Goal: Task Accomplishment & Management: Manage account settings

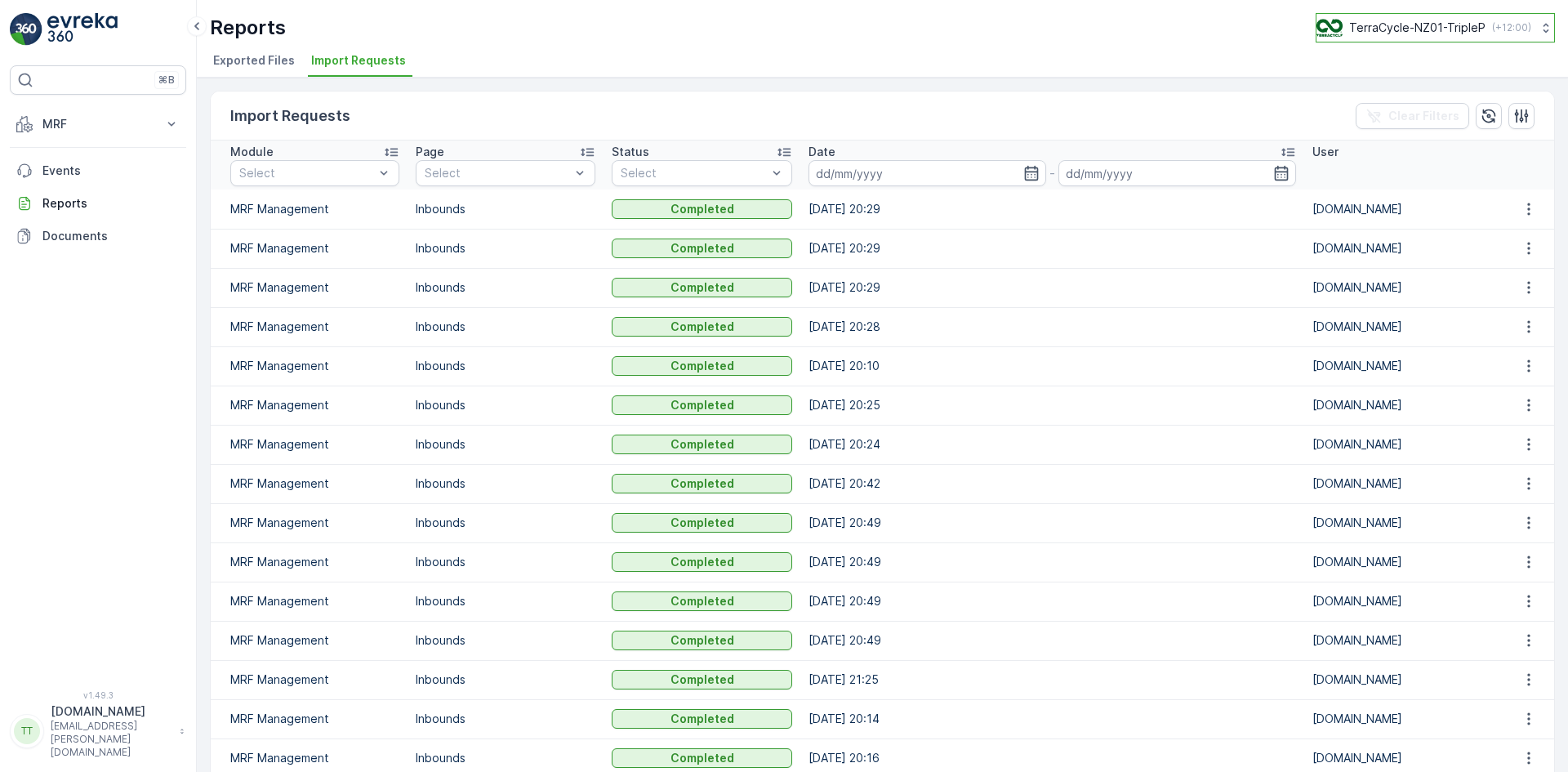
click at [1419, 29] on p "TerraCycle-NZ01-TripleP" at bounding box center [1418, 28] width 136 height 16
type input "uk"
click at [1374, 135] on span "TerraCycle-UK02-Econpro" at bounding box center [1418, 136] width 181 height 16
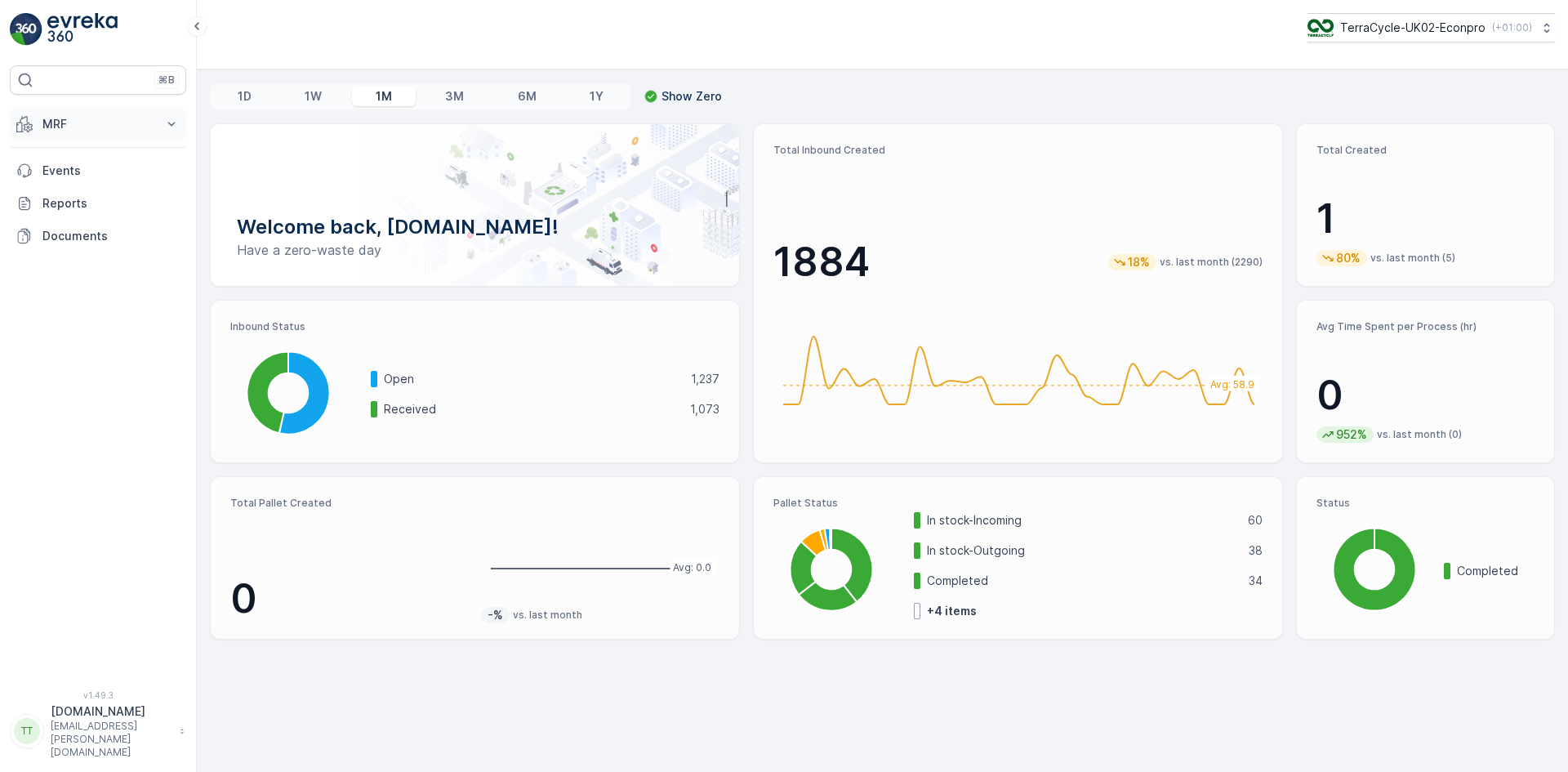
click at [74, 119] on p "MRF" at bounding box center [98, 124] width 111 height 16
click at [62, 174] on p "Inbound" at bounding box center [64, 175] width 44 height 16
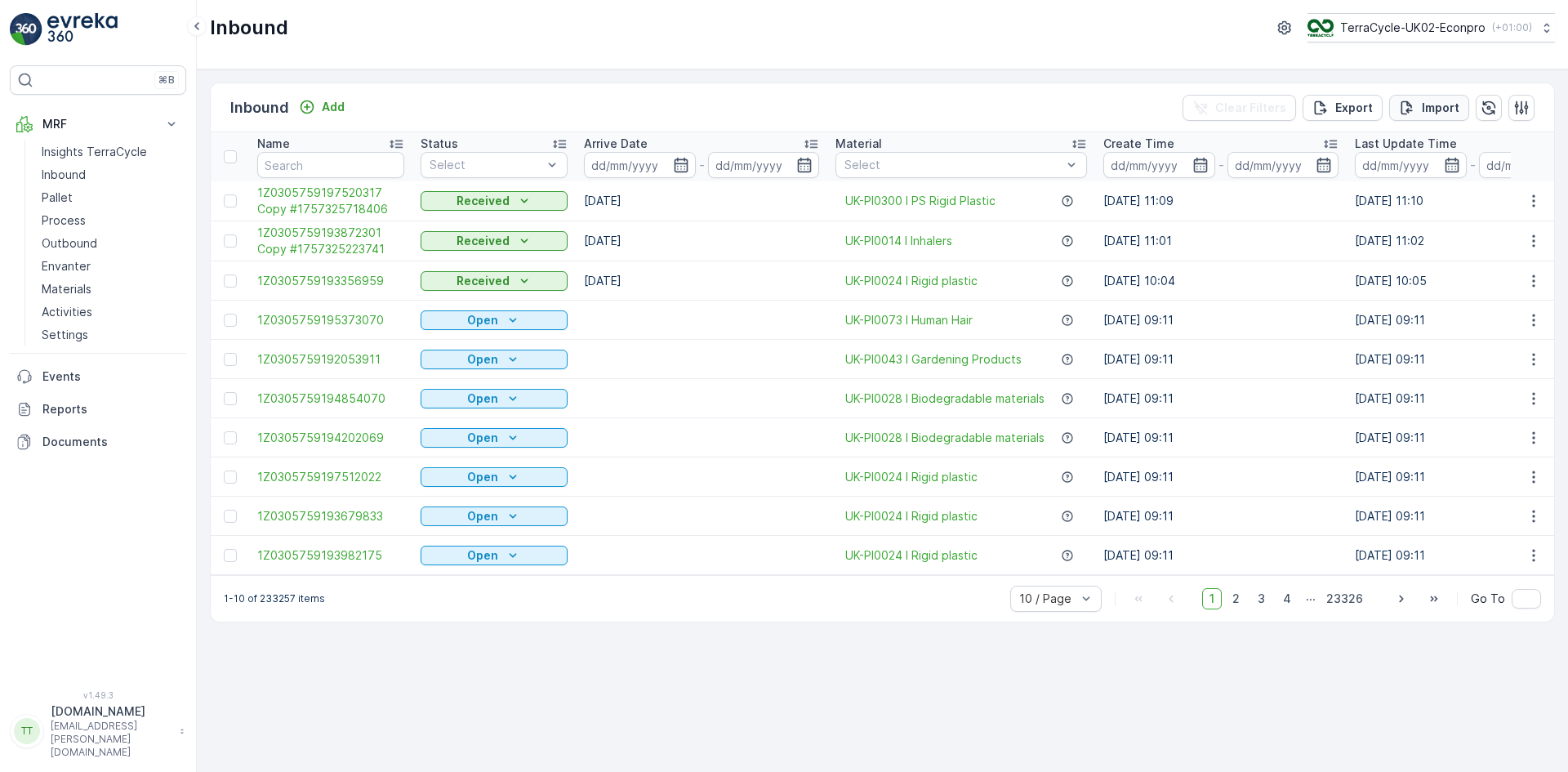
click at [1434, 106] on p "Import" at bounding box center [1441, 108] width 38 height 16
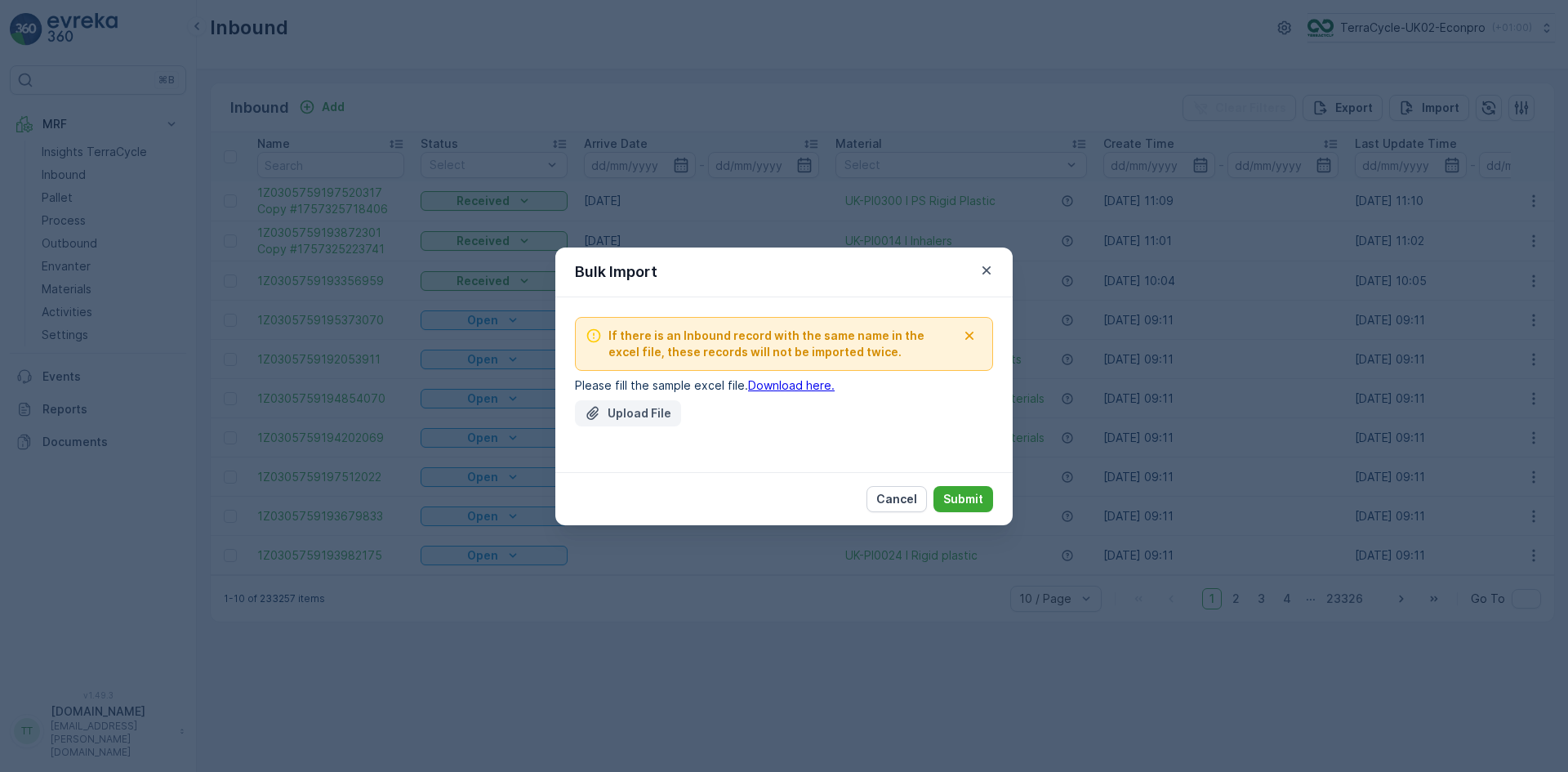
click at [602, 407] on div "Upload File" at bounding box center [628, 413] width 87 height 16
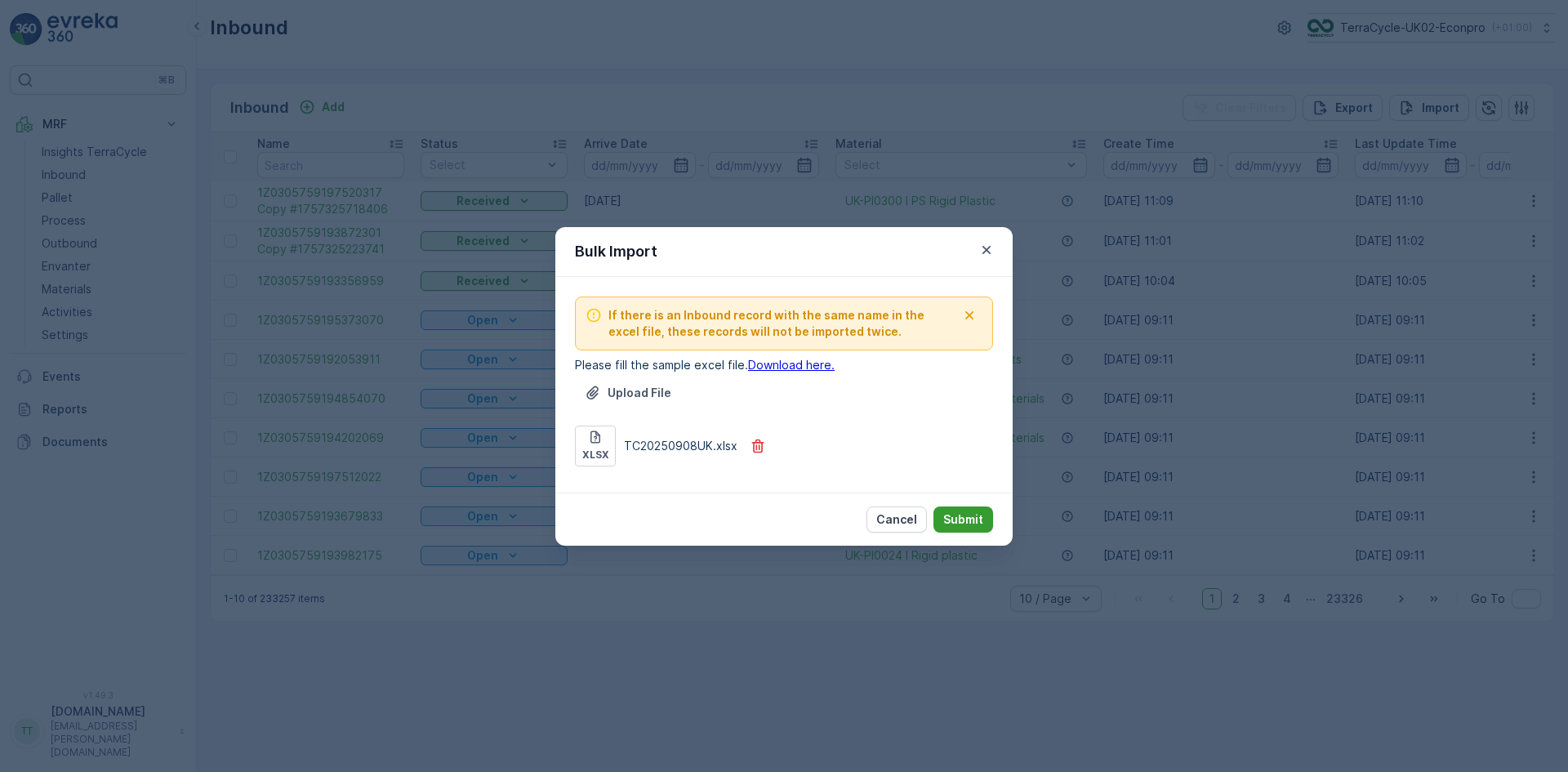
click at [962, 516] on p "Submit" at bounding box center [963, 520] width 40 height 16
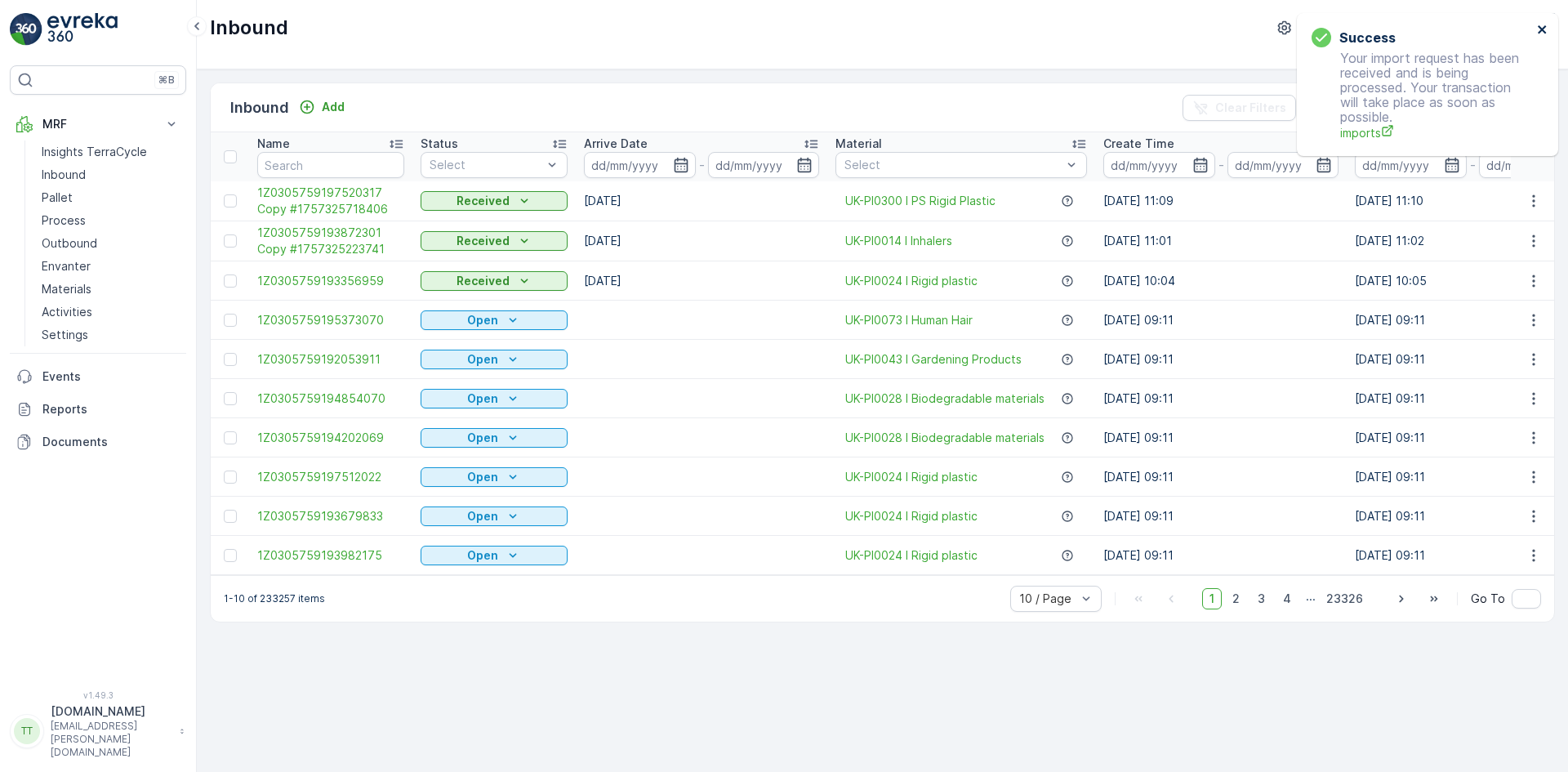
click at [1540, 29] on icon "close" at bounding box center [1543, 30] width 11 height 13
click at [1542, 30] on icon "close" at bounding box center [1543, 30] width 8 height 8
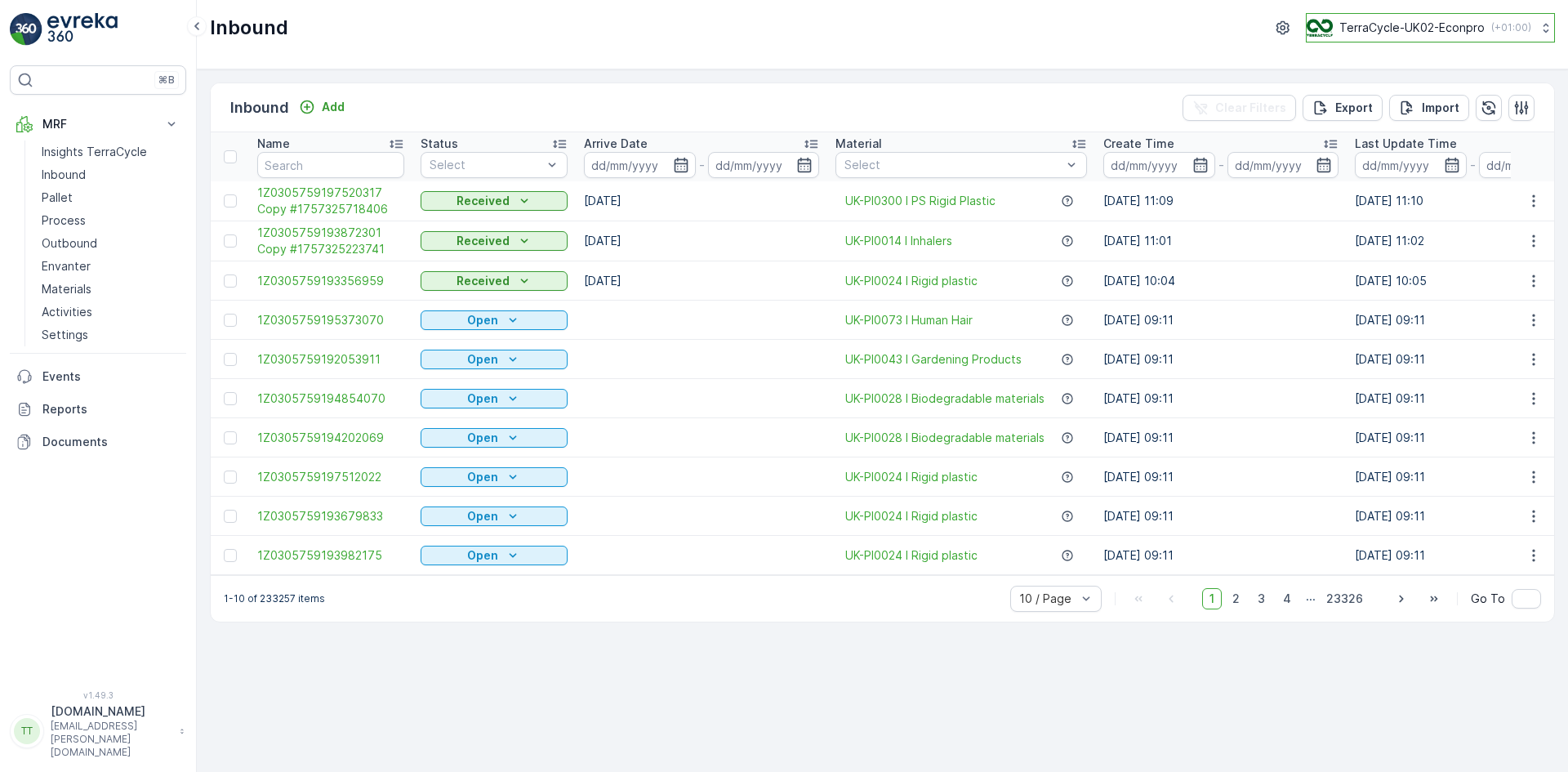
click at [1376, 42] on button "TerraCycle-UK02-Econpro ( +01:00 )" at bounding box center [1431, 28] width 249 height 30
type input "fr"
click at [1409, 107] on span "TerraCycle- FR02 -MRF" at bounding box center [1409, 101] width 182 height 16
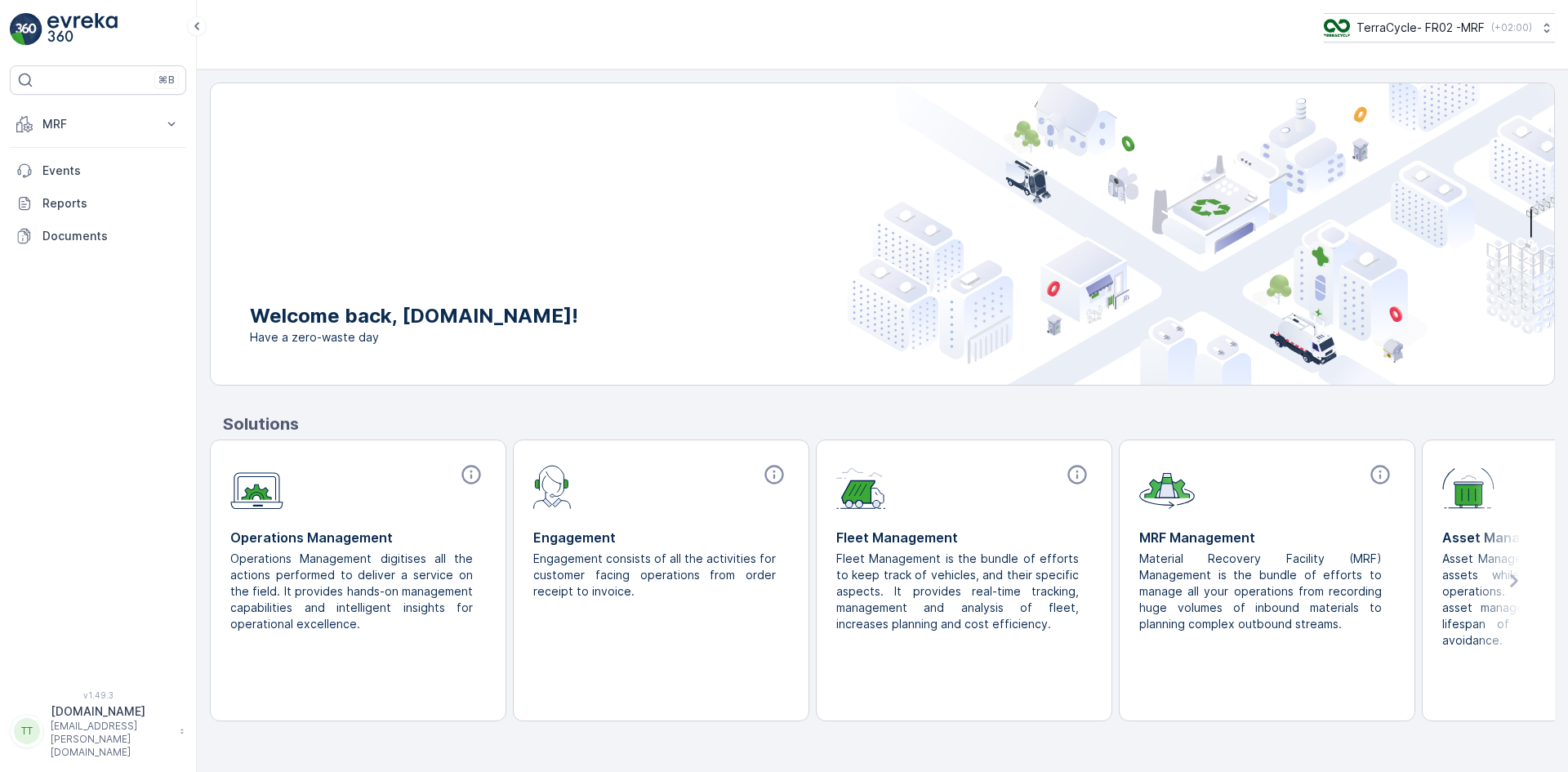
click at [103, 121] on p "MRF" at bounding box center [98, 124] width 111 height 16
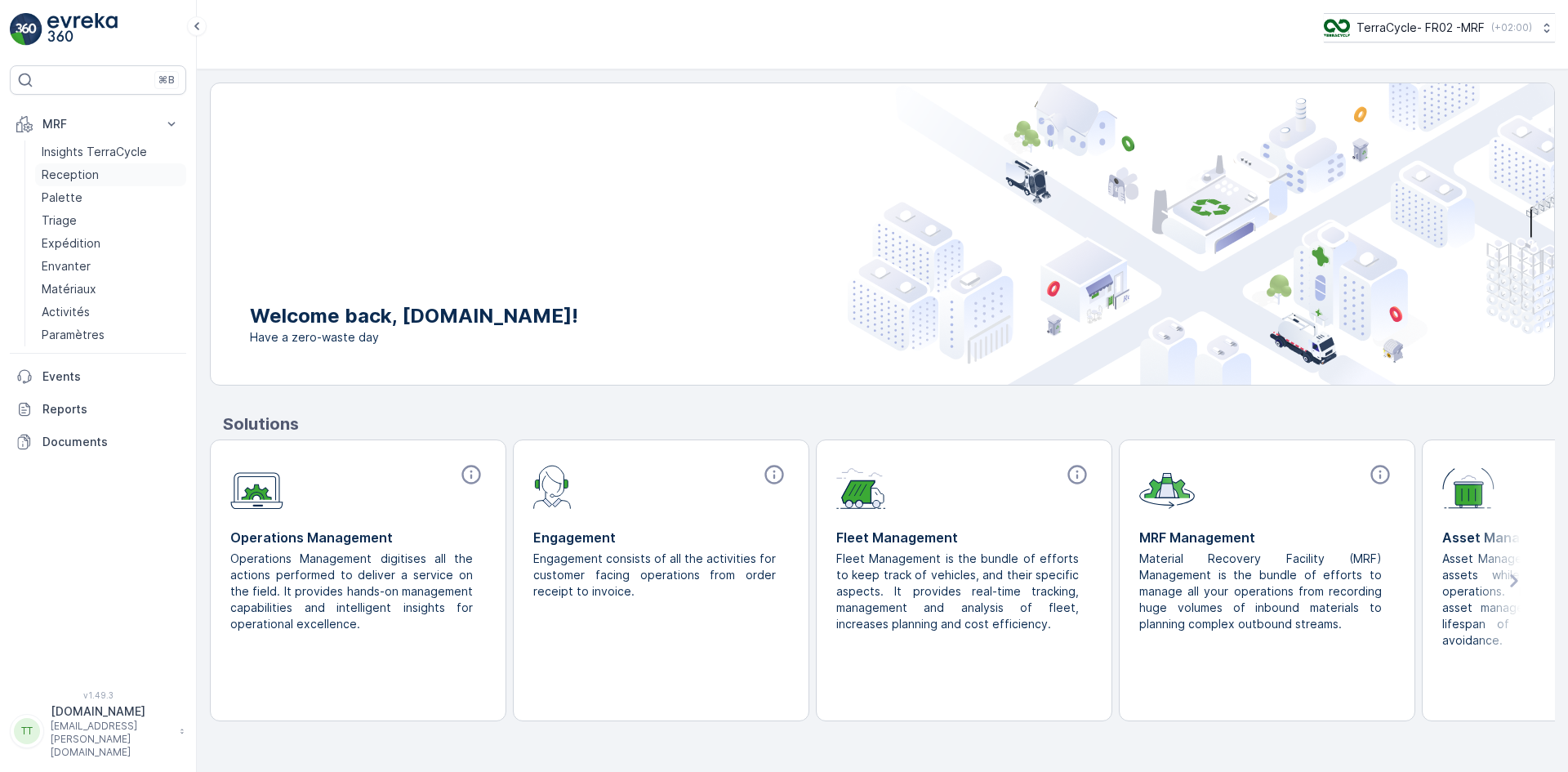
click at [105, 170] on link "Reception" at bounding box center [111, 175] width 151 height 23
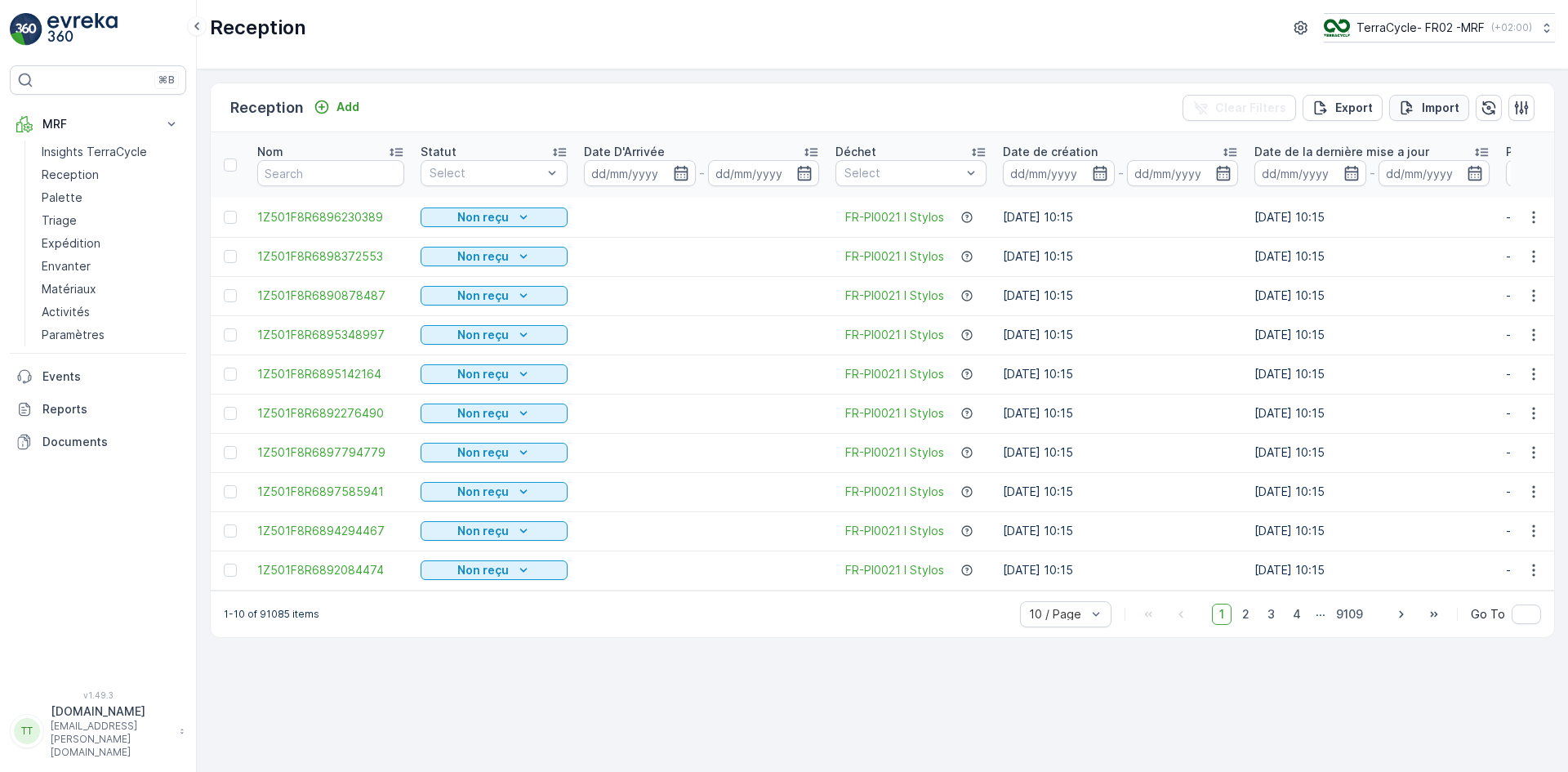
click at [1437, 102] on p "Import" at bounding box center [1441, 108] width 38 height 16
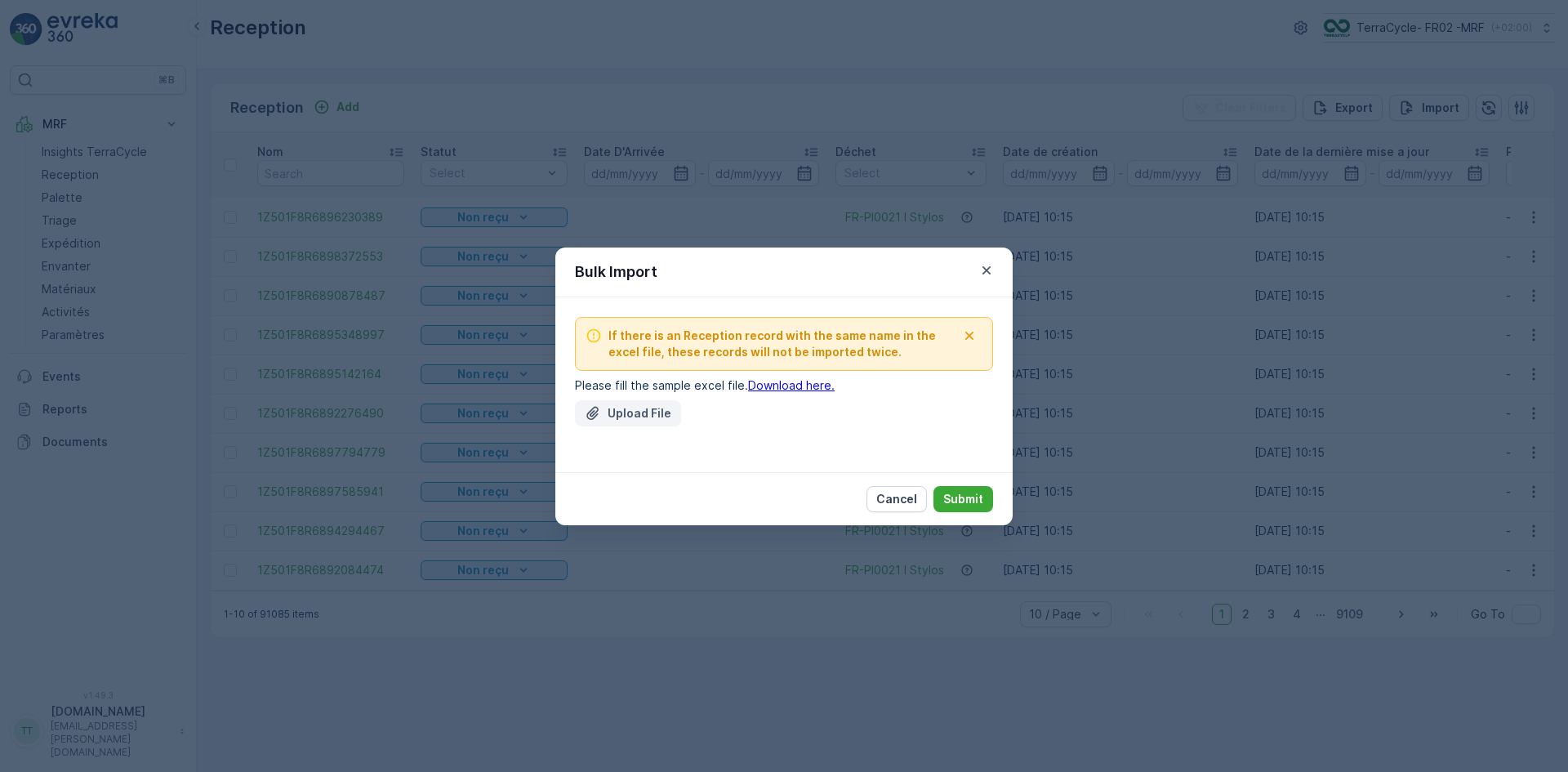
click at [645, 409] on p "Upload File" at bounding box center [640, 413] width 64 height 16
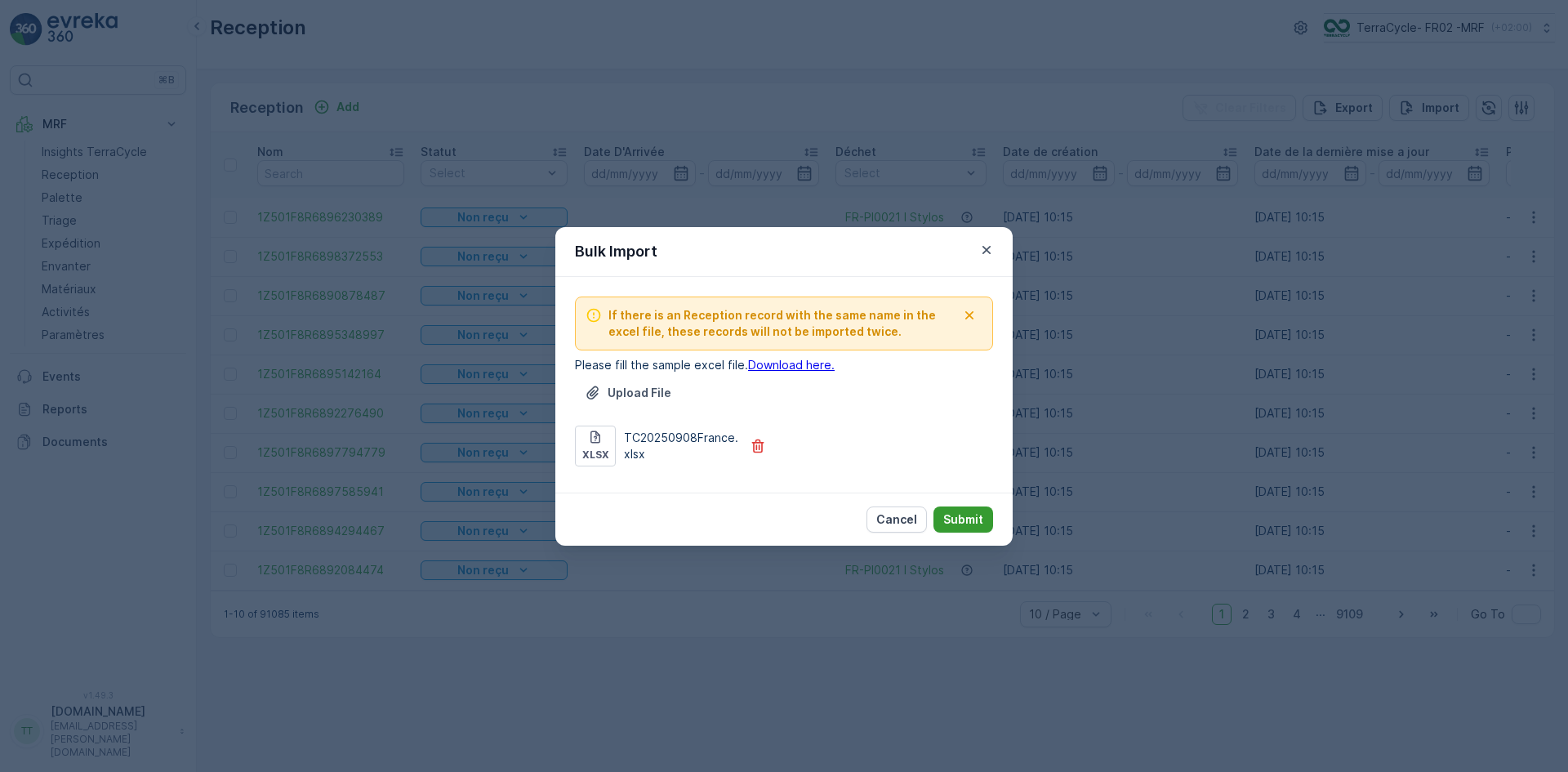
click at [957, 509] on button "Submit" at bounding box center [964, 520] width 60 height 26
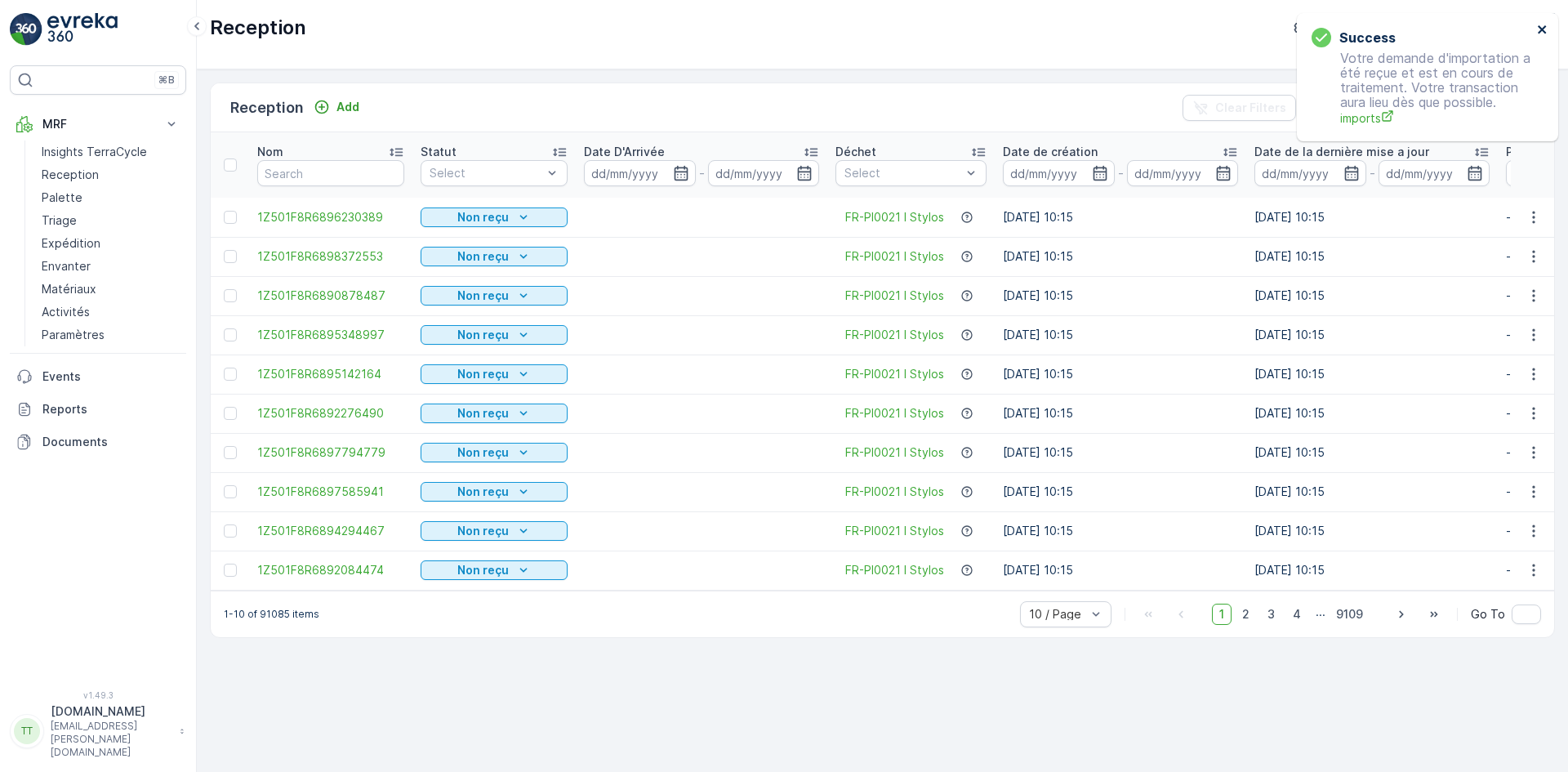
click at [1545, 30] on icon "close" at bounding box center [1543, 30] width 11 height 13
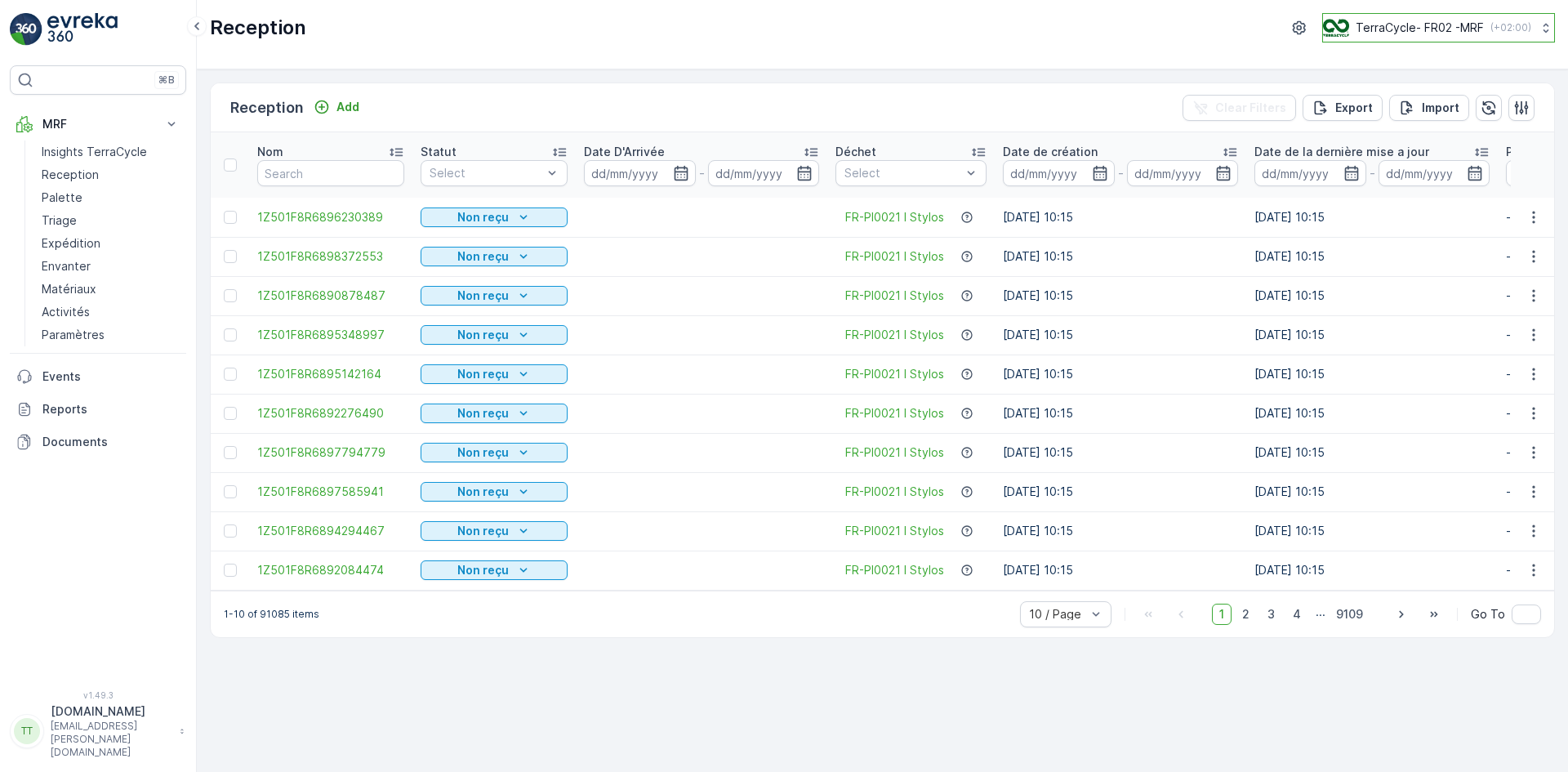
click at [1387, 24] on p "TerraCycle- FR02 -MRF" at bounding box center [1420, 28] width 128 height 16
type input "nl"
click at [1375, 103] on span "TerraCycle-NL-MRF" at bounding box center [1425, 101] width 182 height 16
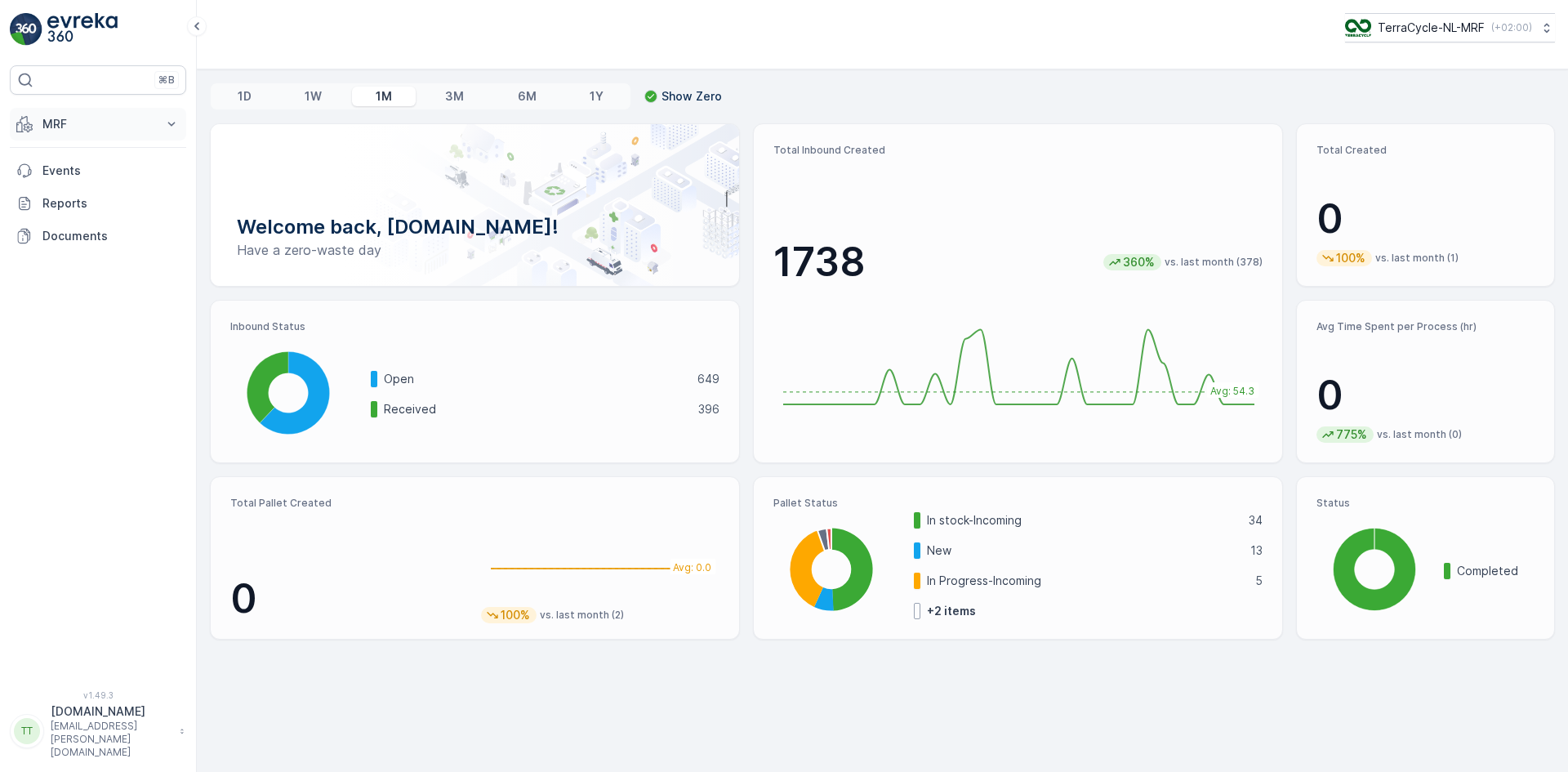
click at [75, 132] on button "MRF" at bounding box center [98, 124] width 176 height 33
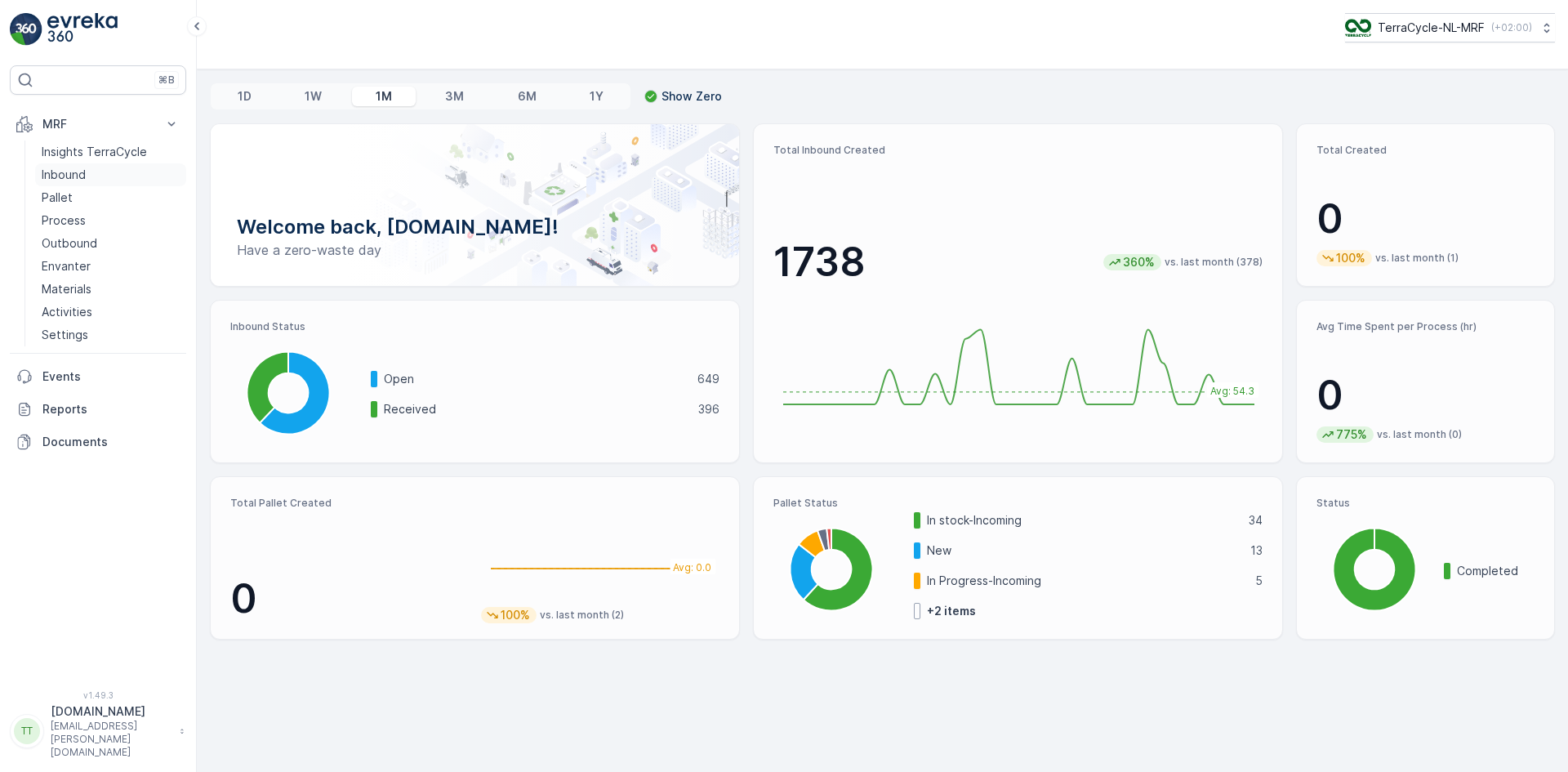
click at [80, 176] on p "Inbound" at bounding box center [64, 175] width 44 height 16
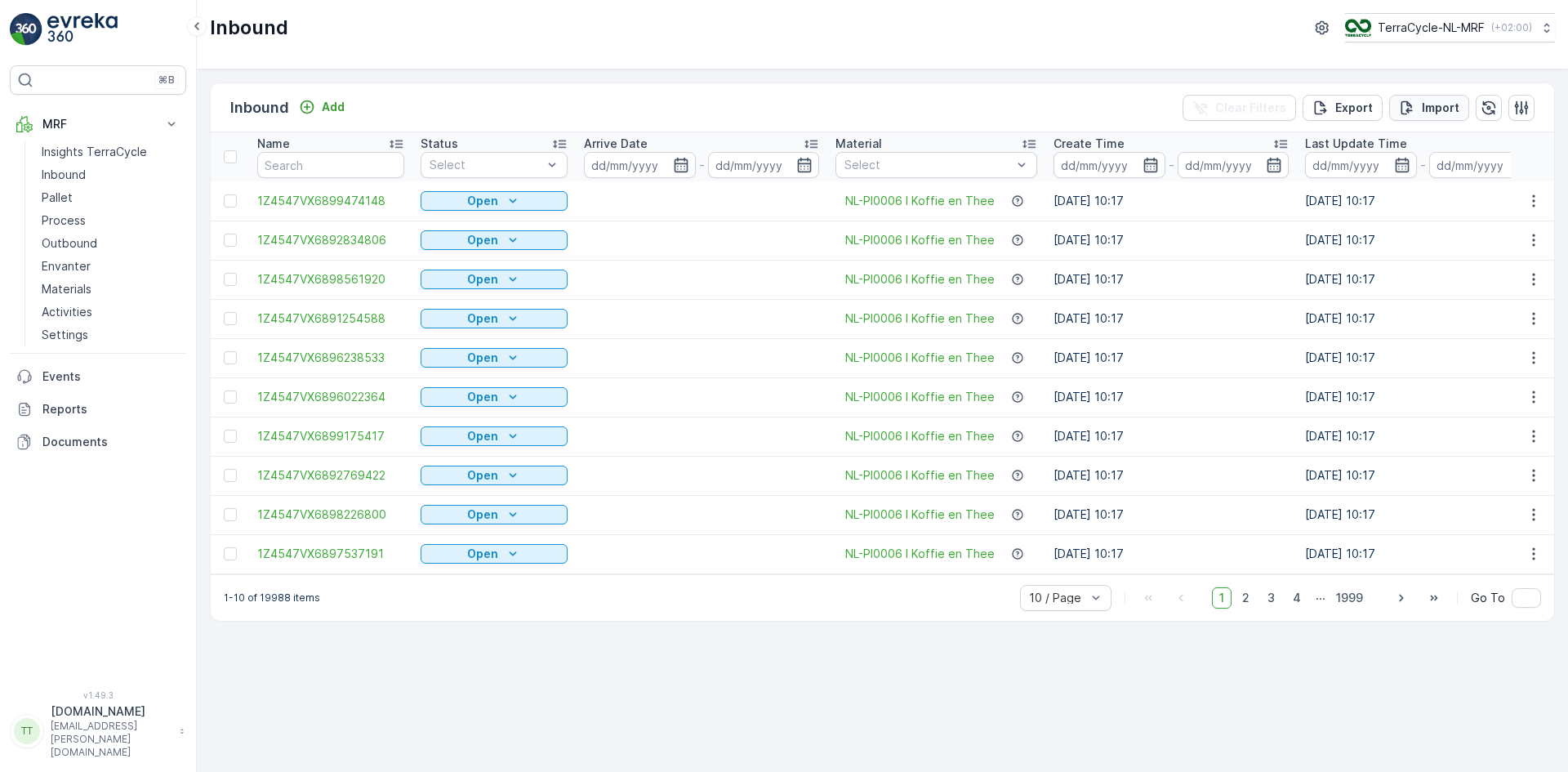
click at [1417, 101] on div "Import" at bounding box center [1429, 108] width 61 height 16
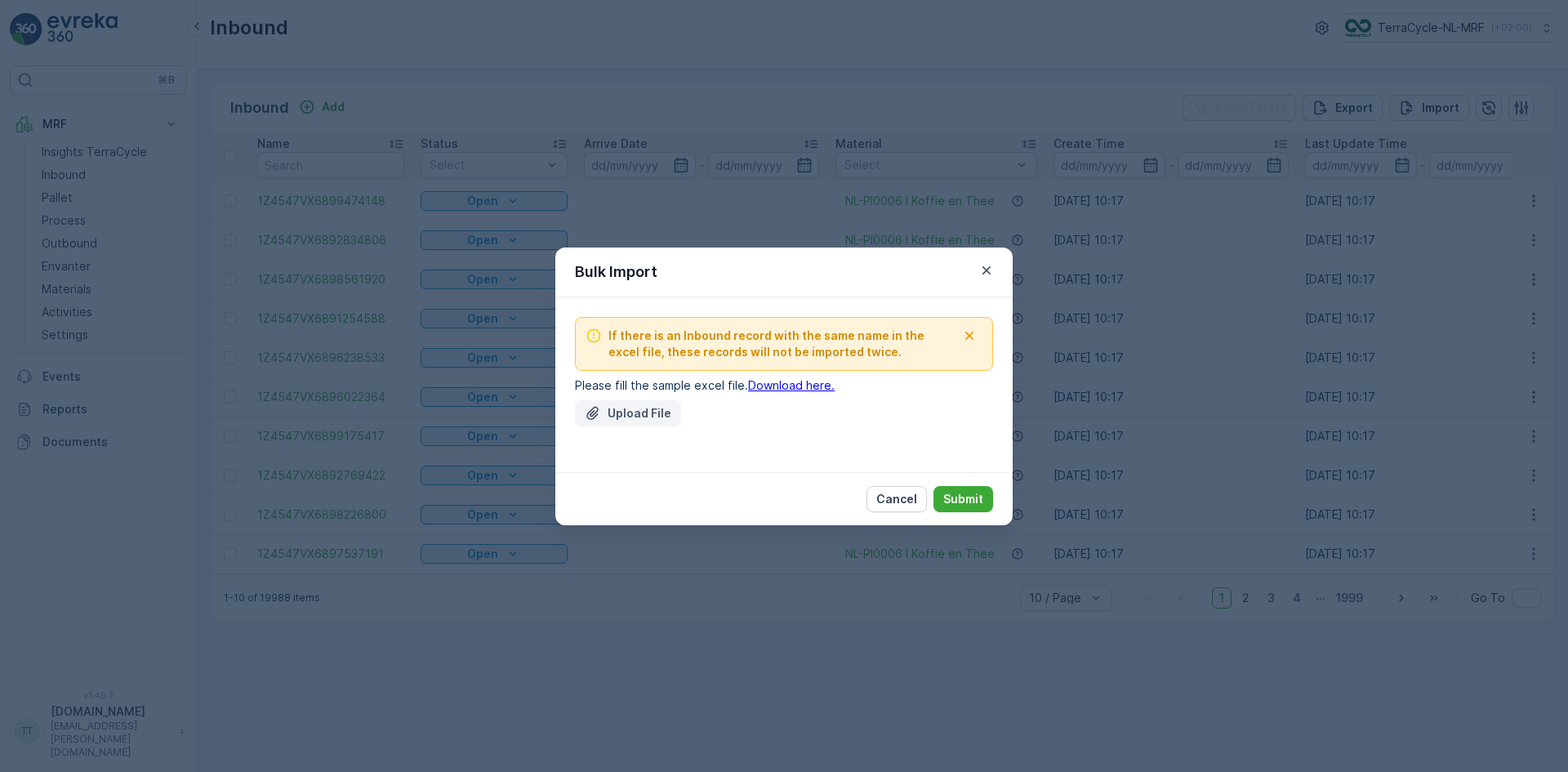
click at [645, 418] on p "Upload File" at bounding box center [640, 413] width 64 height 16
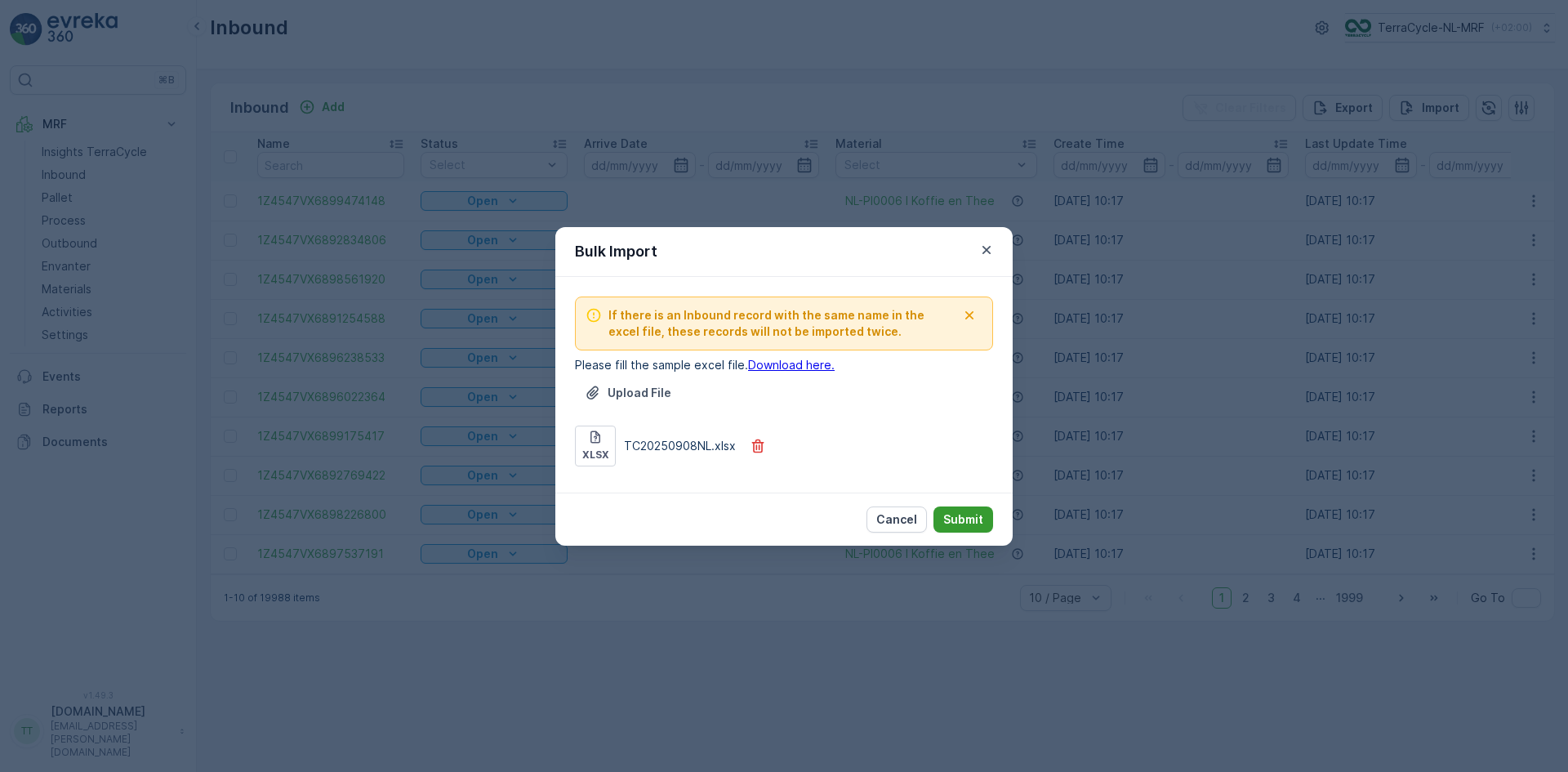
click at [964, 516] on p "Submit" at bounding box center [963, 520] width 40 height 16
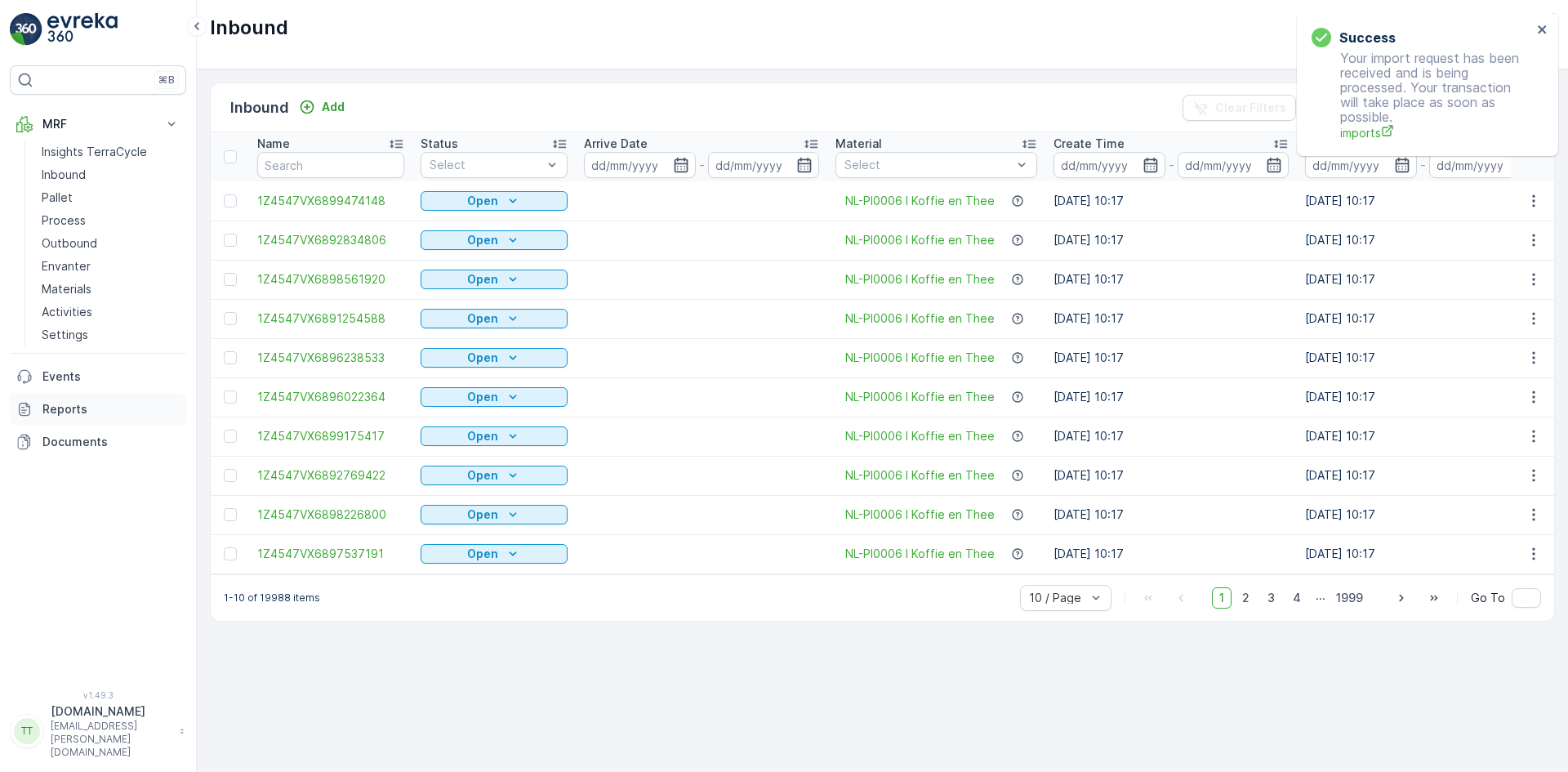
click at [62, 409] on p "Reports" at bounding box center [111, 409] width 137 height 16
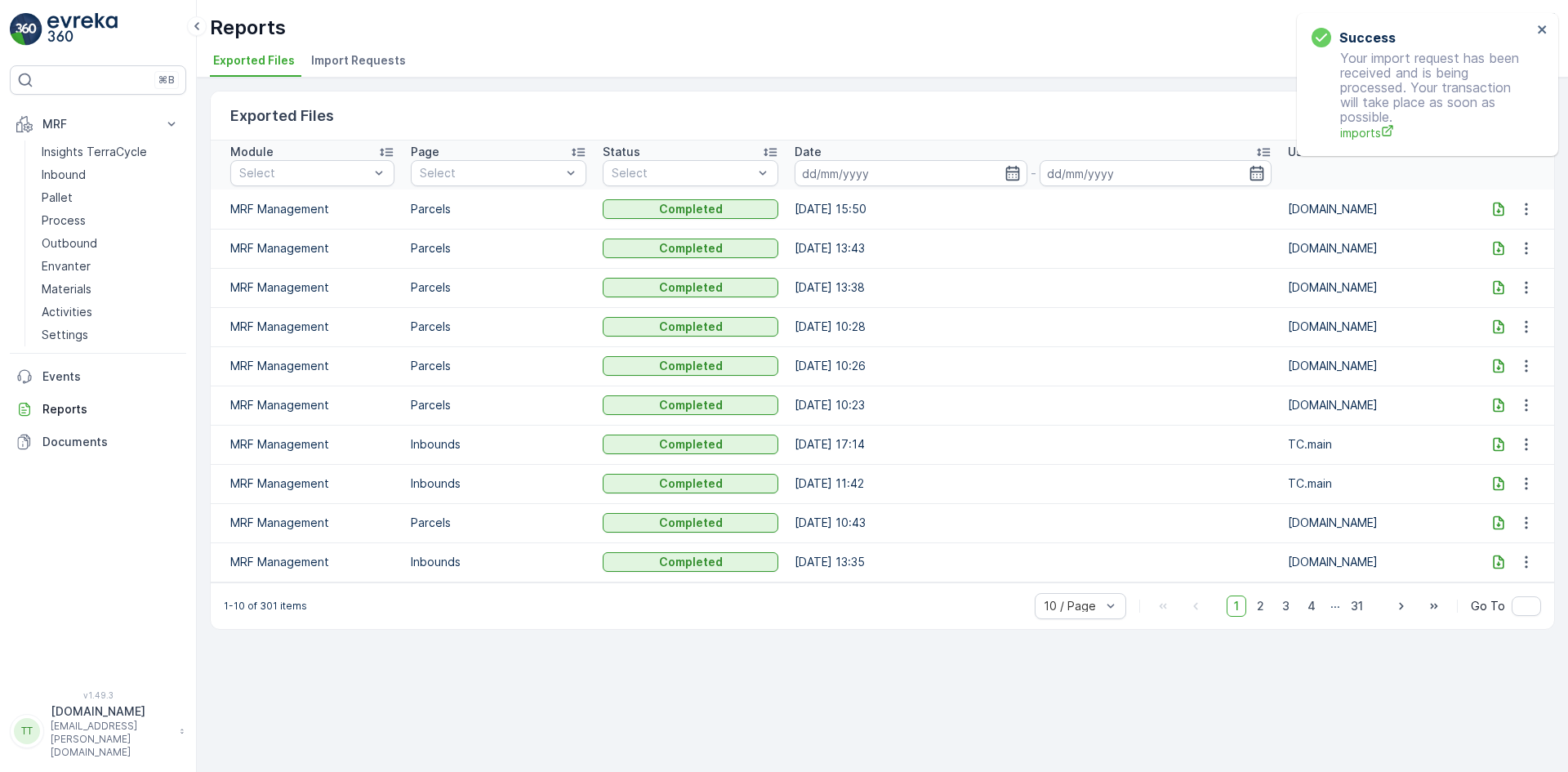
click at [358, 65] on span "Import Requests" at bounding box center [359, 61] width 95 height 16
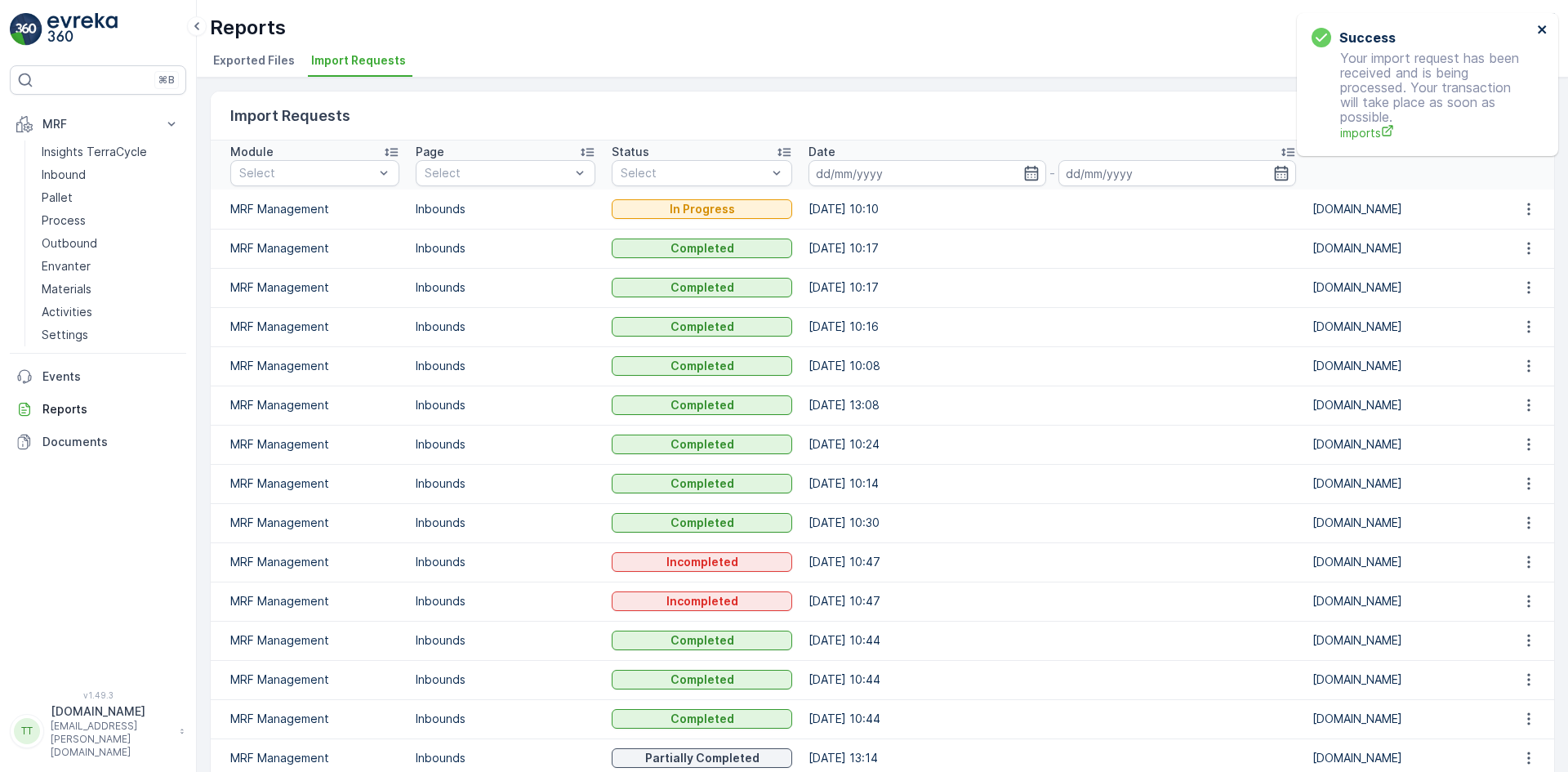
click at [1543, 28] on icon "close" at bounding box center [1543, 30] width 11 height 13
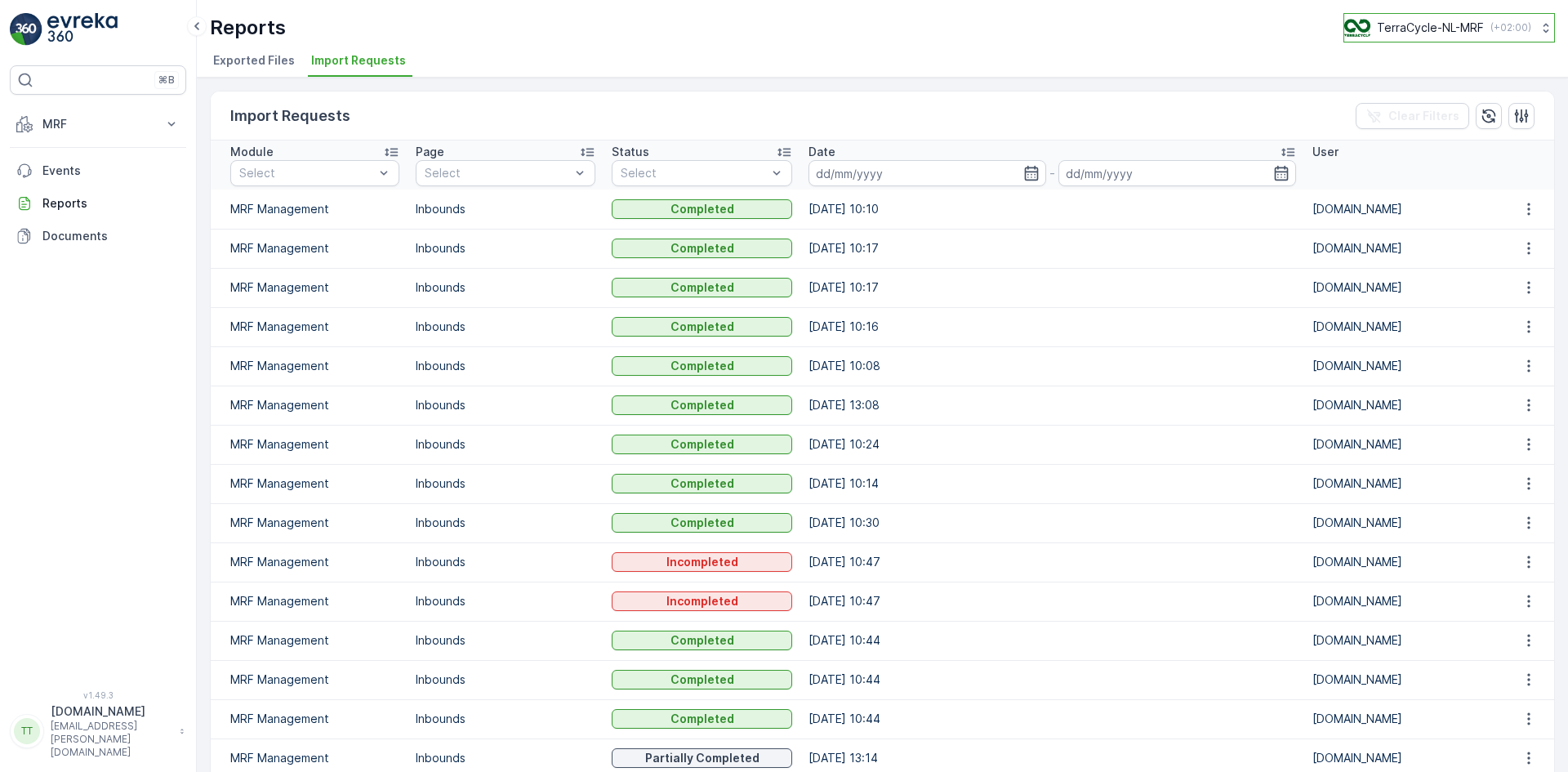
click at [1446, 23] on p "TerraCycle-NL-MRF" at bounding box center [1430, 28] width 107 height 16
type input "nz"
click at [1428, 103] on span "TerraCycle-NZ01-TripleP" at bounding box center [1423, 101] width 136 height 16
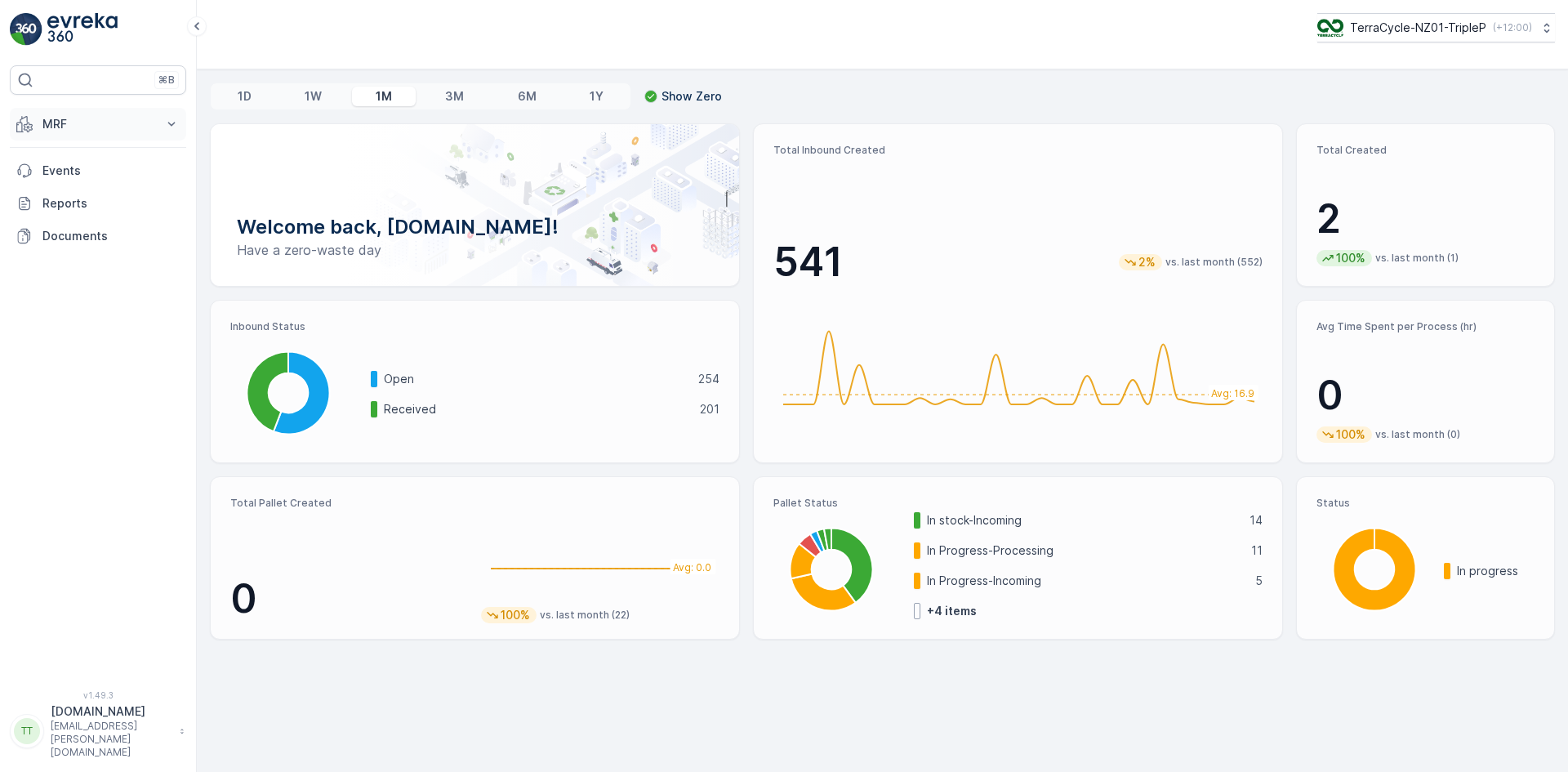
click at [48, 122] on p "MRF" at bounding box center [98, 124] width 111 height 16
click at [63, 174] on p "Inbound" at bounding box center [64, 175] width 44 height 16
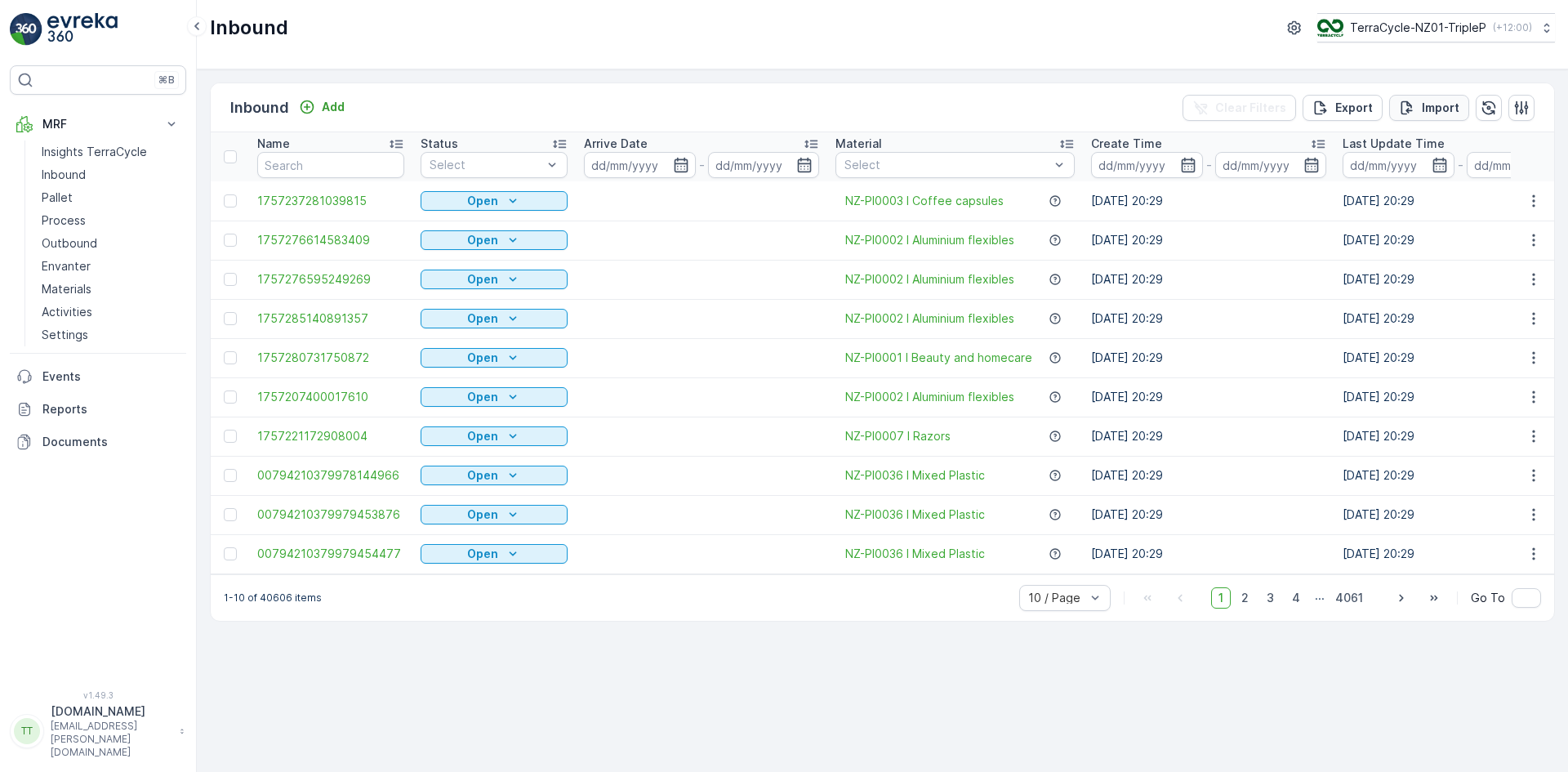
click at [1430, 105] on p "Import" at bounding box center [1441, 108] width 38 height 16
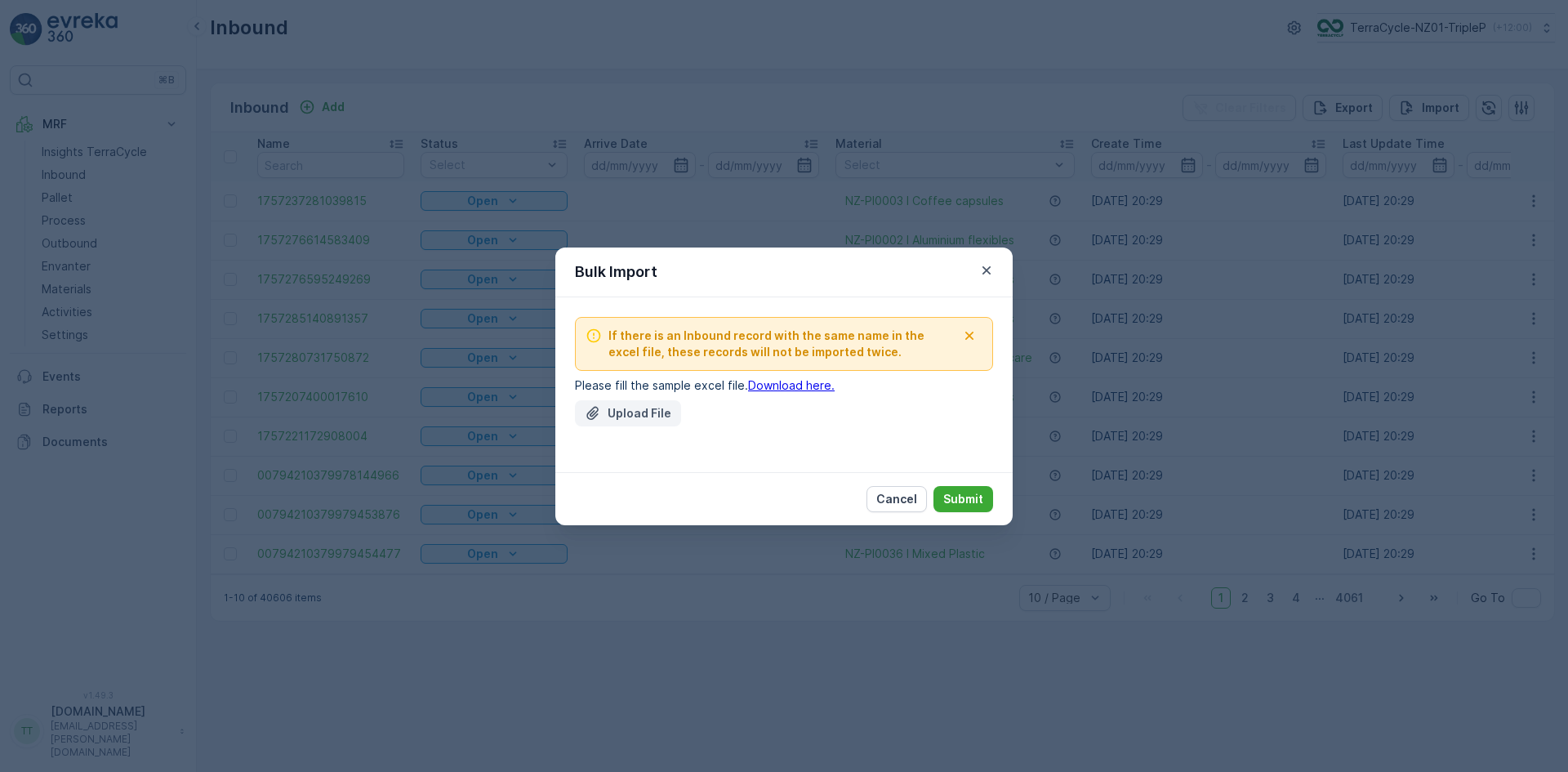
click at [625, 409] on p "Upload File" at bounding box center [640, 413] width 64 height 16
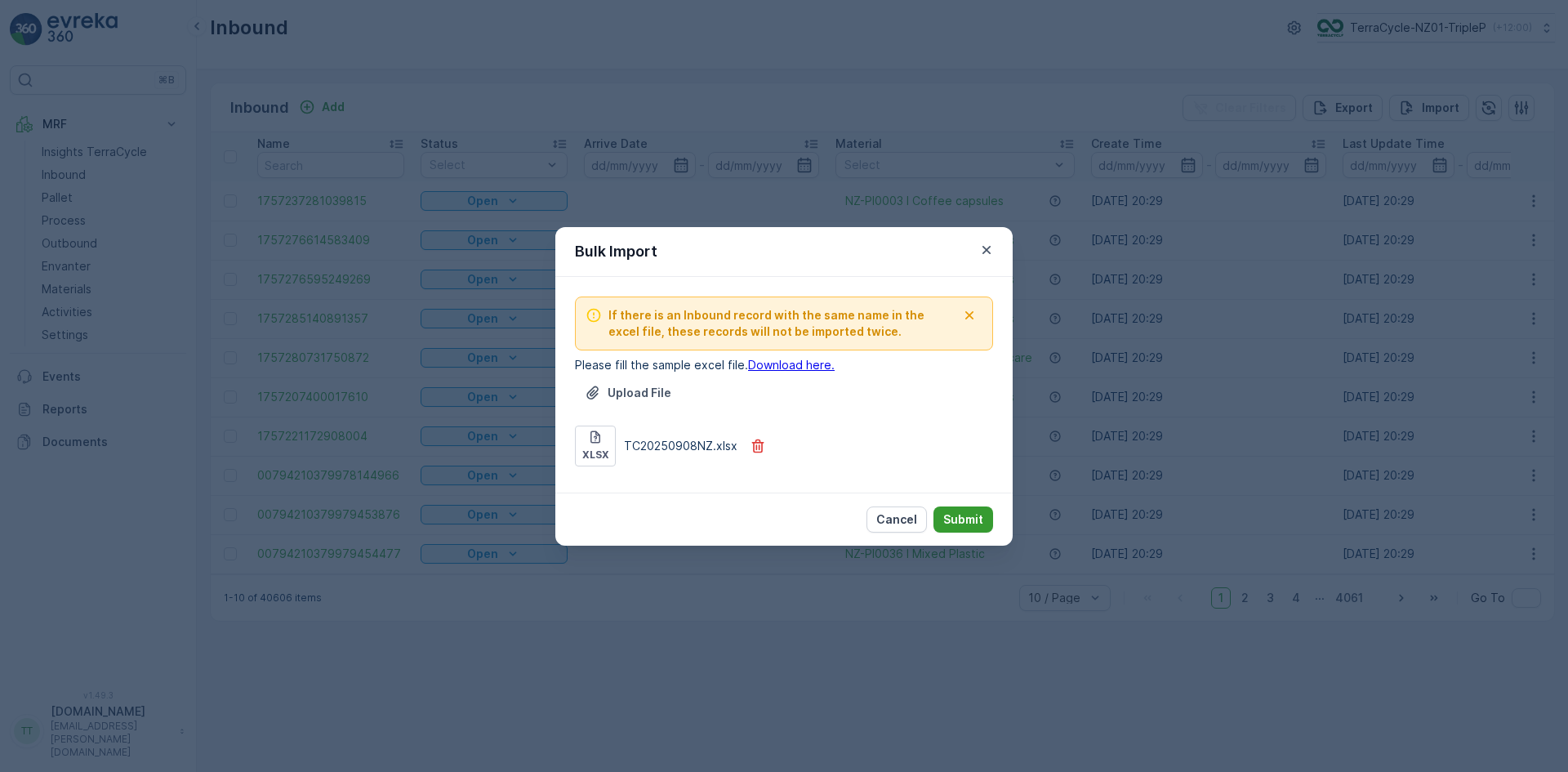
click at [969, 518] on p "Submit" at bounding box center [963, 520] width 40 height 16
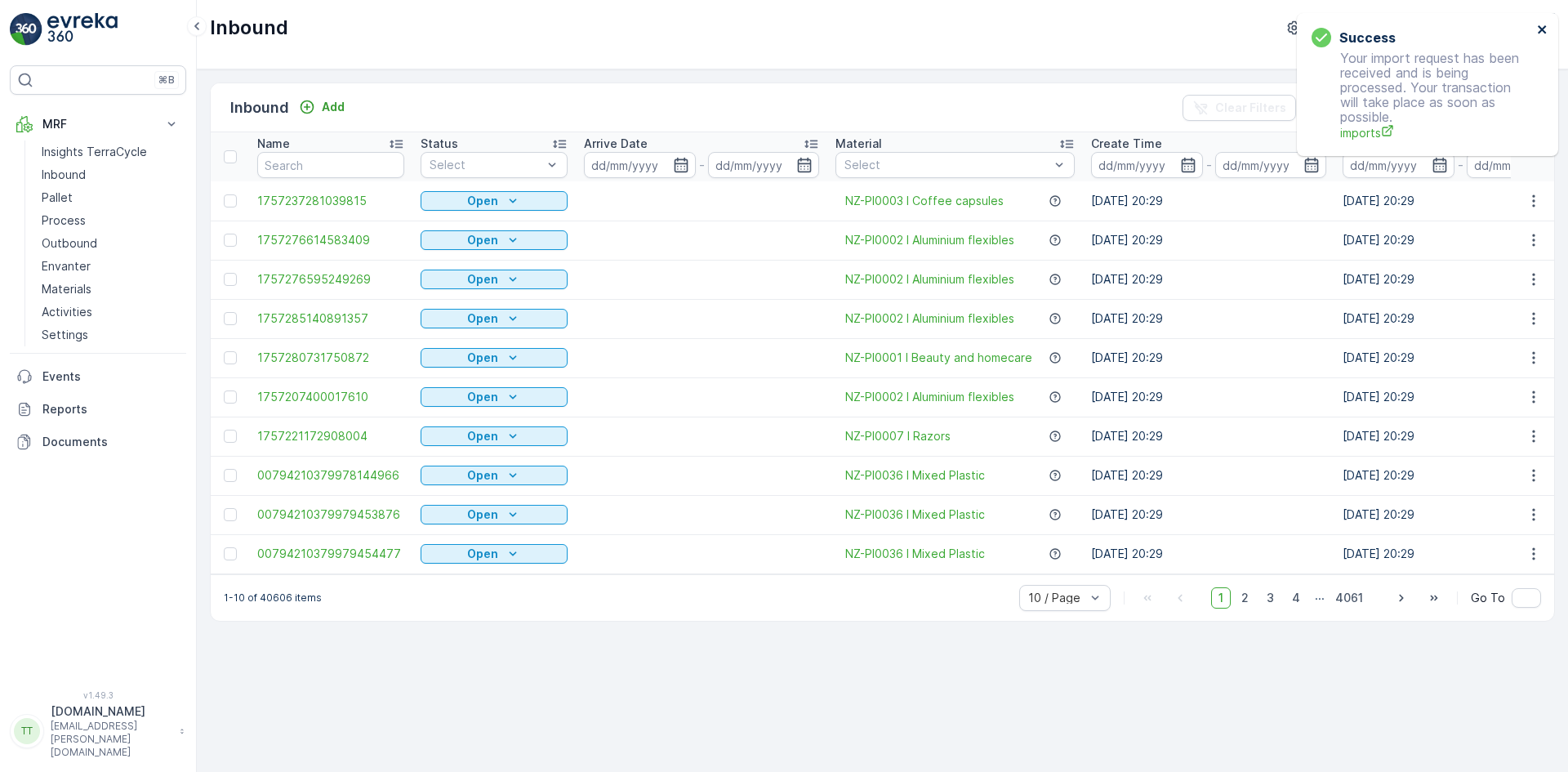
click at [1543, 30] on icon "close" at bounding box center [1543, 30] width 8 height 8
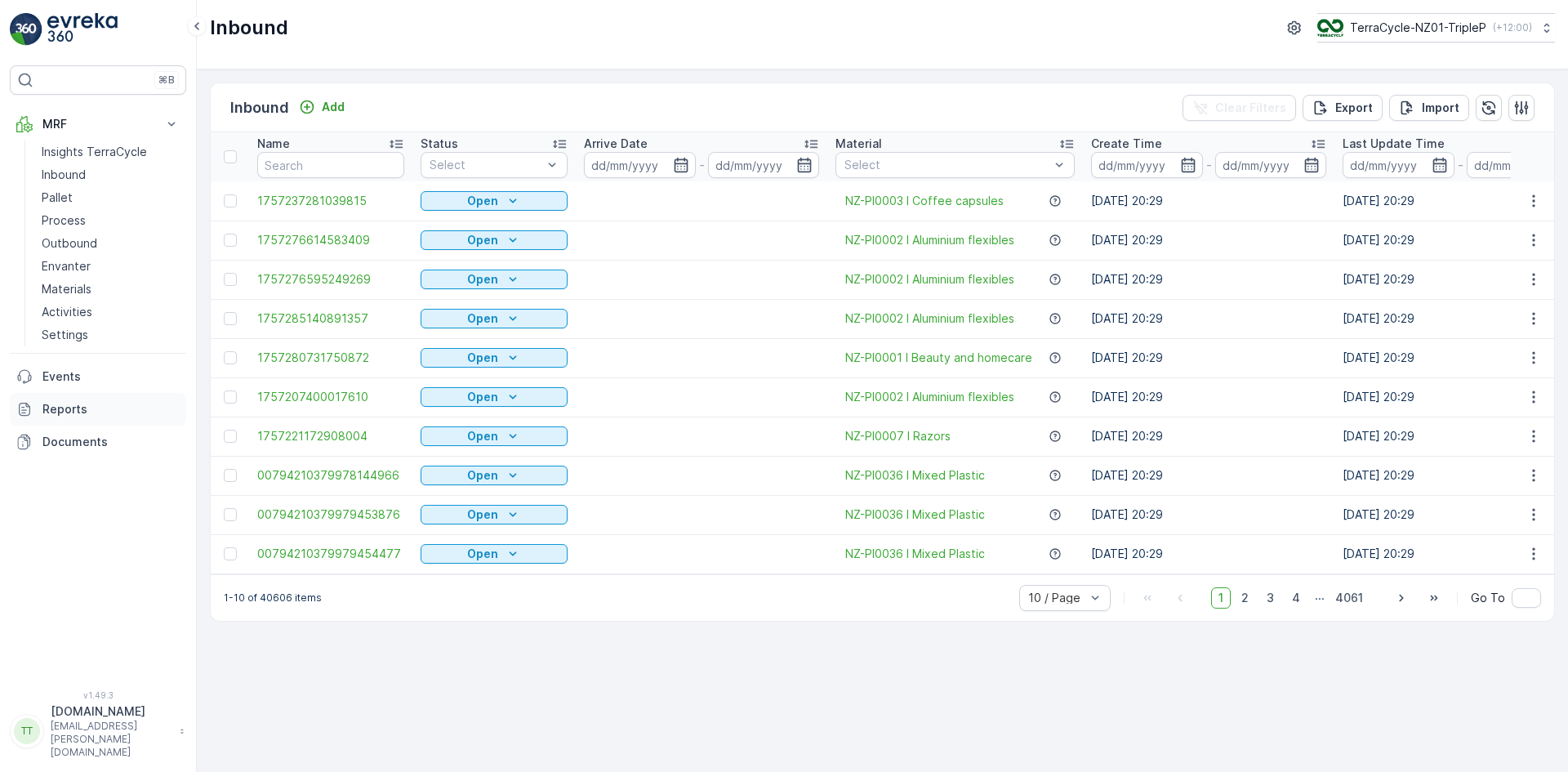
click at [87, 408] on p "Reports" at bounding box center [111, 409] width 137 height 16
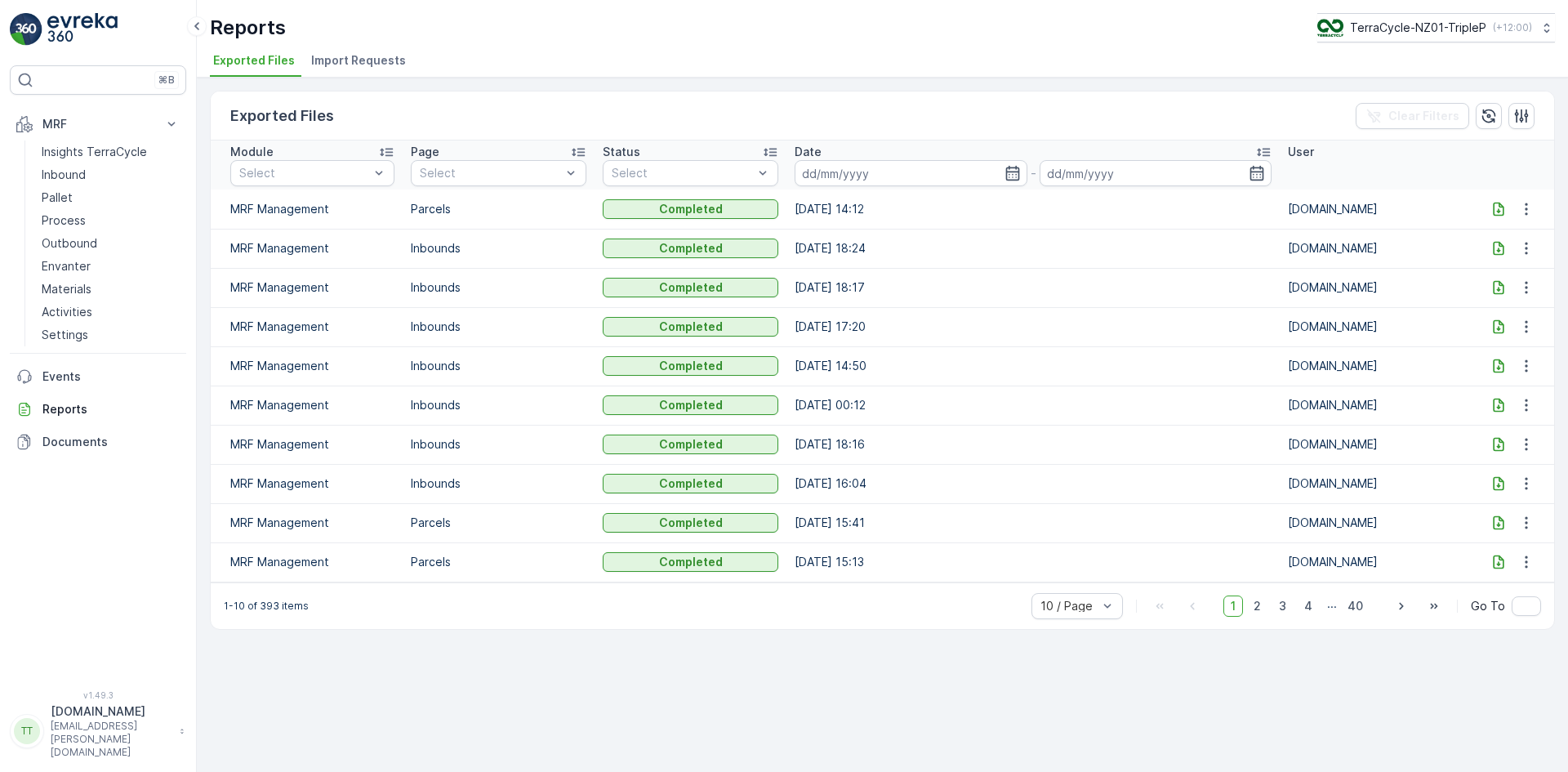
click at [376, 59] on span "Import Requests" at bounding box center [359, 61] width 95 height 16
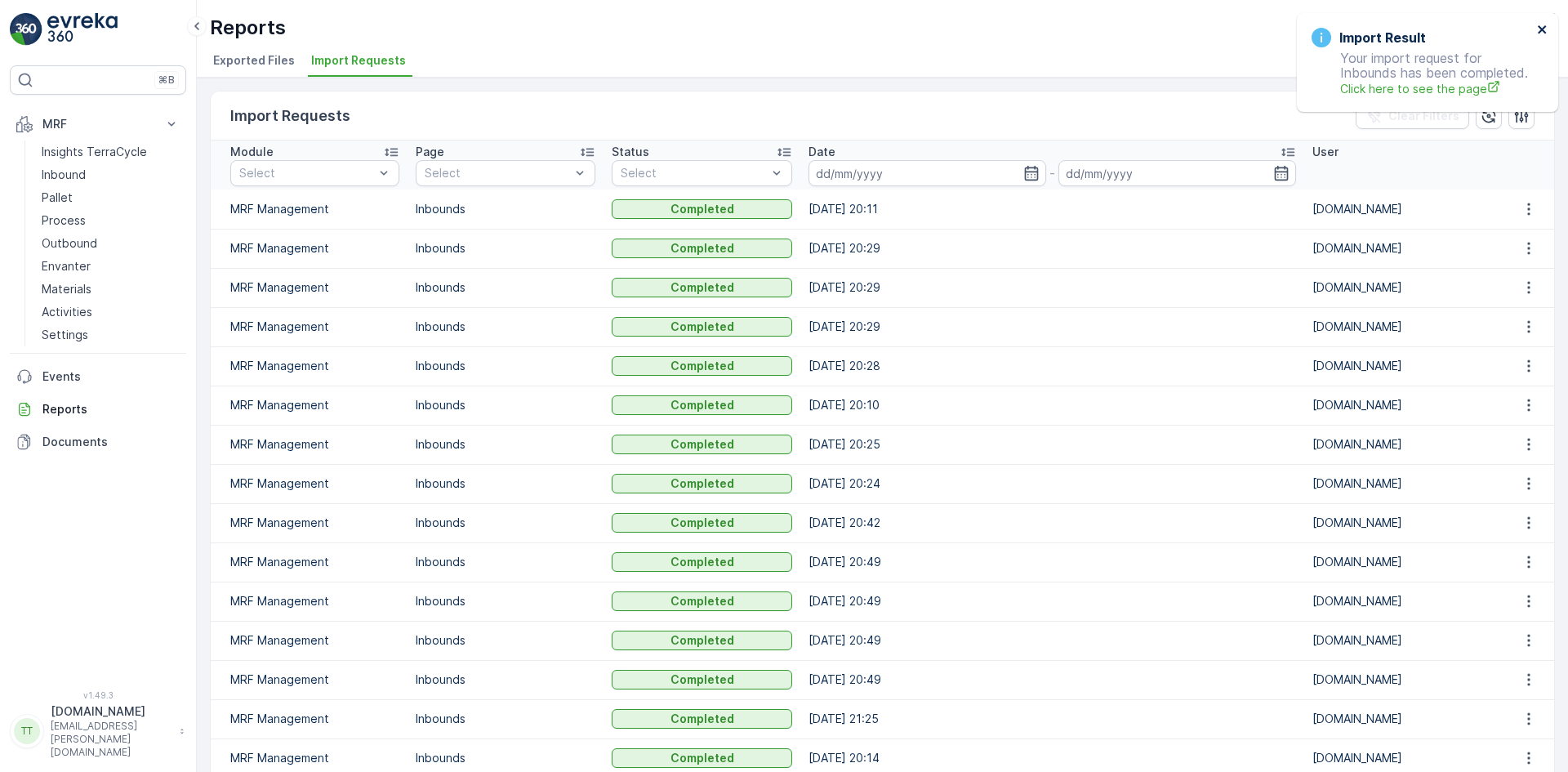
click at [1545, 27] on icon "close" at bounding box center [1543, 30] width 8 height 8
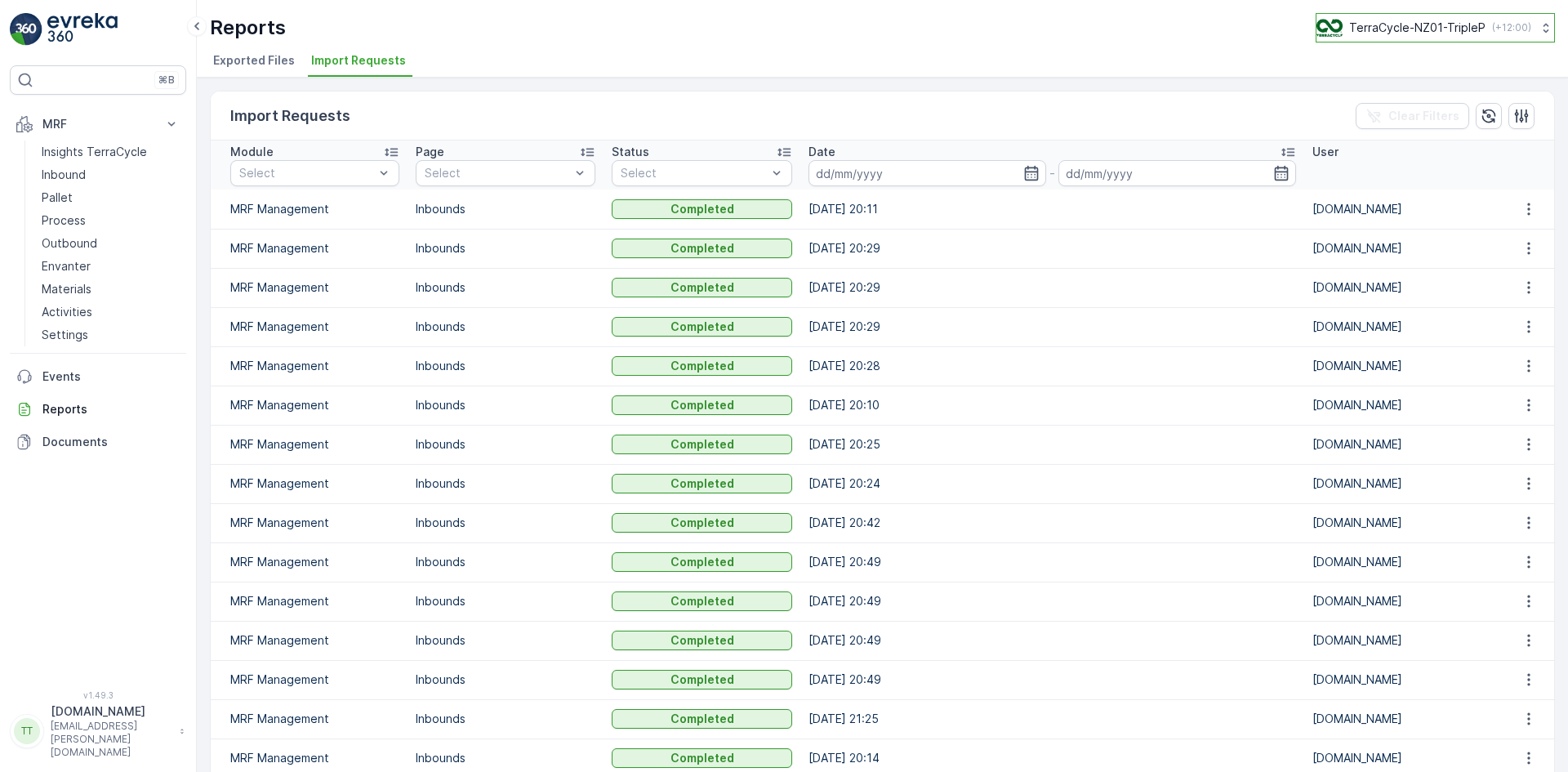
click at [1393, 27] on p "TerraCycle-NZ01-TripleP" at bounding box center [1418, 28] width 136 height 16
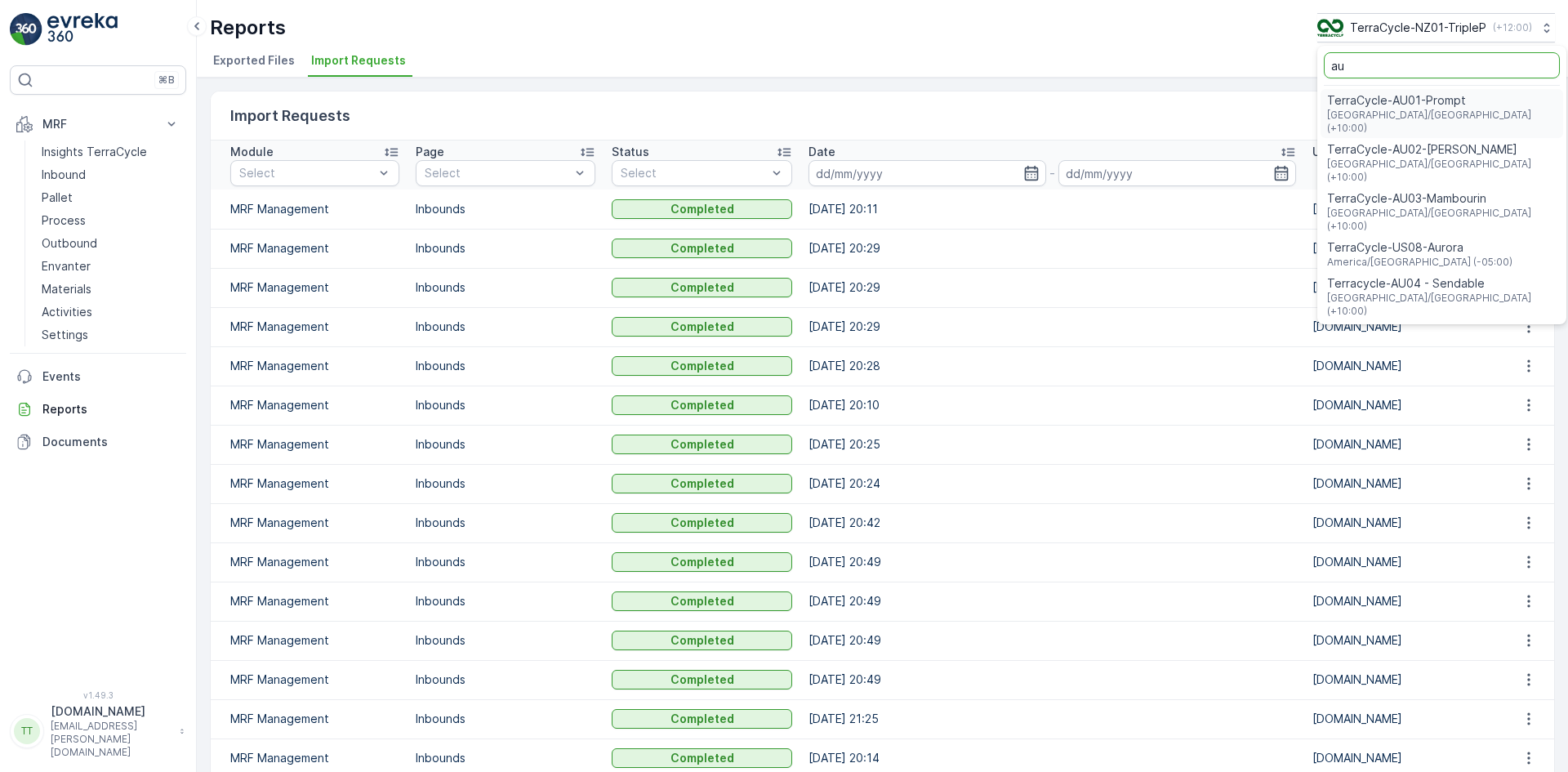
type input "au"
click at [1401, 92] on div "TerraCycle-AU01-Prompt Australia/Sydney (+10:00)" at bounding box center [1443, 114] width 243 height 49
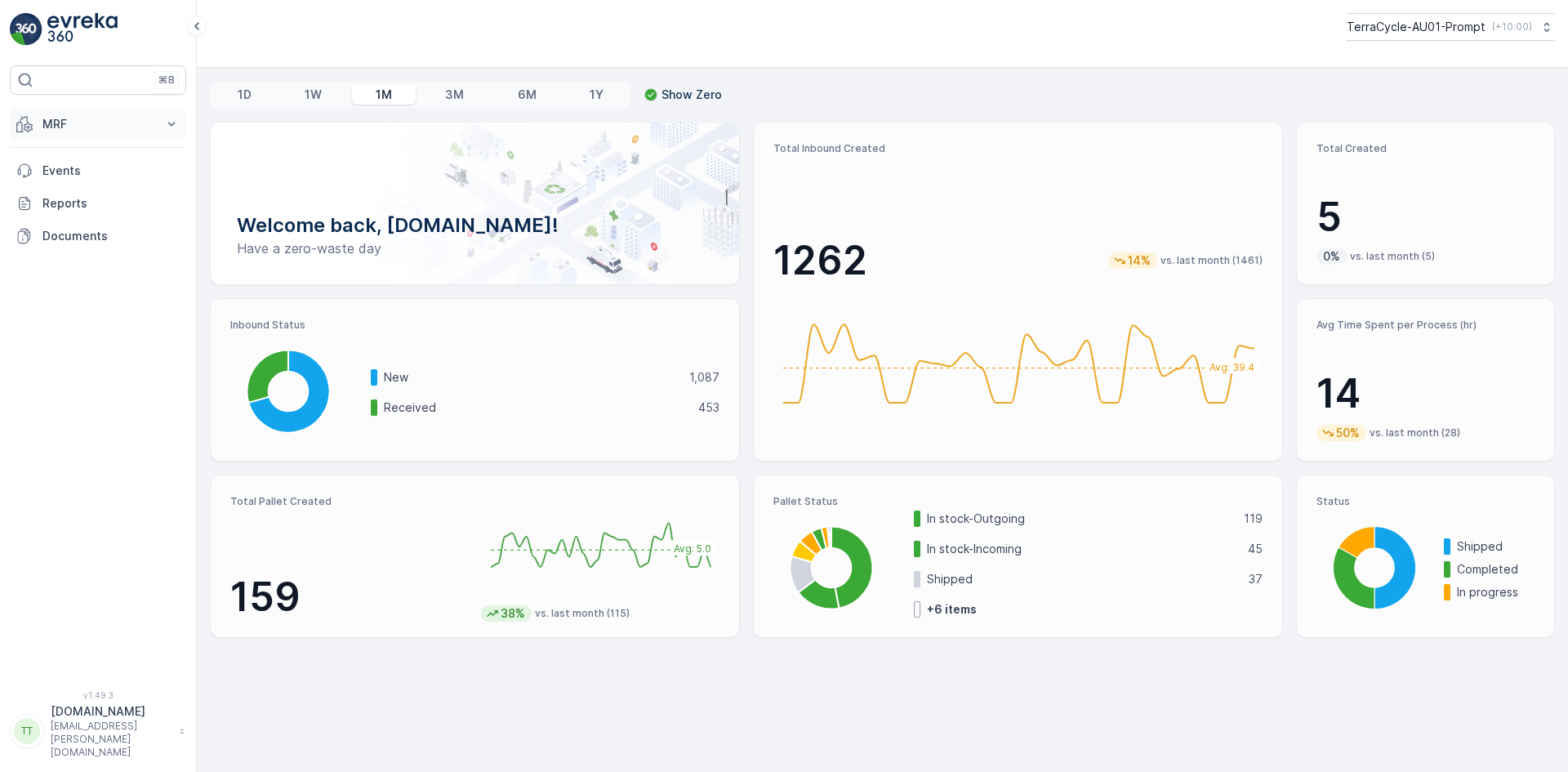
click at [55, 116] on p "MRF" at bounding box center [98, 124] width 111 height 16
click at [85, 173] on p "Inbound" at bounding box center [64, 175] width 44 height 16
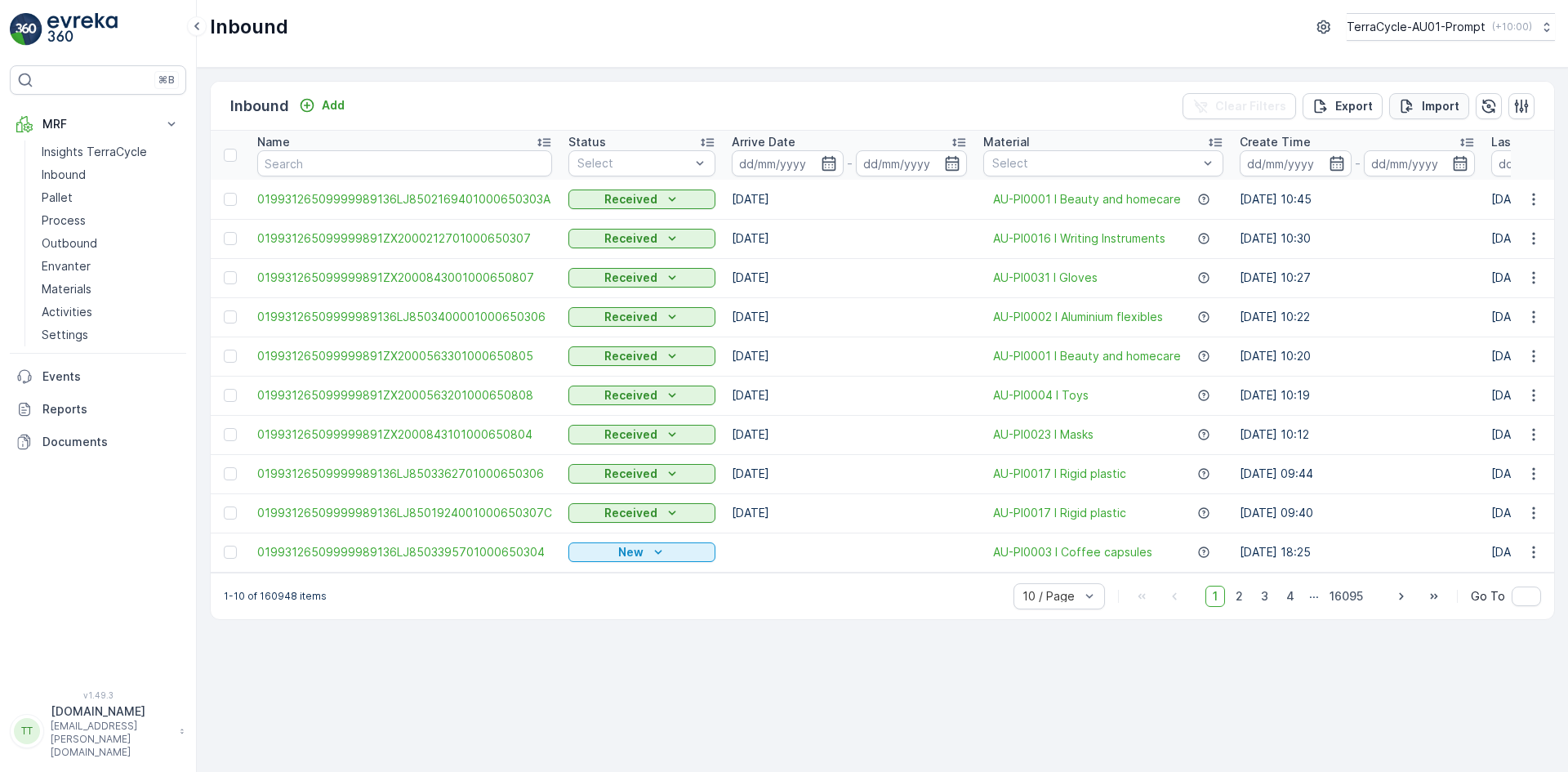
click at [1442, 101] on p "Import" at bounding box center [1441, 107] width 38 height 16
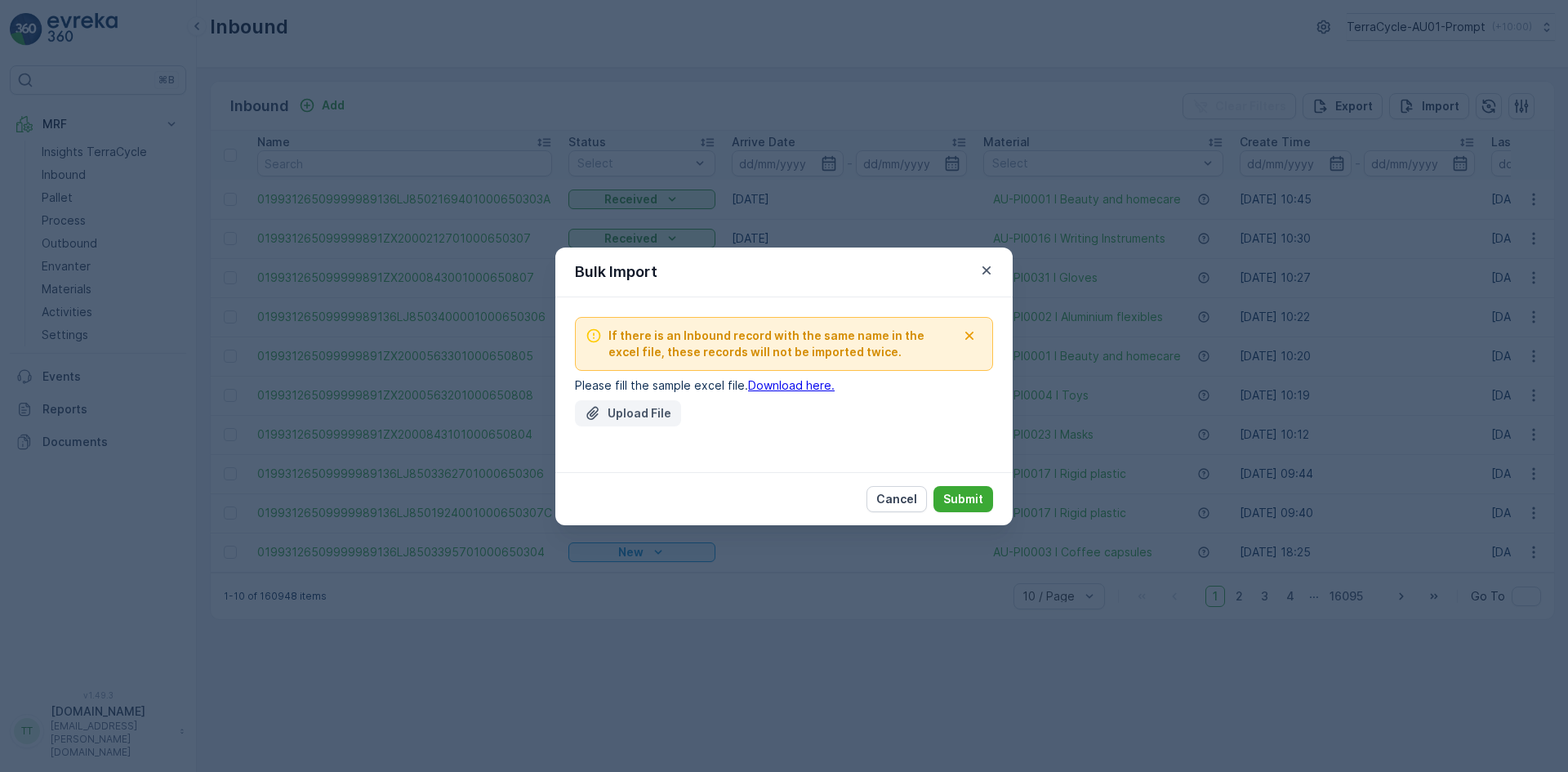
click at [615, 412] on p "Upload File" at bounding box center [640, 413] width 64 height 16
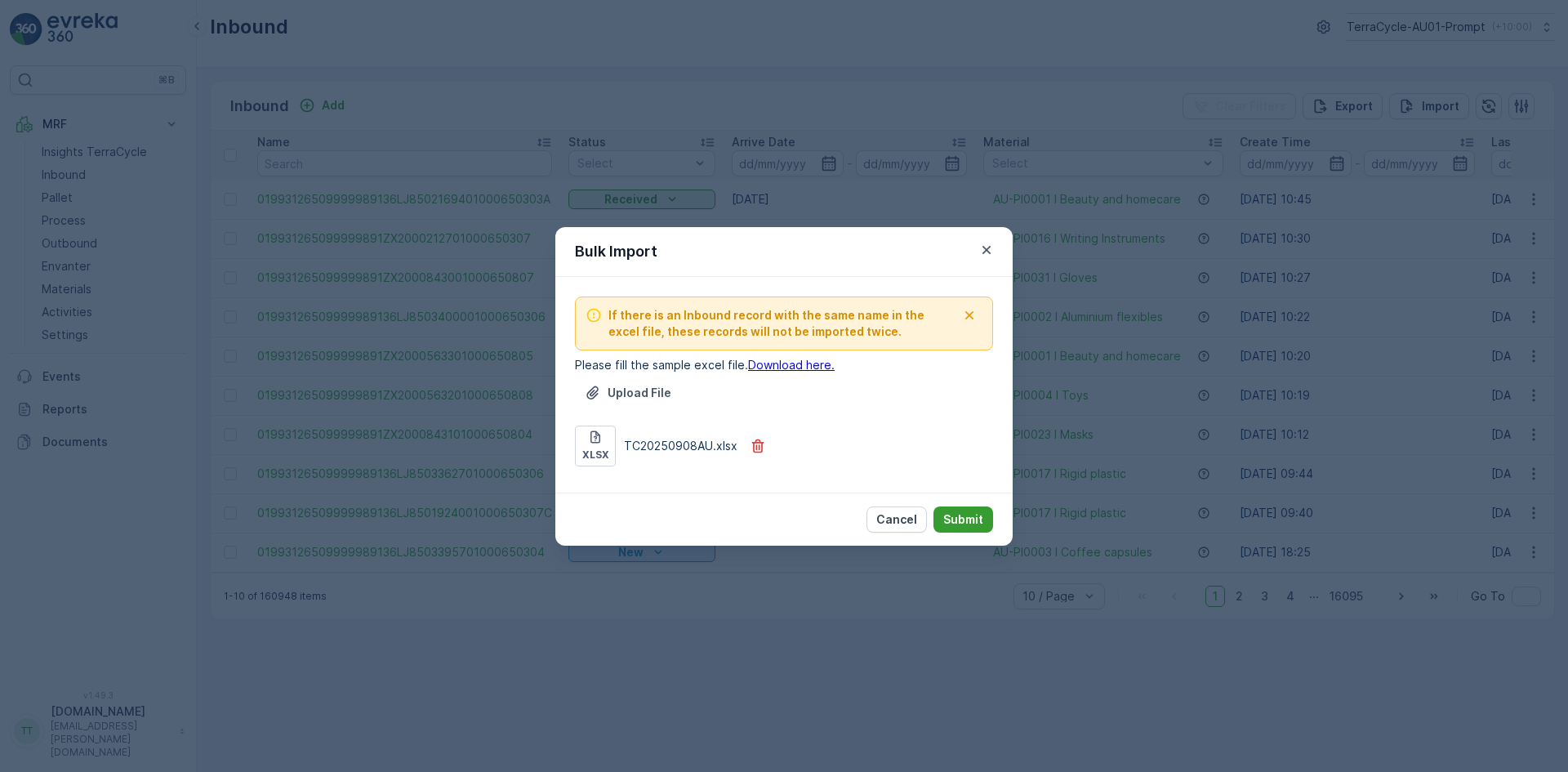
click at [964, 517] on p "Submit" at bounding box center [963, 520] width 40 height 16
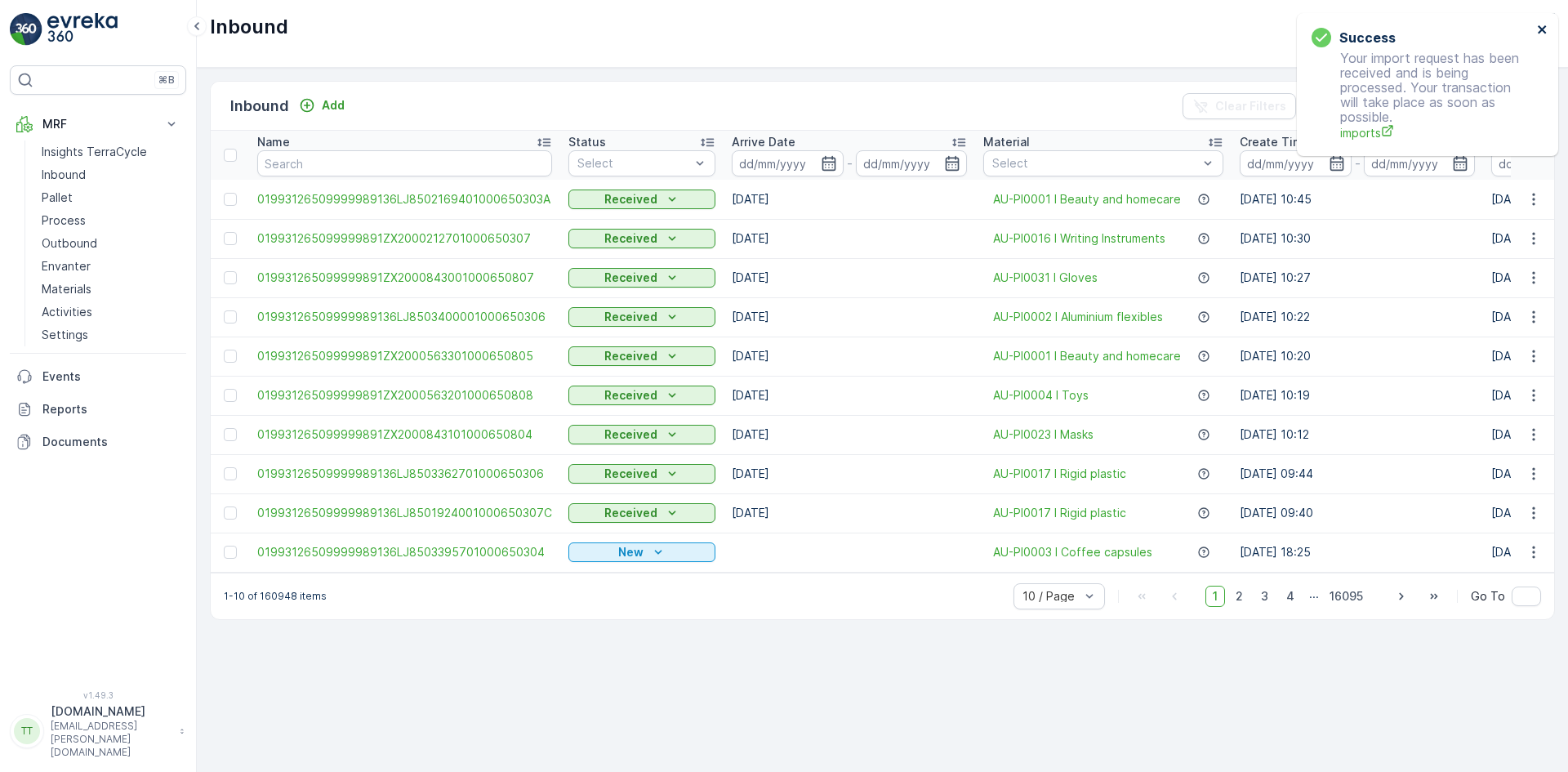
click at [1543, 27] on icon "close" at bounding box center [1543, 30] width 11 height 13
click at [1547, 28] on icon "close" at bounding box center [1543, 30] width 11 height 13
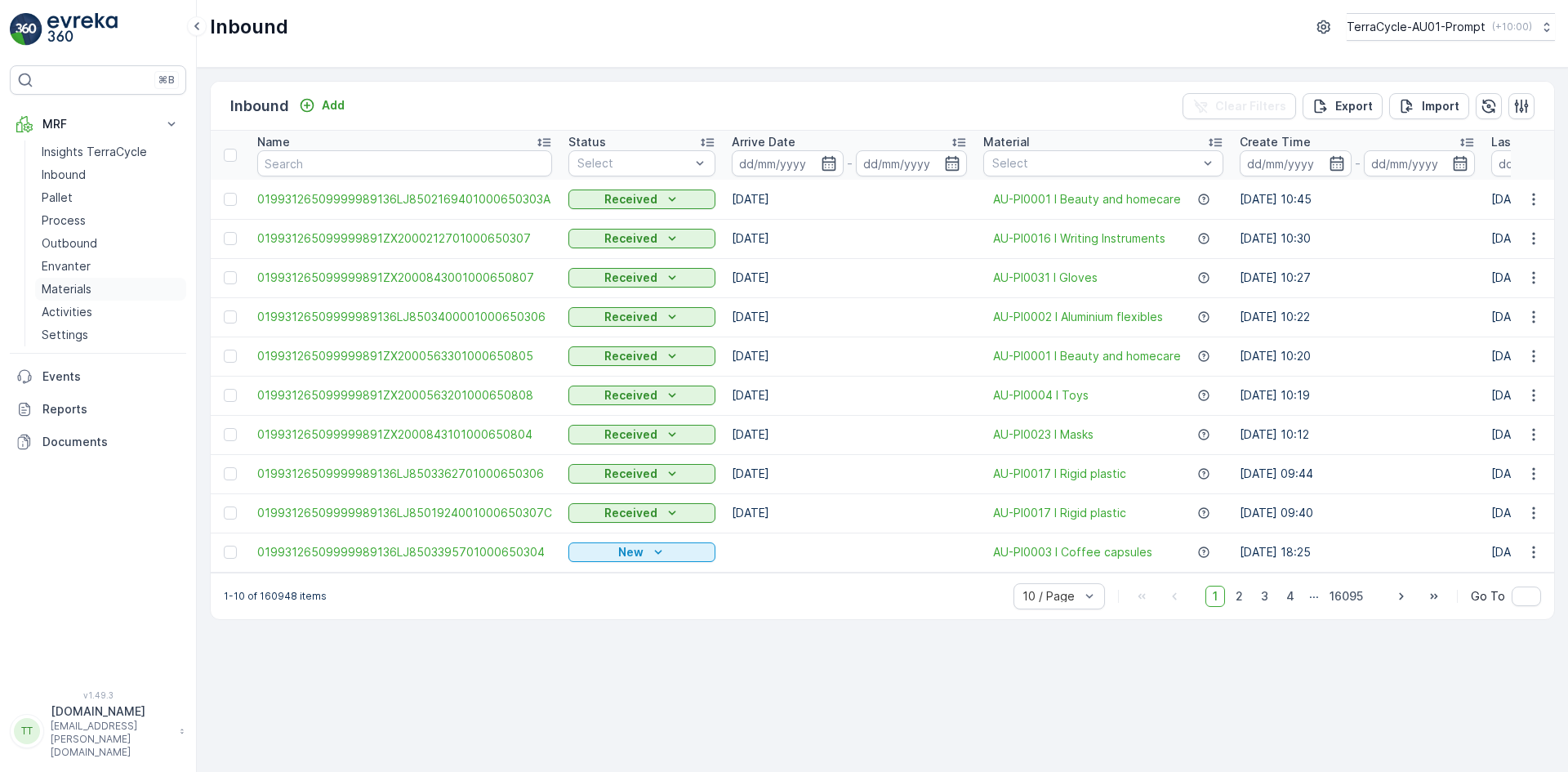
click at [77, 286] on p "Materials" at bounding box center [66, 290] width 50 height 16
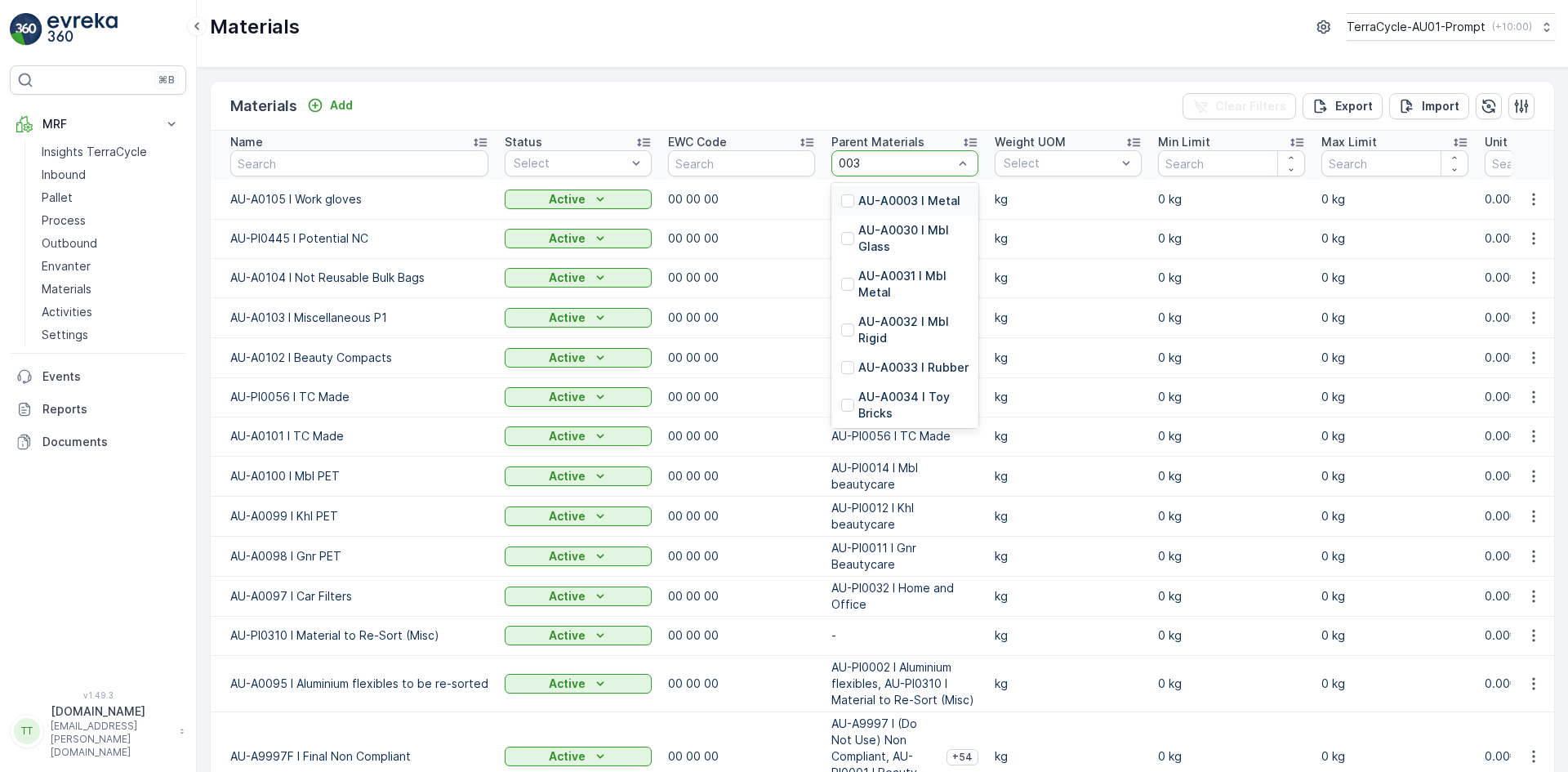
type input "0034"
click at [894, 254] on p "AU-PI0034 I Laminated Packaging" at bounding box center [914, 263] width 110 height 49
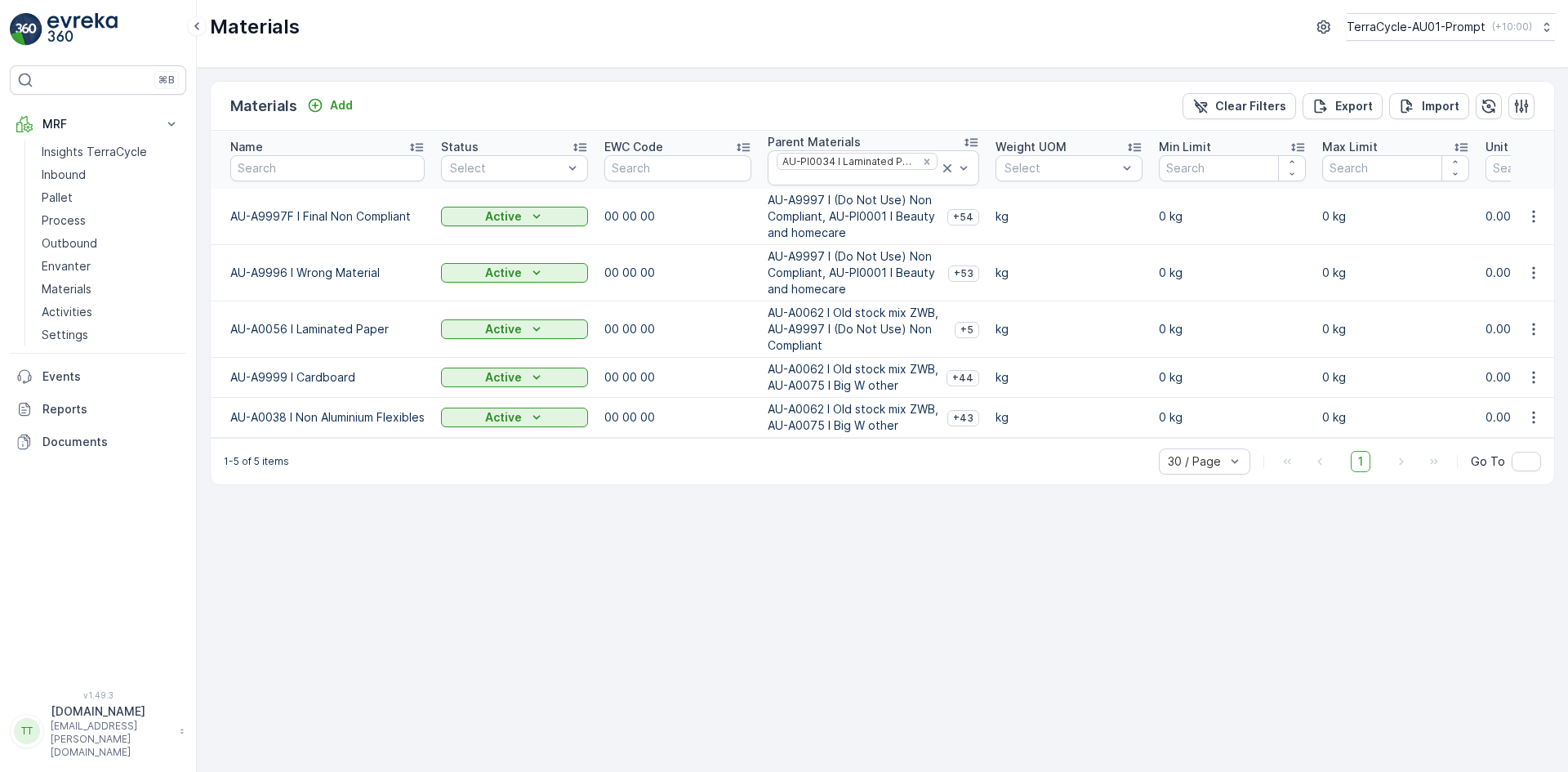
click at [422, 146] on icon at bounding box center [417, 147] width 16 height 16
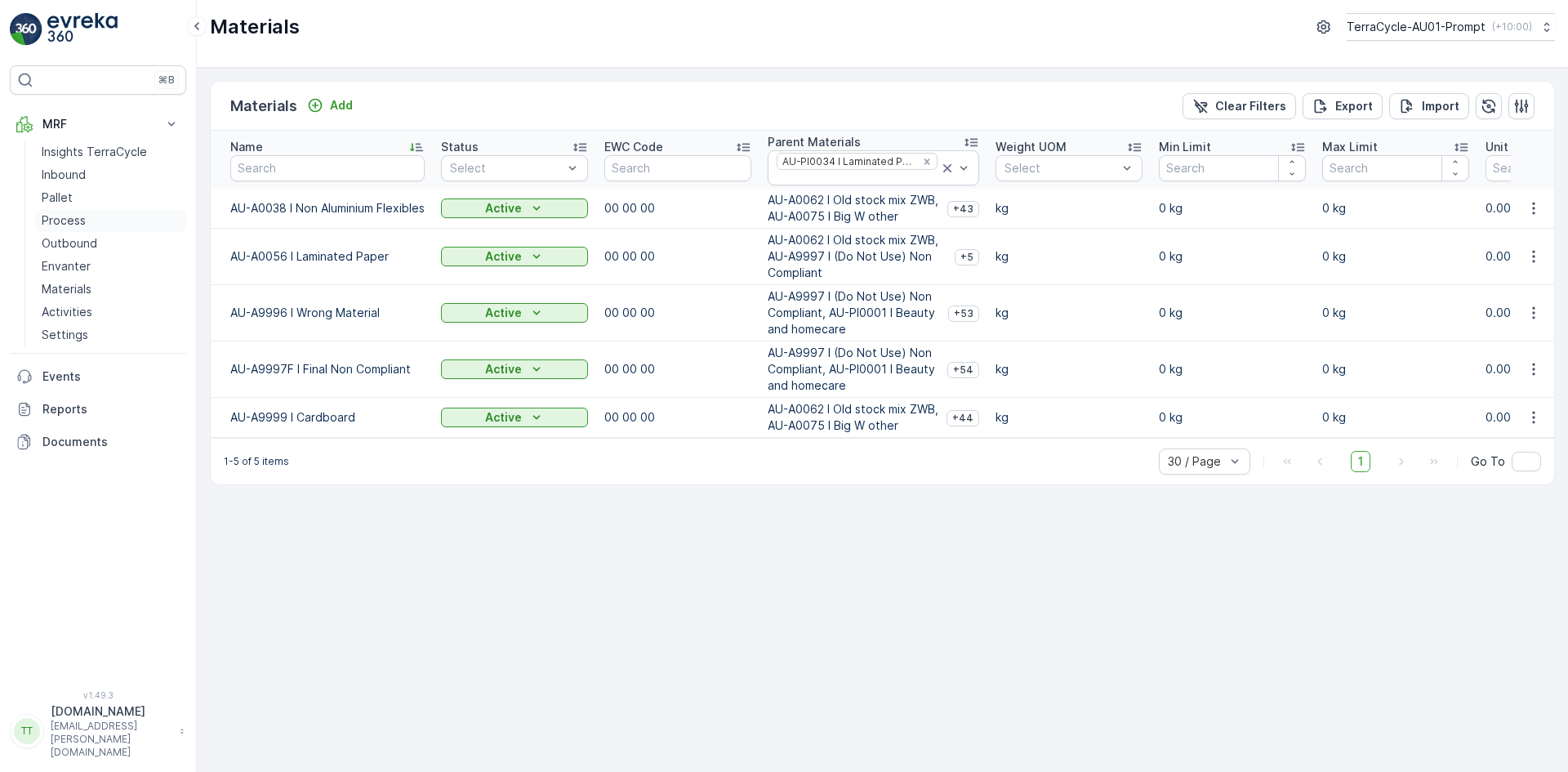
click at [75, 228] on p "Process" at bounding box center [64, 221] width 44 height 16
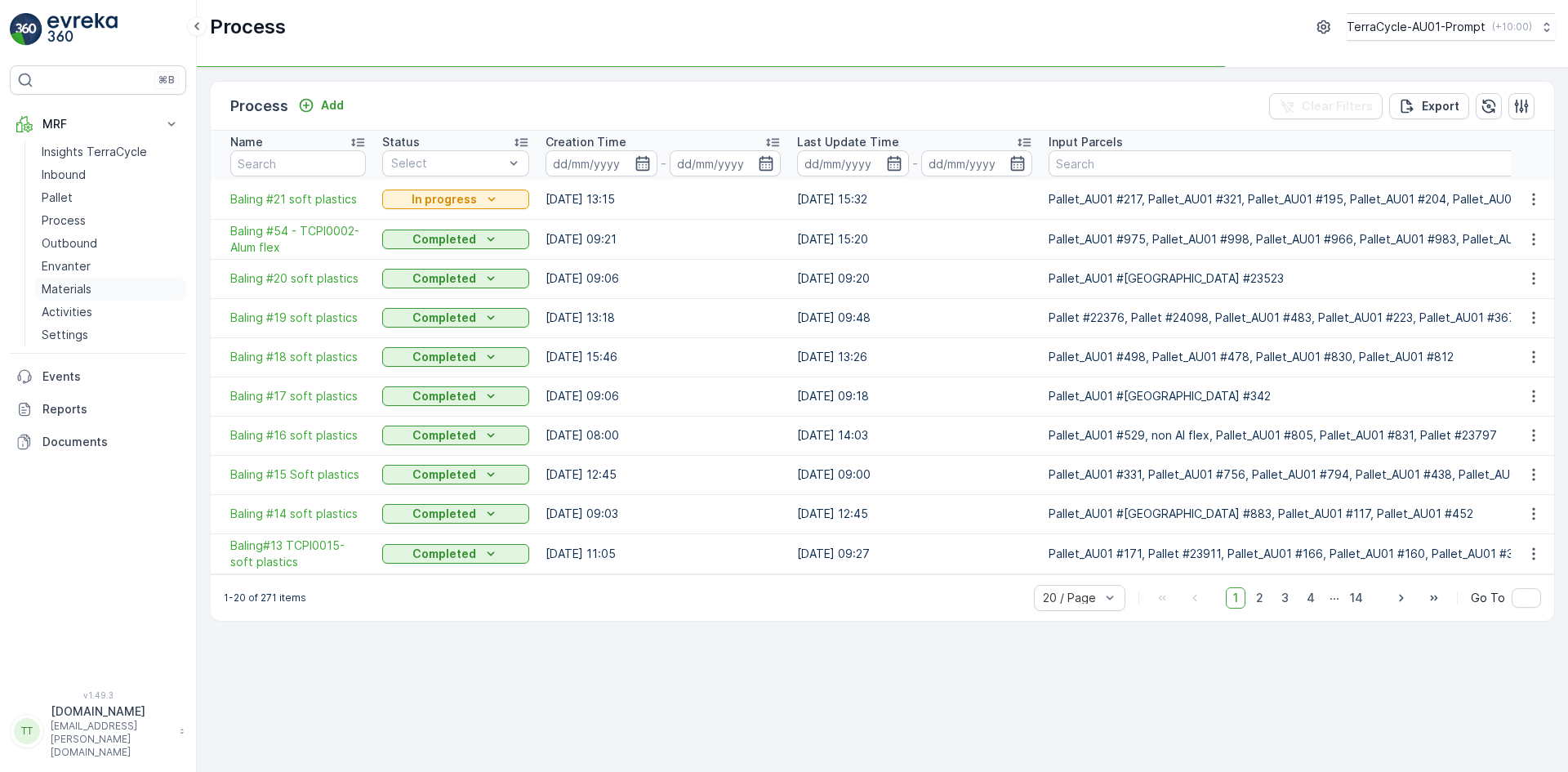
click at [74, 286] on p "Materials" at bounding box center [66, 290] width 50 height 16
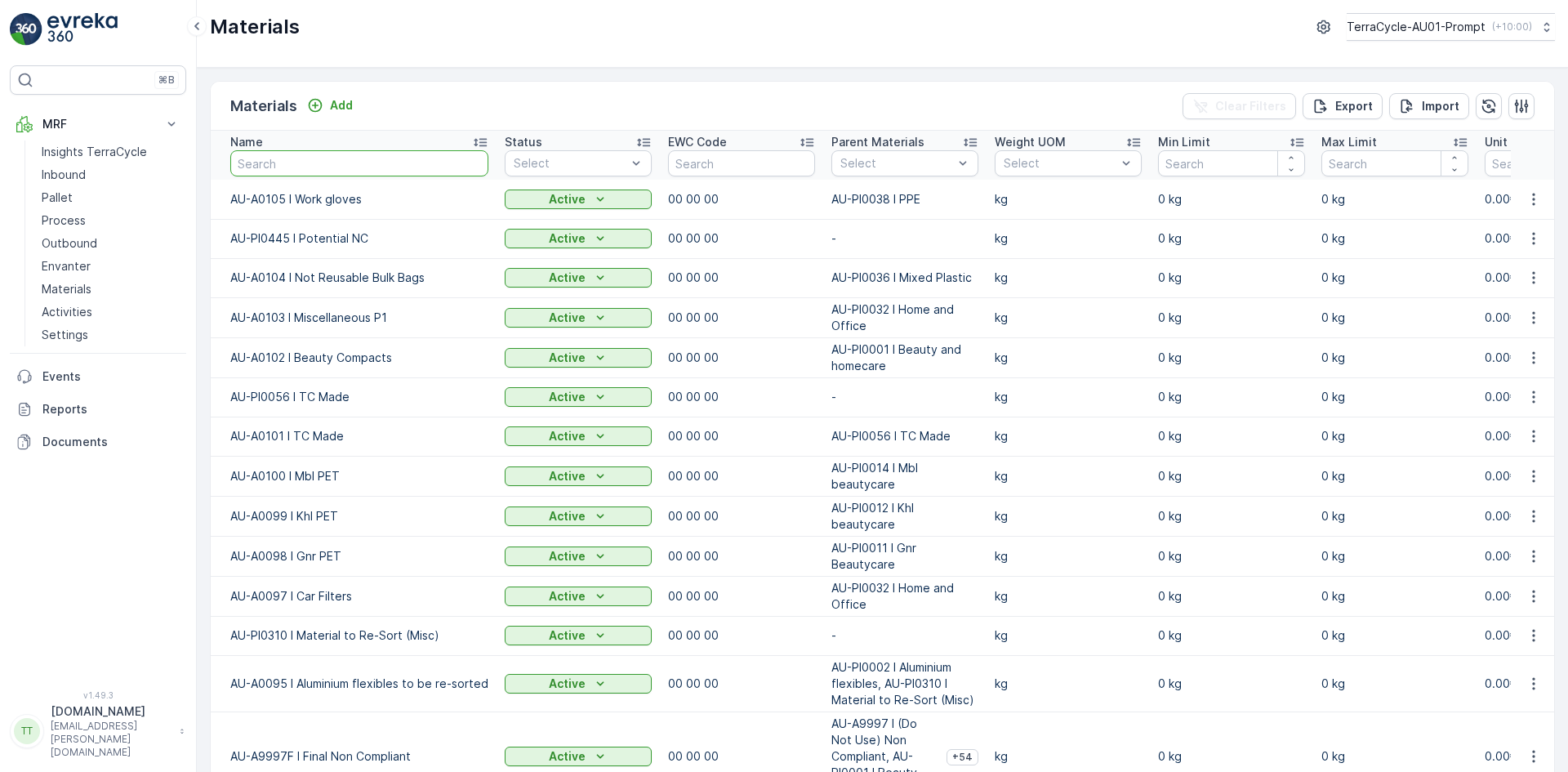
click at [362, 169] on input "text" at bounding box center [359, 163] width 258 height 26
type input "0001"
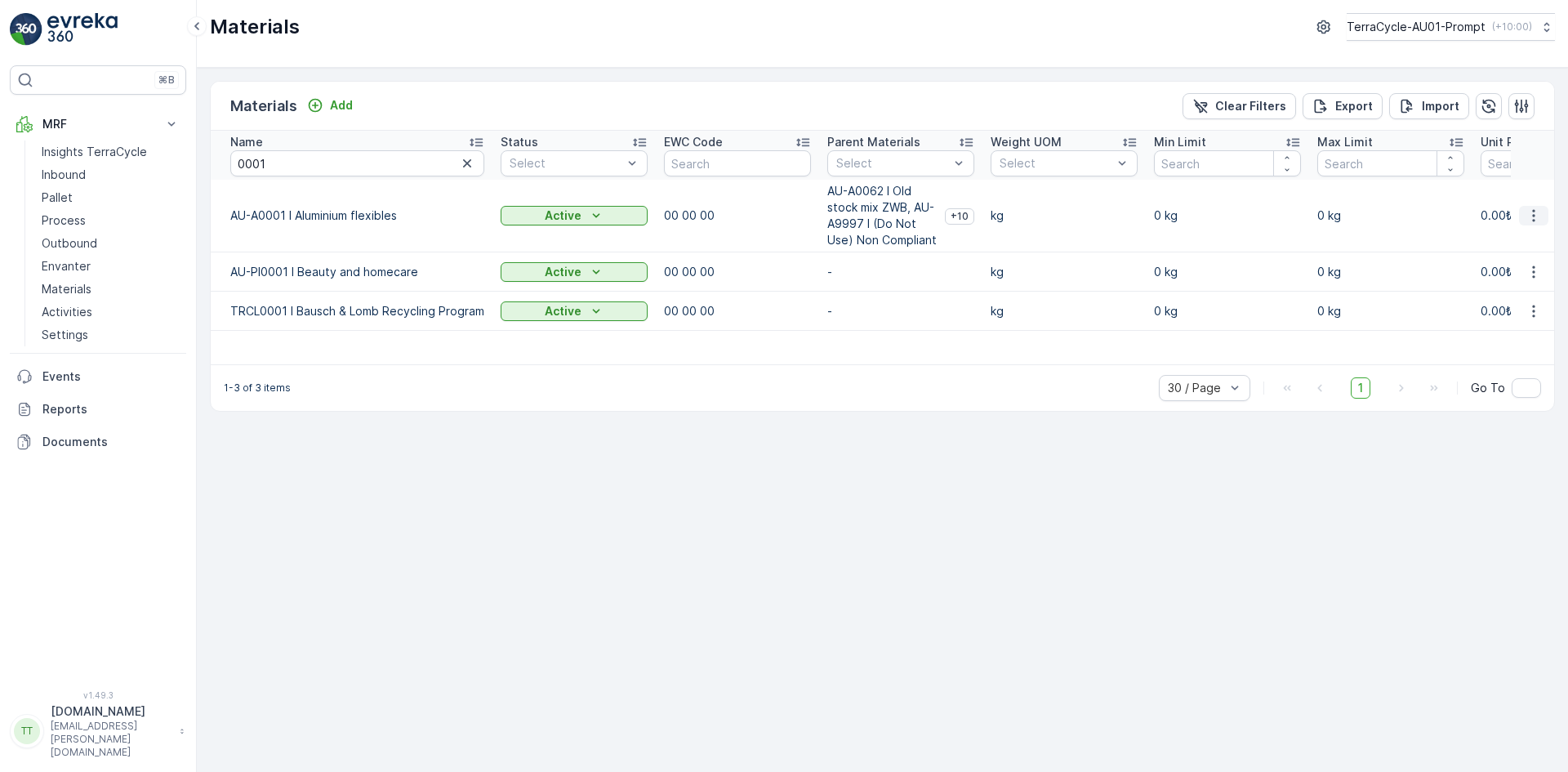
click at [1530, 219] on icon "button" at bounding box center [1534, 216] width 16 height 16
click at [1493, 234] on span "Edit Material" at bounding box center [1478, 240] width 69 height 16
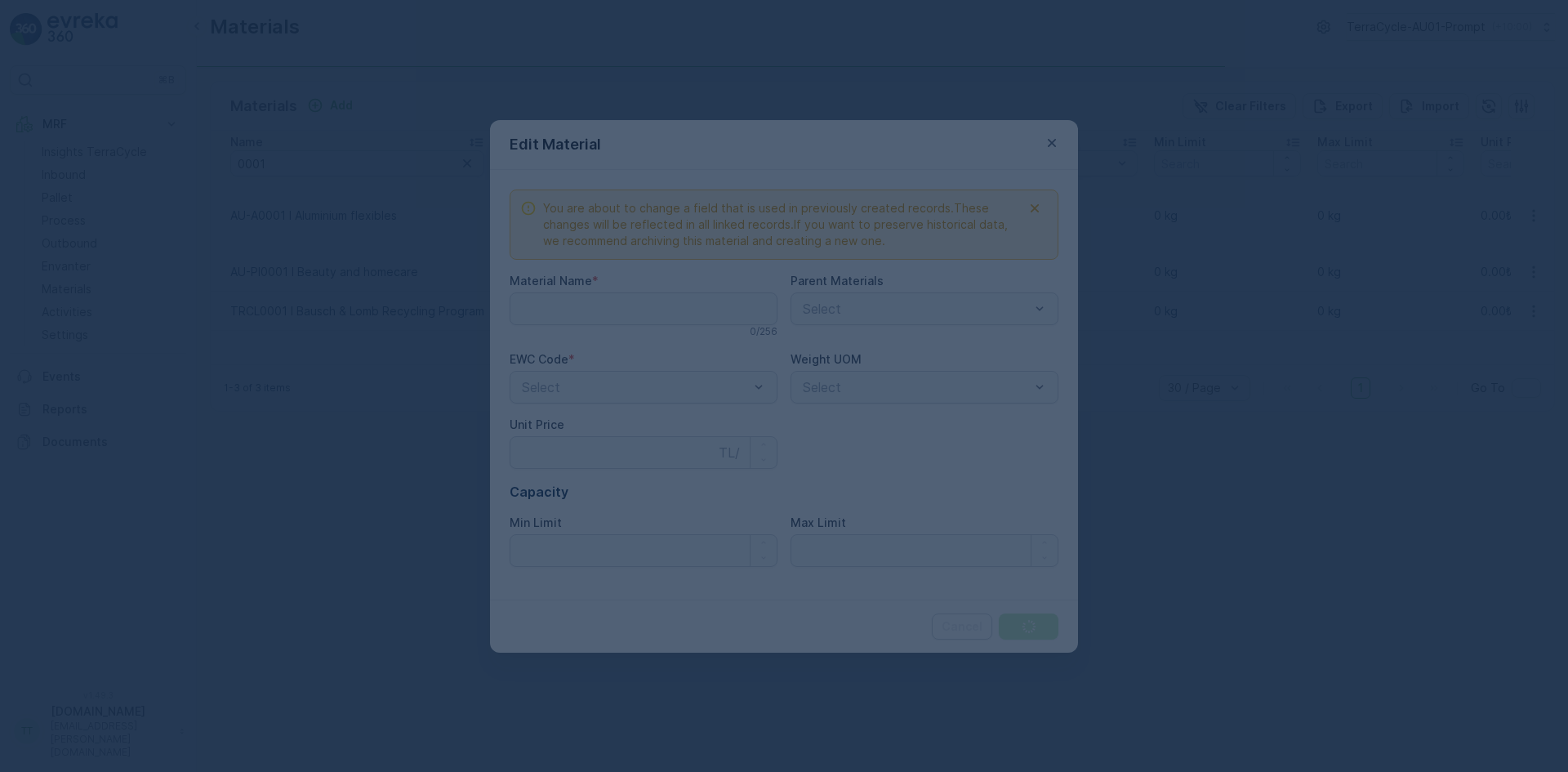
type Name "AU-A0001 I Aluminium flexibles"
type Price "0"
type Limit "0"
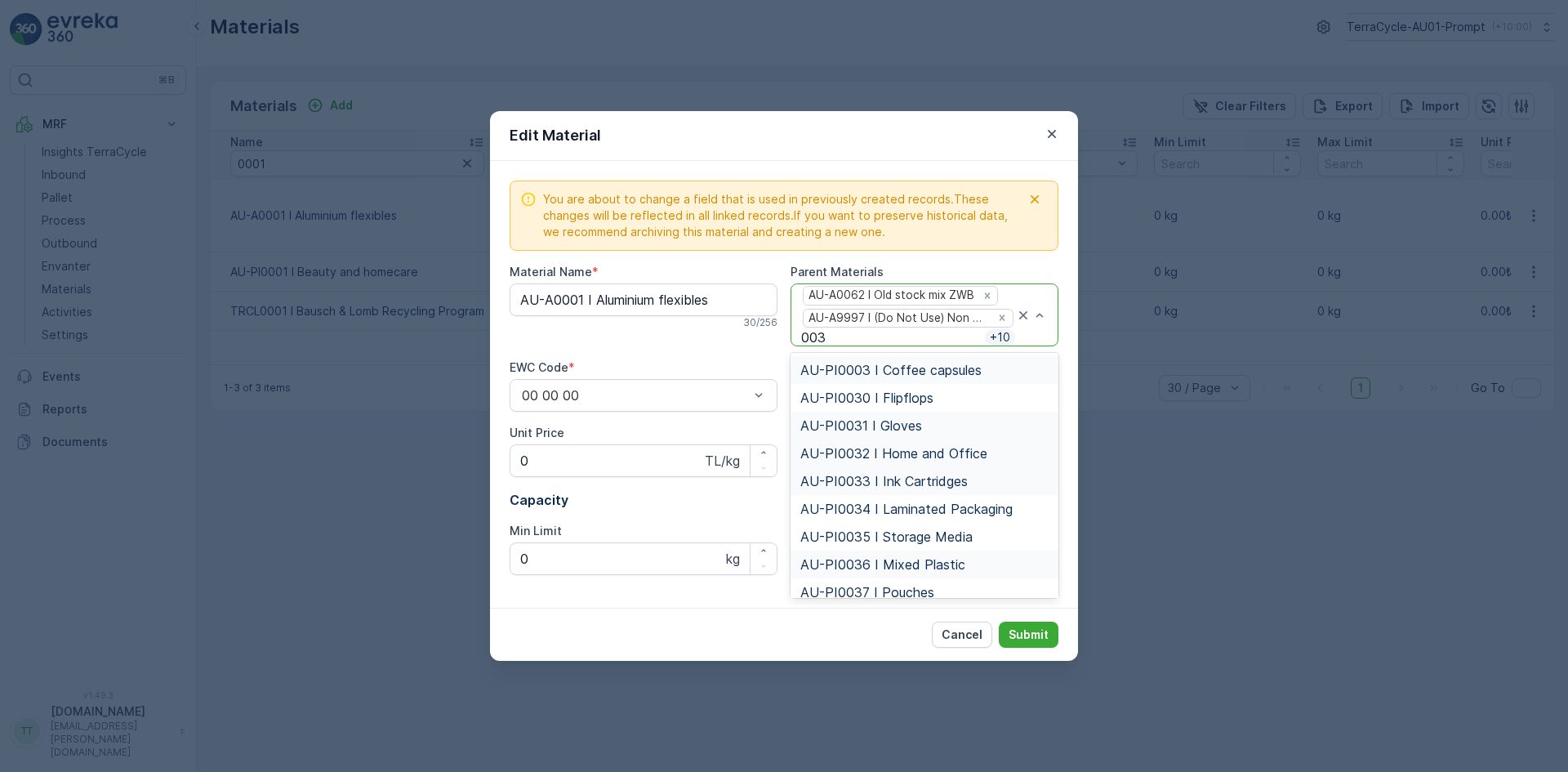
type input "0034"
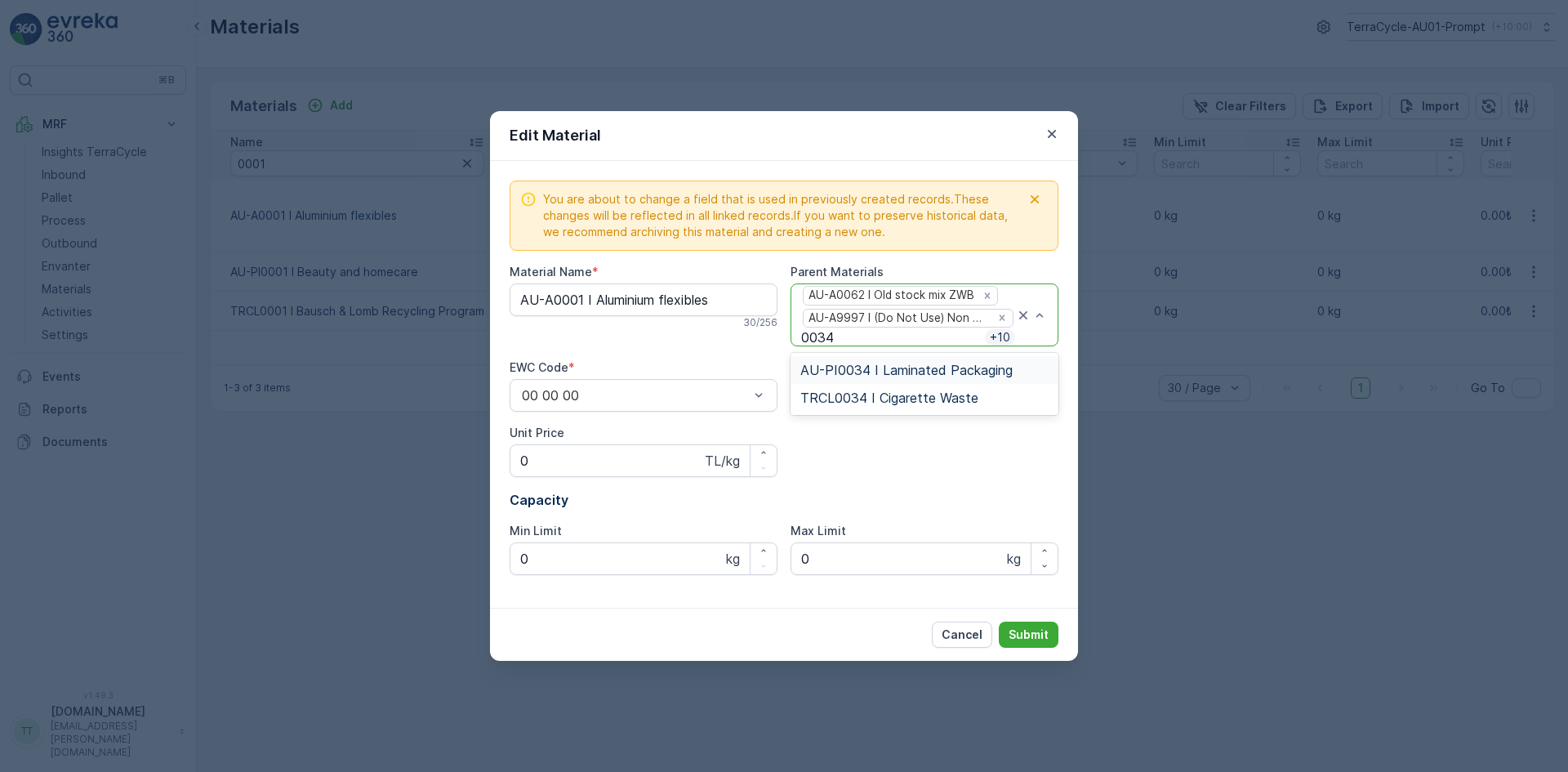
click at [877, 363] on span "AU-PI0034 I Laminated Packaging" at bounding box center [906, 370] width 212 height 15
click at [1028, 637] on p "Submit" at bounding box center [1028, 635] width 40 height 16
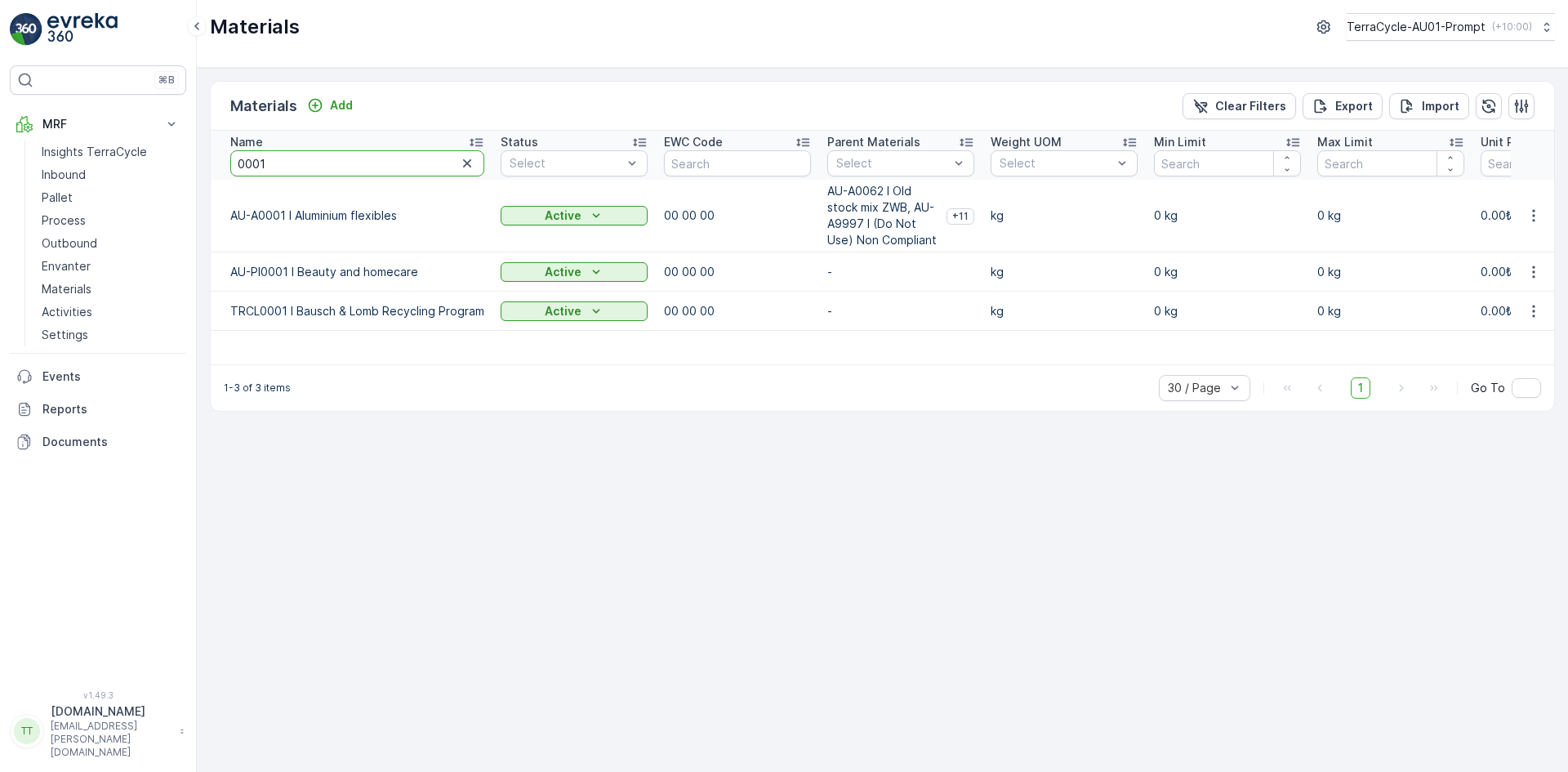
drag, startPoint x: 260, startPoint y: 164, endPoint x: 276, endPoint y: 158, distance: 17.1
click at [276, 158] on input "0001" at bounding box center [358, 163] width 254 height 26
type input "0006"
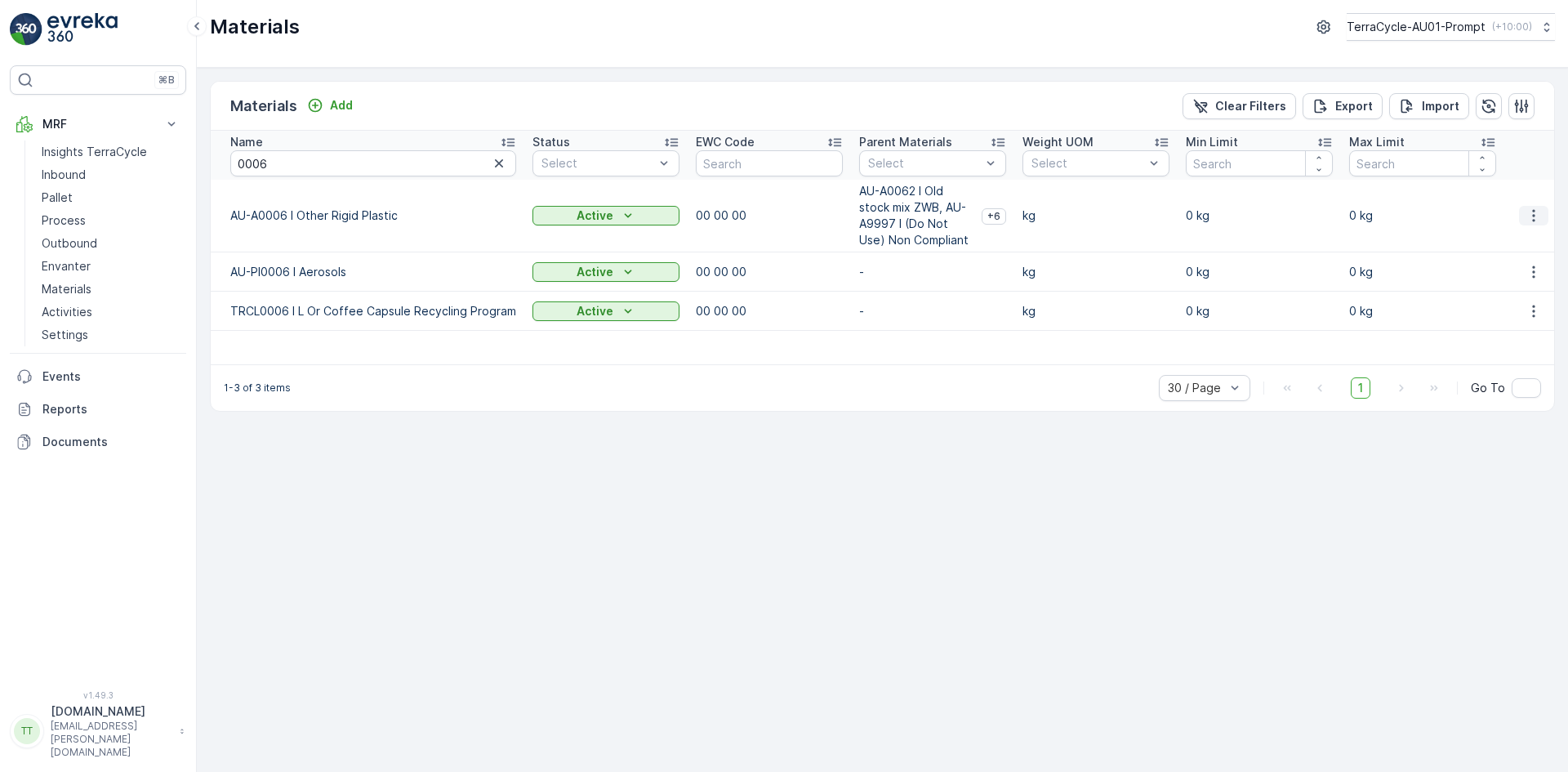
click at [1533, 214] on icon "button" at bounding box center [1534, 216] width 16 height 16
click at [1494, 234] on span "Edit Material" at bounding box center [1478, 240] width 69 height 16
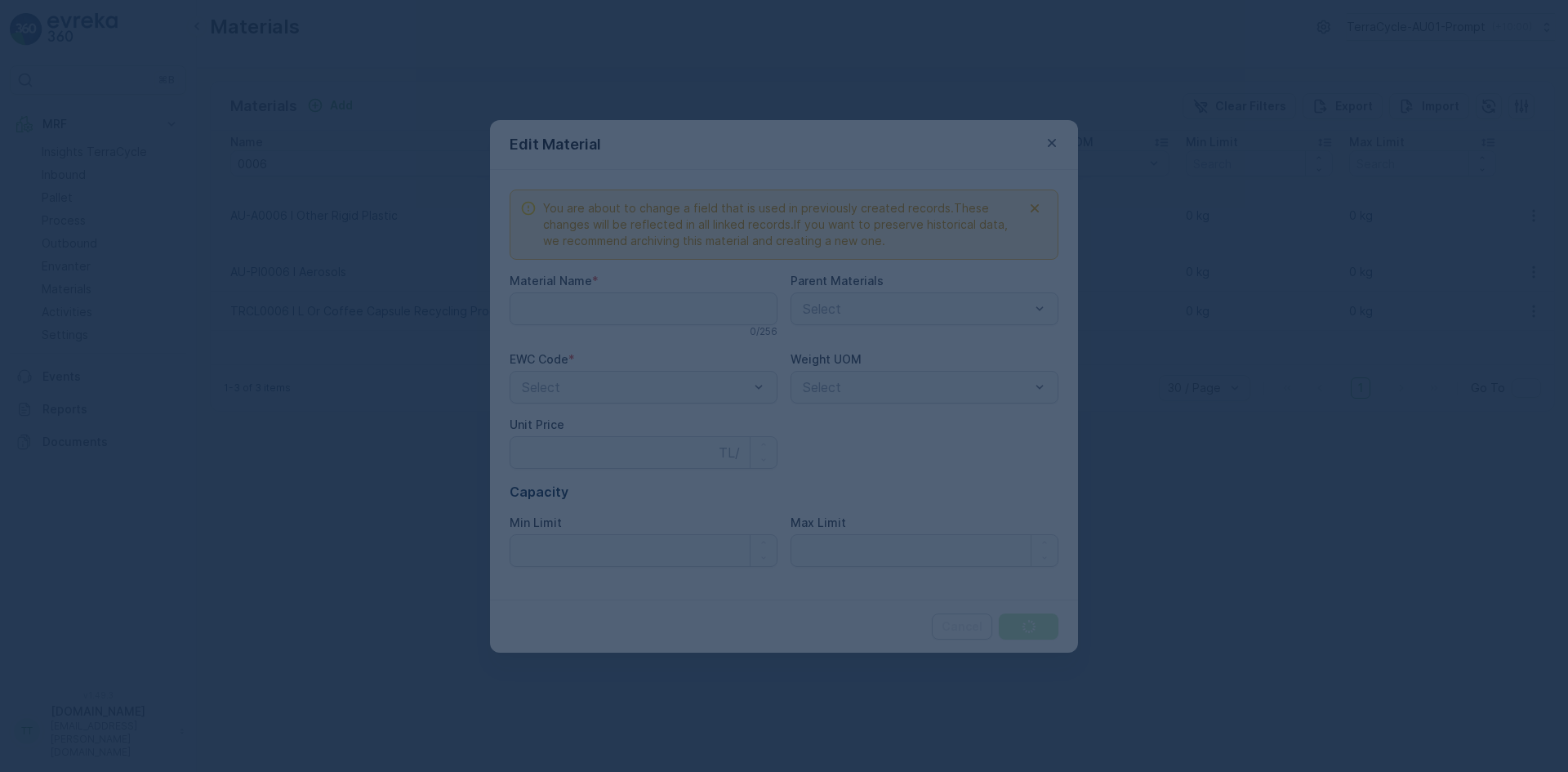
type Name "AU-A0006 I Other Rigid Plastic"
type Price "0"
type Limit "0"
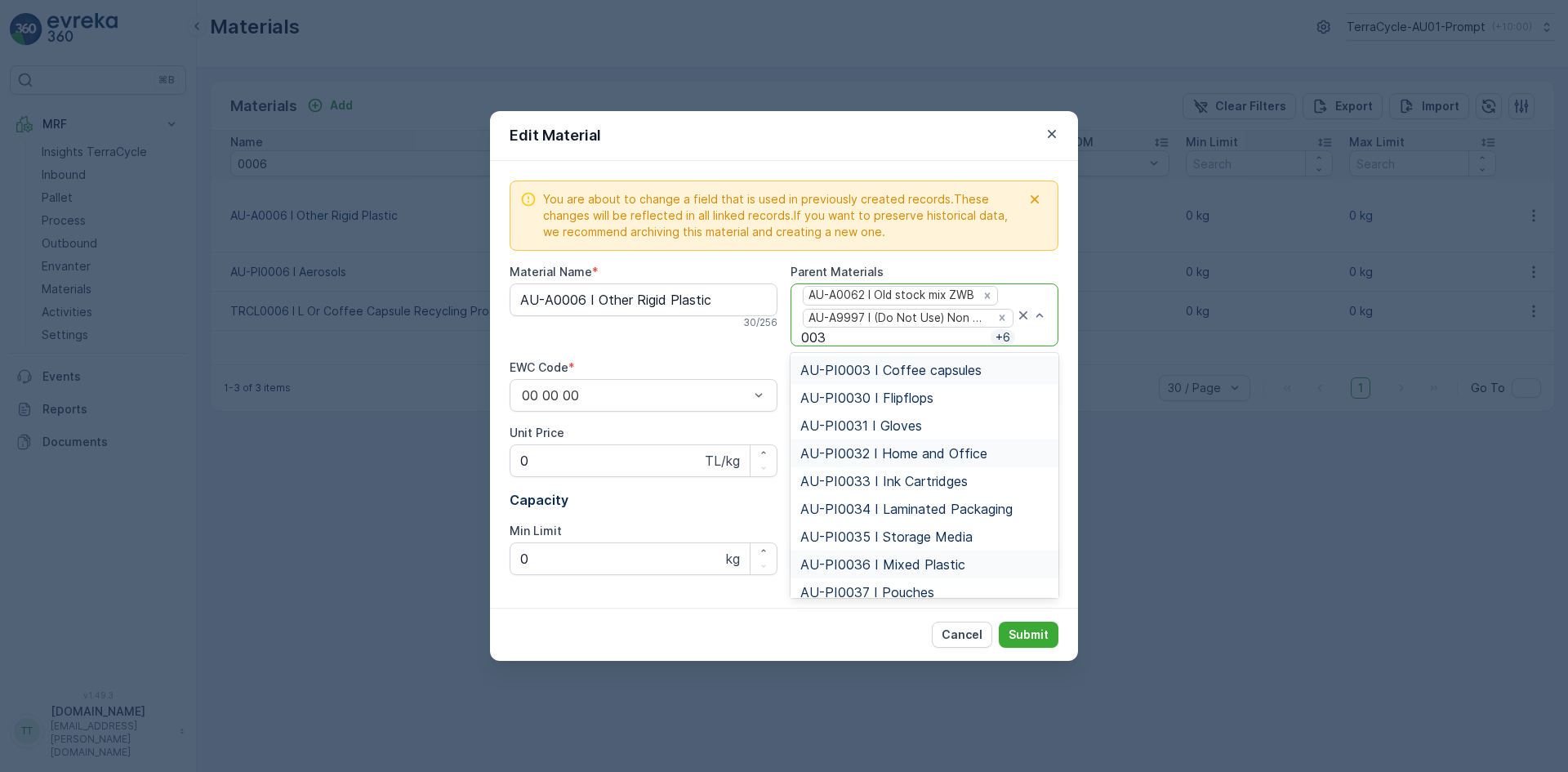
type input "0034"
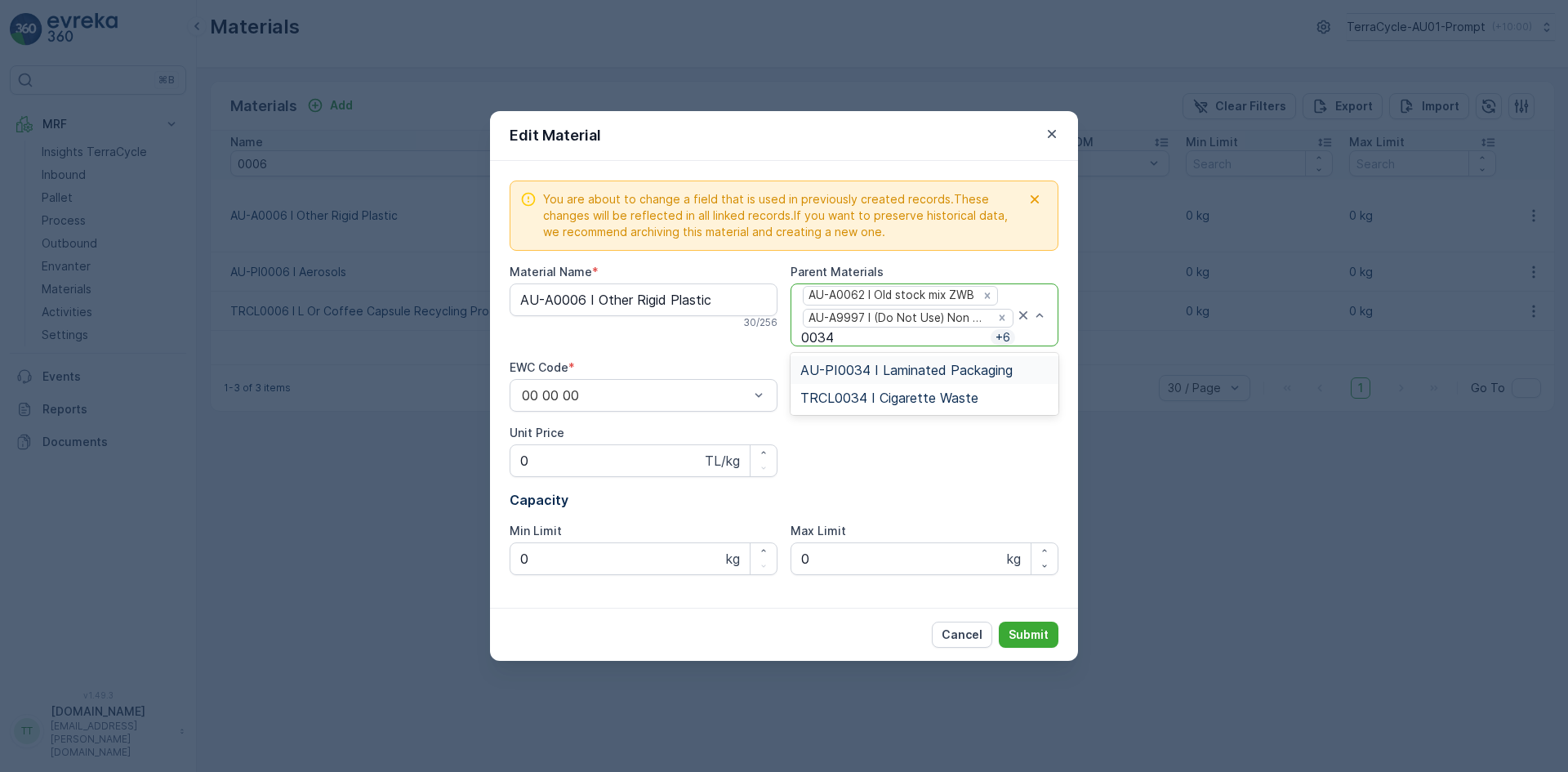
click at [853, 368] on span "AU-PI0034 I Laminated Packaging" at bounding box center [906, 370] width 212 height 15
click at [1036, 633] on p "Submit" at bounding box center [1028, 635] width 40 height 16
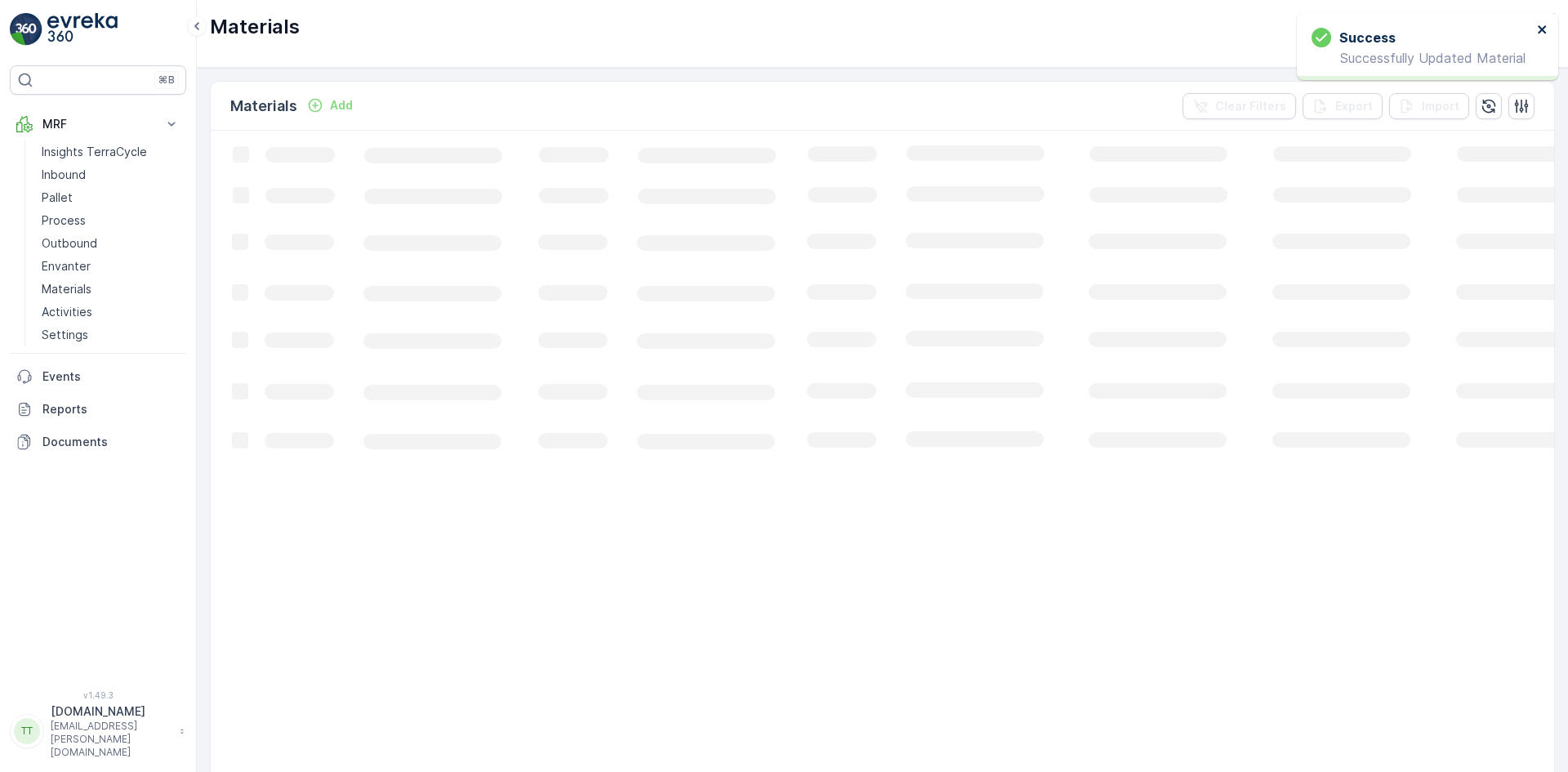
click at [1542, 27] on icon "close" at bounding box center [1543, 30] width 11 height 13
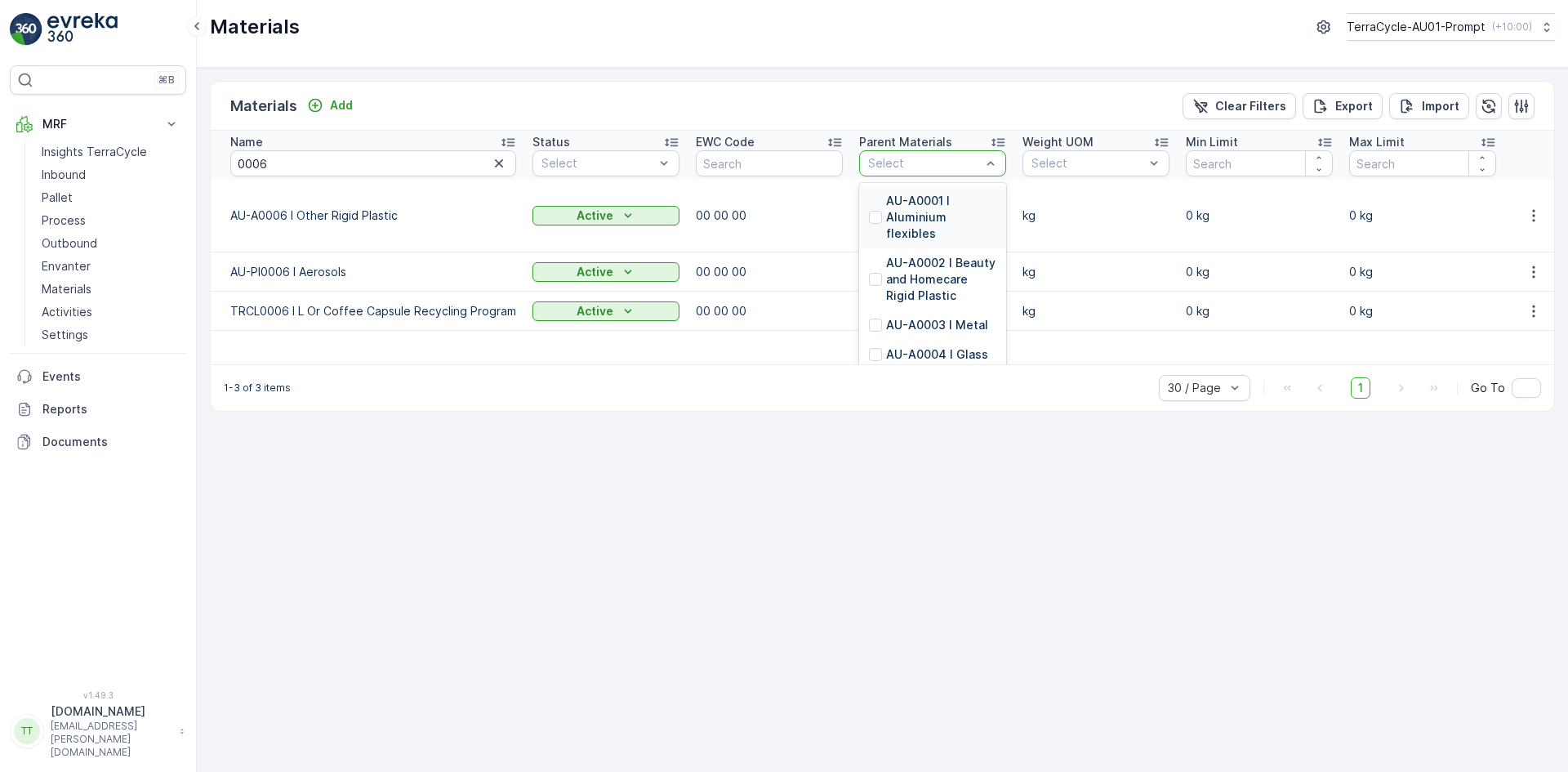
click at [903, 153] on div "Select" at bounding box center [932, 163] width 147 height 26
type input "0034"
click at [928, 260] on p "AU-PI0034 I Laminated Packaging" at bounding box center [941, 263] width 110 height 49
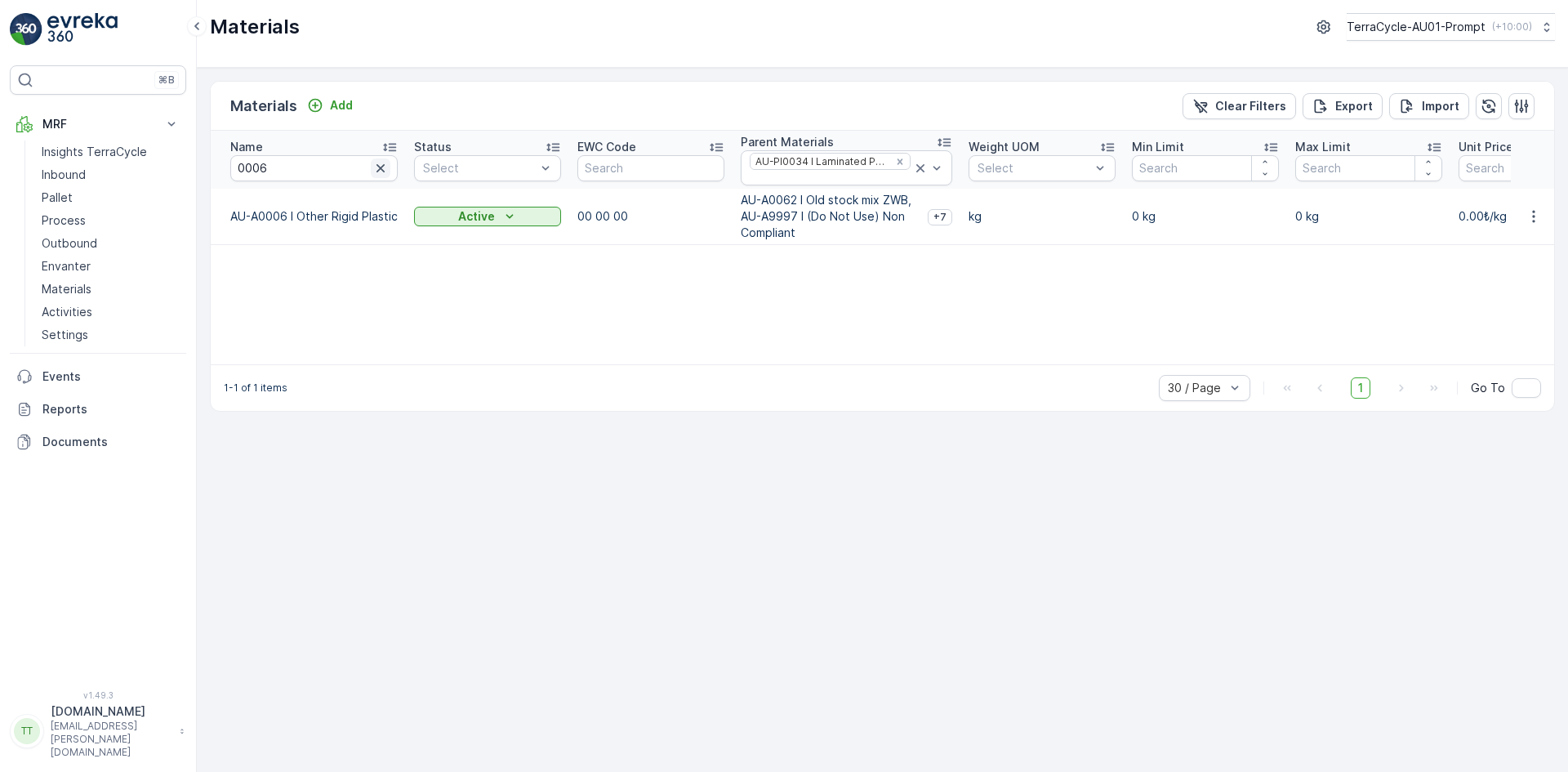
click at [380, 169] on icon "button" at bounding box center [381, 168] width 16 height 16
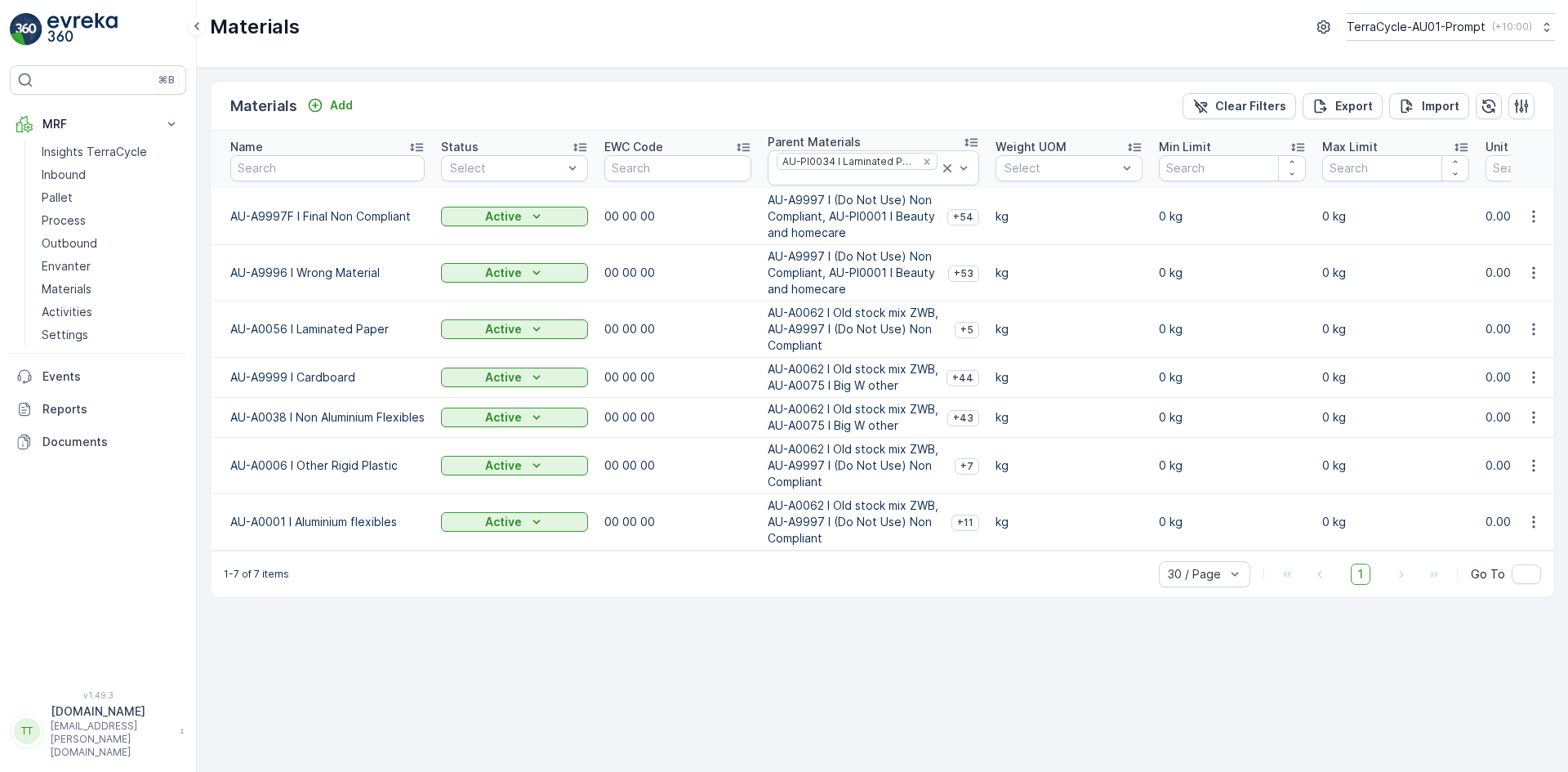
click at [423, 143] on icon at bounding box center [417, 147] width 16 height 16
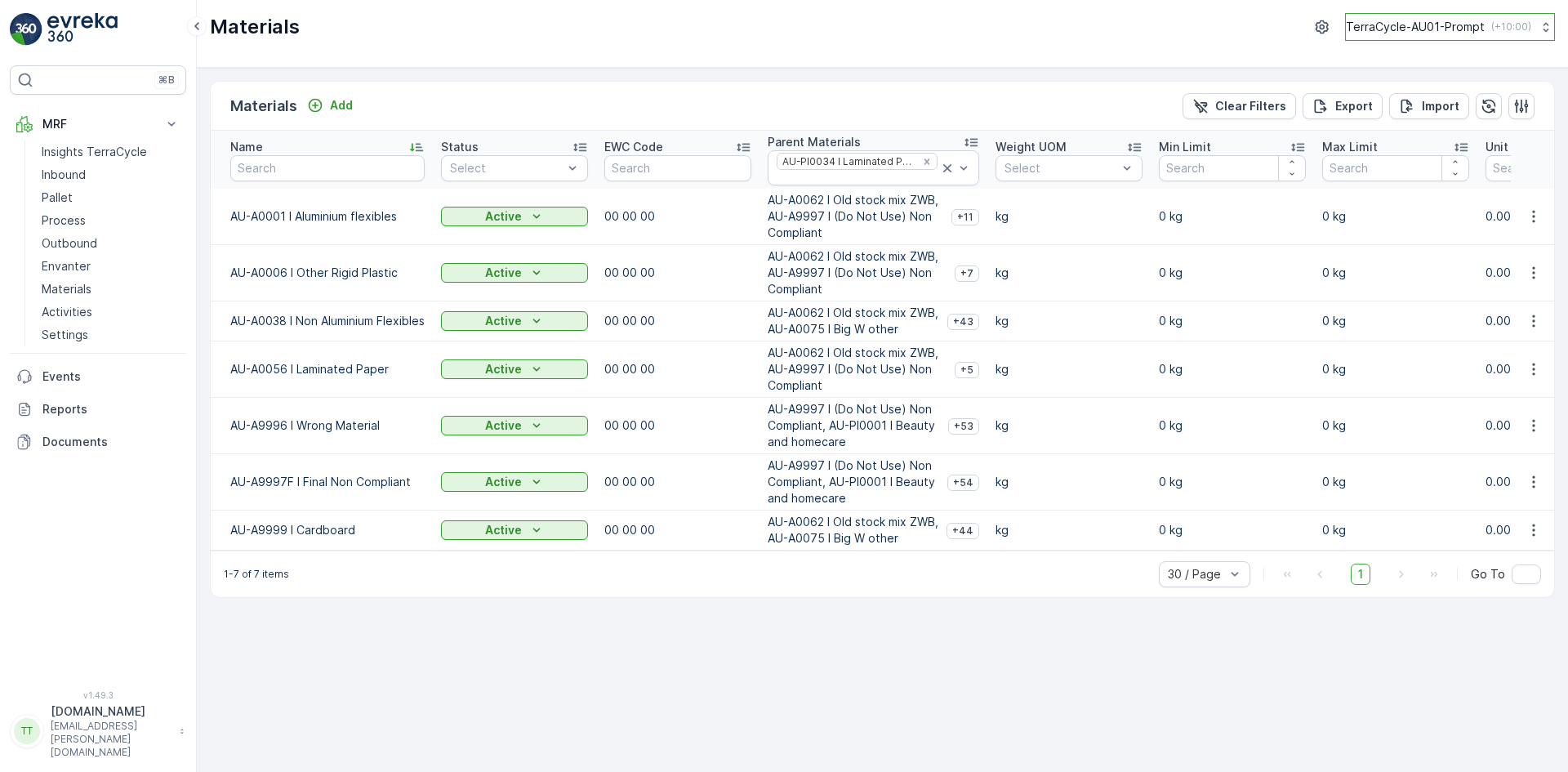
click at [1397, 25] on p "TerraCycle-AU01-Prompt" at bounding box center [1415, 27] width 139 height 16
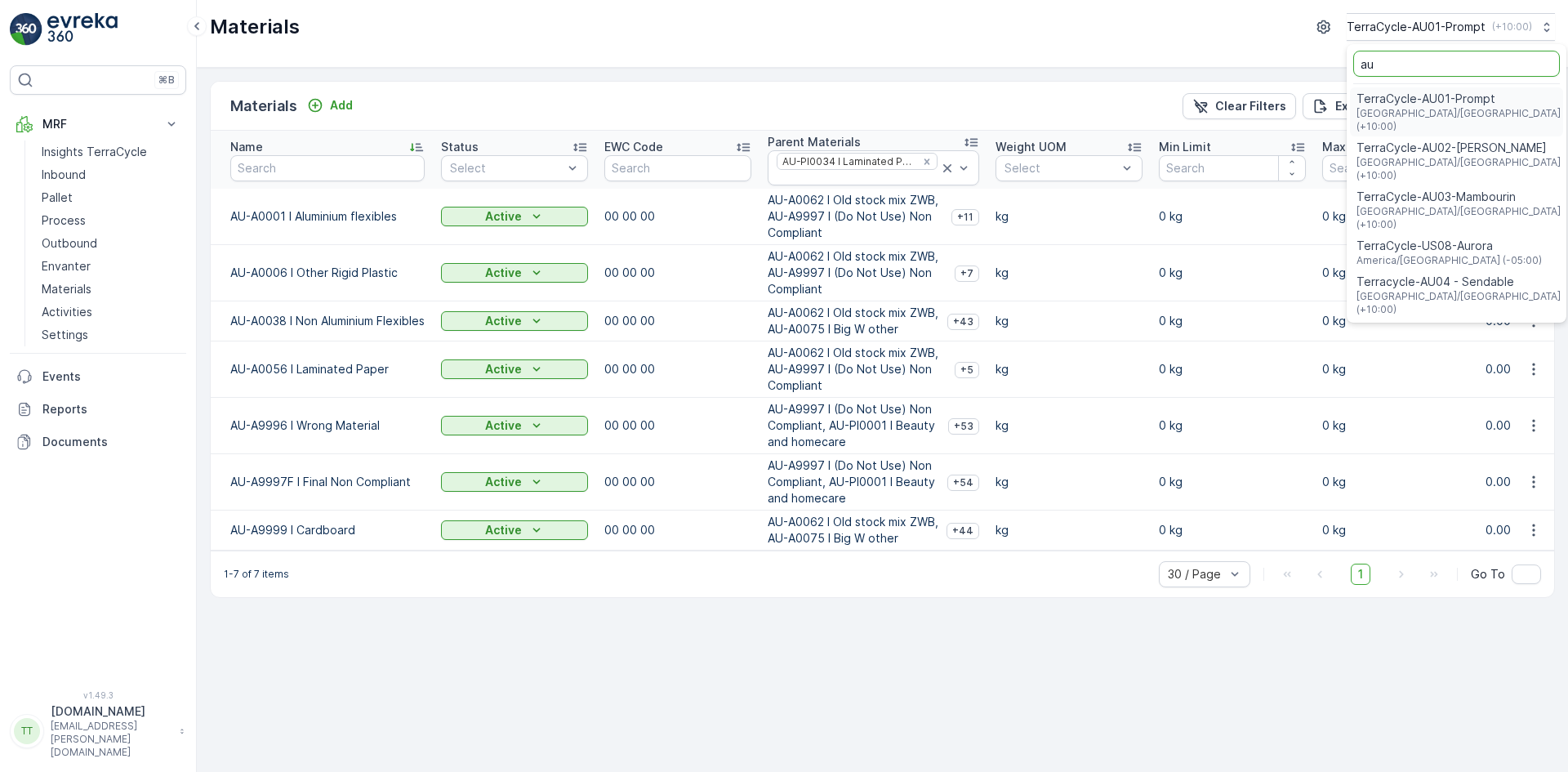
type input "au"
click at [1452, 139] on span "TerraCycle-AU02-[PERSON_NAME]" at bounding box center [1458, 148] width 204 height 16
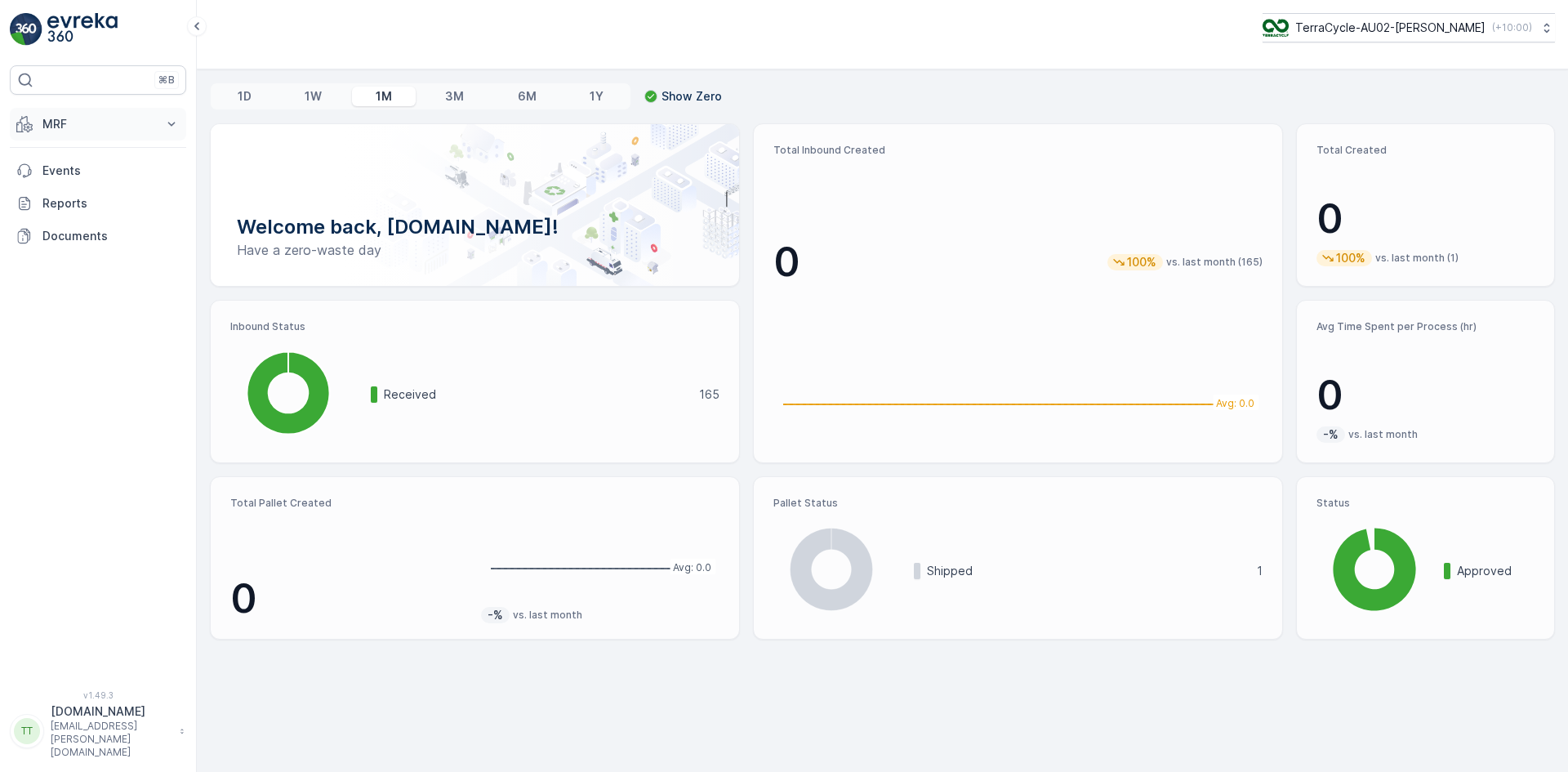
click at [57, 121] on p "MRF" at bounding box center [98, 124] width 111 height 16
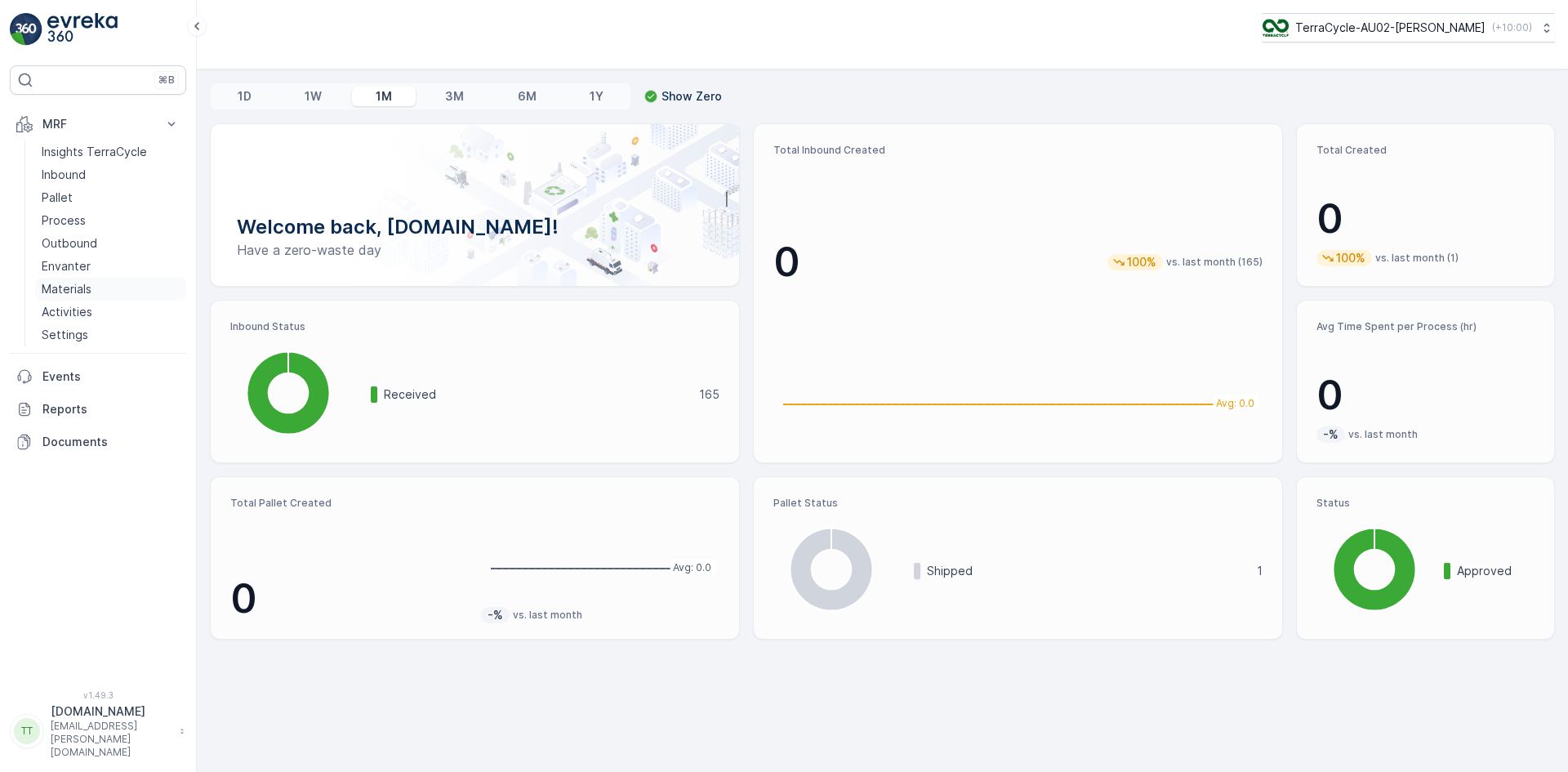
click at [78, 291] on p "Materials" at bounding box center [66, 290] width 50 height 16
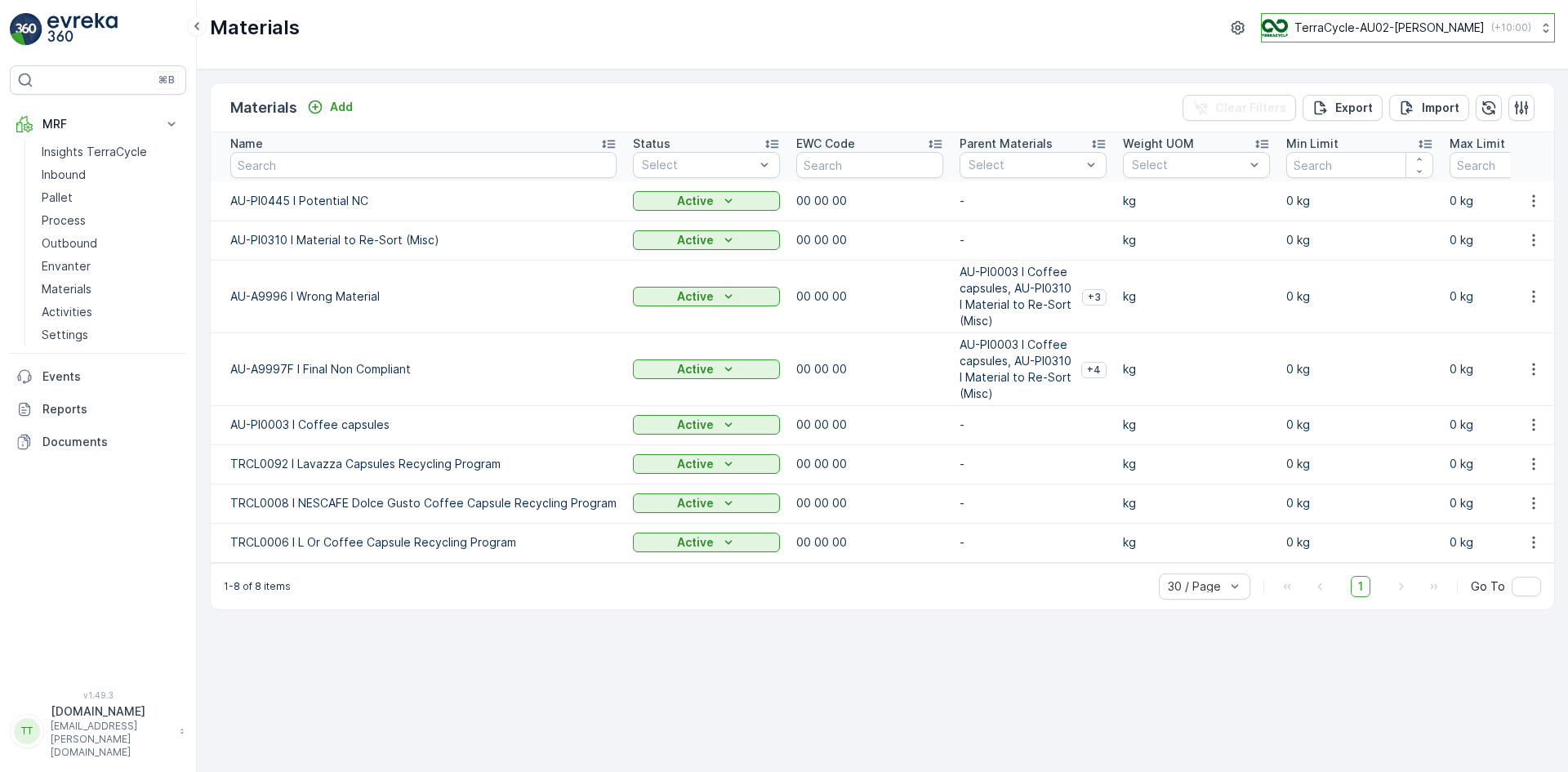
click at [1402, 17] on button "TerraCycle-AU02-[PERSON_NAME] ( +10:00 )" at bounding box center [1408, 28] width 294 height 30
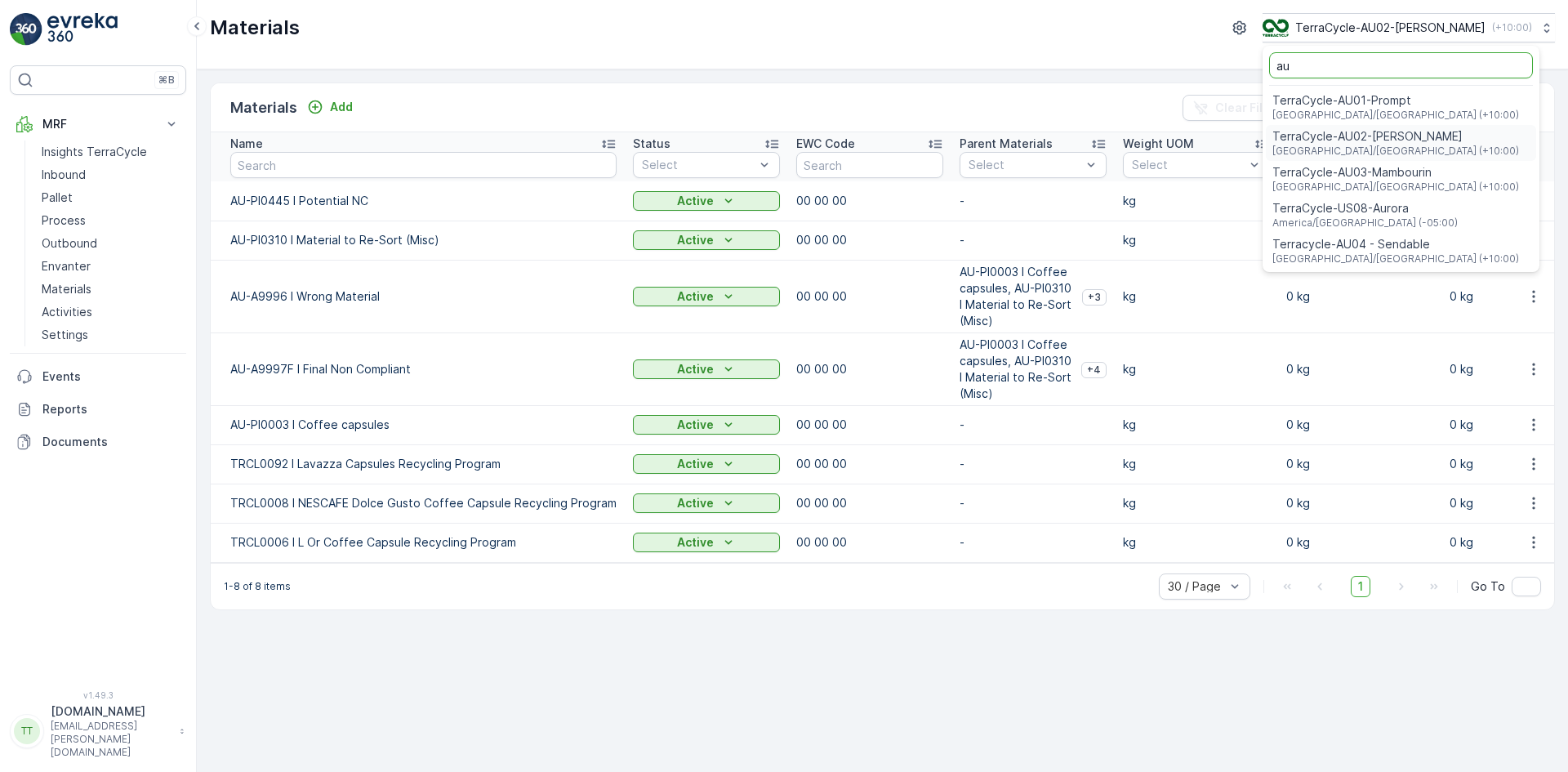
type input "au"
click at [1397, 175] on span "TerraCycle-AU03-Mambourin" at bounding box center [1396, 172] width 247 height 16
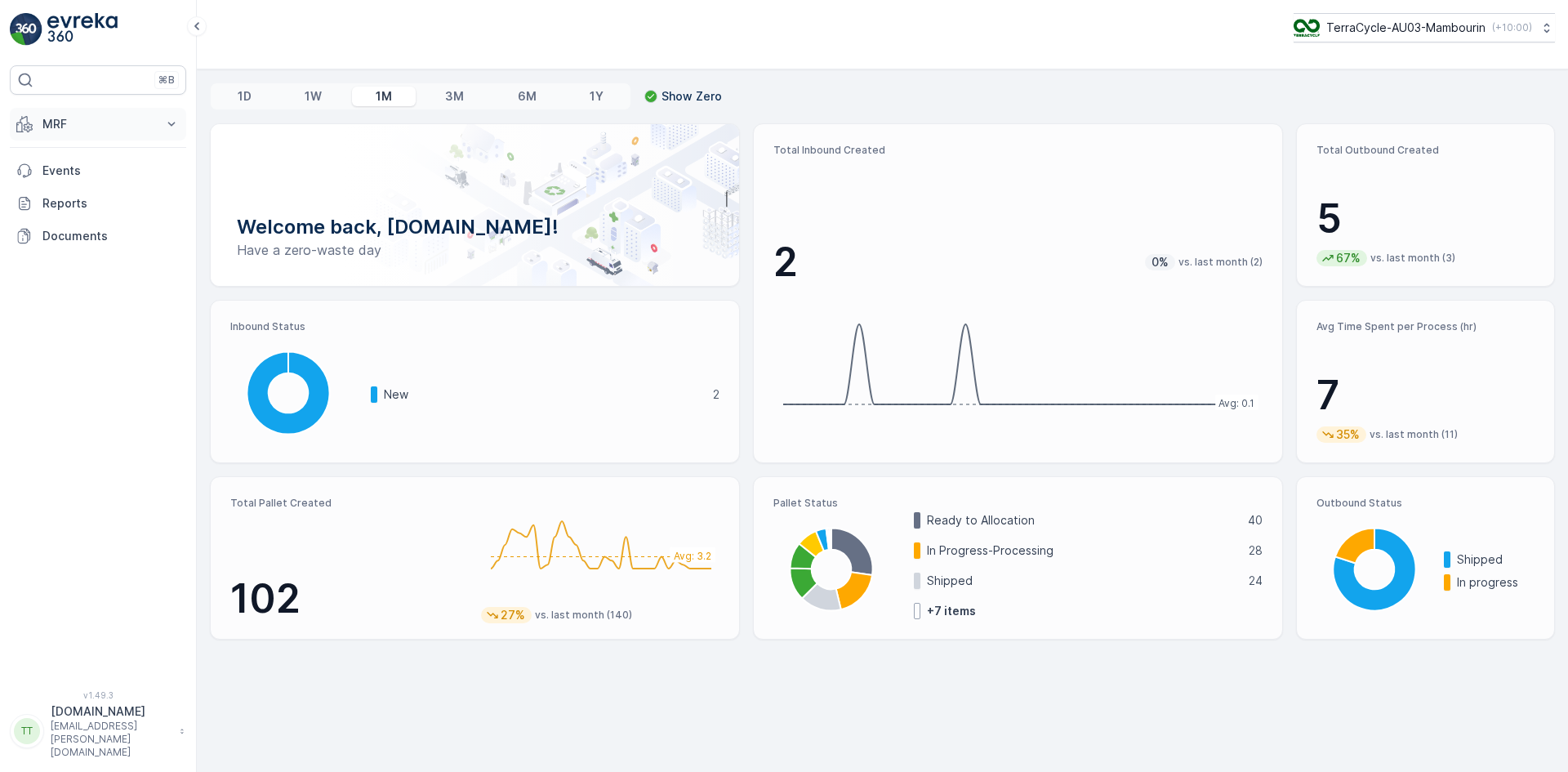
click at [58, 126] on p "MRF" at bounding box center [98, 124] width 111 height 16
click at [75, 285] on p "Materials" at bounding box center [66, 290] width 50 height 16
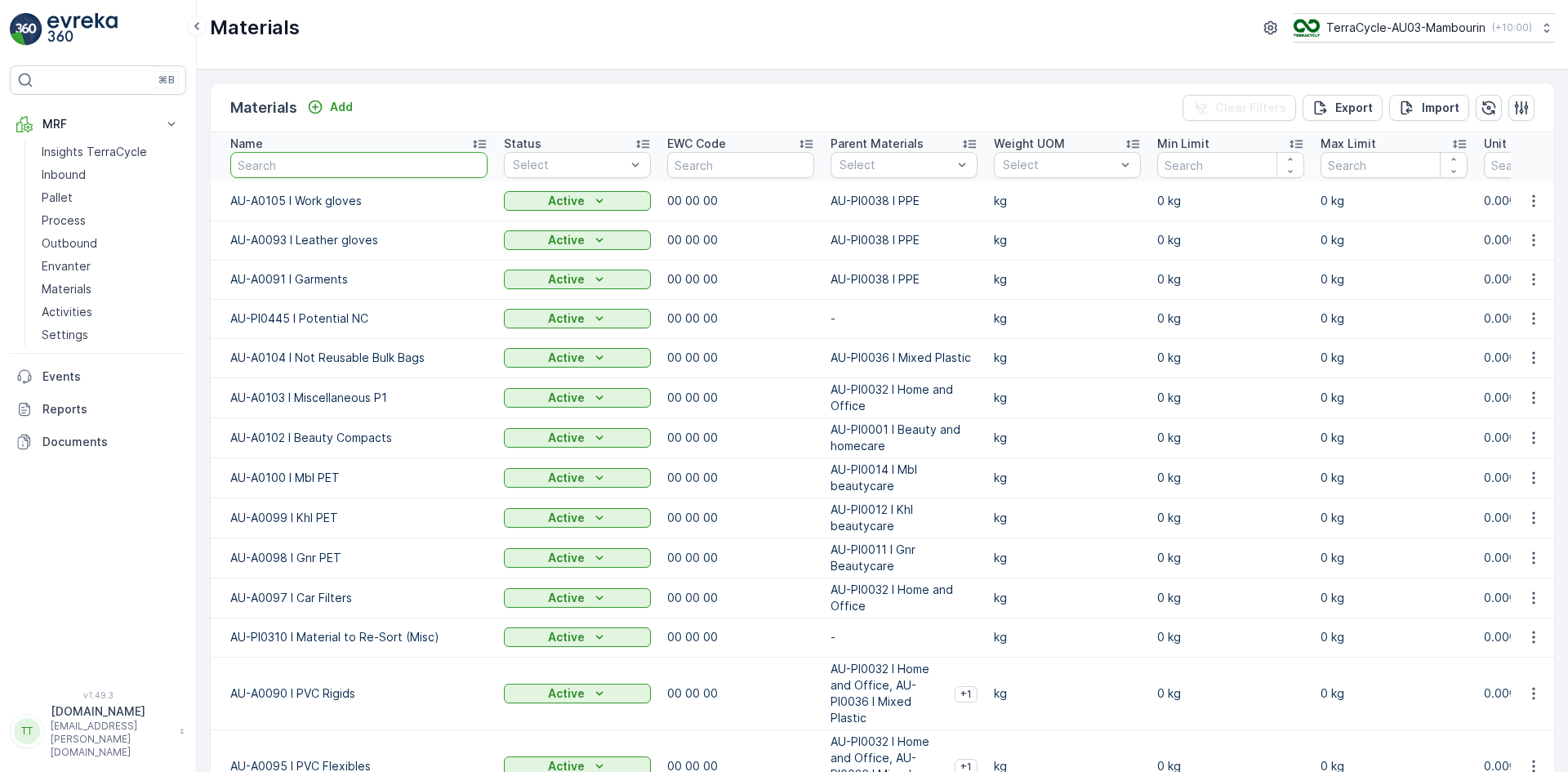
click at [312, 167] on input "text" at bounding box center [359, 165] width 258 height 26
type input "0001"
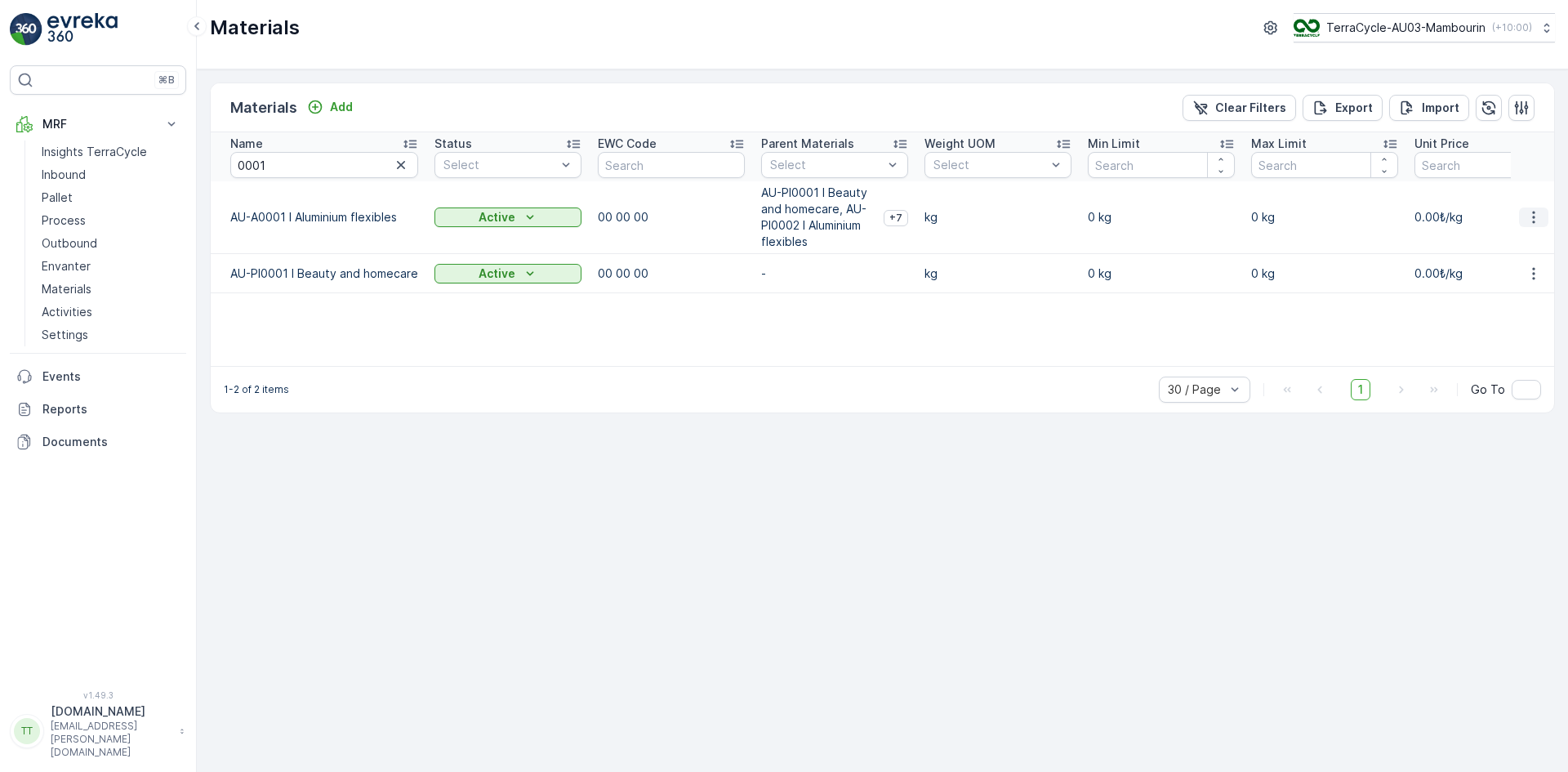
click at [1541, 217] on icon "button" at bounding box center [1534, 217] width 16 height 16
click at [1518, 244] on div "Edit Material" at bounding box center [1502, 242] width 130 height 23
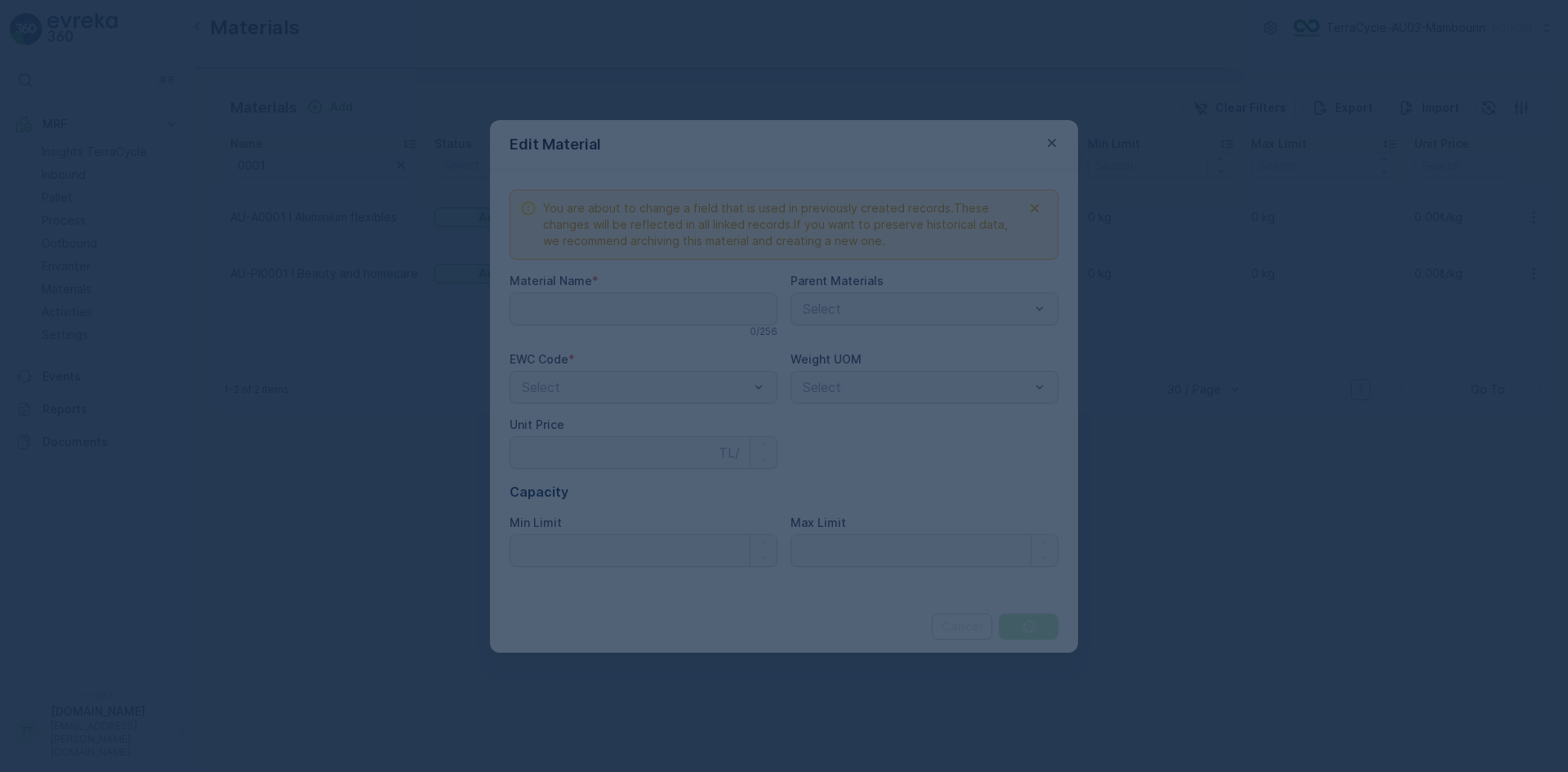
type Name "AU-A0001 I Aluminium flexibles"
type Price "0"
type Limit "0"
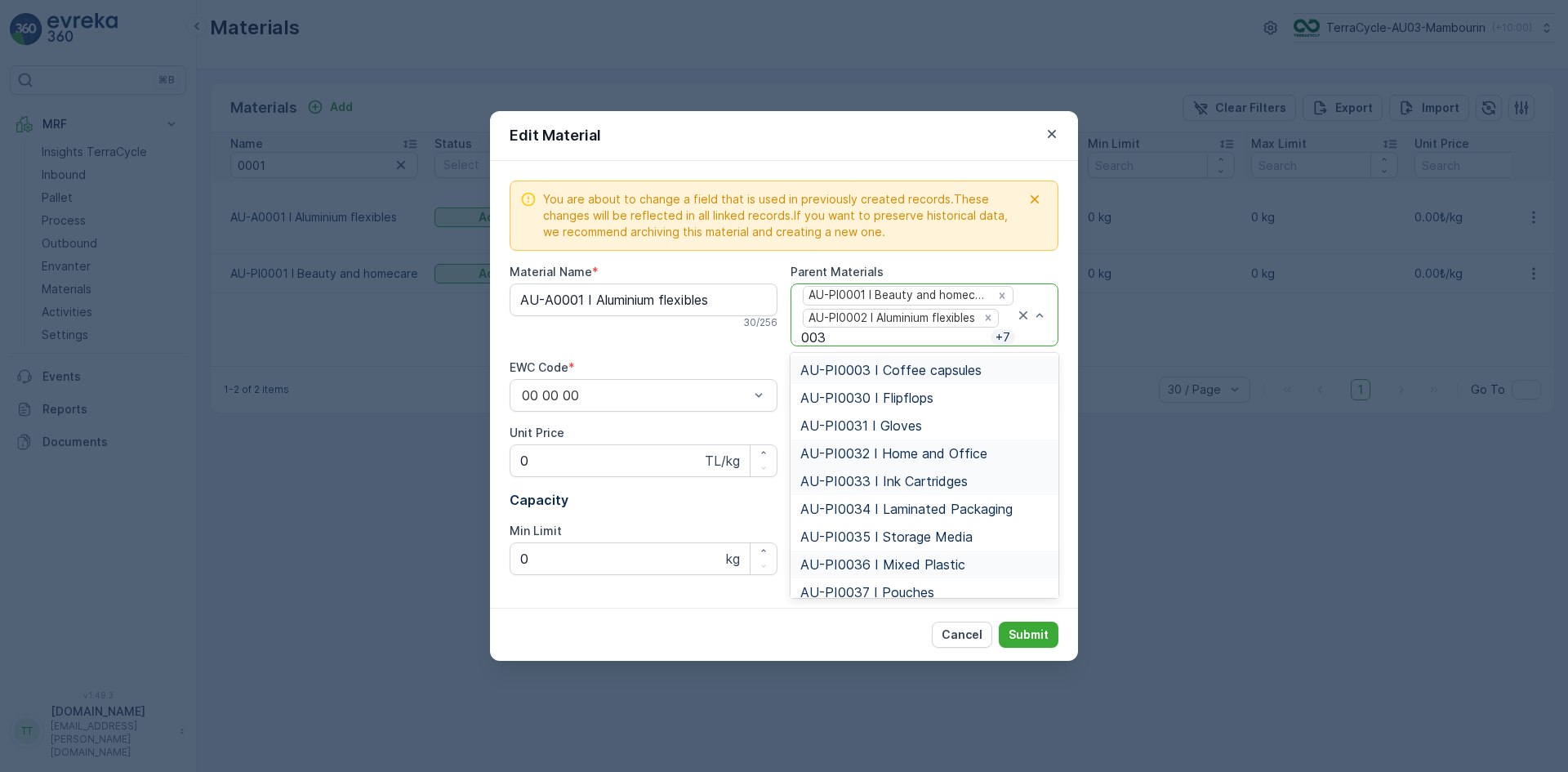
type input "0034"
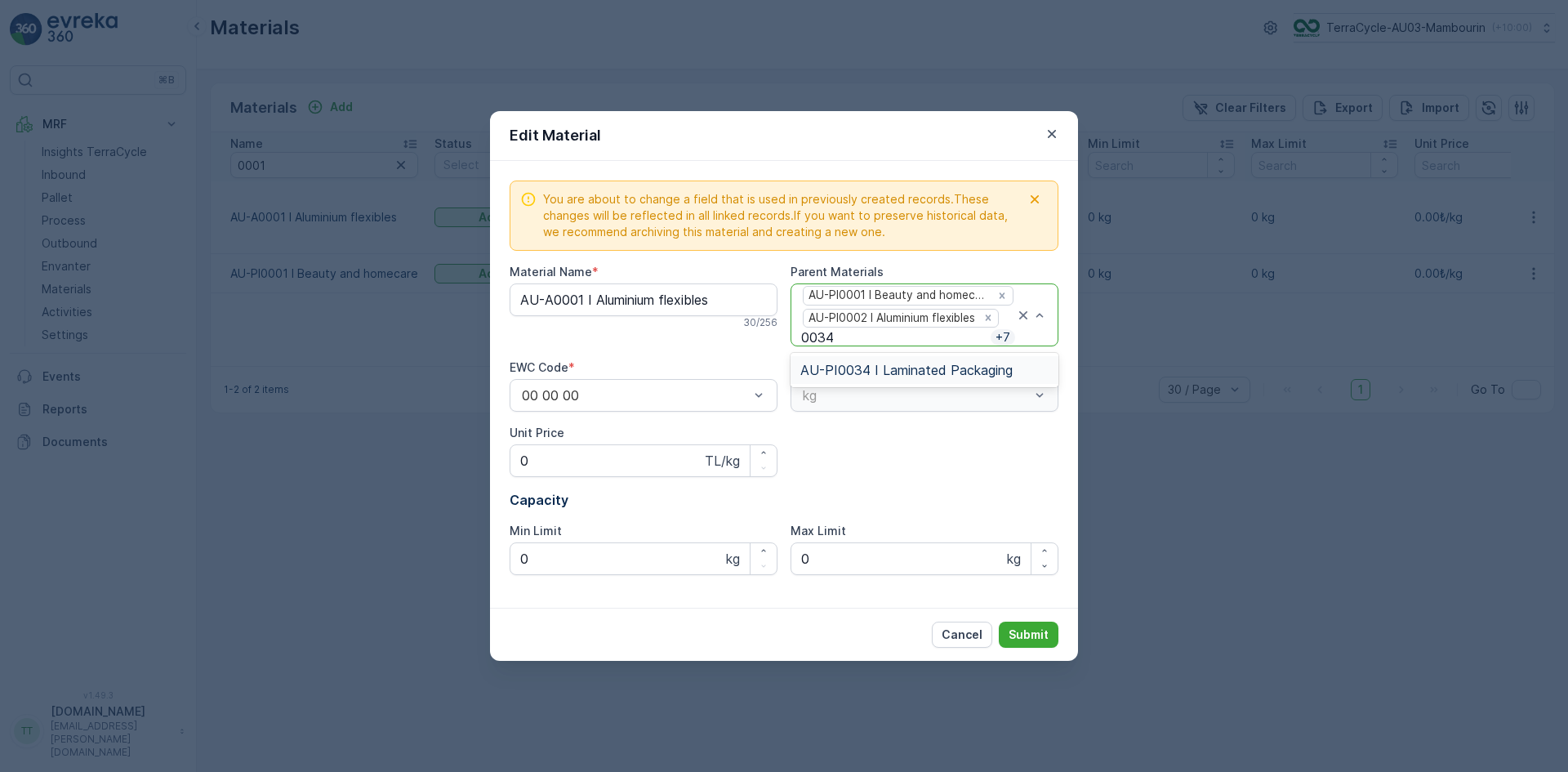
click at [878, 367] on span "AU-PI0034 I Laminated Packaging" at bounding box center [906, 370] width 212 height 15
click at [1034, 638] on p "Submit" at bounding box center [1028, 635] width 40 height 16
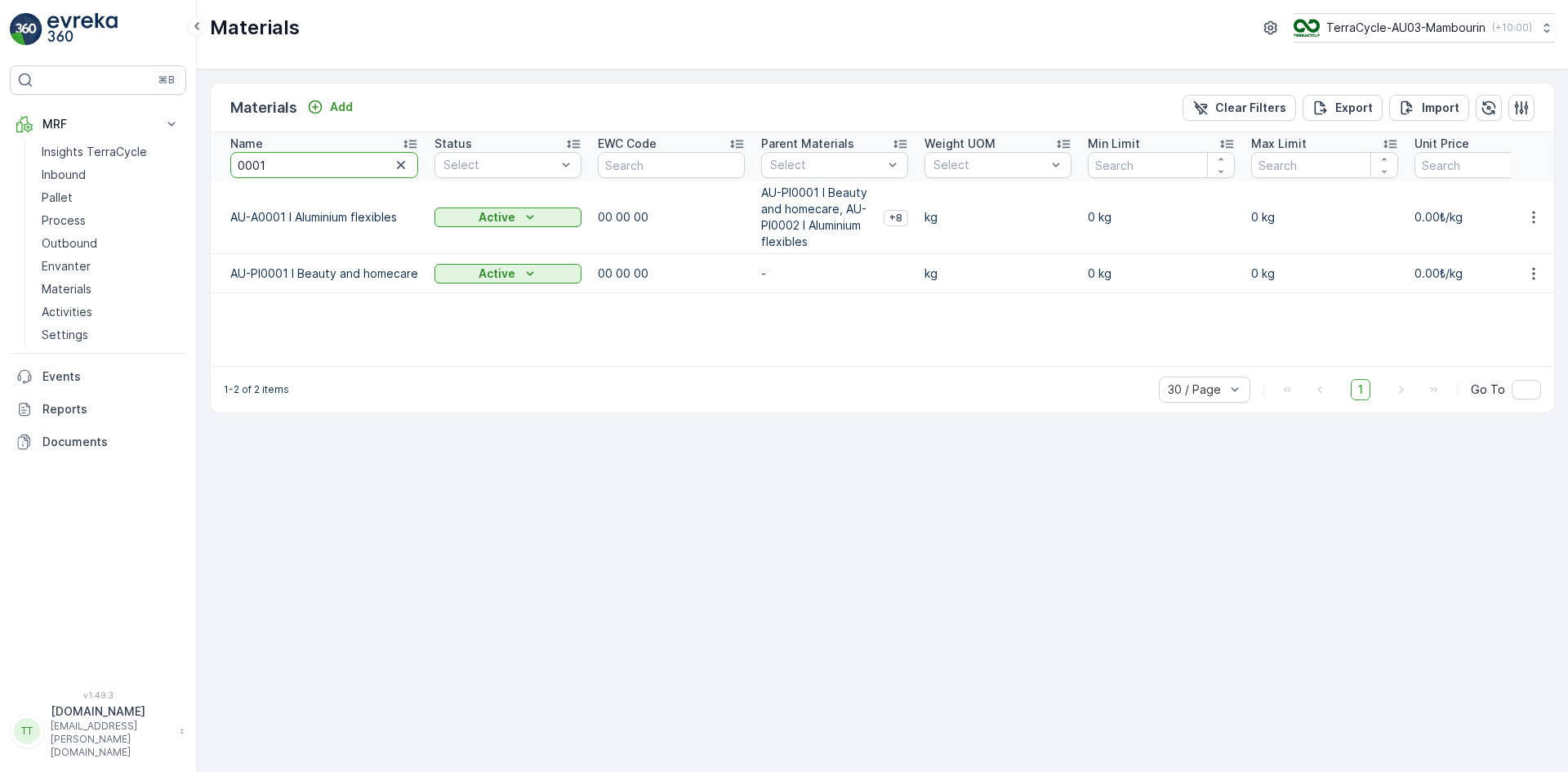
click at [268, 168] on input "0001" at bounding box center [324, 165] width 188 height 26
type input "0006"
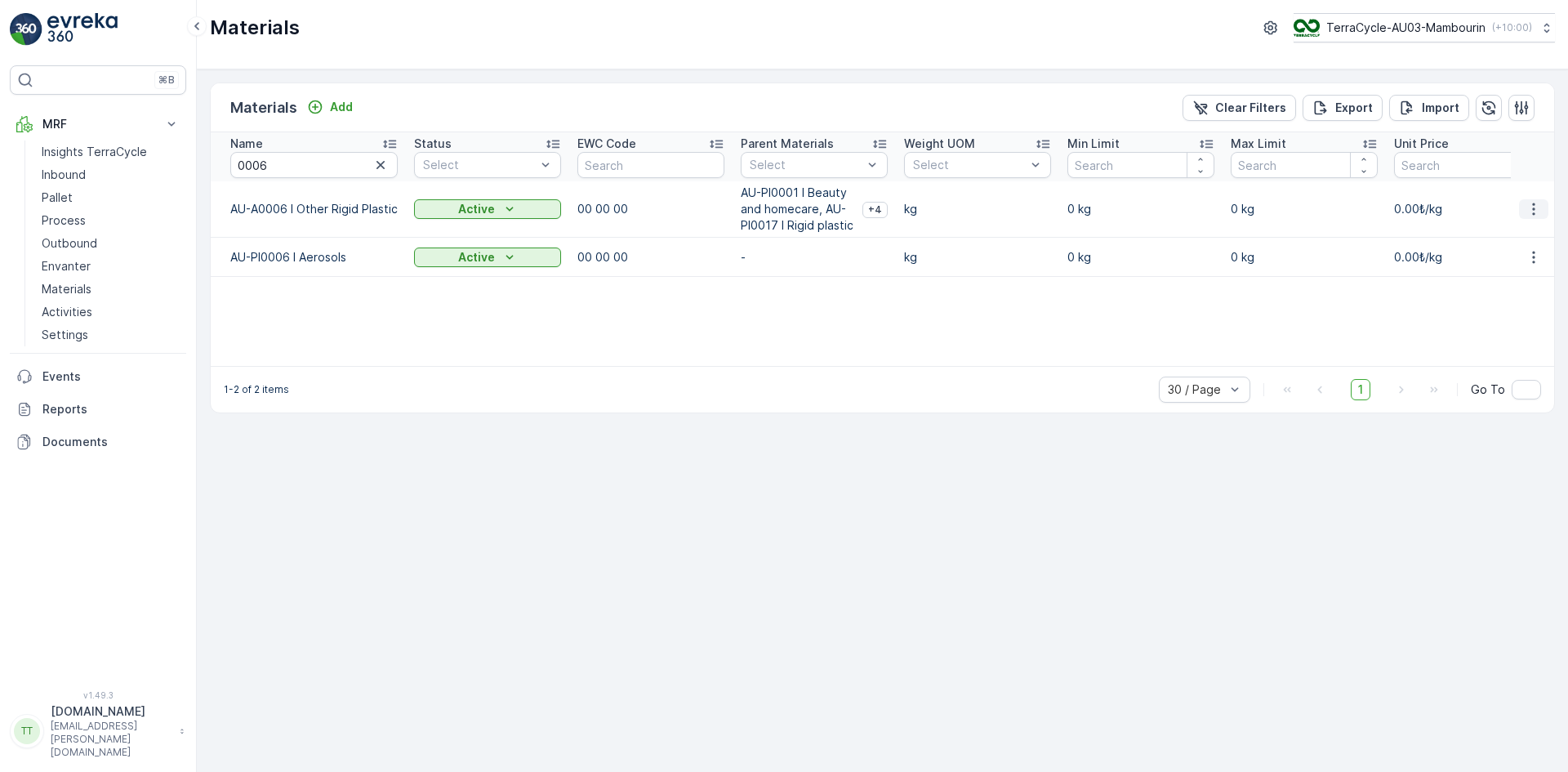
click at [1529, 207] on icon "button" at bounding box center [1534, 209] width 16 height 16
click at [1493, 235] on span "Edit Material" at bounding box center [1478, 234] width 69 height 16
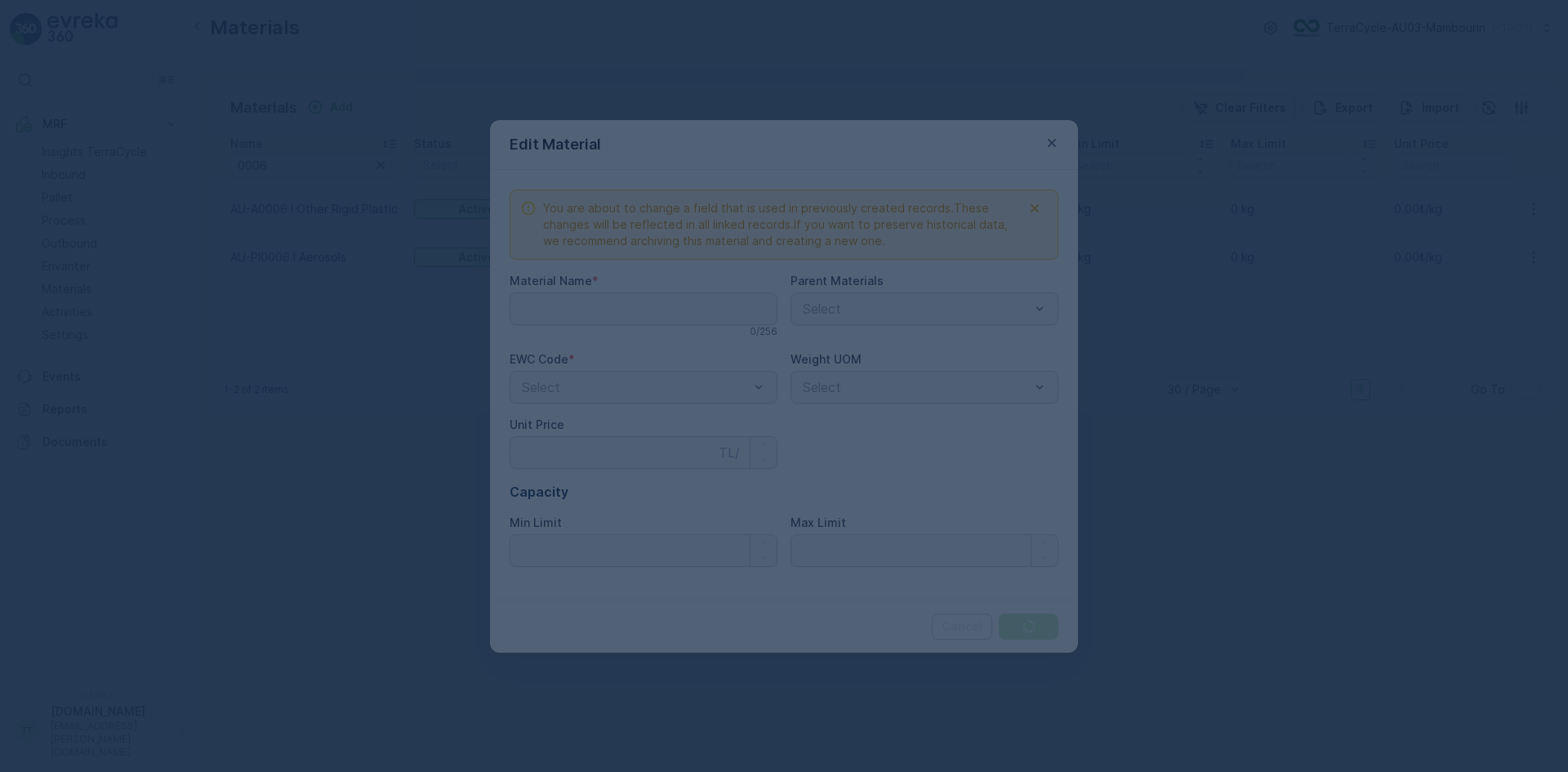
type Name "AU-A0006 I Other Rigid Plastic"
type Price "0"
type Limit "0"
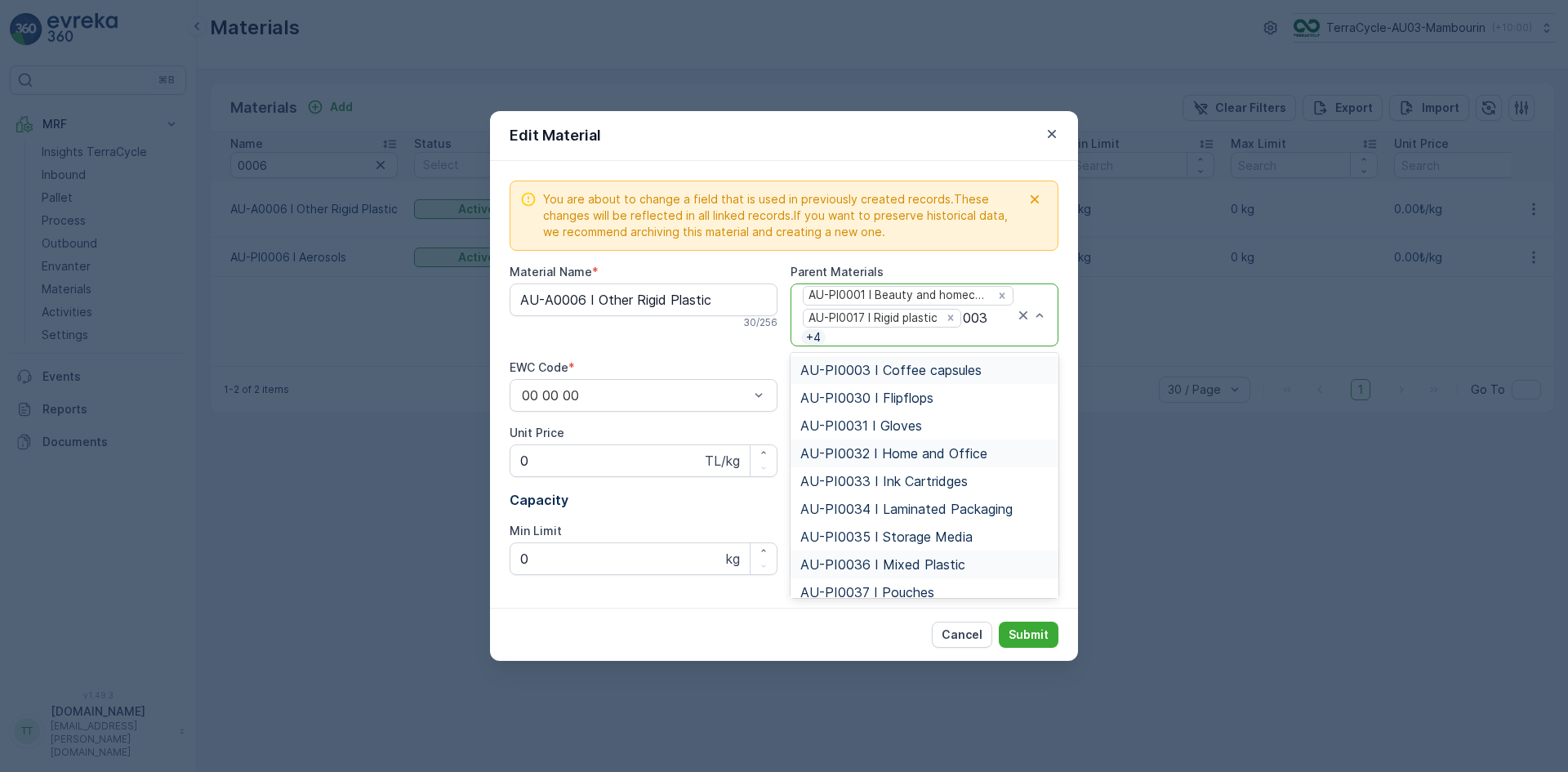
type input "0034"
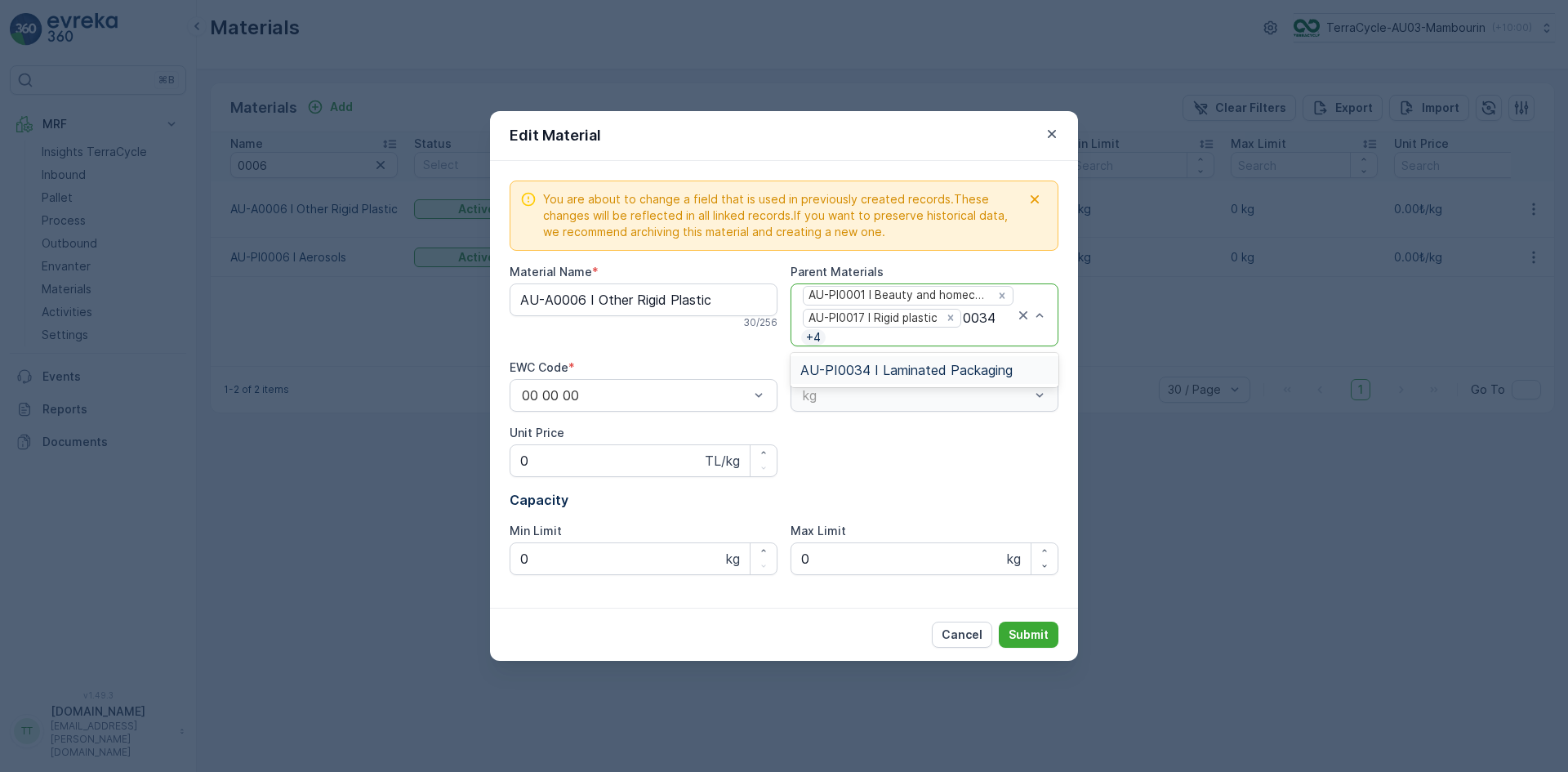
click at [868, 365] on span "AU-PI0034 I Laminated Packaging" at bounding box center [906, 370] width 212 height 15
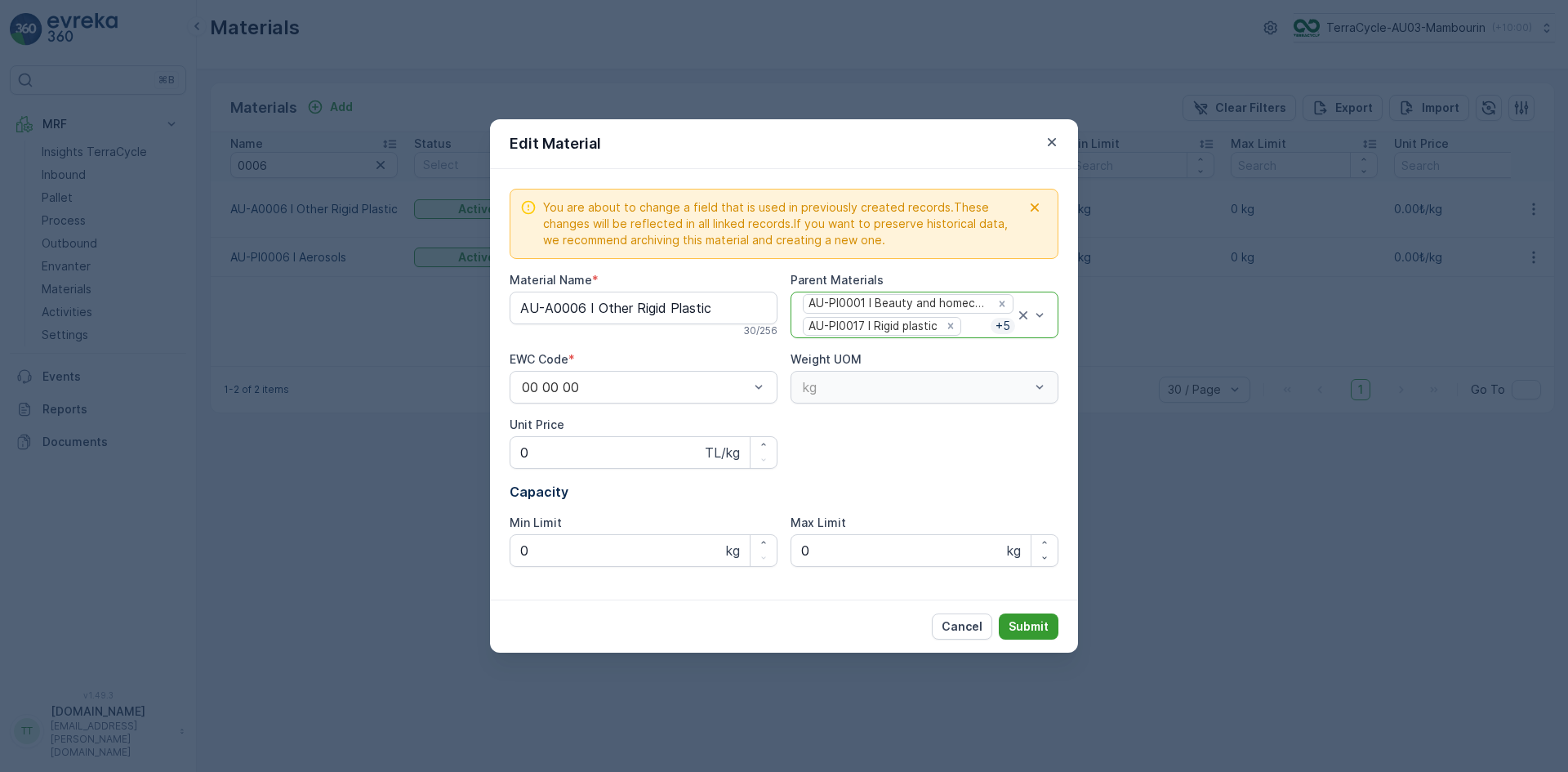
click at [1028, 630] on p "Submit" at bounding box center [1028, 627] width 40 height 16
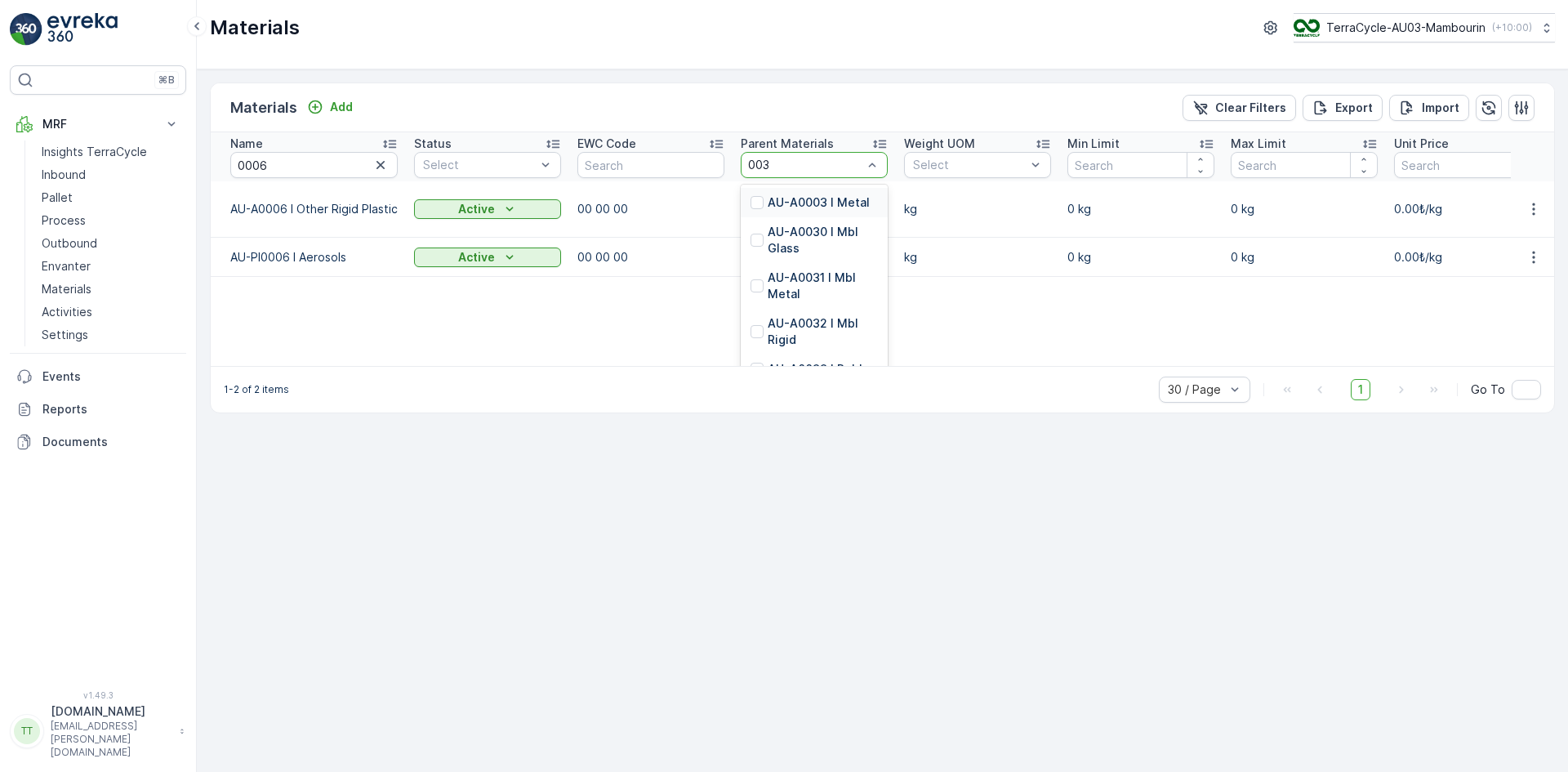
type input "0034"
click at [758, 263] on div at bounding box center [757, 265] width 13 height 13
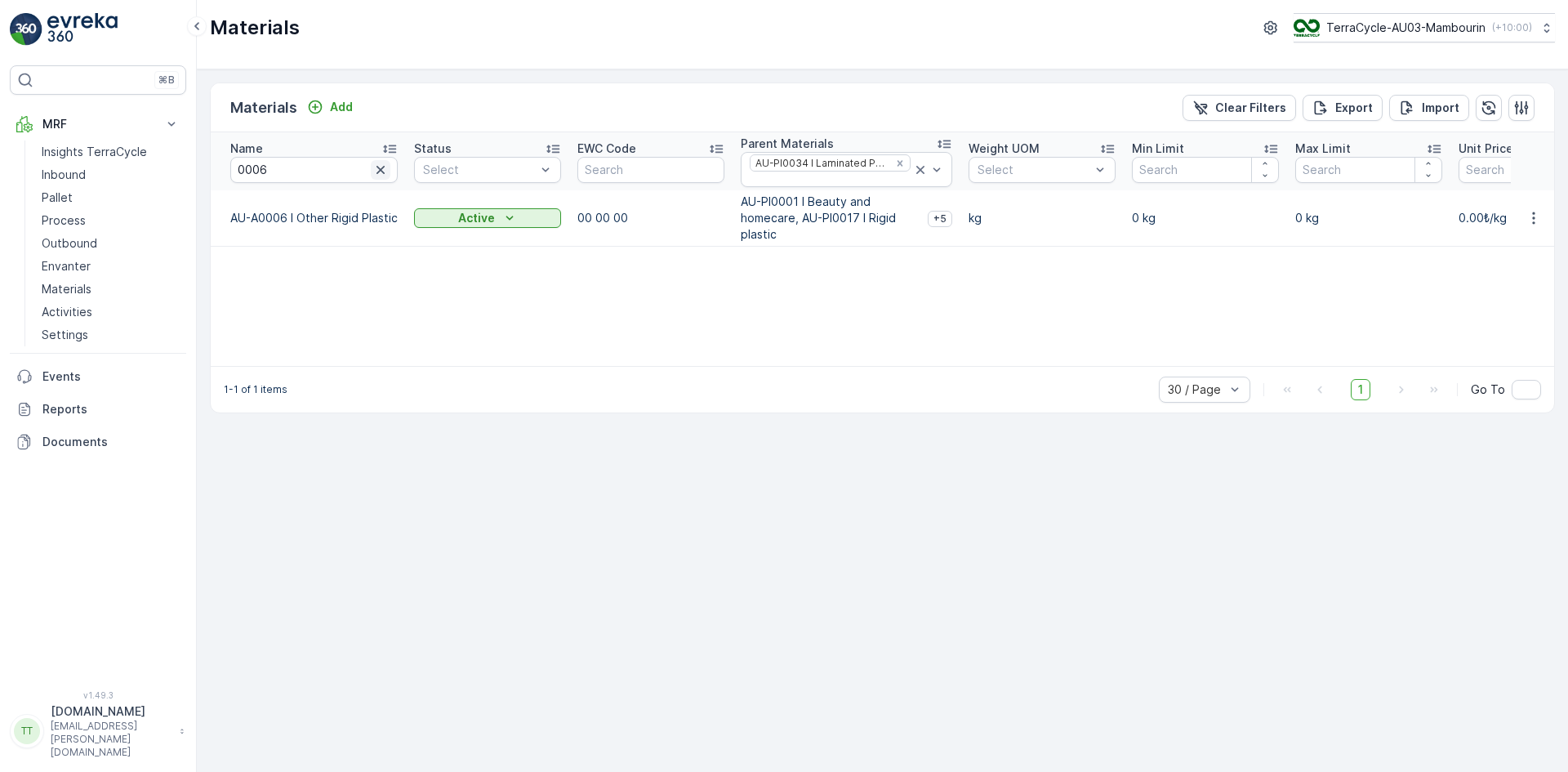
click at [382, 169] on icon "button" at bounding box center [381, 170] width 16 height 16
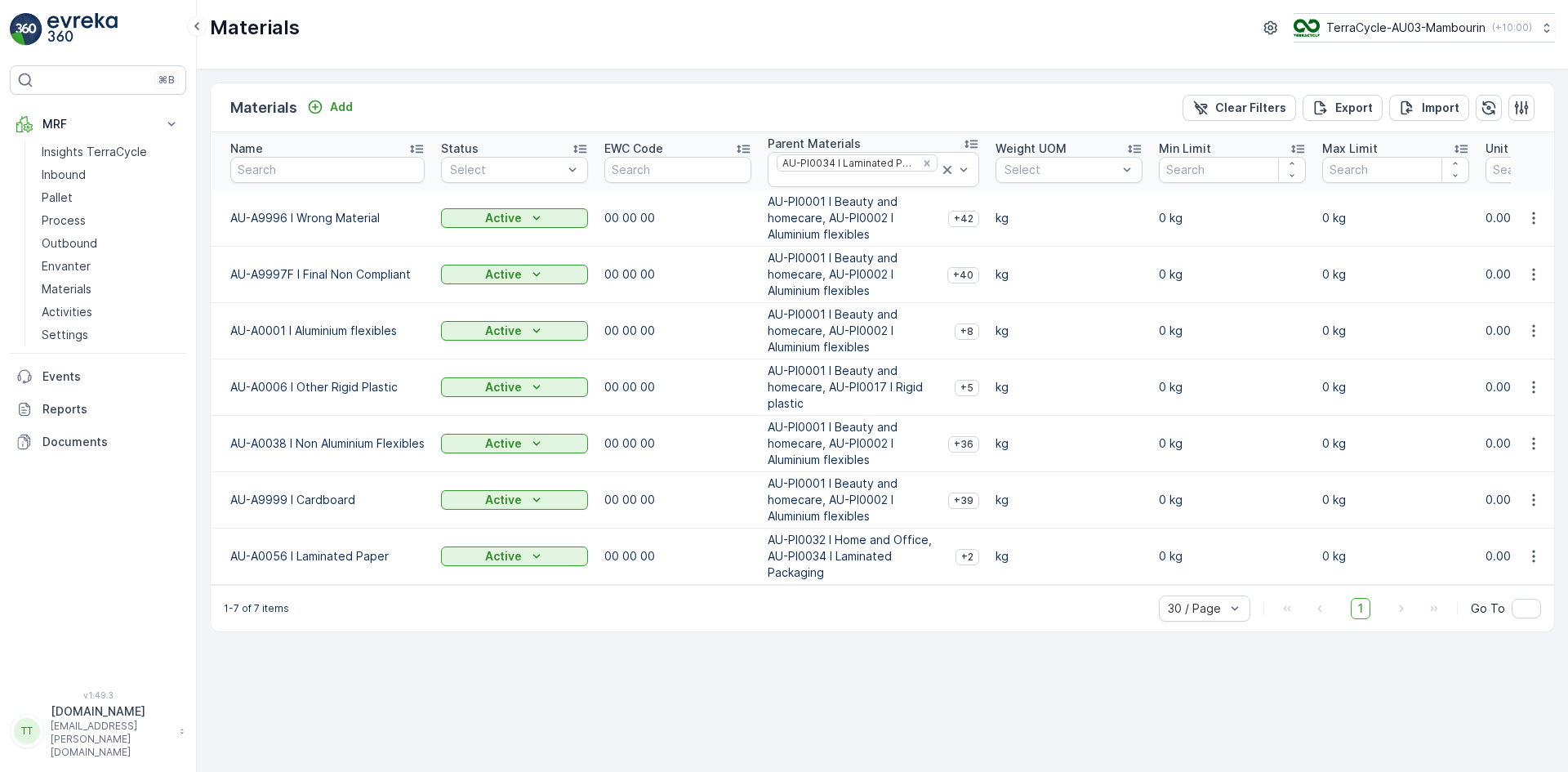
click at [423, 146] on icon at bounding box center [417, 148] width 16 height 16
click at [1399, 26] on p "TerraCycle-AU03-Mambourin" at bounding box center [1406, 28] width 159 height 16
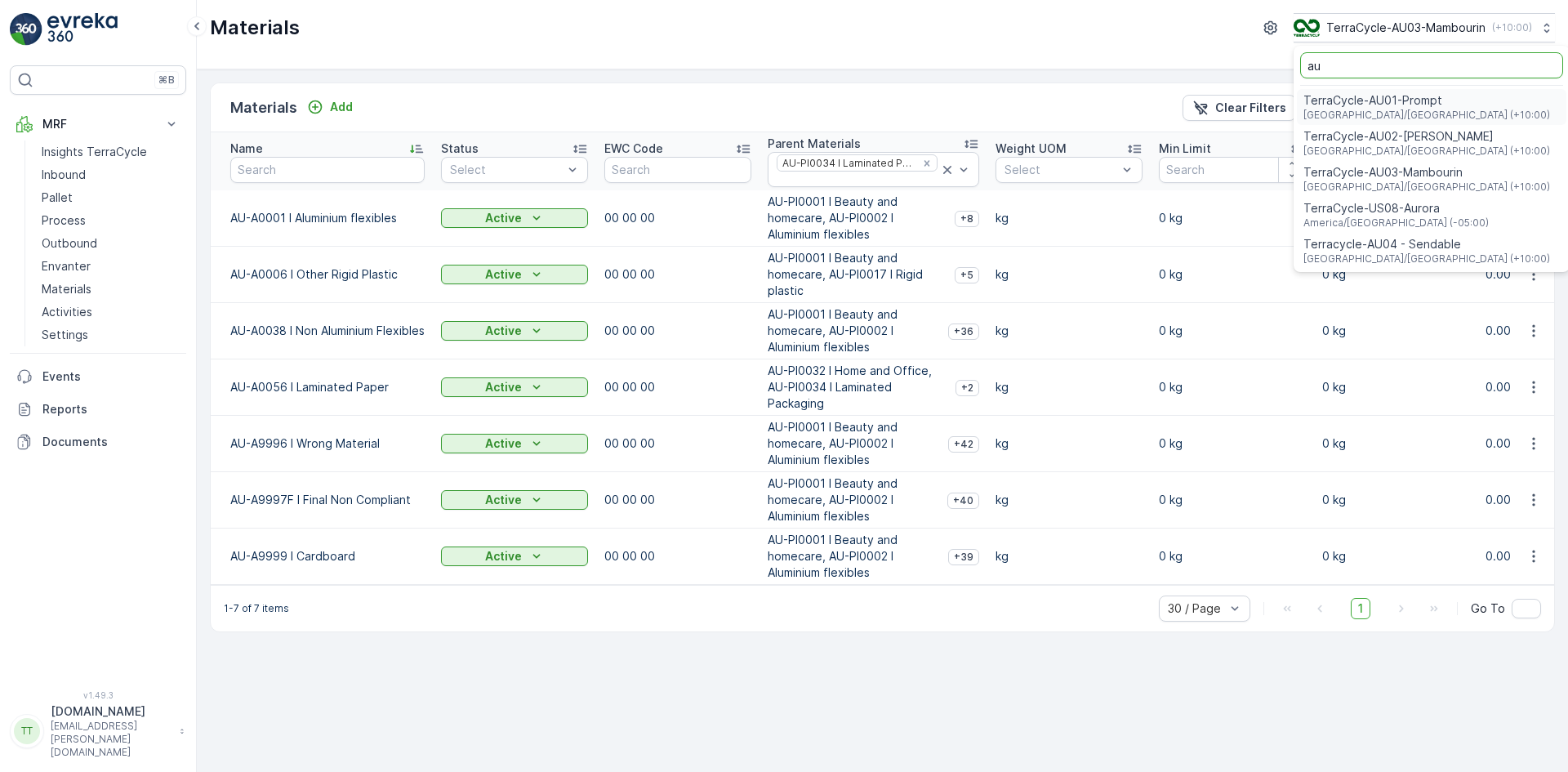
type input "au"
click at [1406, 254] on span "[GEOGRAPHIC_DATA]/[GEOGRAPHIC_DATA] (+10:00)" at bounding box center [1427, 259] width 247 height 13
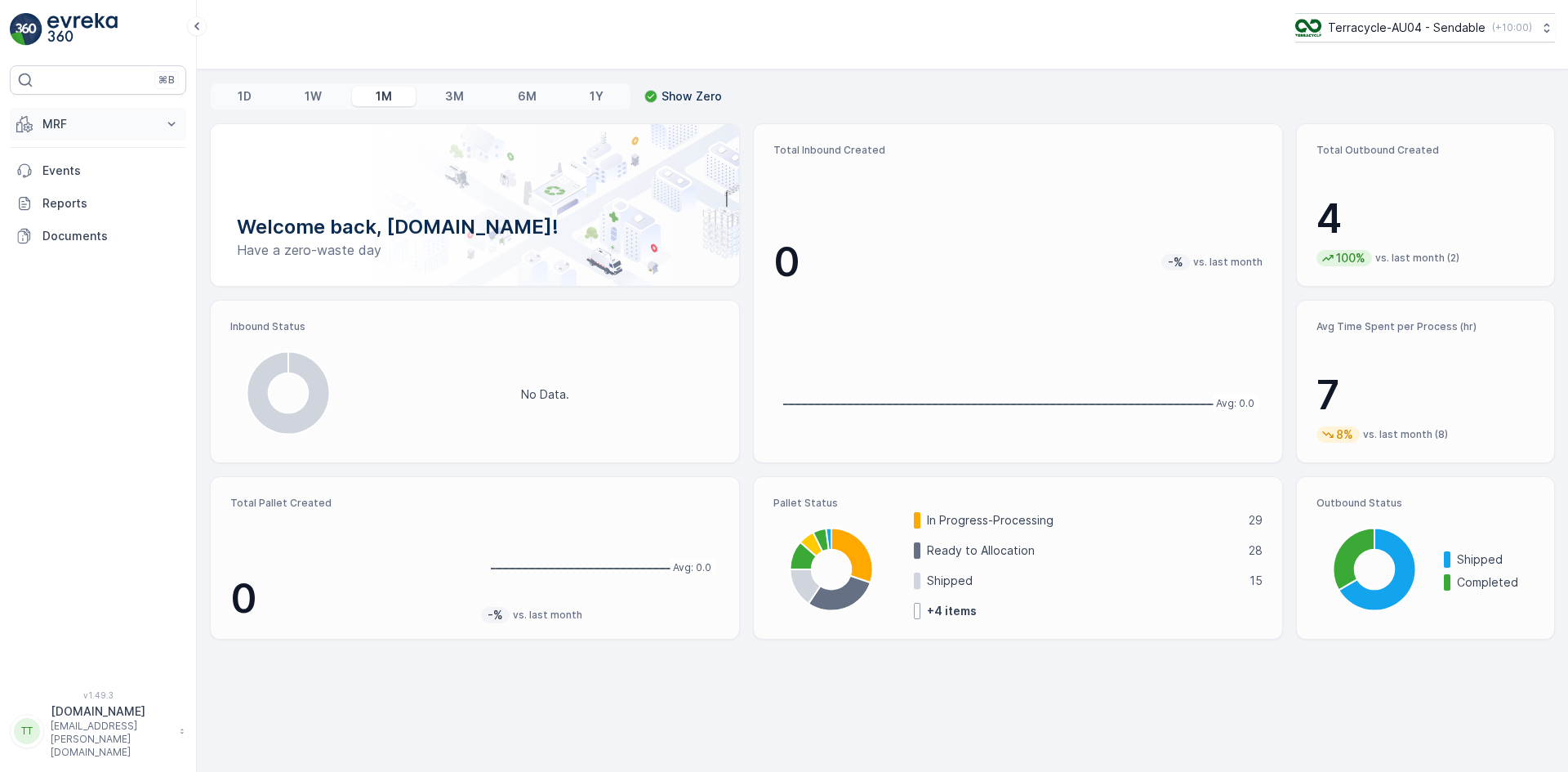
click at [39, 116] on button "MRF" at bounding box center [98, 124] width 176 height 33
click at [72, 284] on p "Materials" at bounding box center [66, 290] width 50 height 16
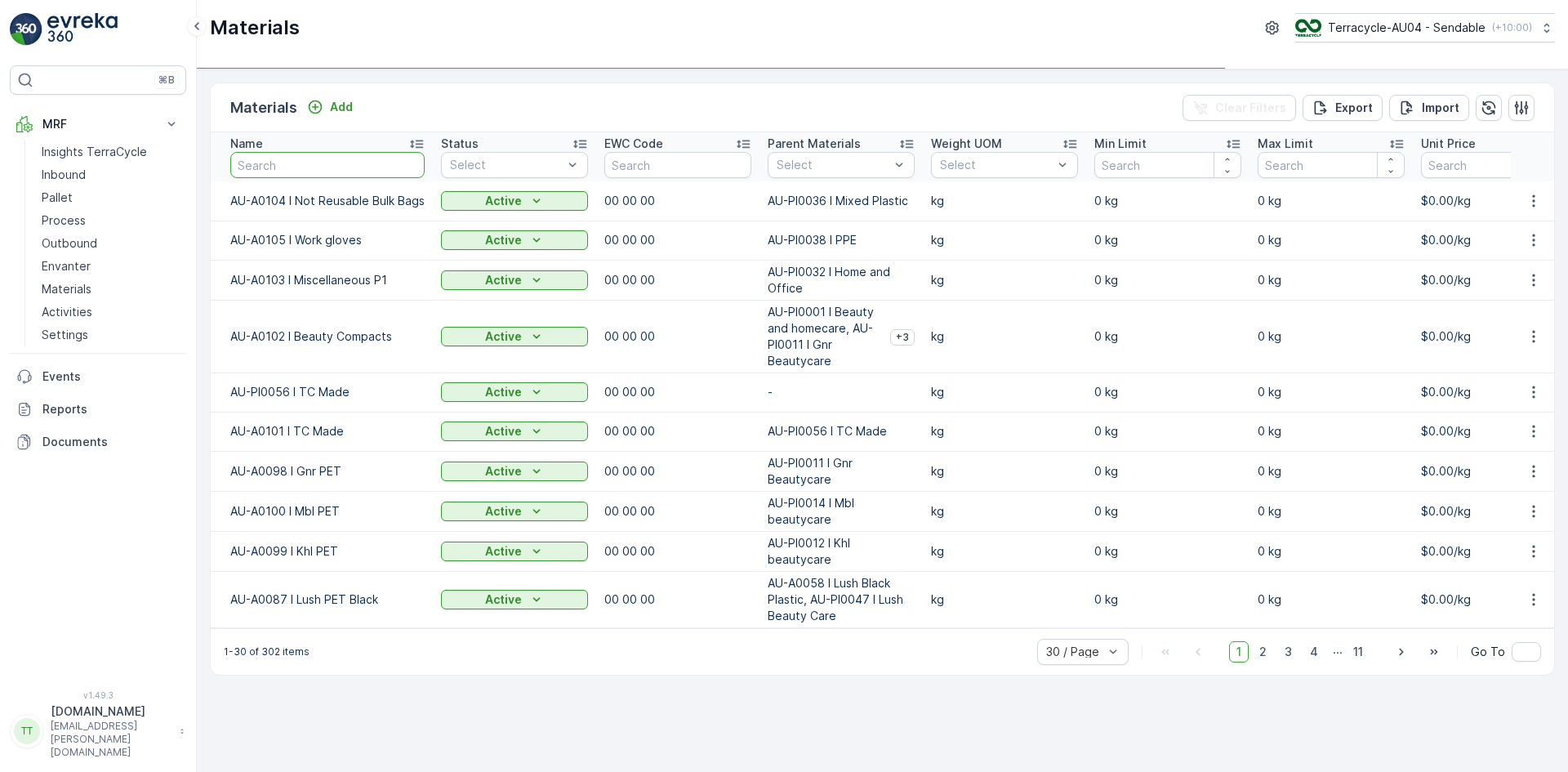
click at [305, 162] on input "text" at bounding box center [327, 165] width 194 height 26
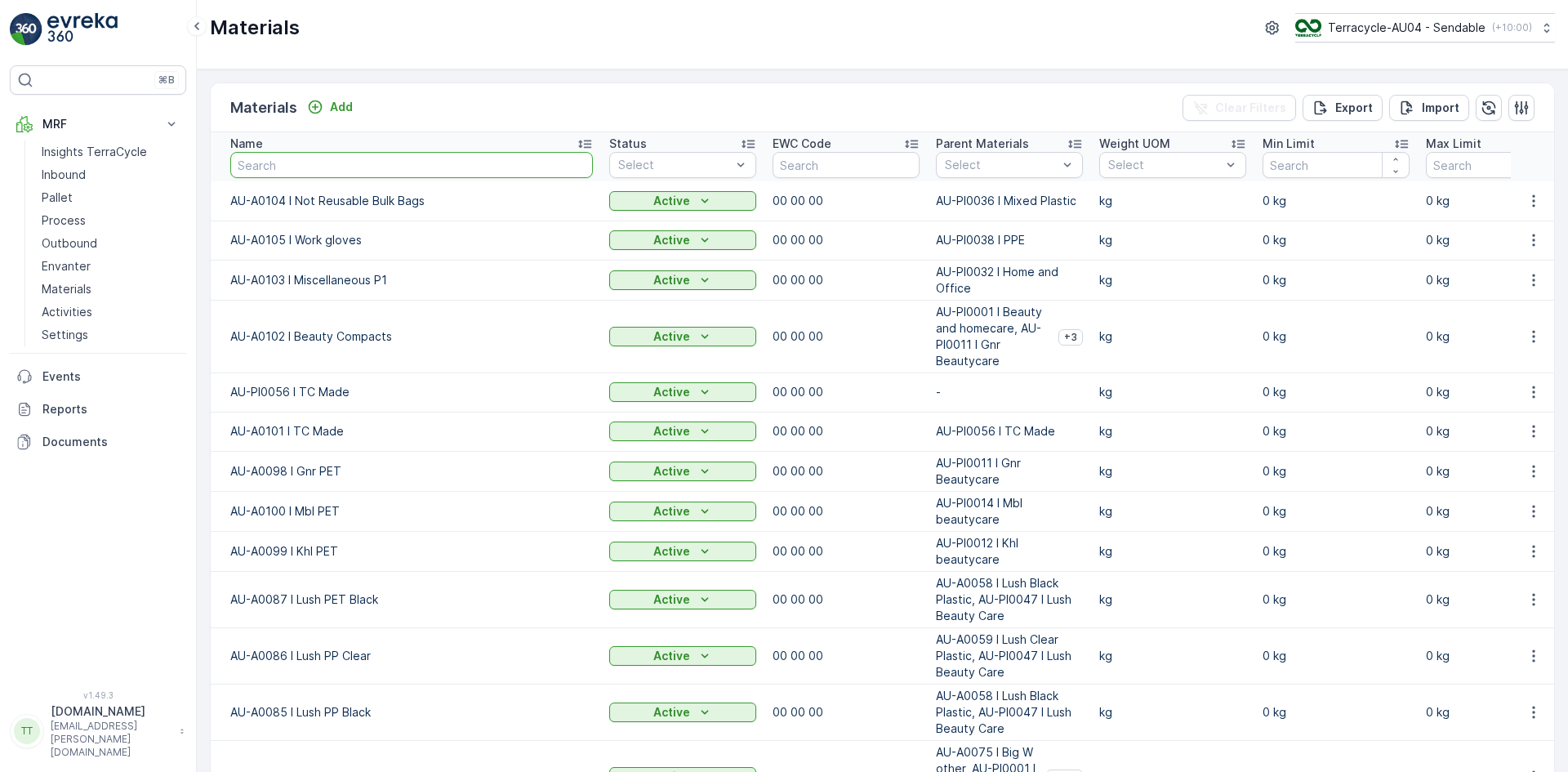
click at [300, 162] on input "text" at bounding box center [412, 165] width 362 height 26
type input "0001"
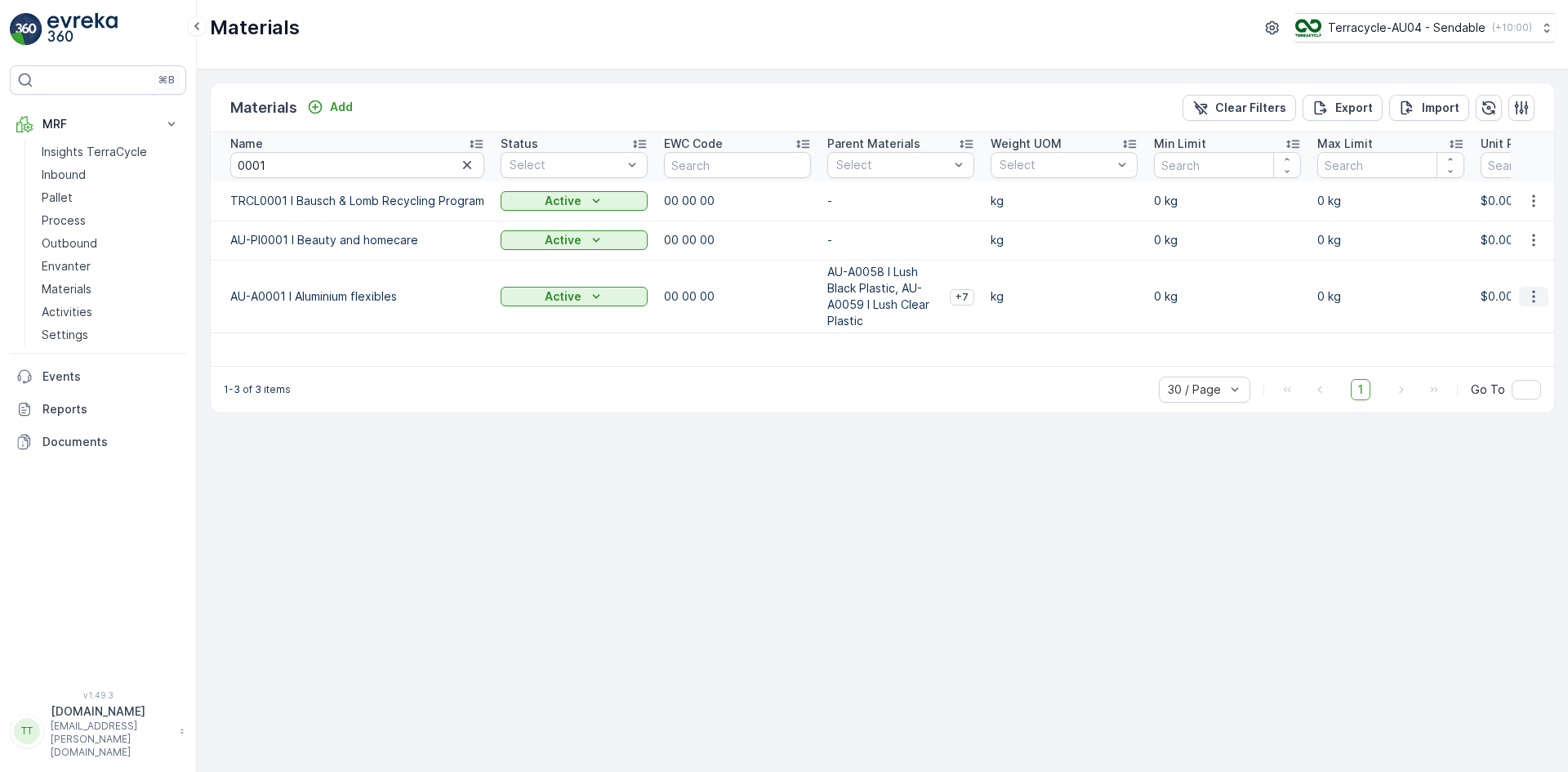
click at [1535, 298] on icon "button" at bounding box center [1534, 297] width 16 height 16
click at [1494, 316] on span "Edit Material" at bounding box center [1478, 321] width 69 height 16
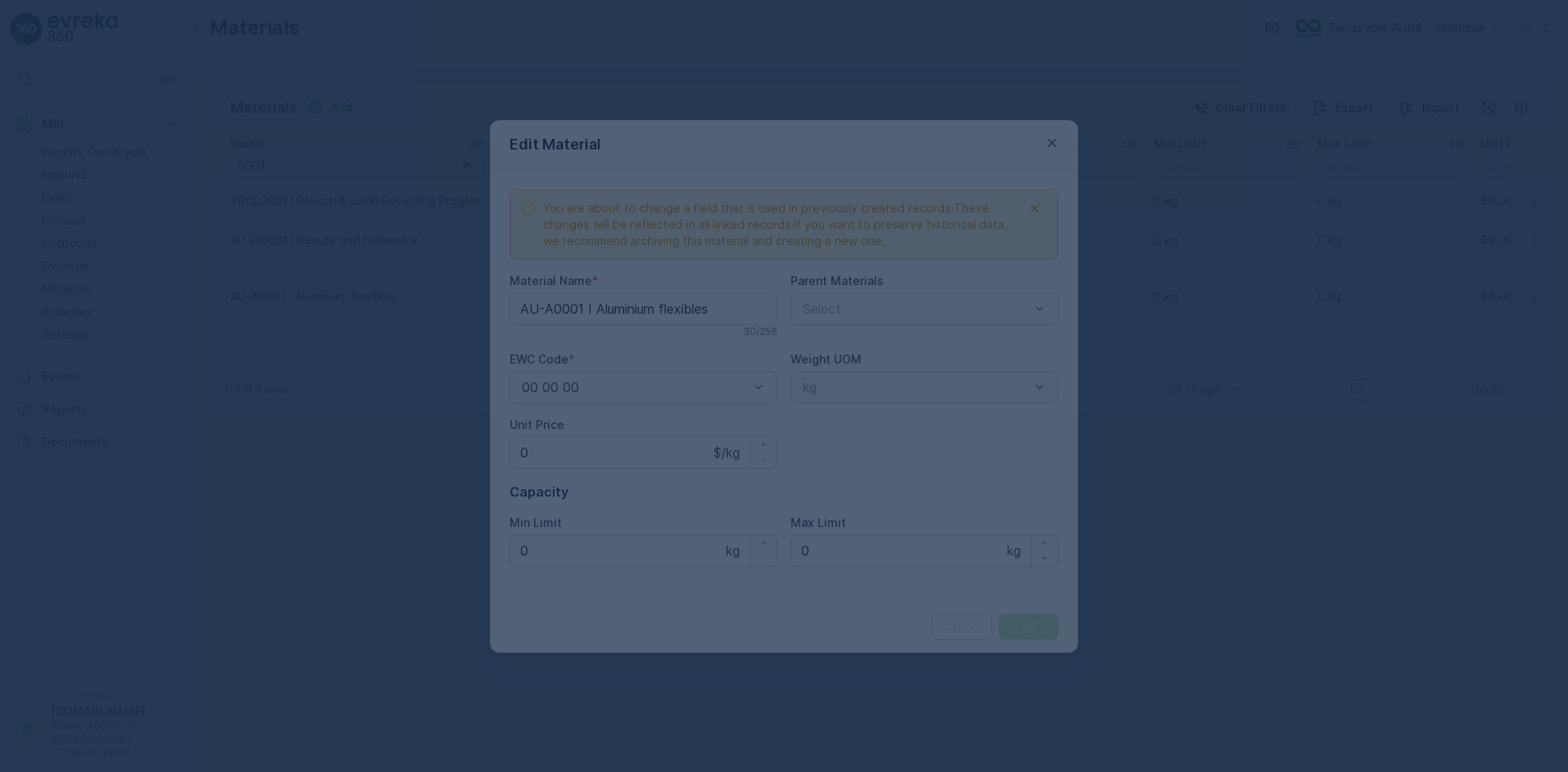
type Name "AU-A0001 I Aluminium flexibles"
type Price "0"
type Limit "0"
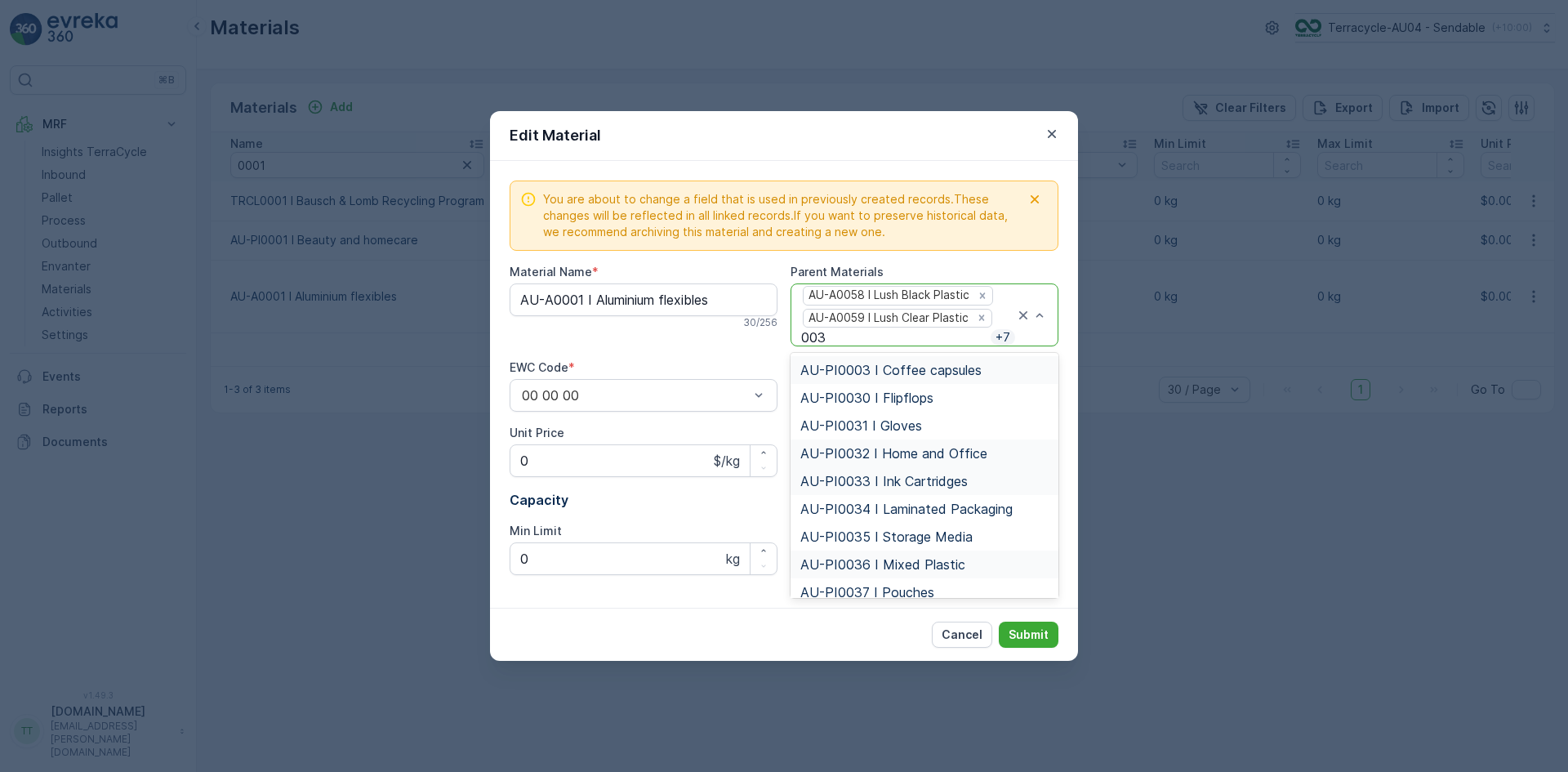
type input "0034"
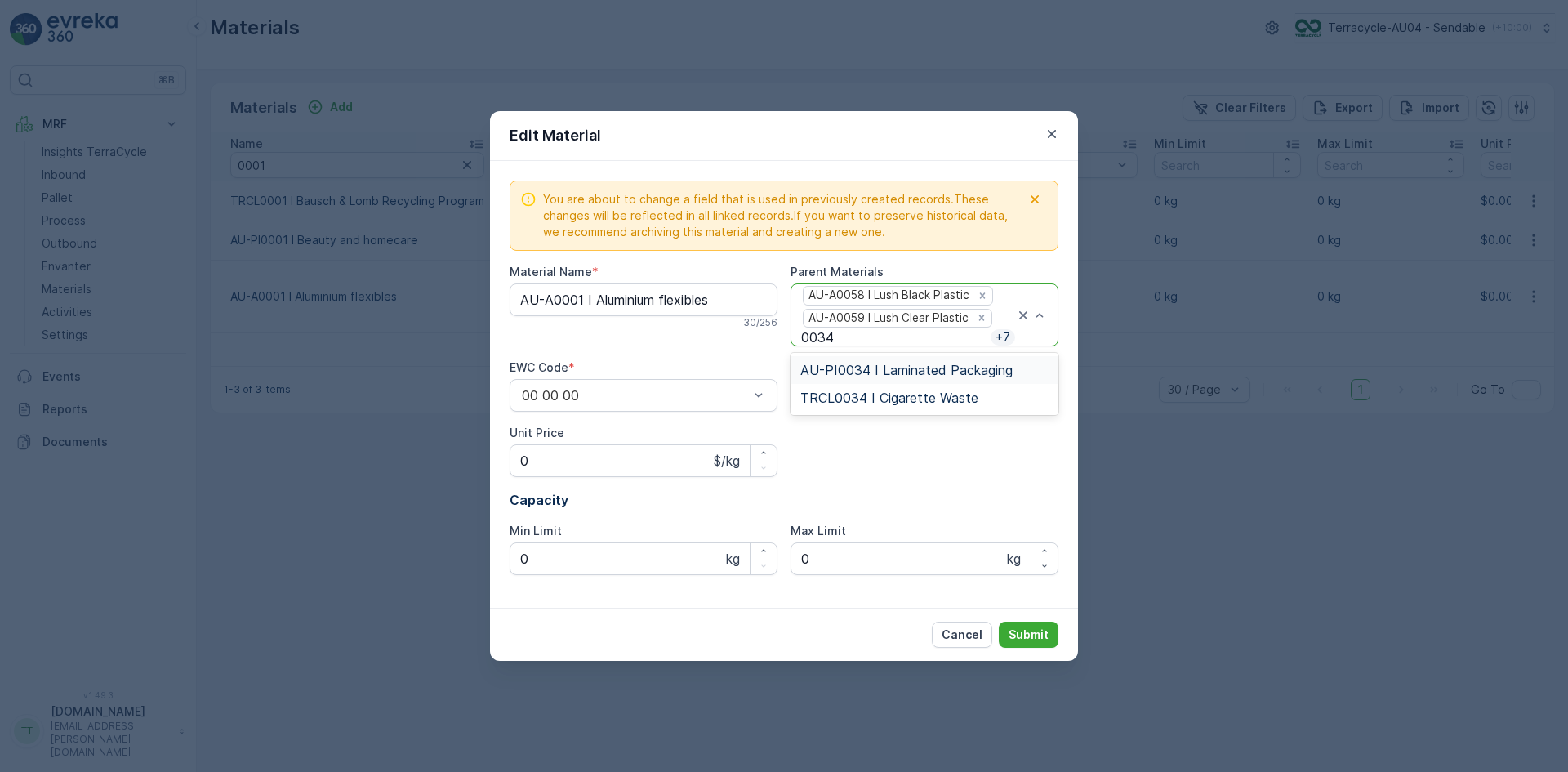
click at [884, 372] on span "AU-PI0034 I Laminated Packaging" at bounding box center [906, 370] width 212 height 15
click at [1032, 633] on p "Submit" at bounding box center [1028, 635] width 40 height 16
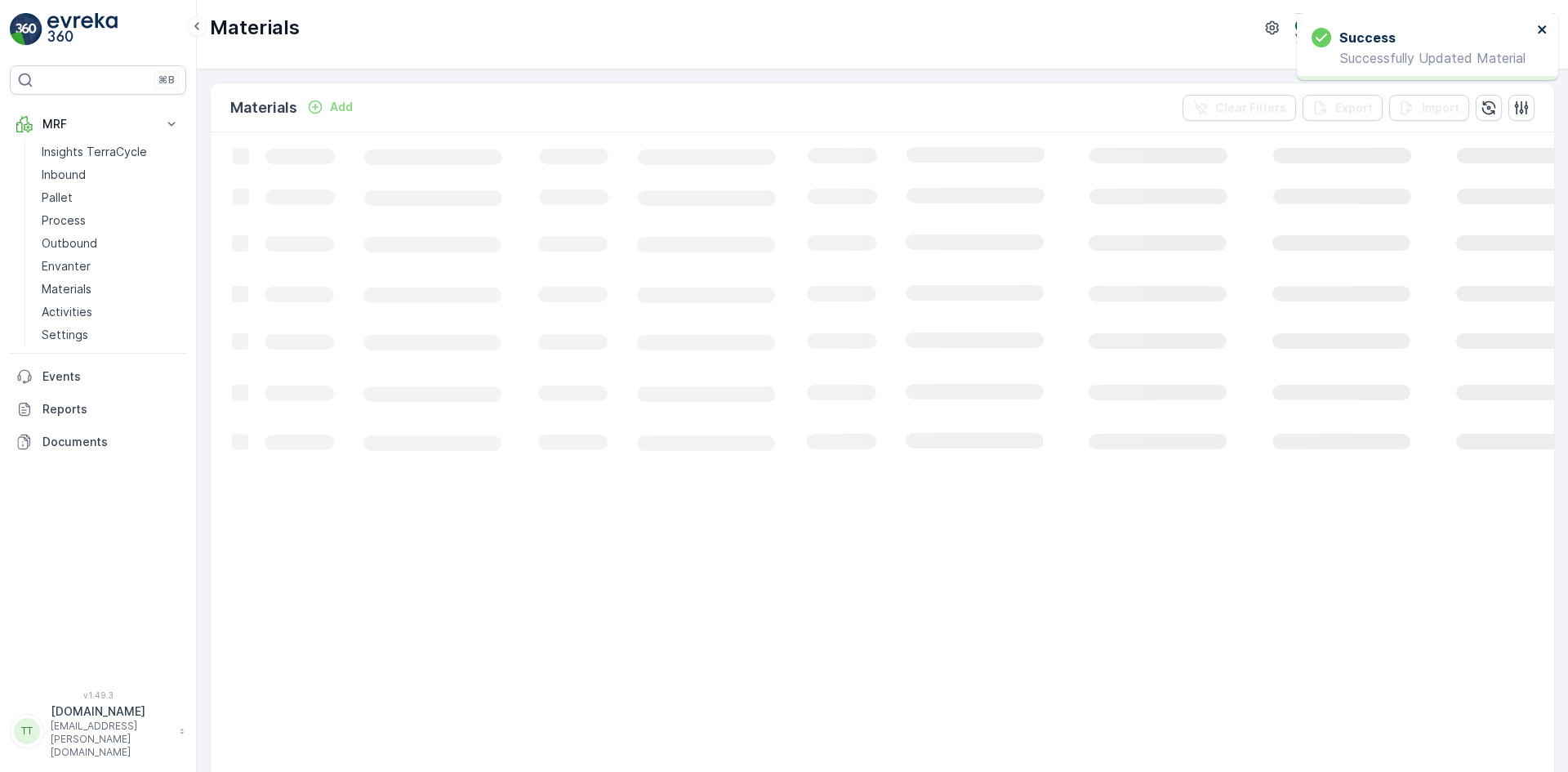
click at [1539, 30] on icon "close" at bounding box center [1543, 30] width 11 height 13
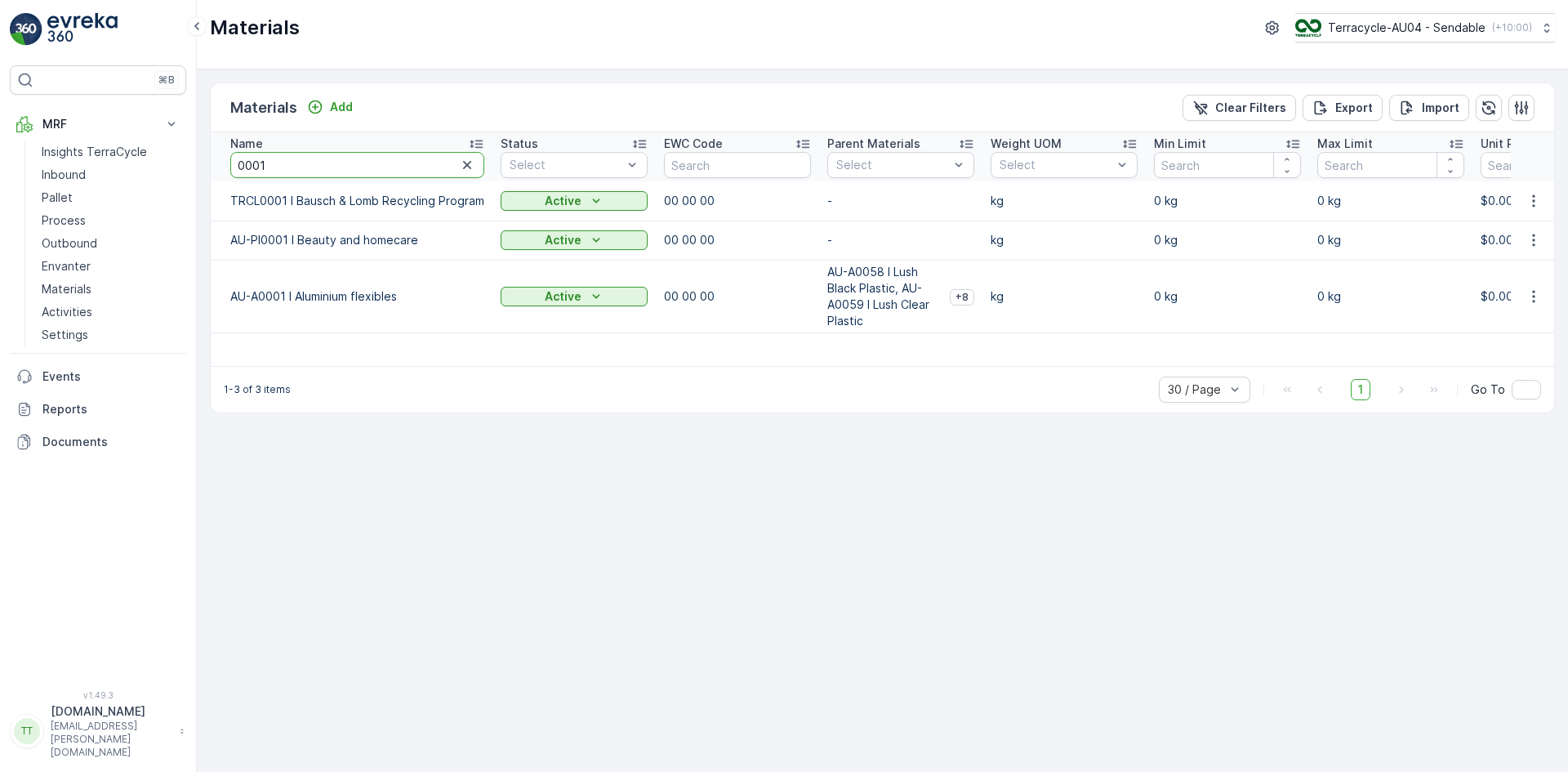
drag, startPoint x: 260, startPoint y: 165, endPoint x: 274, endPoint y: 166, distance: 14.0
click at [274, 166] on input "0001" at bounding box center [358, 165] width 254 height 26
type input "0006"
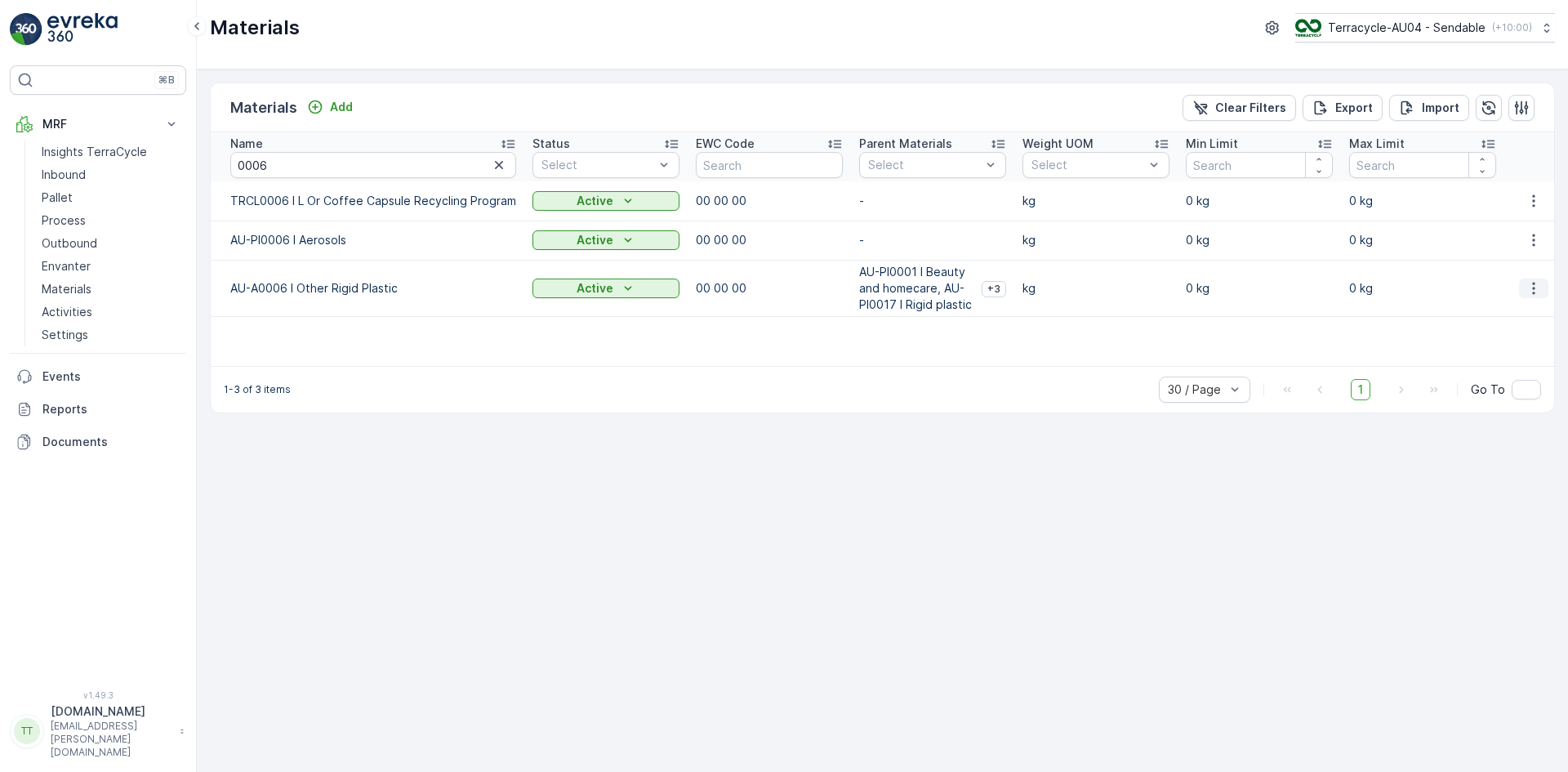
click at [1534, 291] on icon "button" at bounding box center [1534, 289] width 16 height 16
click at [1476, 311] on span "Edit Material" at bounding box center [1478, 313] width 69 height 16
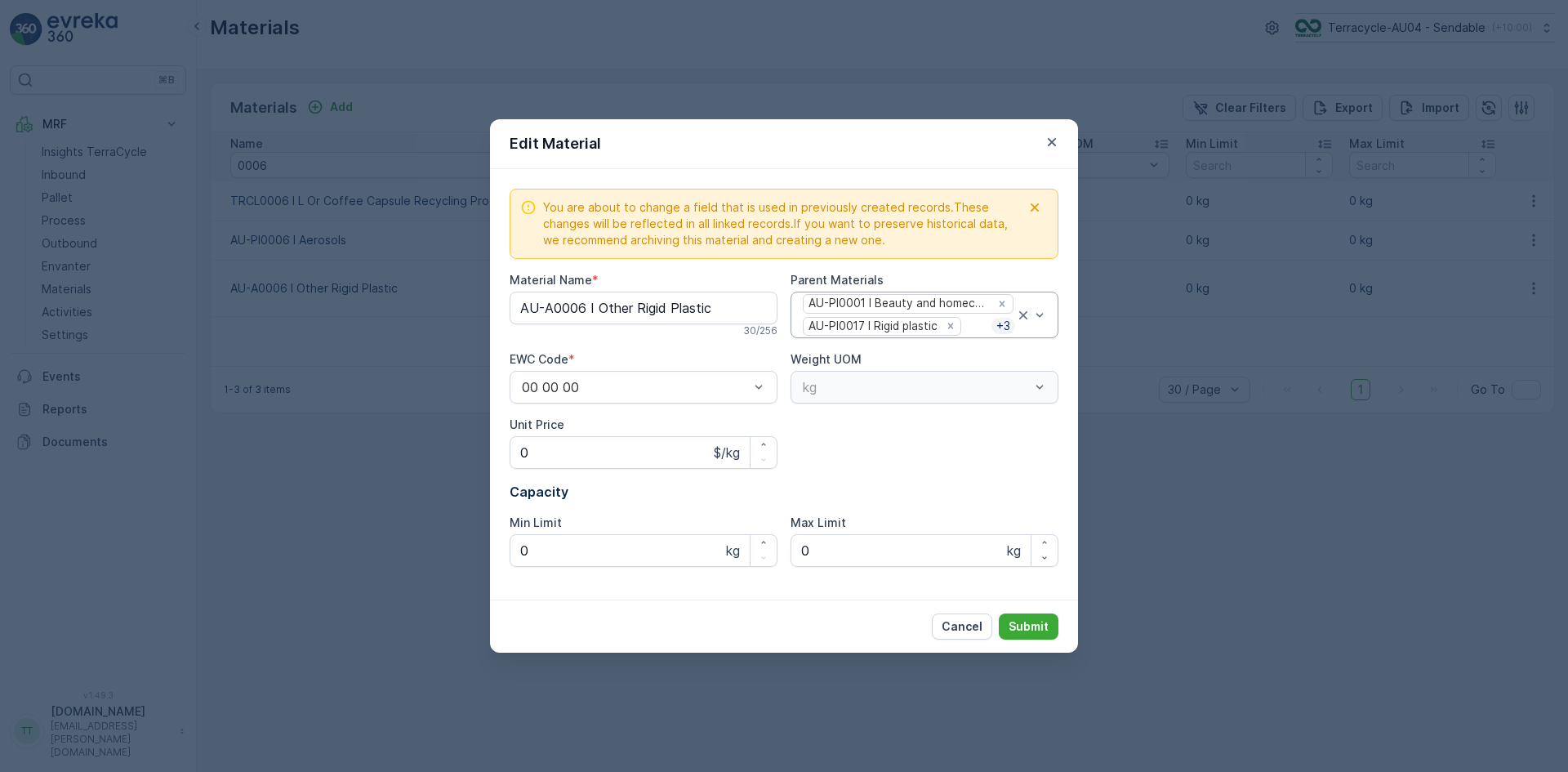
type Name "AU-A0006 I Other Rigid Plastic"
type Price "0"
type Limit "0"
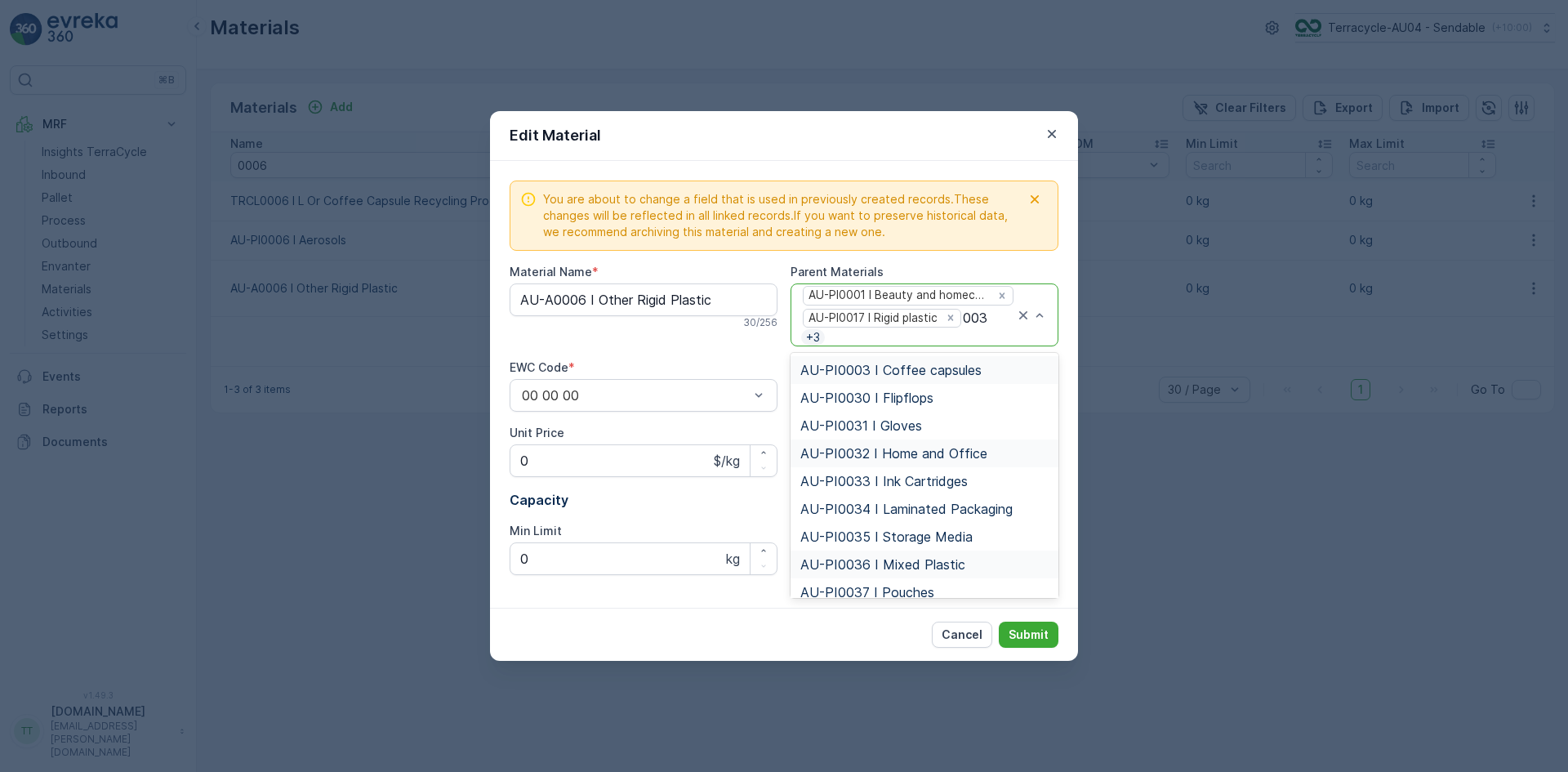
type input "0034"
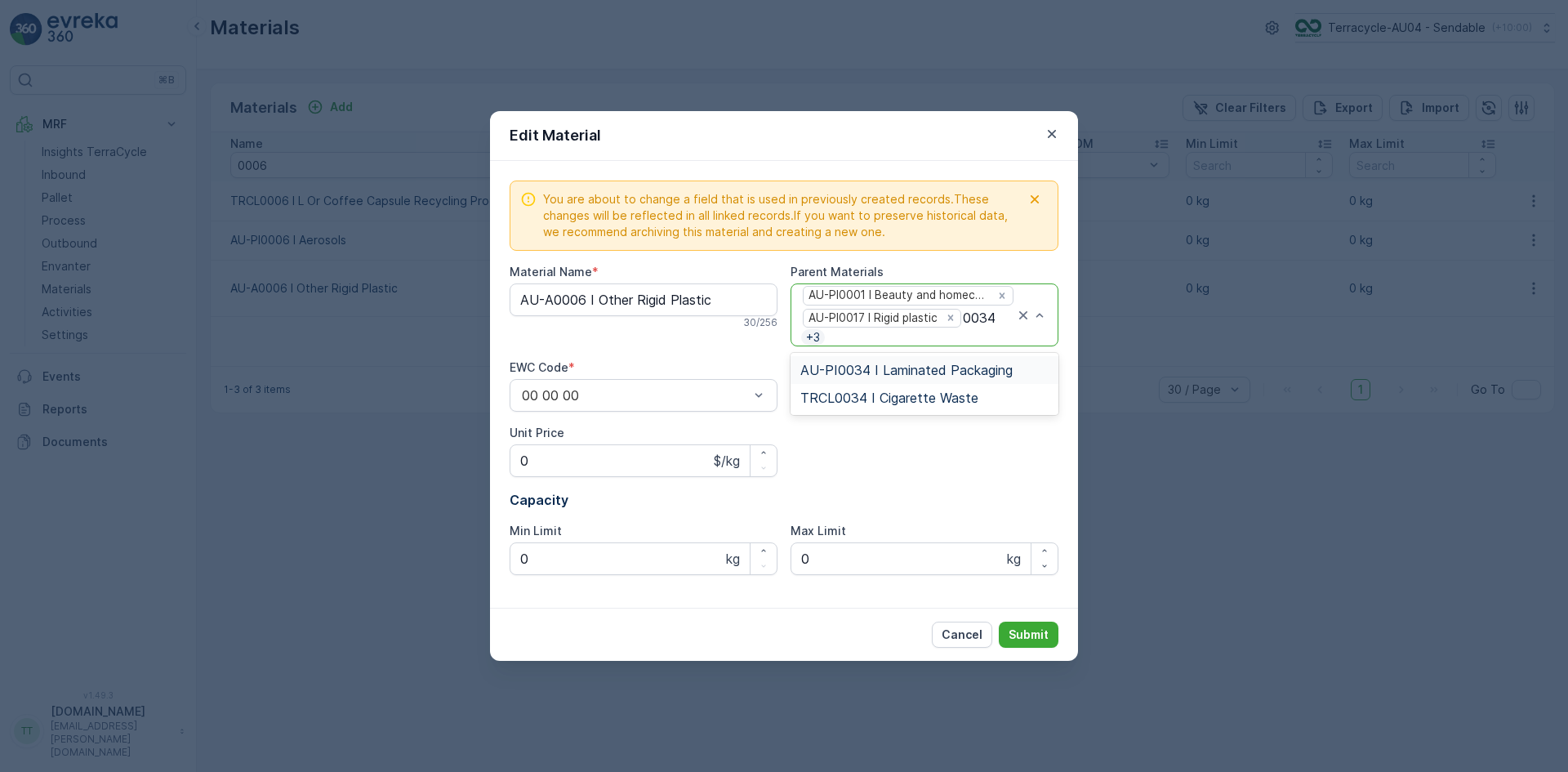
click at [923, 368] on span "AU-PI0034 I Laminated Packaging" at bounding box center [906, 370] width 212 height 15
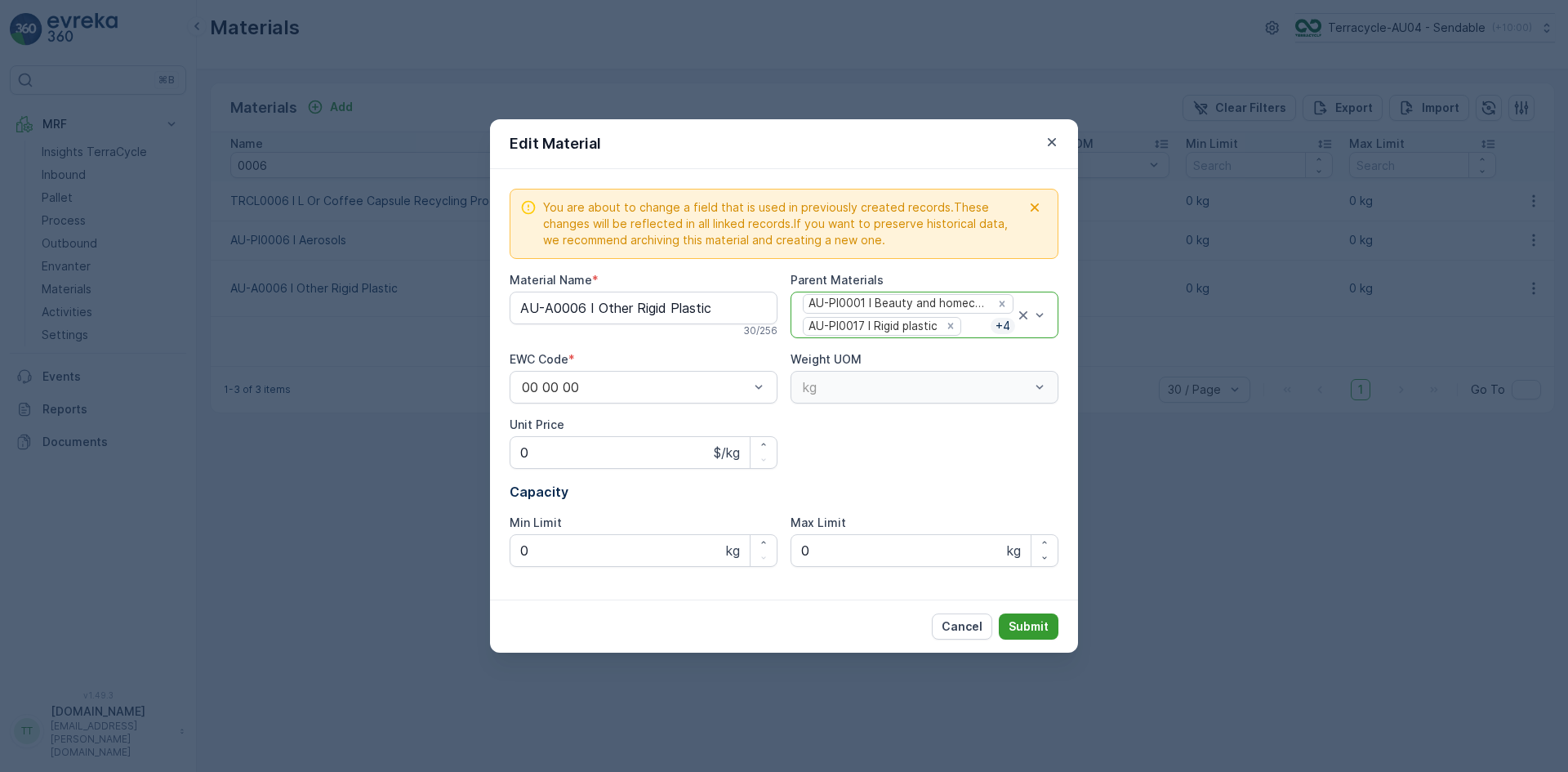
click at [1031, 624] on p "Submit" at bounding box center [1028, 627] width 40 height 16
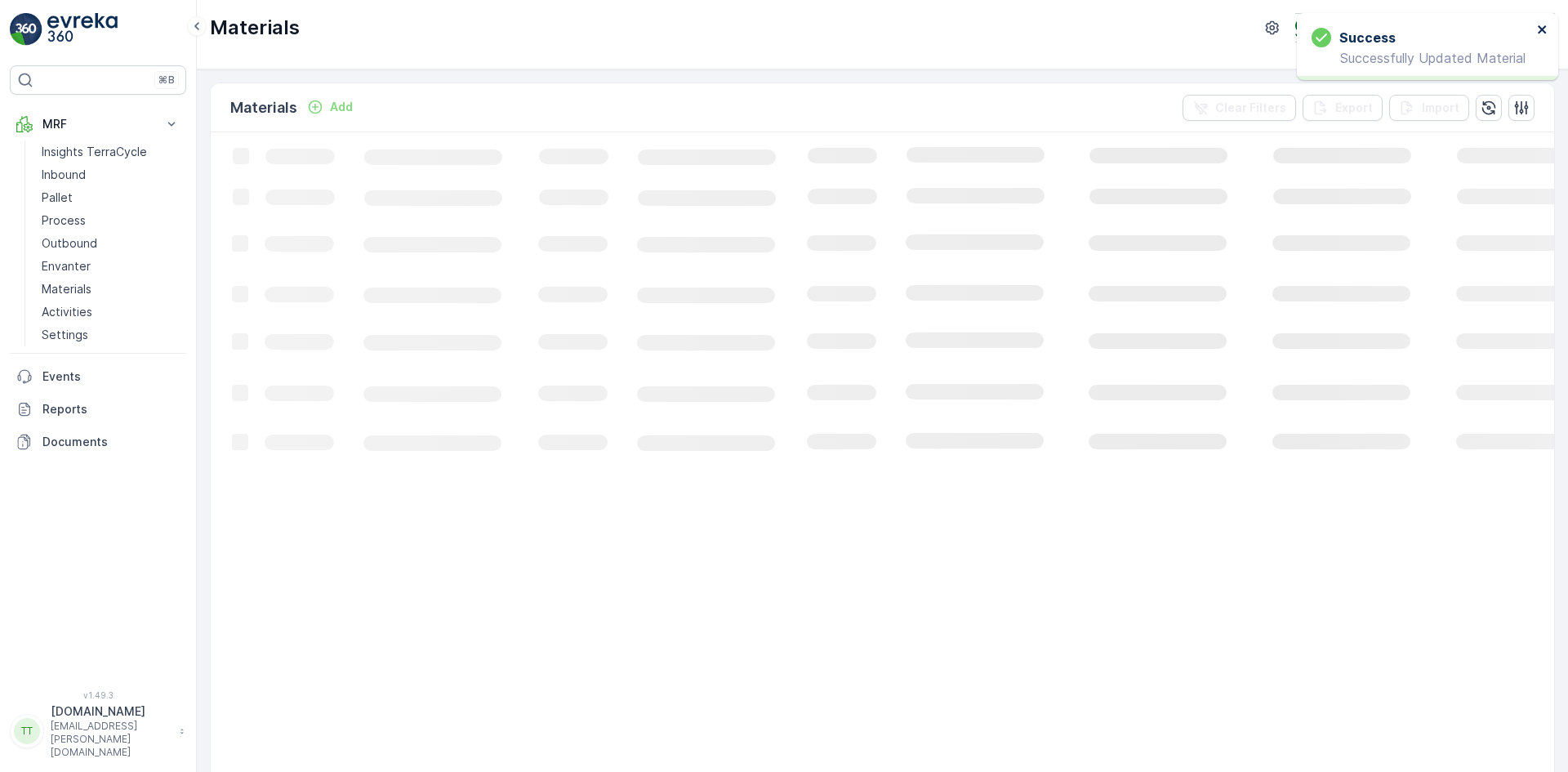
click at [1545, 28] on icon "close" at bounding box center [1543, 30] width 8 height 8
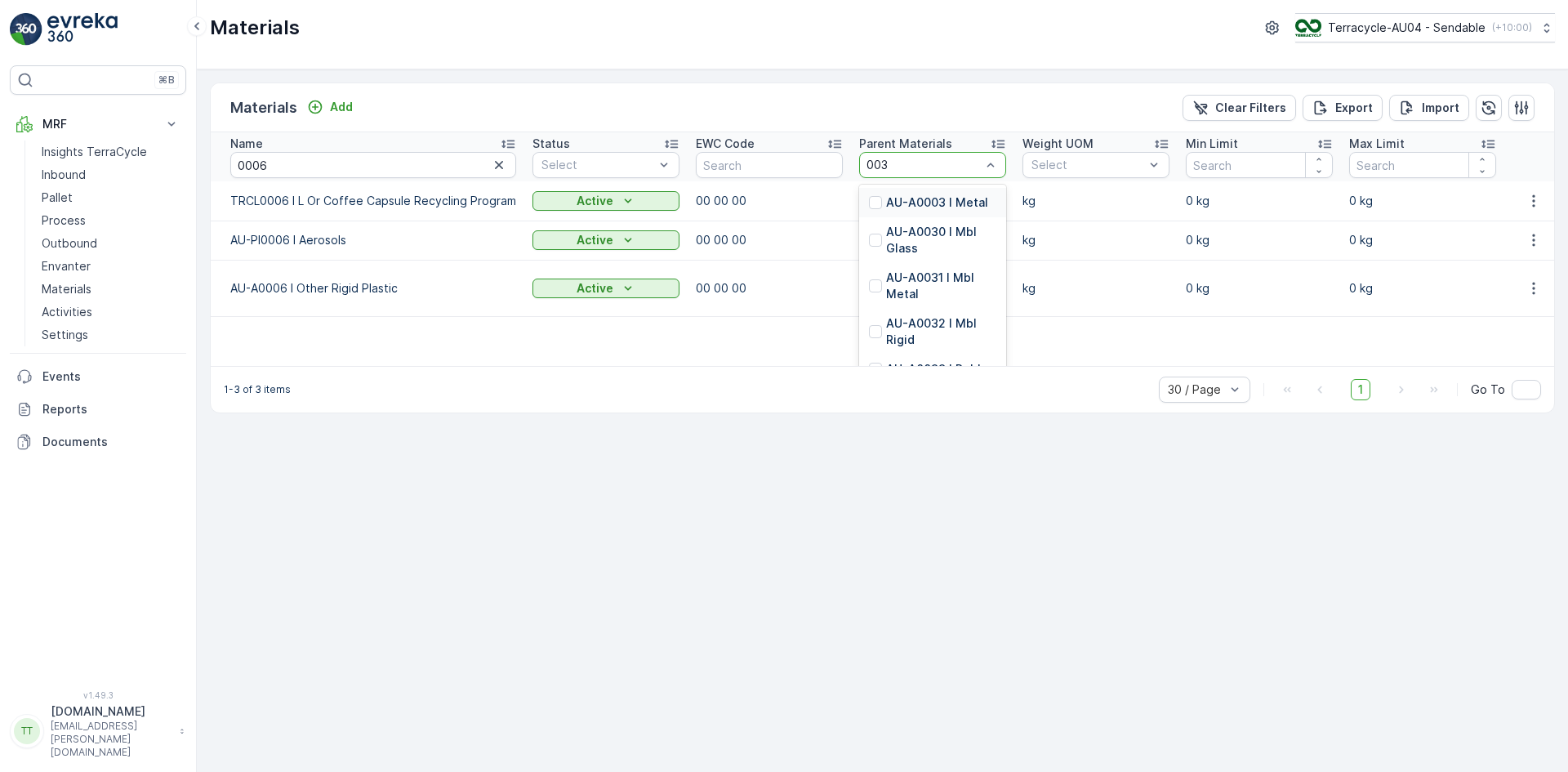
type input "0034"
click at [916, 254] on p "AU-PI0034 I Laminated Packaging" at bounding box center [941, 265] width 110 height 49
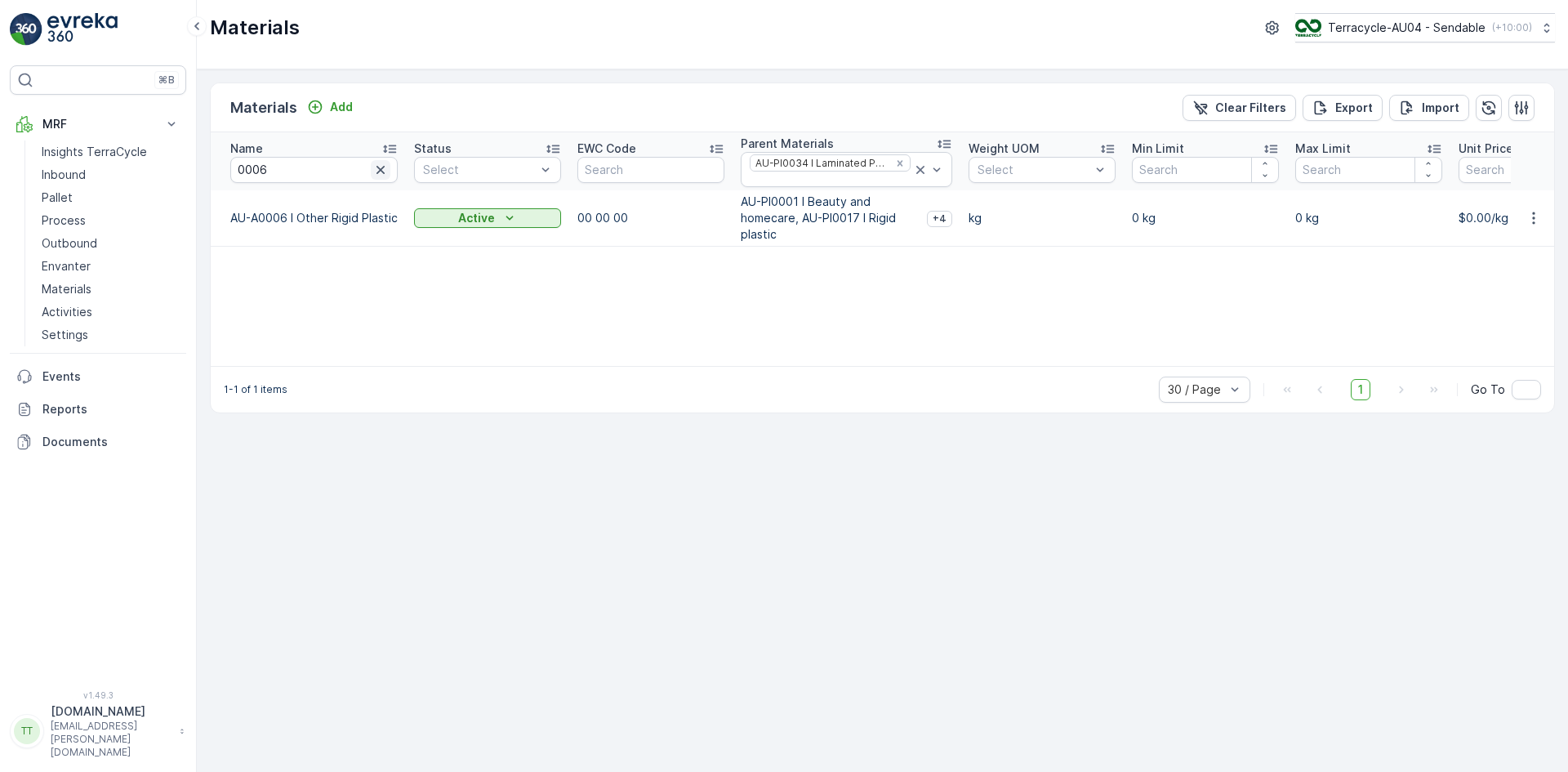
click at [376, 166] on icon "button" at bounding box center [381, 170] width 8 height 8
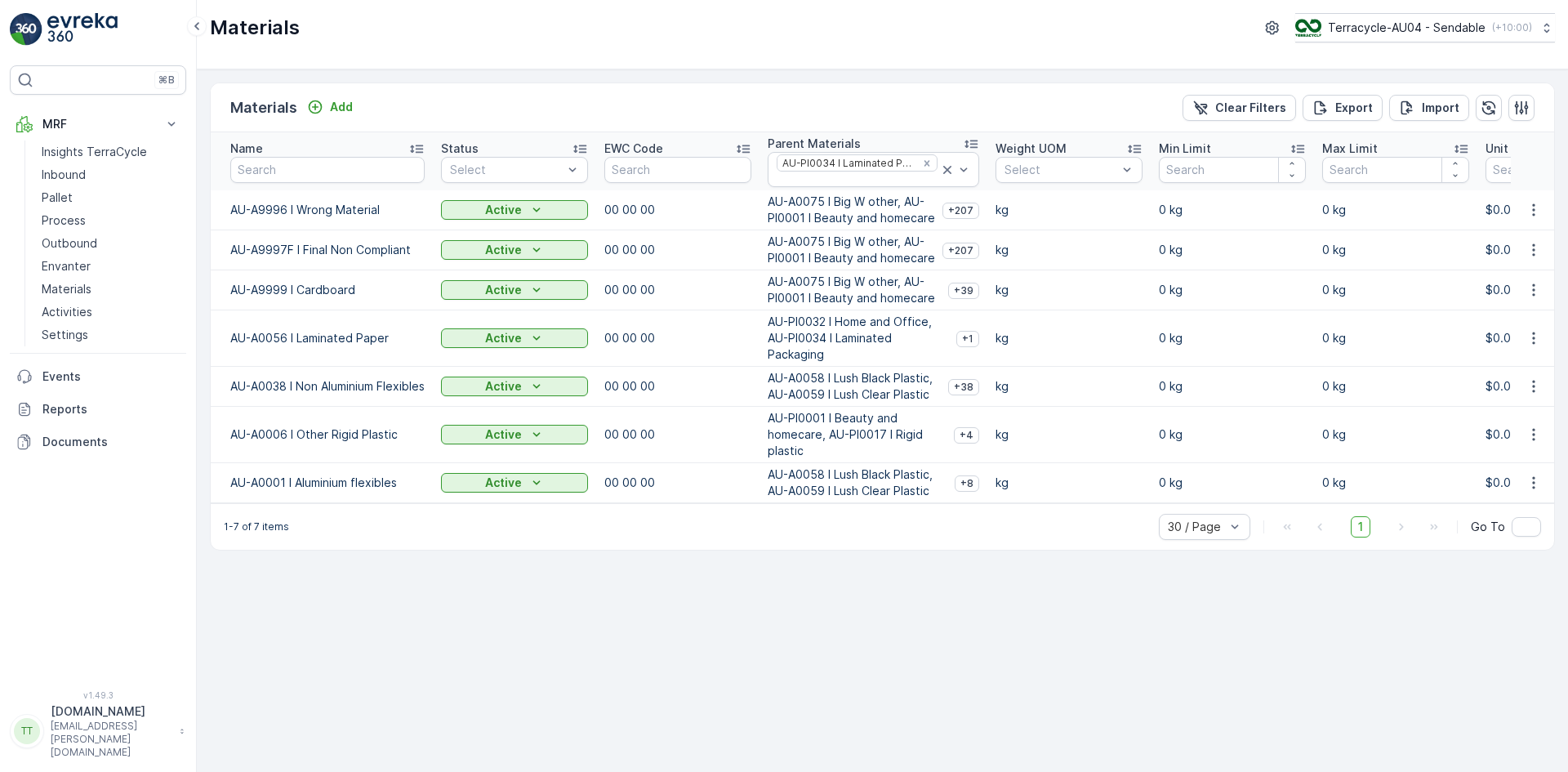
click at [421, 152] on icon at bounding box center [417, 148] width 13 height 8
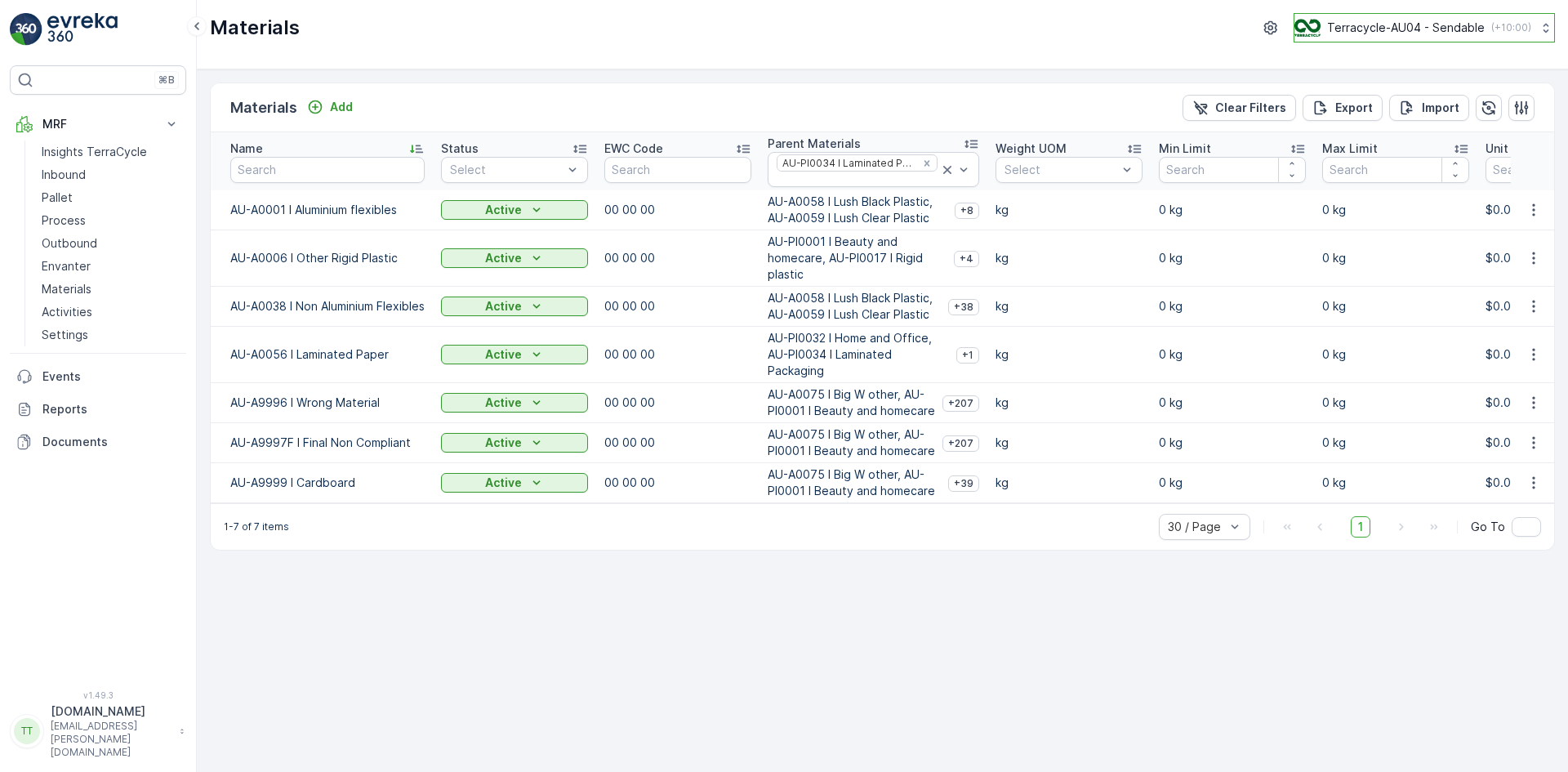
click at [1449, 27] on p "Terracycle-AU04 - Sendable" at bounding box center [1406, 28] width 157 height 16
type input "nz"
click at [1424, 105] on span "TerraCycle-NZ01-TripleP" at bounding box center [1374, 101] width 136 height 16
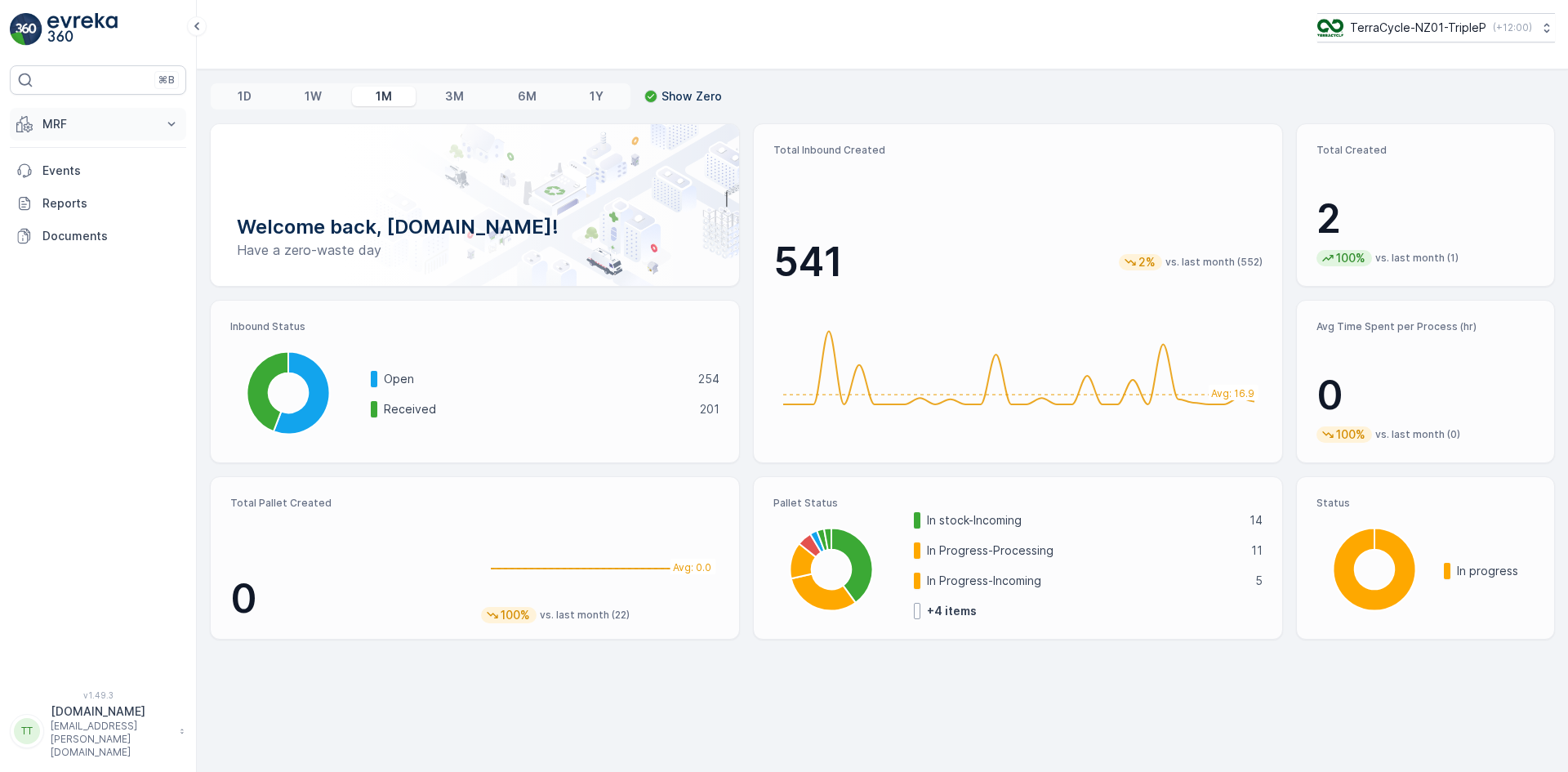
click at [88, 128] on p "MRF" at bounding box center [98, 124] width 111 height 16
click at [84, 287] on p "Materials" at bounding box center [66, 290] width 50 height 16
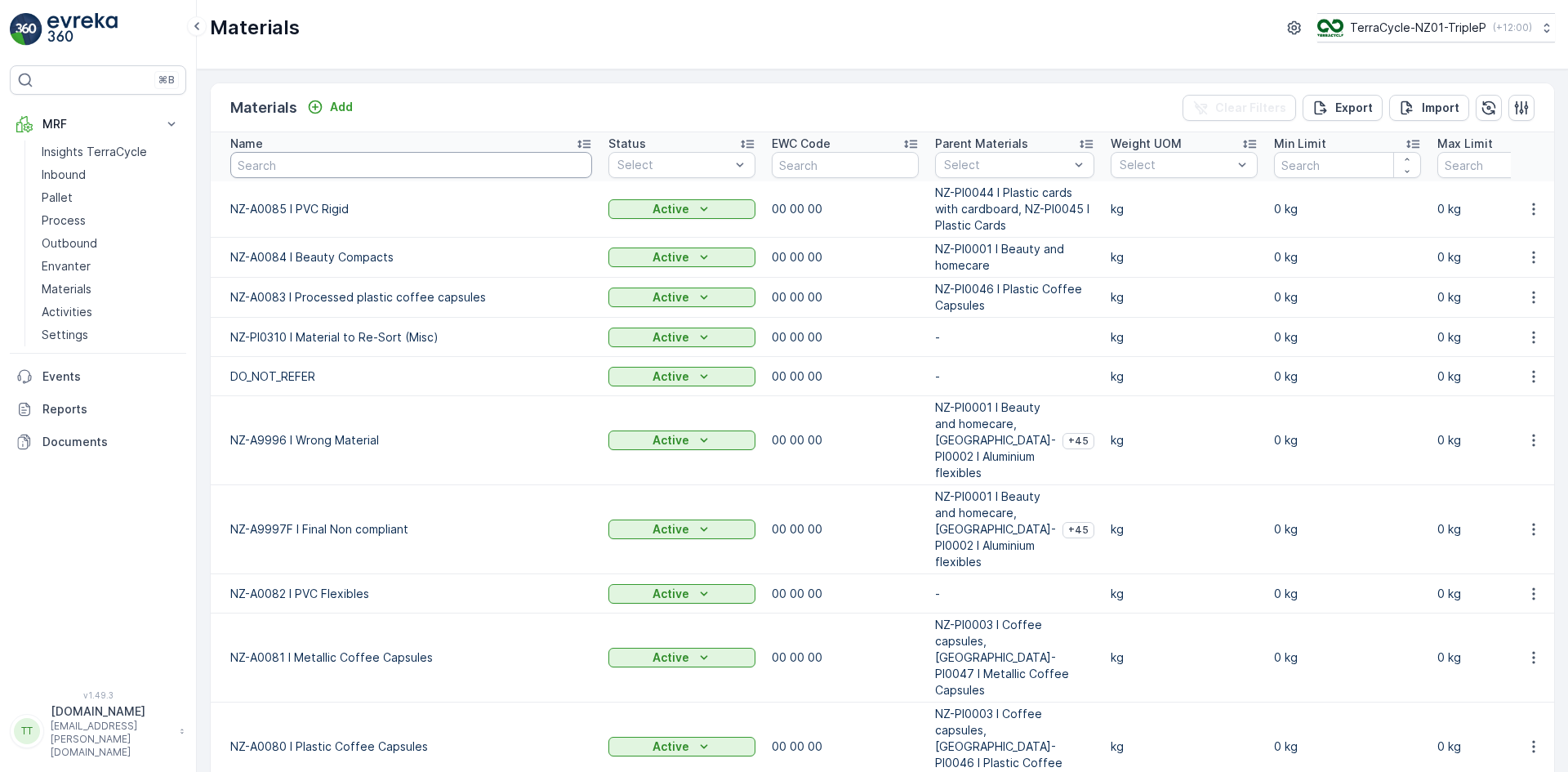
click at [314, 167] on input "text" at bounding box center [411, 165] width 362 height 26
type input "0001"
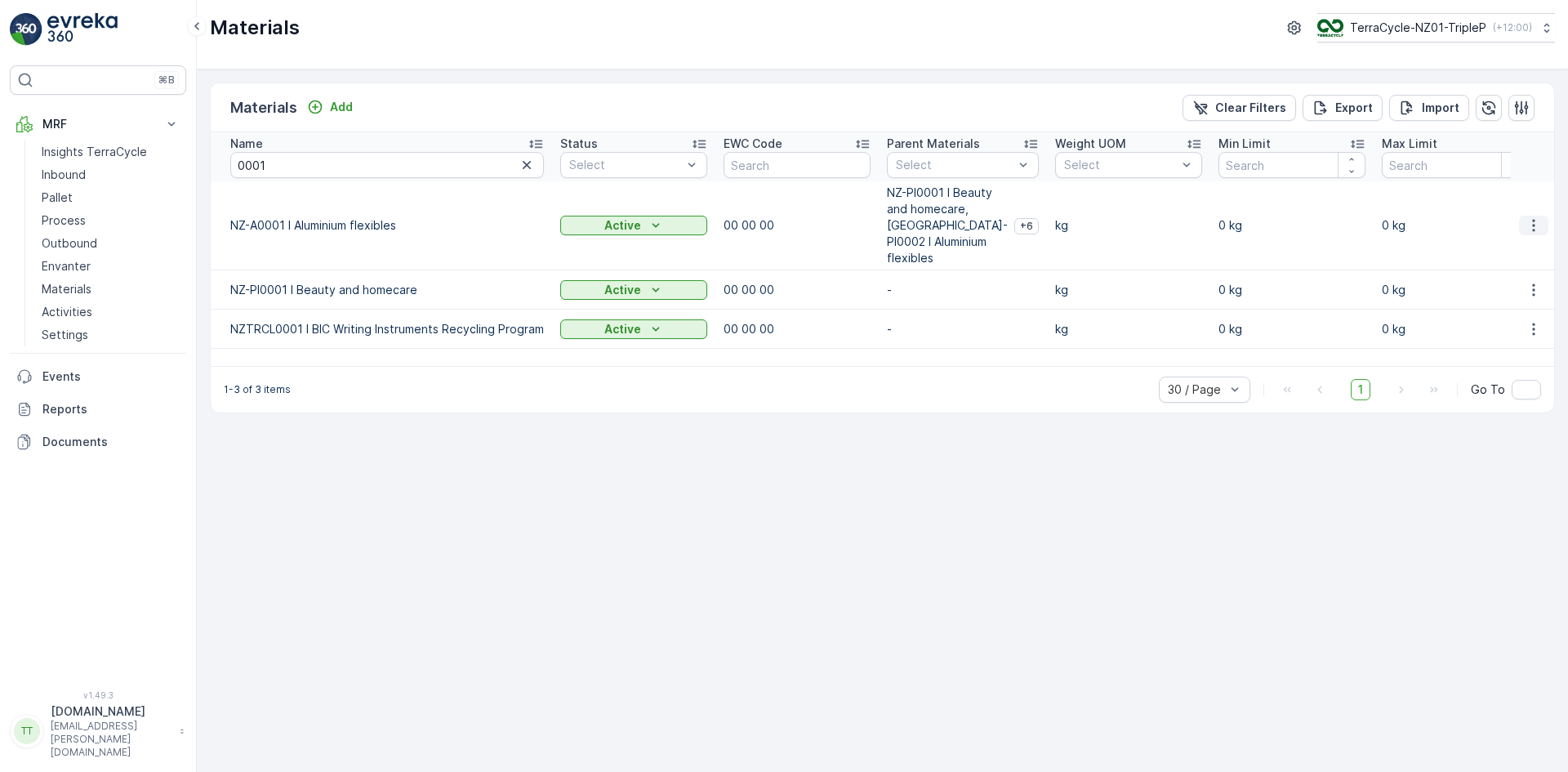
click at [1538, 222] on icon "button" at bounding box center [1534, 226] width 16 height 16
click at [1516, 242] on div "Edit Material" at bounding box center [1502, 242] width 130 height 23
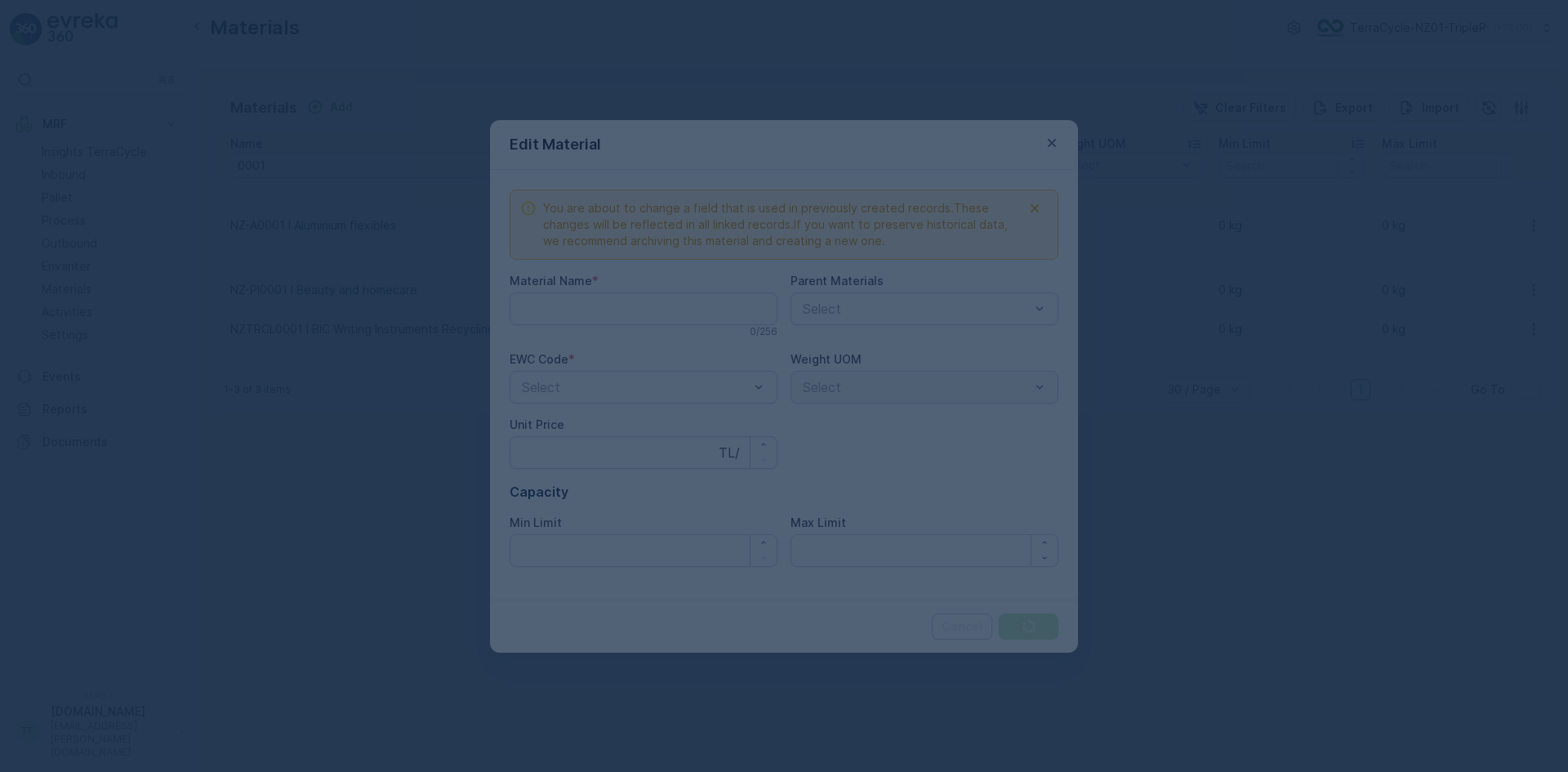
type Name "NZ-A0001 I Aluminium flexibles"
type Price "0"
type Limit "0"
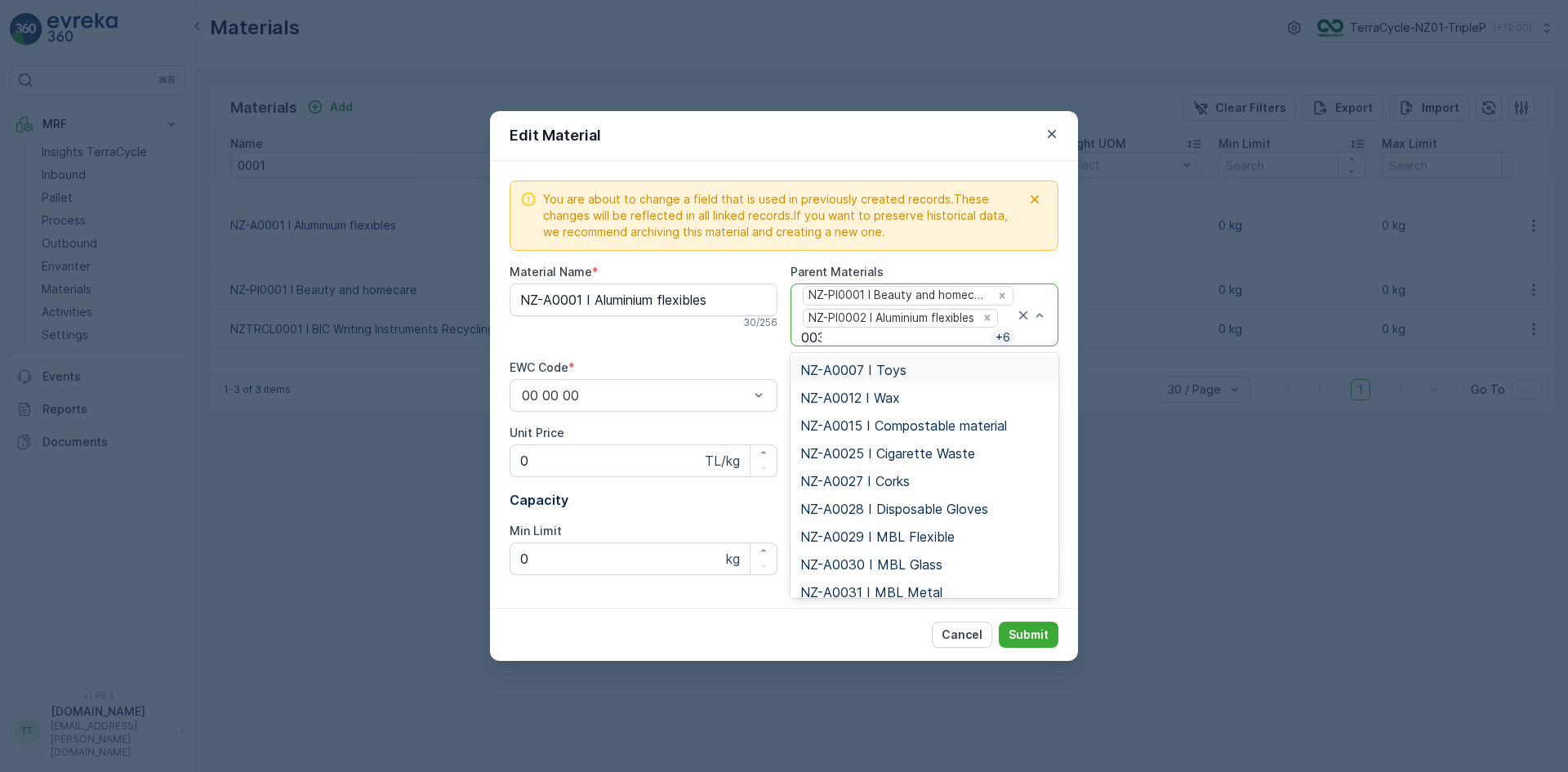
type input "0034"
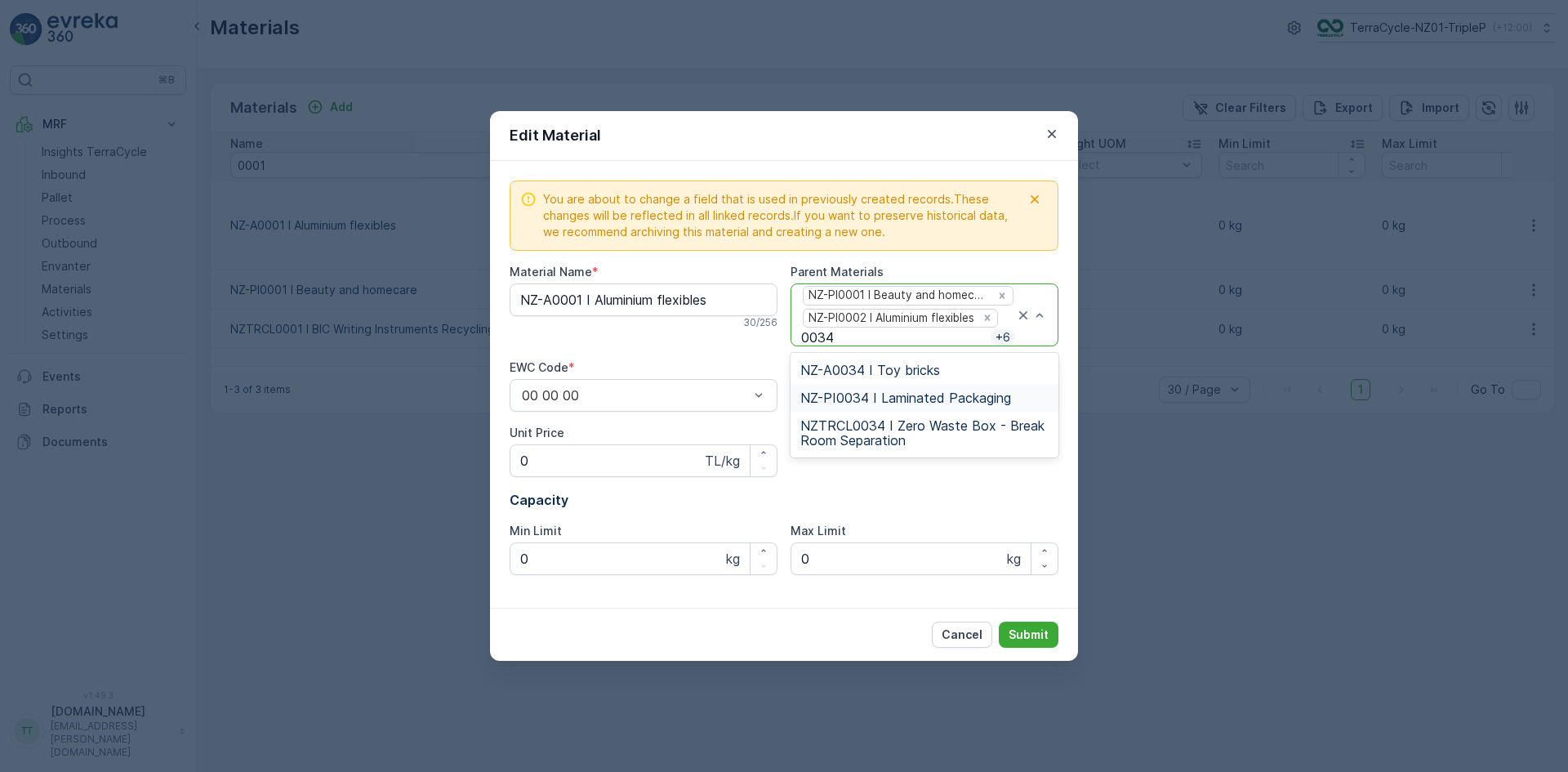
click at [888, 394] on span "NZ-PI0034 I Laminated Packaging" at bounding box center [905, 398] width 211 height 15
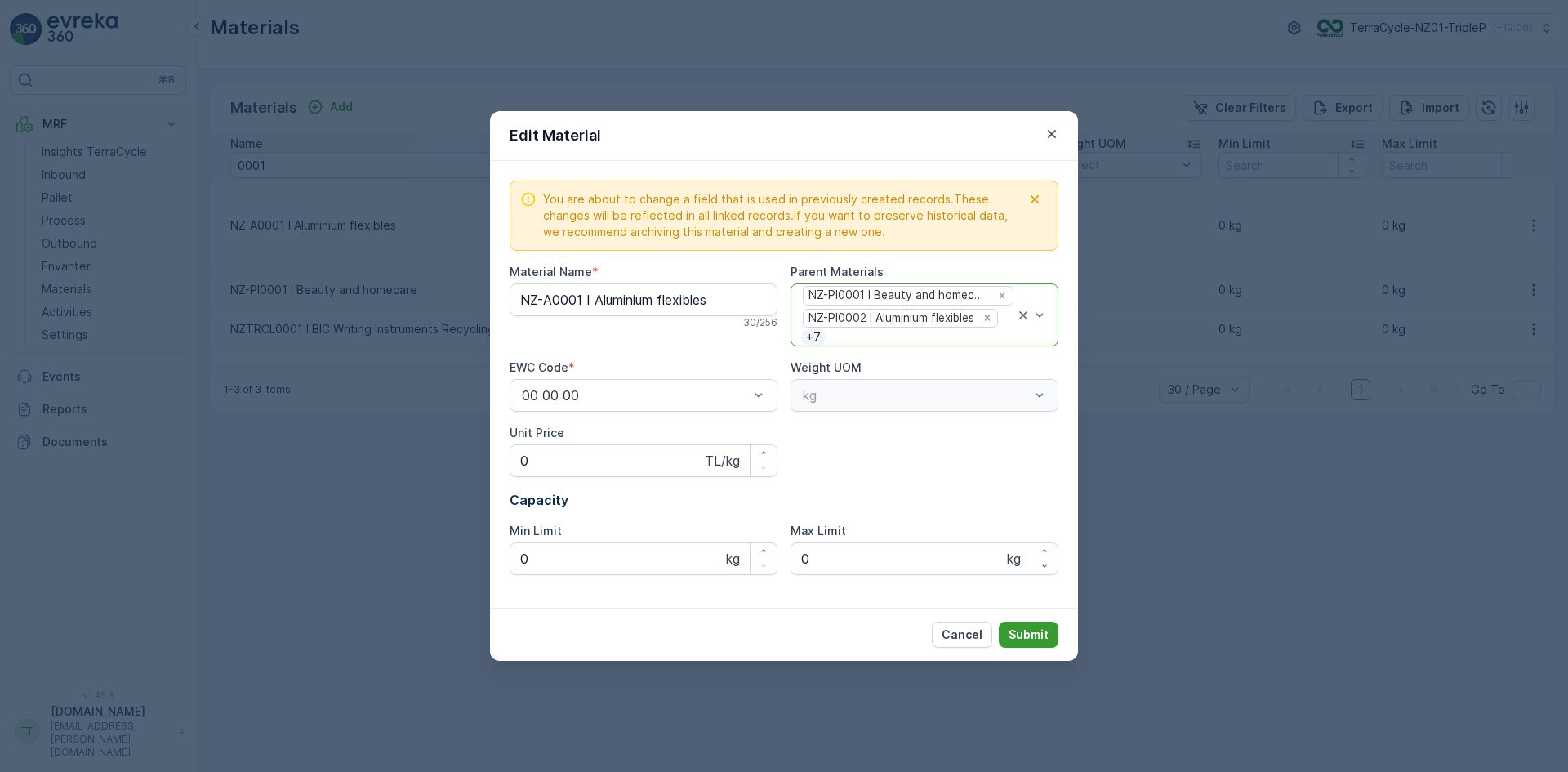
click at [1029, 637] on p "Submit" at bounding box center [1028, 635] width 40 height 16
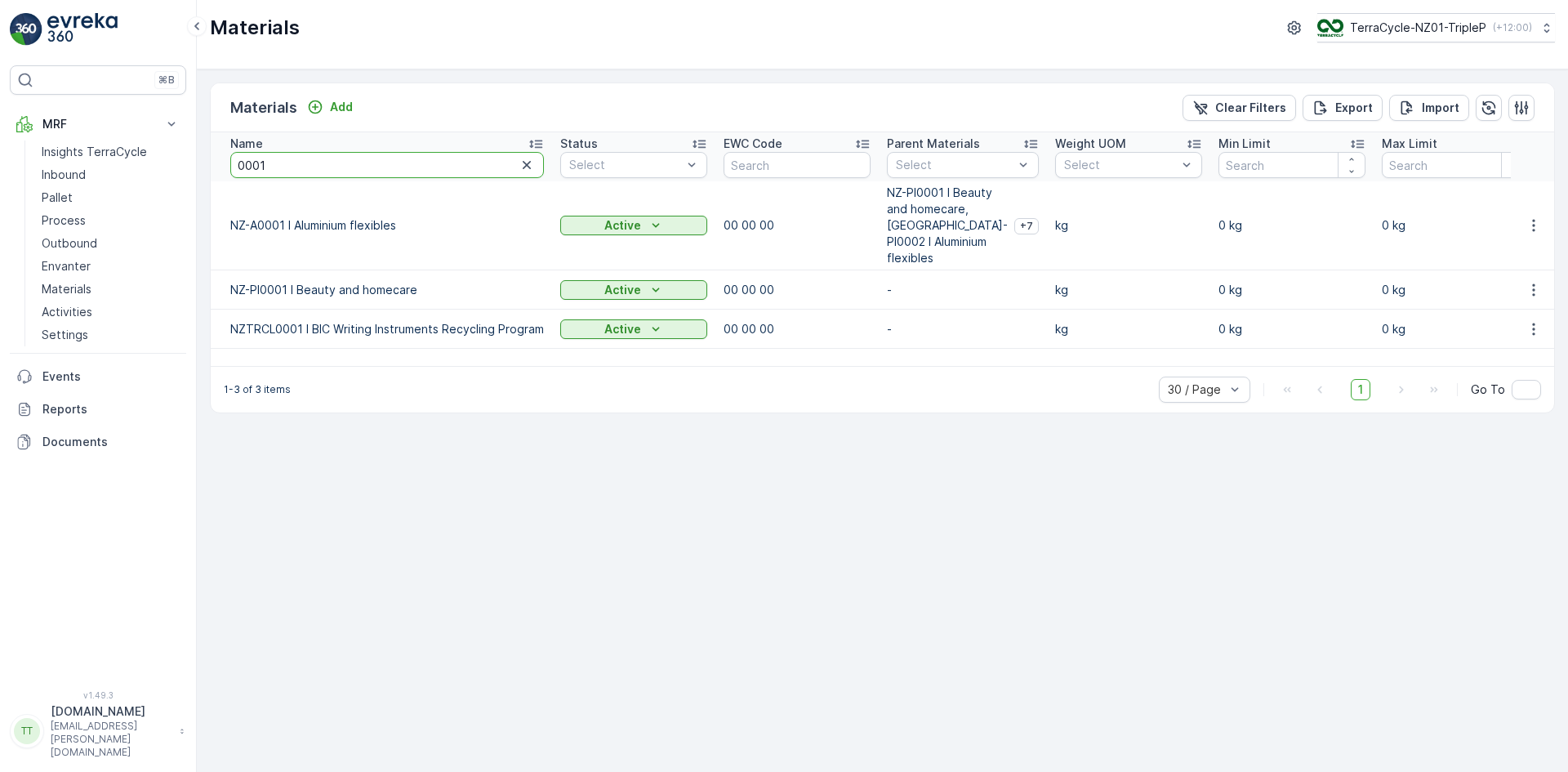
drag, startPoint x: 259, startPoint y: 169, endPoint x: 279, endPoint y: 167, distance: 20.1
click at [279, 167] on input "0001" at bounding box center [387, 165] width 313 height 26
type input "0006"
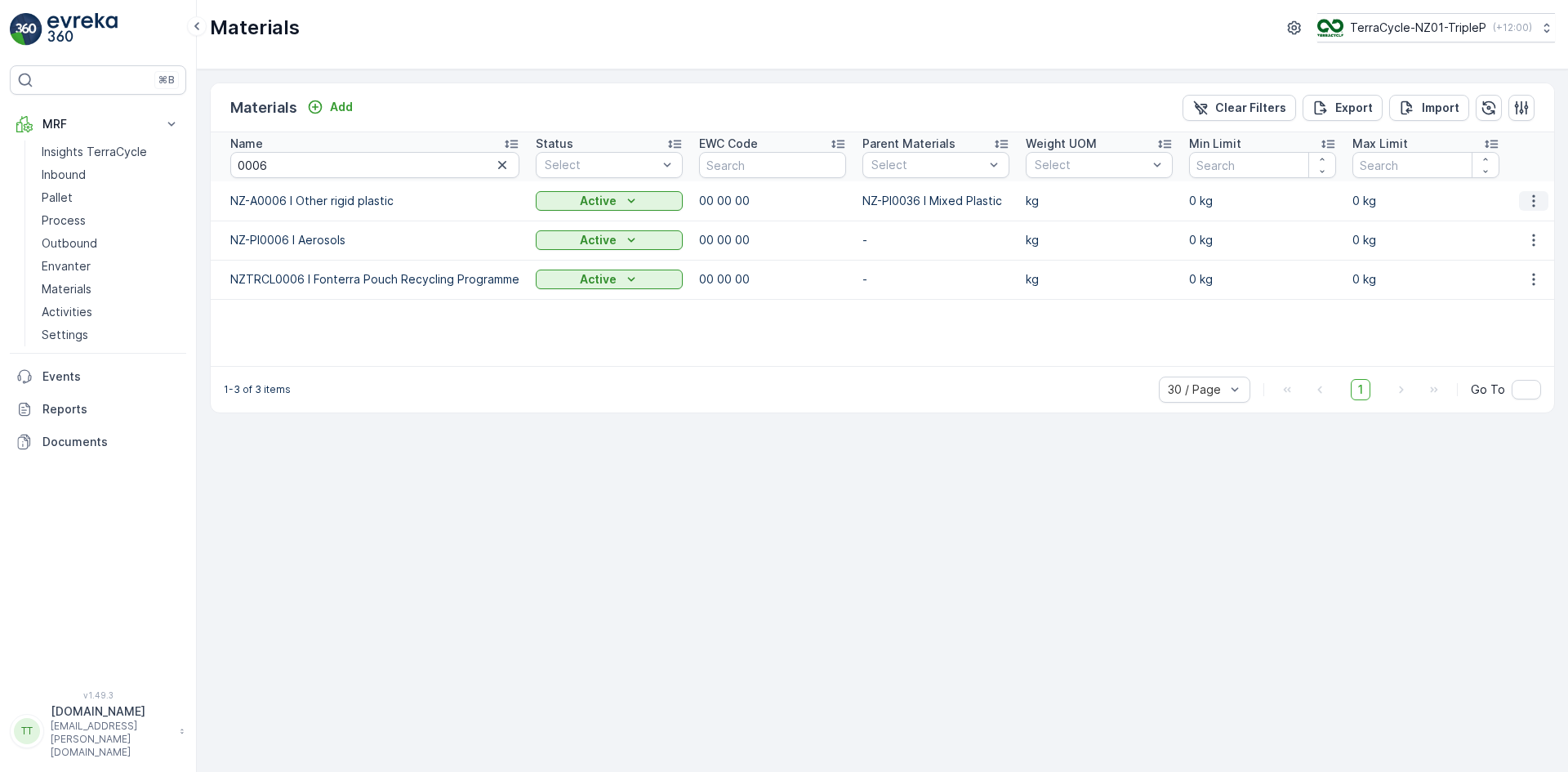
click at [1534, 208] on icon "button" at bounding box center [1534, 201] width 16 height 16
click at [1511, 219] on span "Edit Material" at bounding box center [1478, 226] width 69 height 16
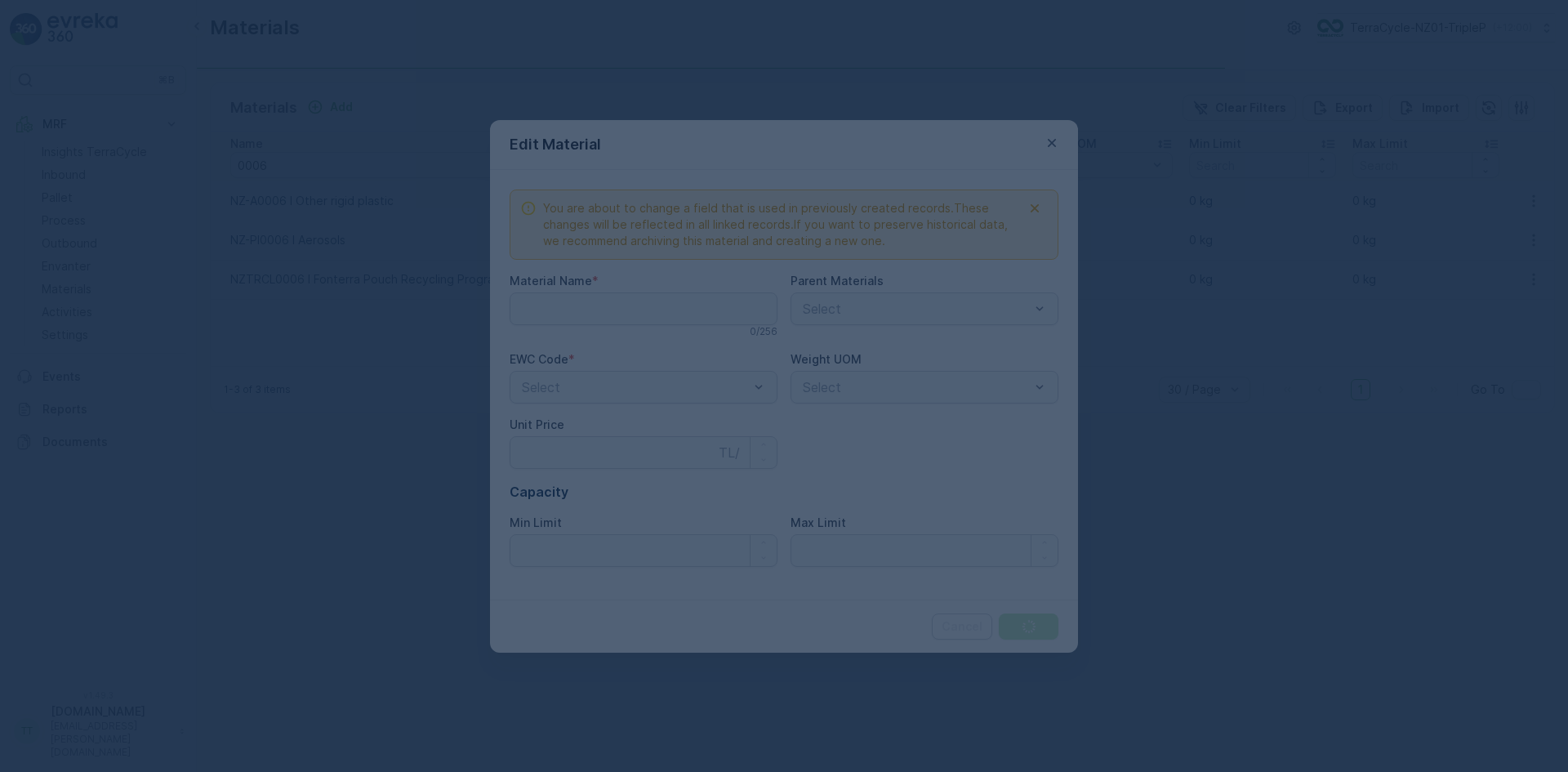
type Name "NZ-A0006 I Other rigid plastic"
type Price "0"
type Limit "0"
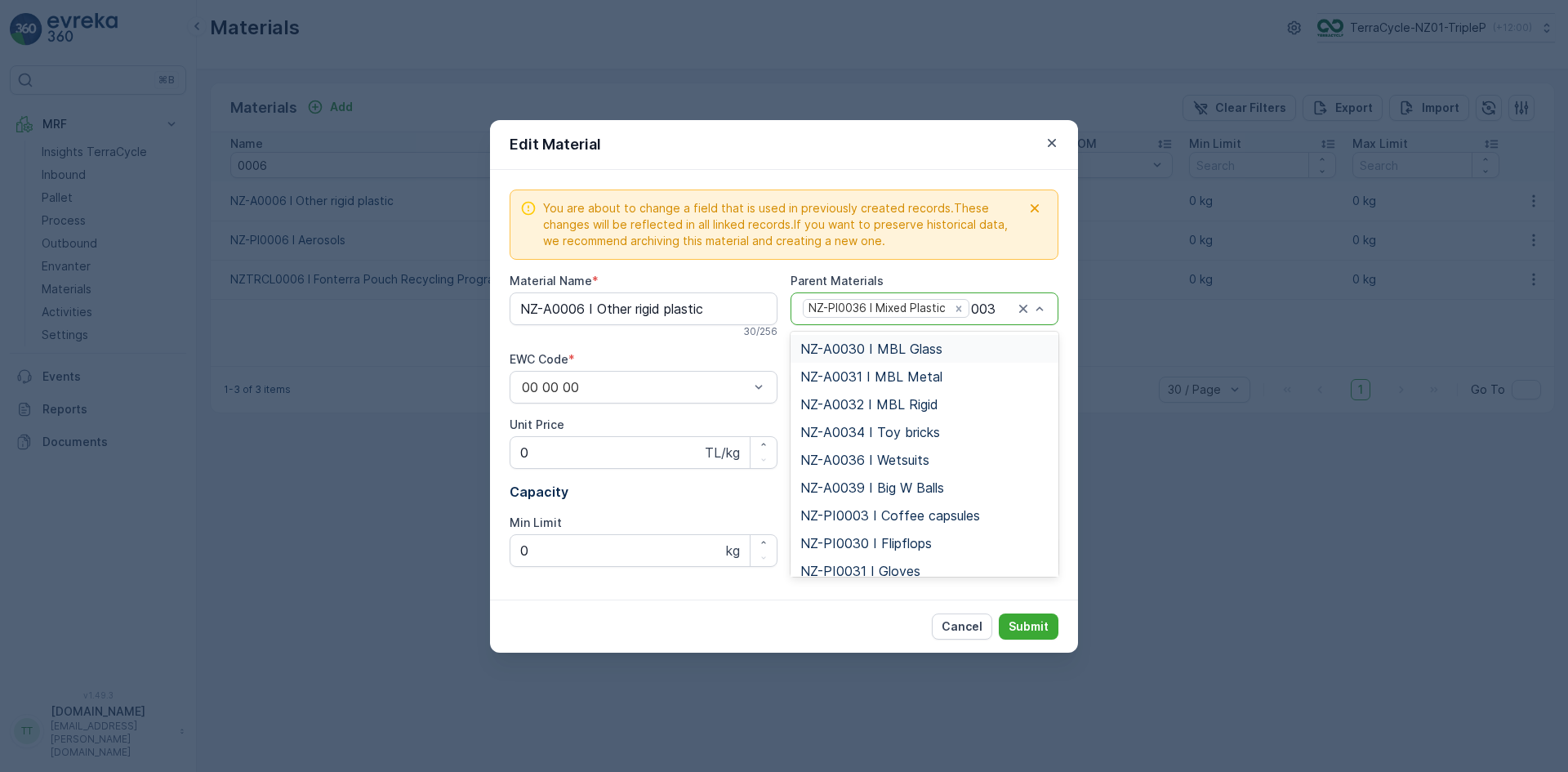
type input "0034"
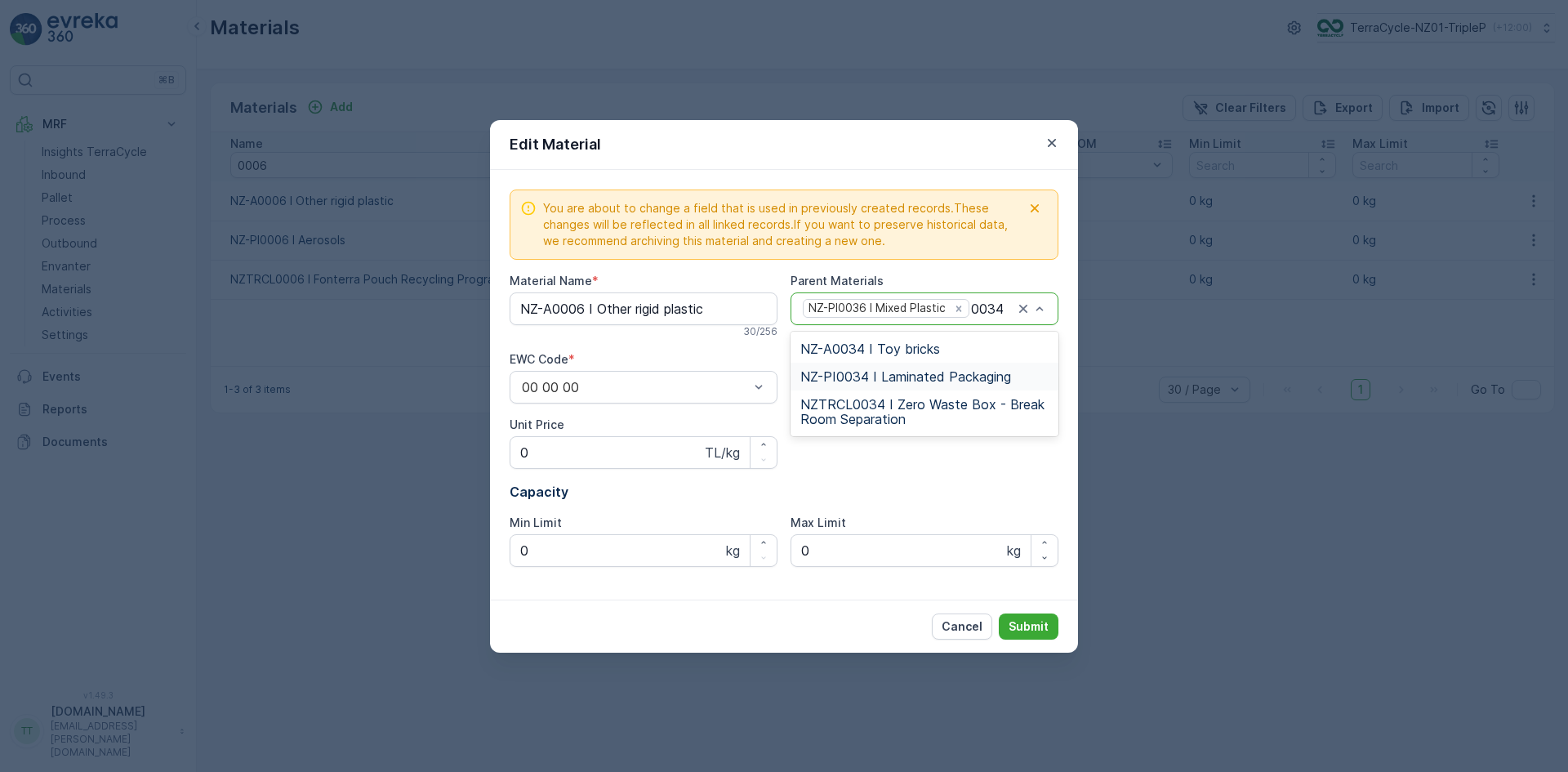
click at [966, 375] on span "NZ-PI0034 I Laminated Packaging" at bounding box center [905, 377] width 211 height 15
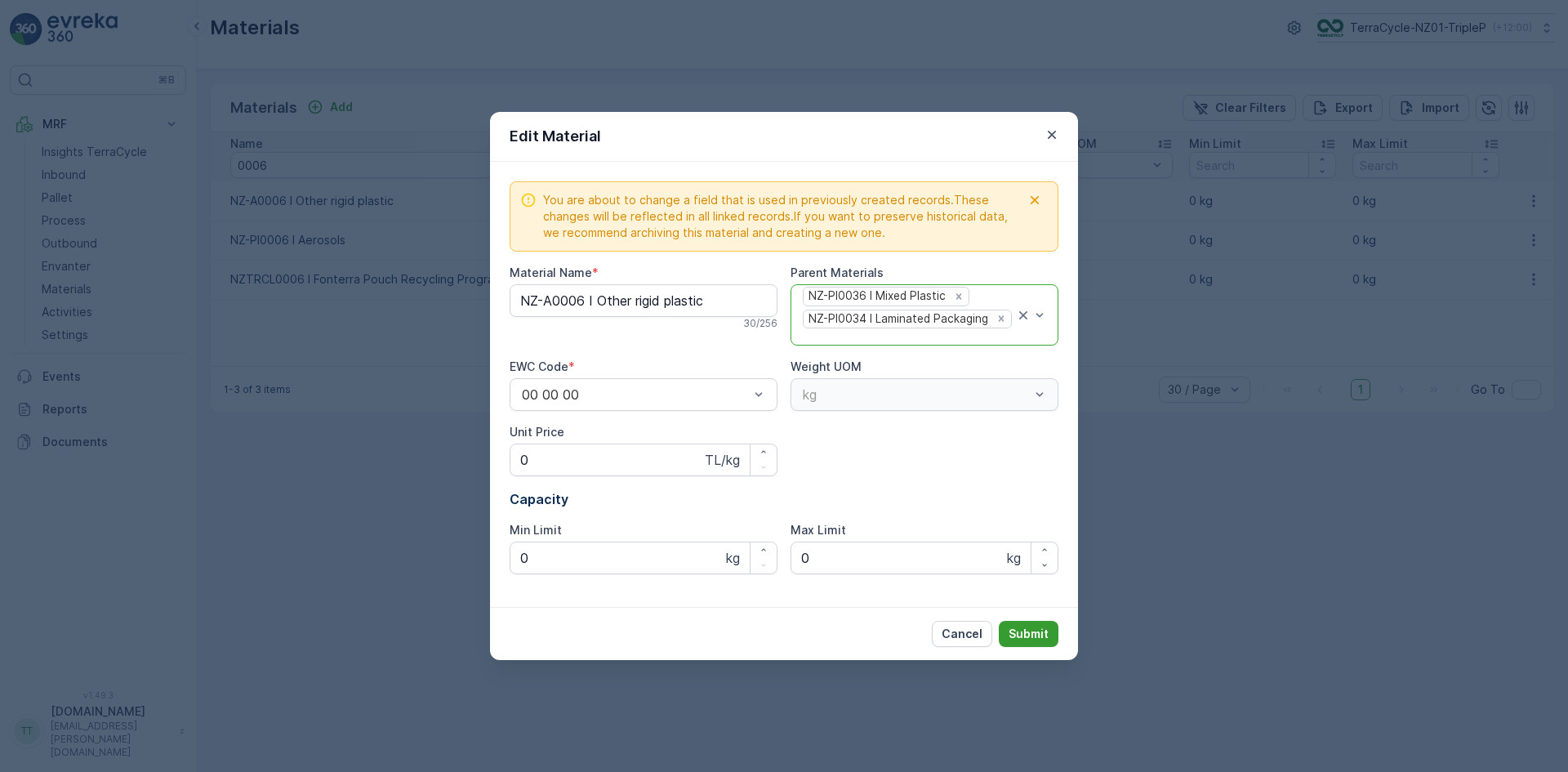
click at [1034, 635] on p "Submit" at bounding box center [1028, 634] width 40 height 16
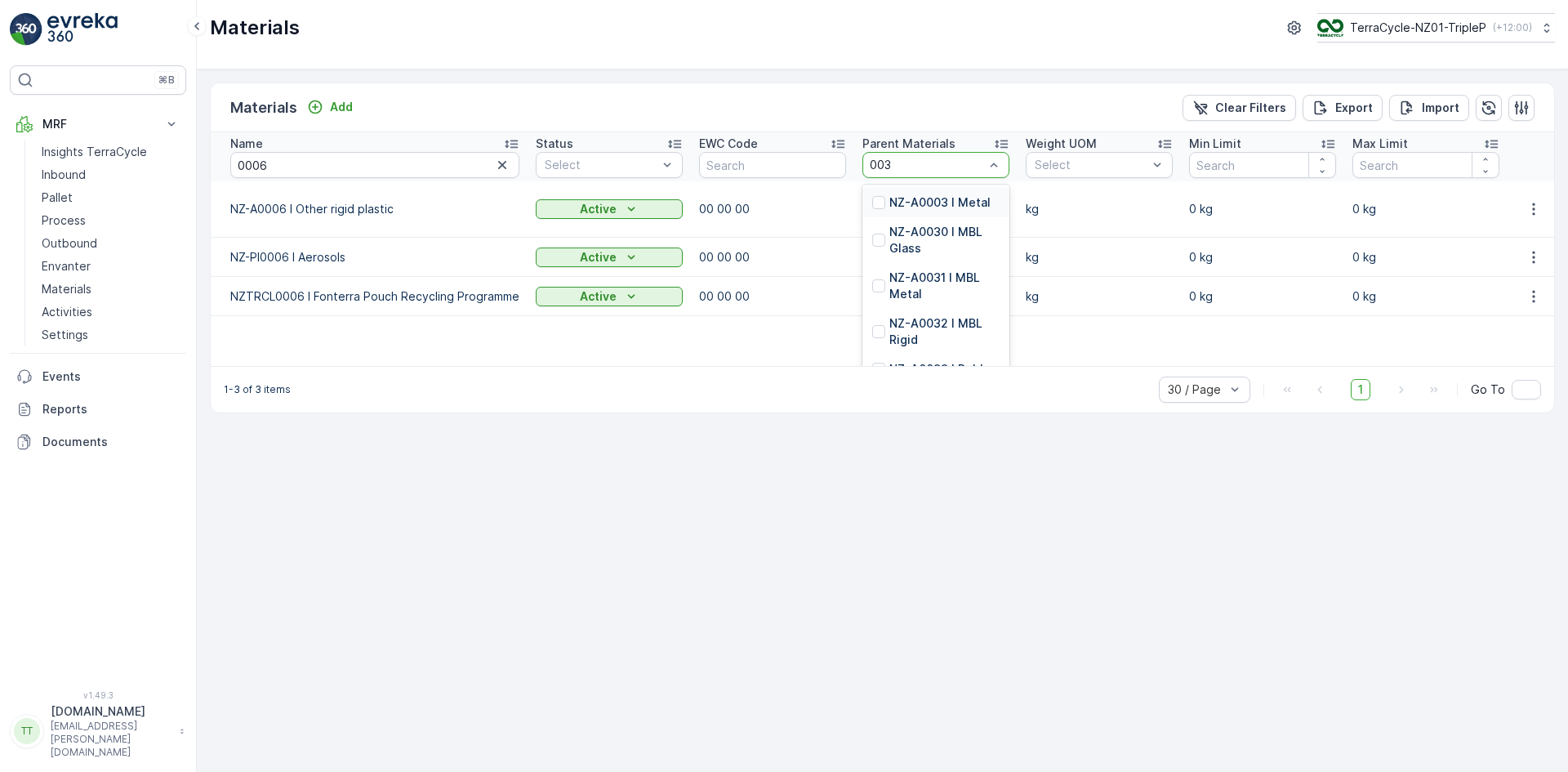
type input "0034"
click at [945, 272] on p "NZ-PI0034 I Laminated Packaging" at bounding box center [945, 265] width 110 height 49
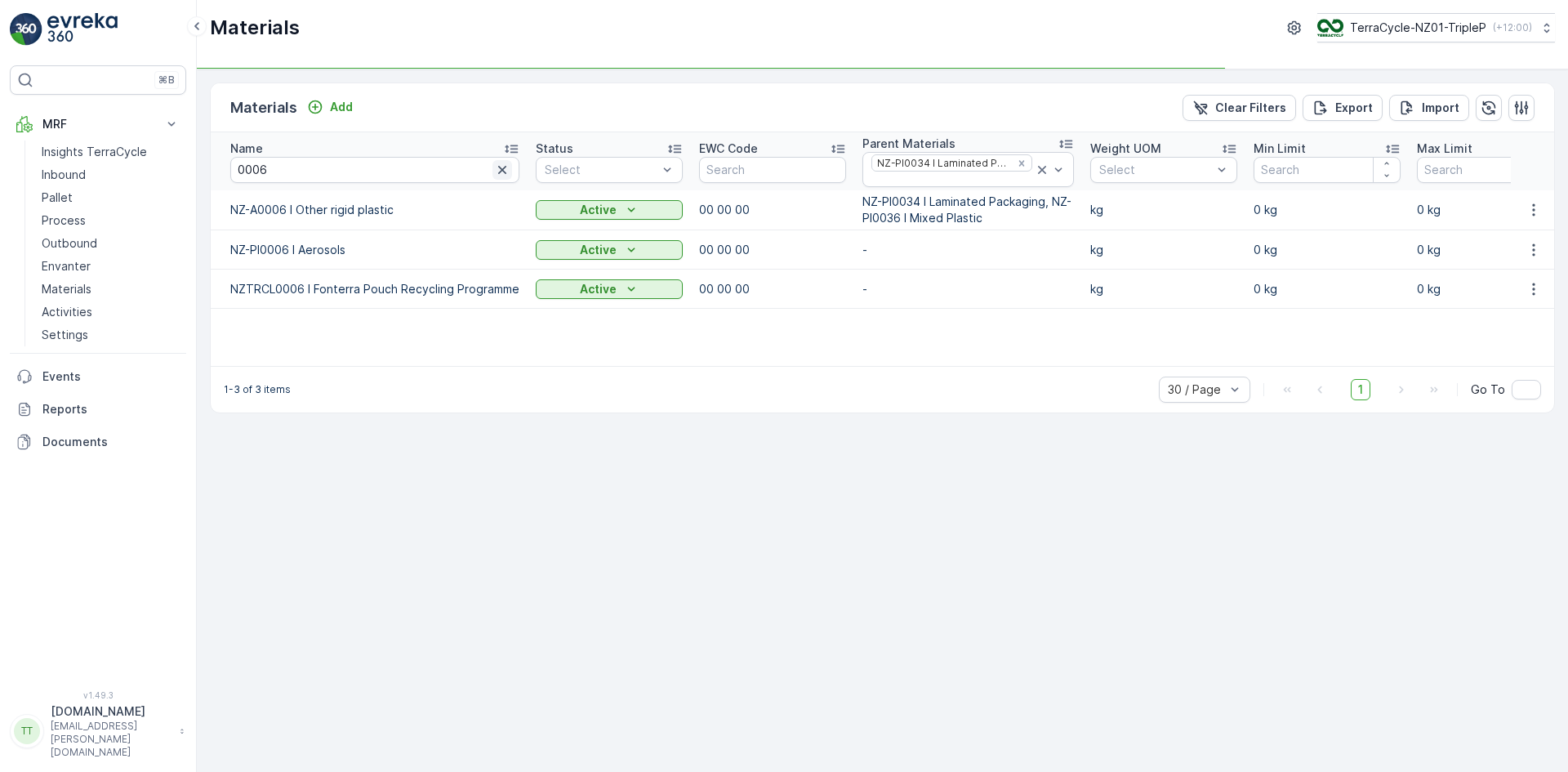
click at [499, 168] on icon "button" at bounding box center [503, 170] width 8 height 8
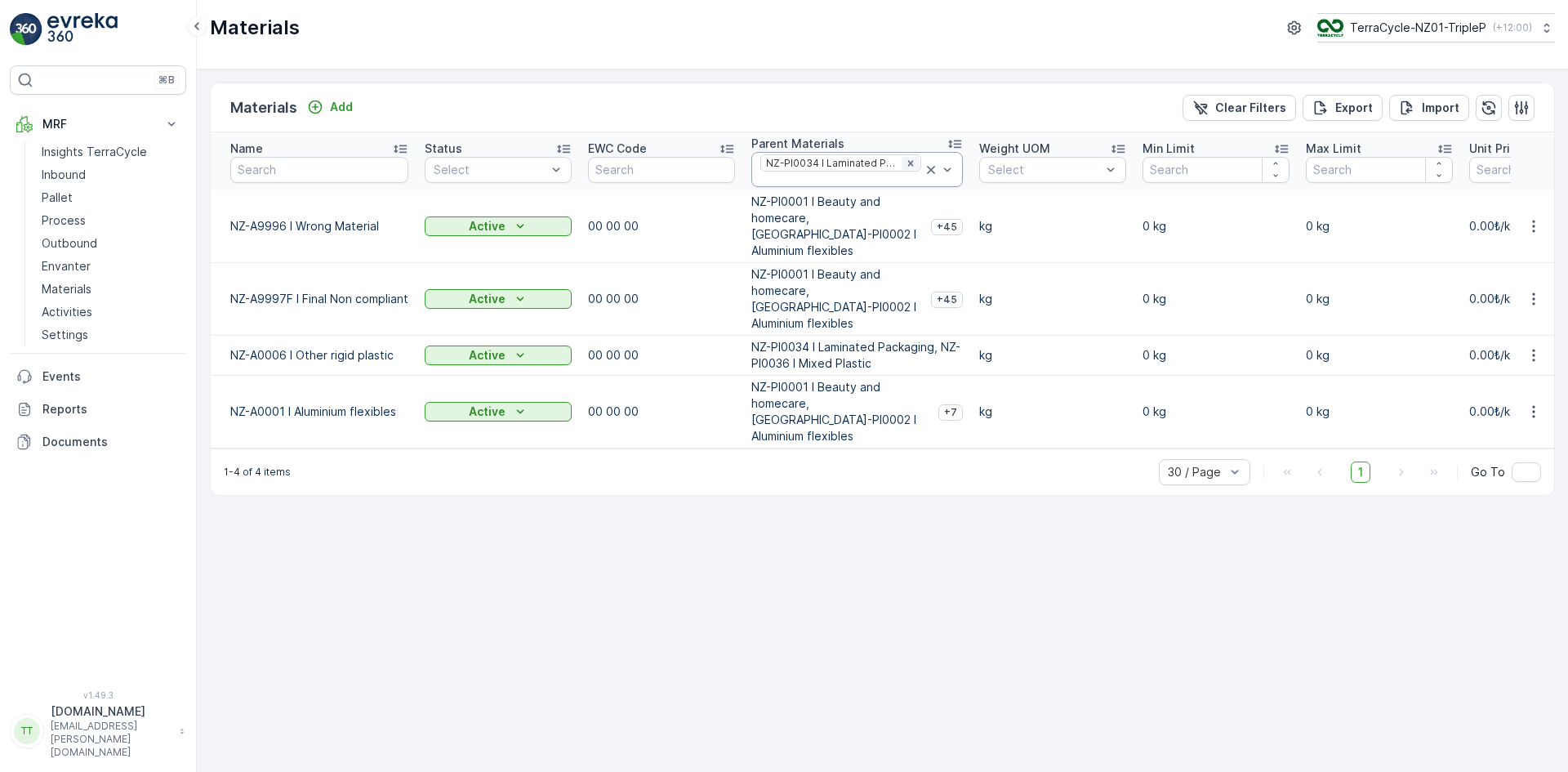
click at [908, 161] on icon "Remove NZ-PI0034 I Laminated Packaging" at bounding box center [910, 162] width 6 height 6
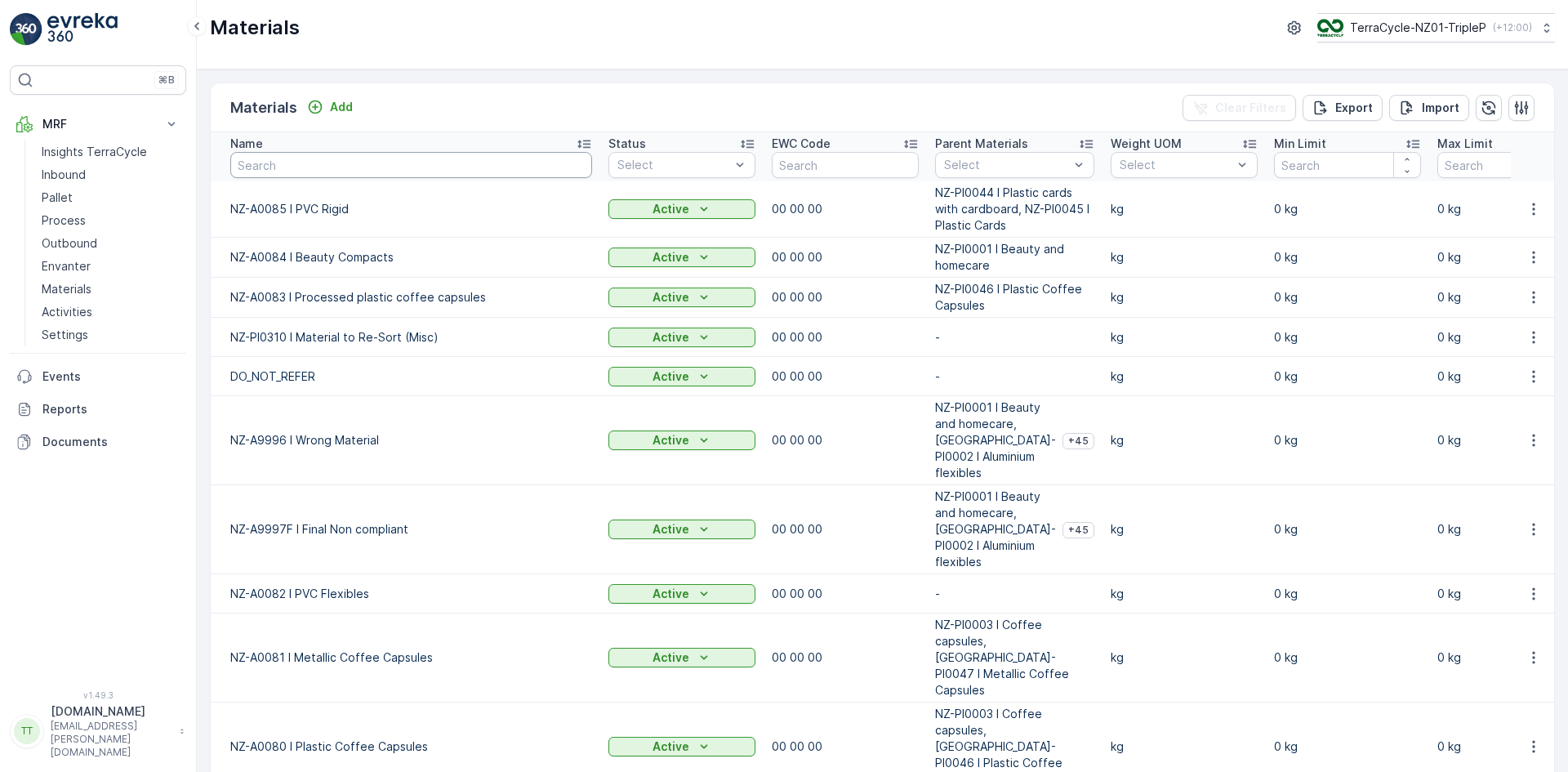
click at [278, 164] on input "text" at bounding box center [411, 165] width 362 height 26
type input "0056"
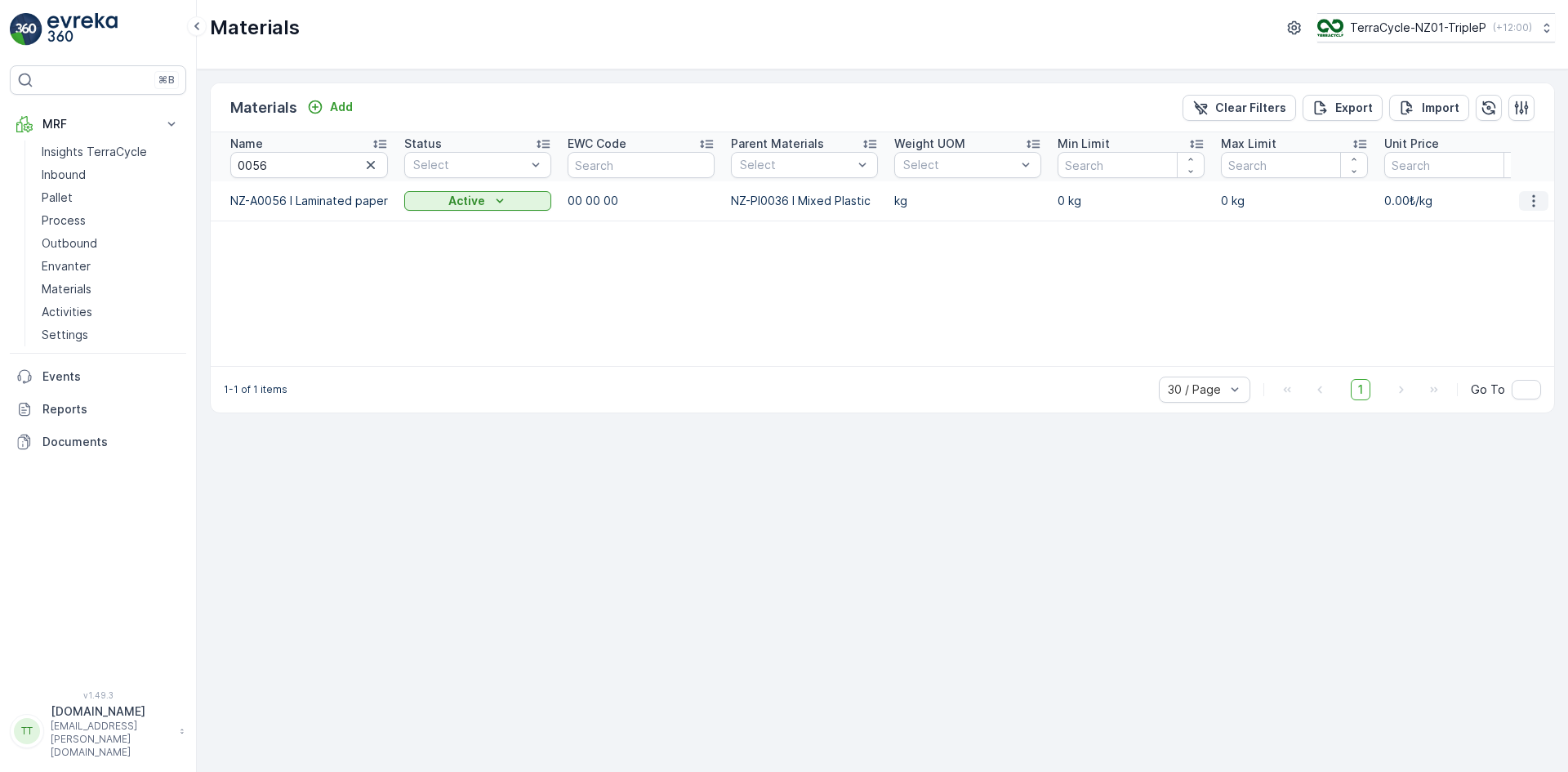
click at [1532, 204] on icon "button" at bounding box center [1534, 201] width 16 height 16
click at [1500, 224] on span "Edit Material" at bounding box center [1478, 226] width 69 height 16
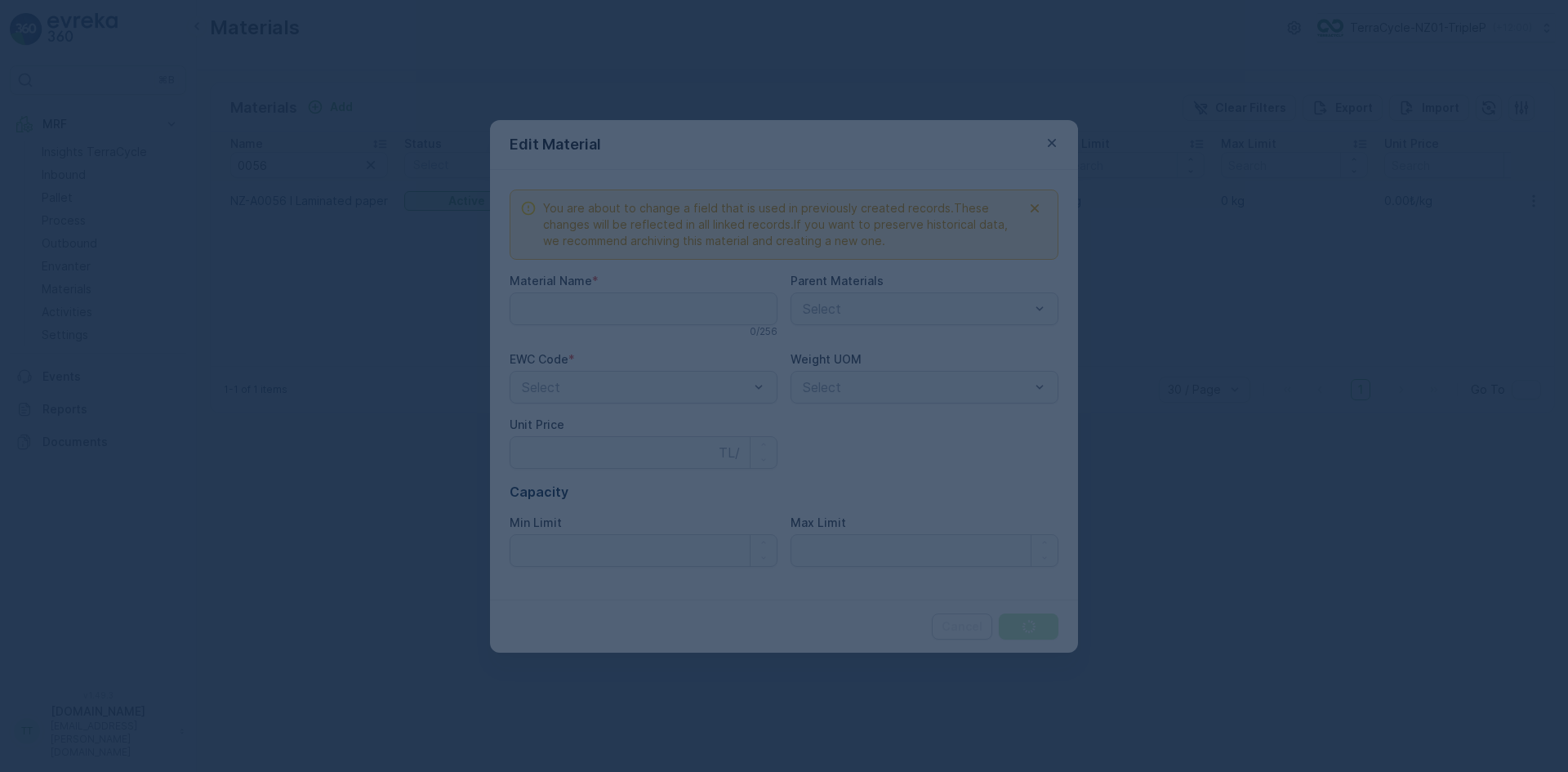
type Name "NZ-A0056 I Laminated paper"
type Price "0"
type Limit "0"
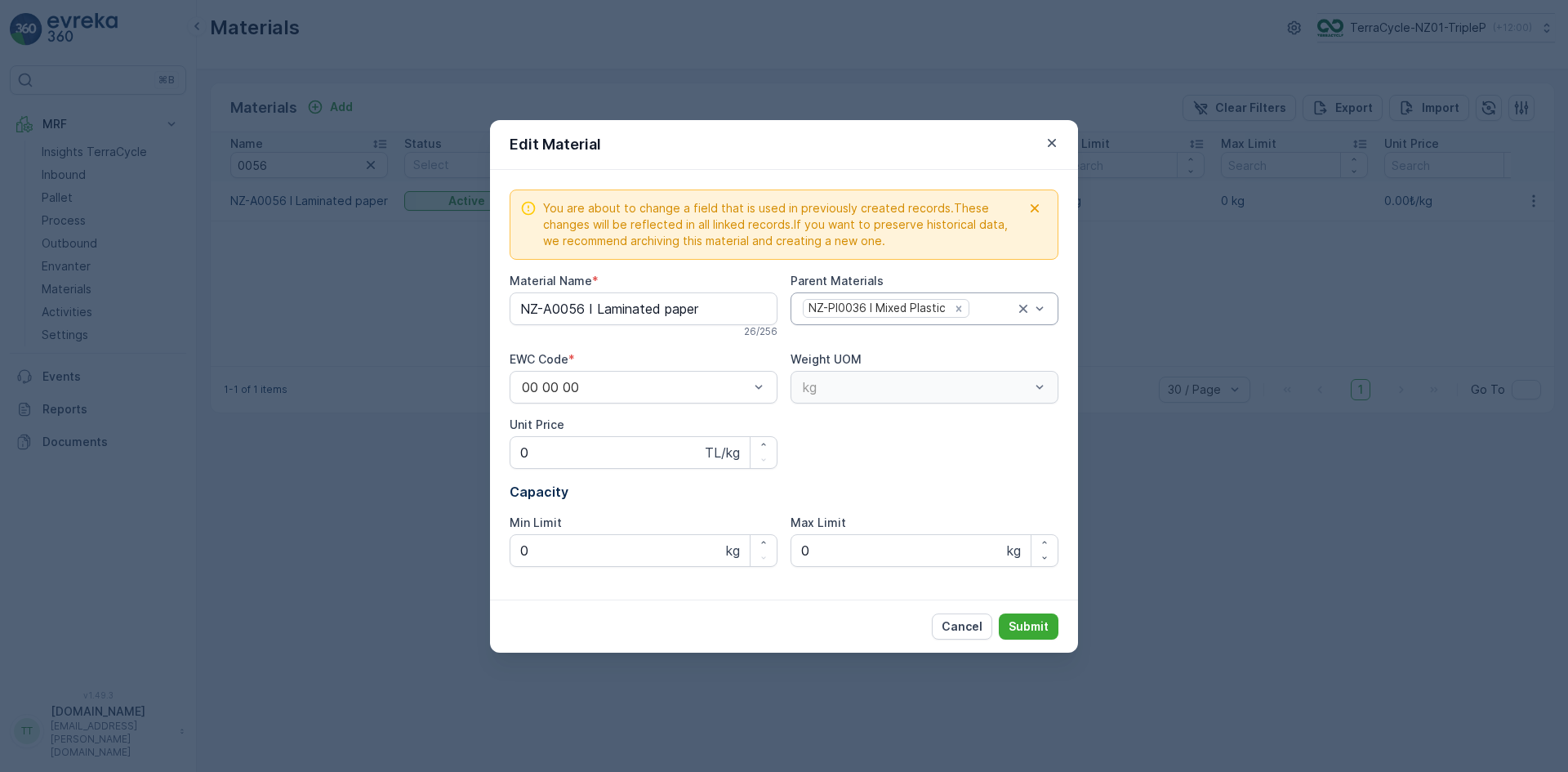
click at [880, 320] on div "NZ-PI0036 I Mixed Plastic" at bounding box center [924, 309] width 268 height 33
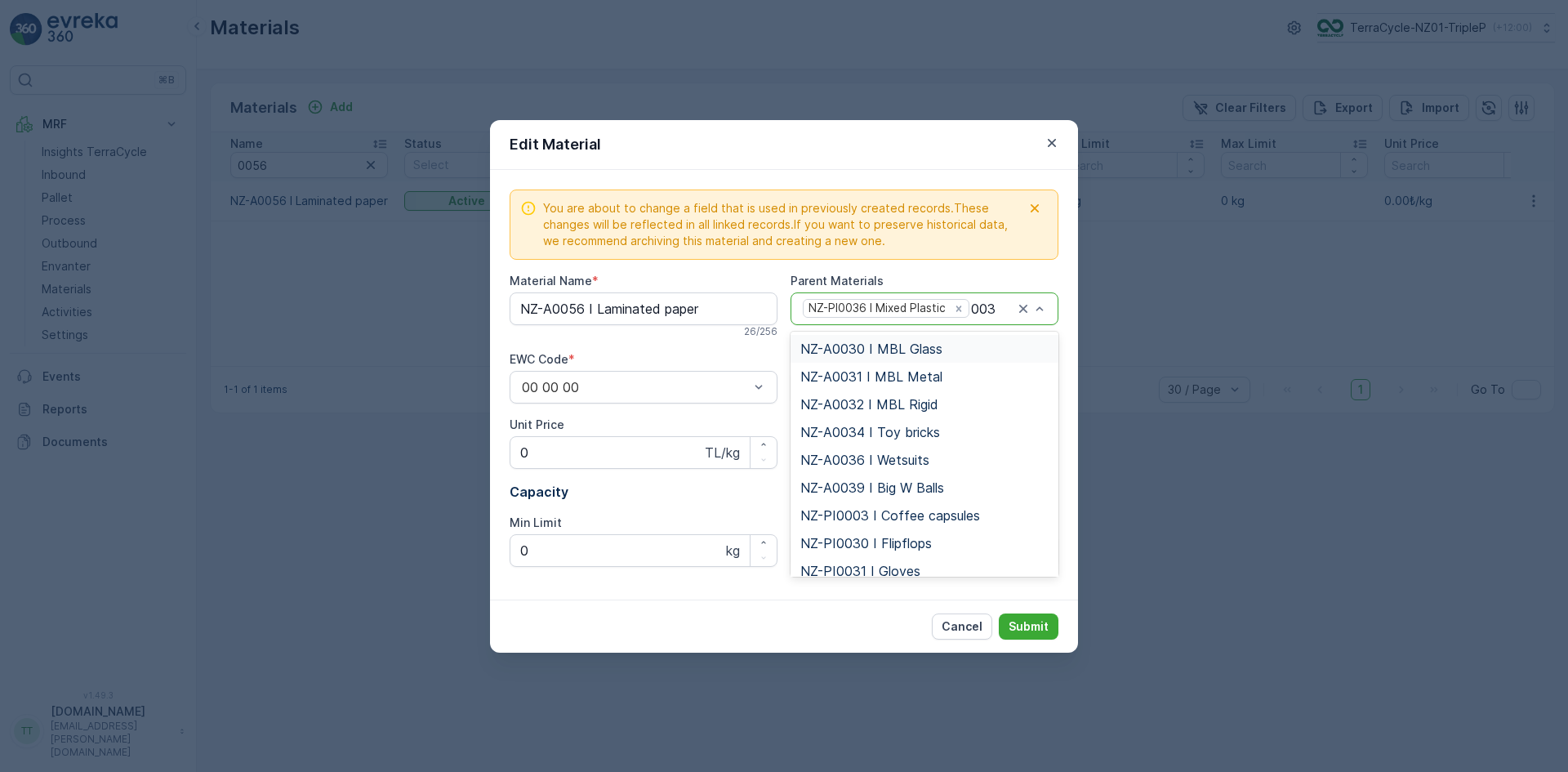
type input "0034"
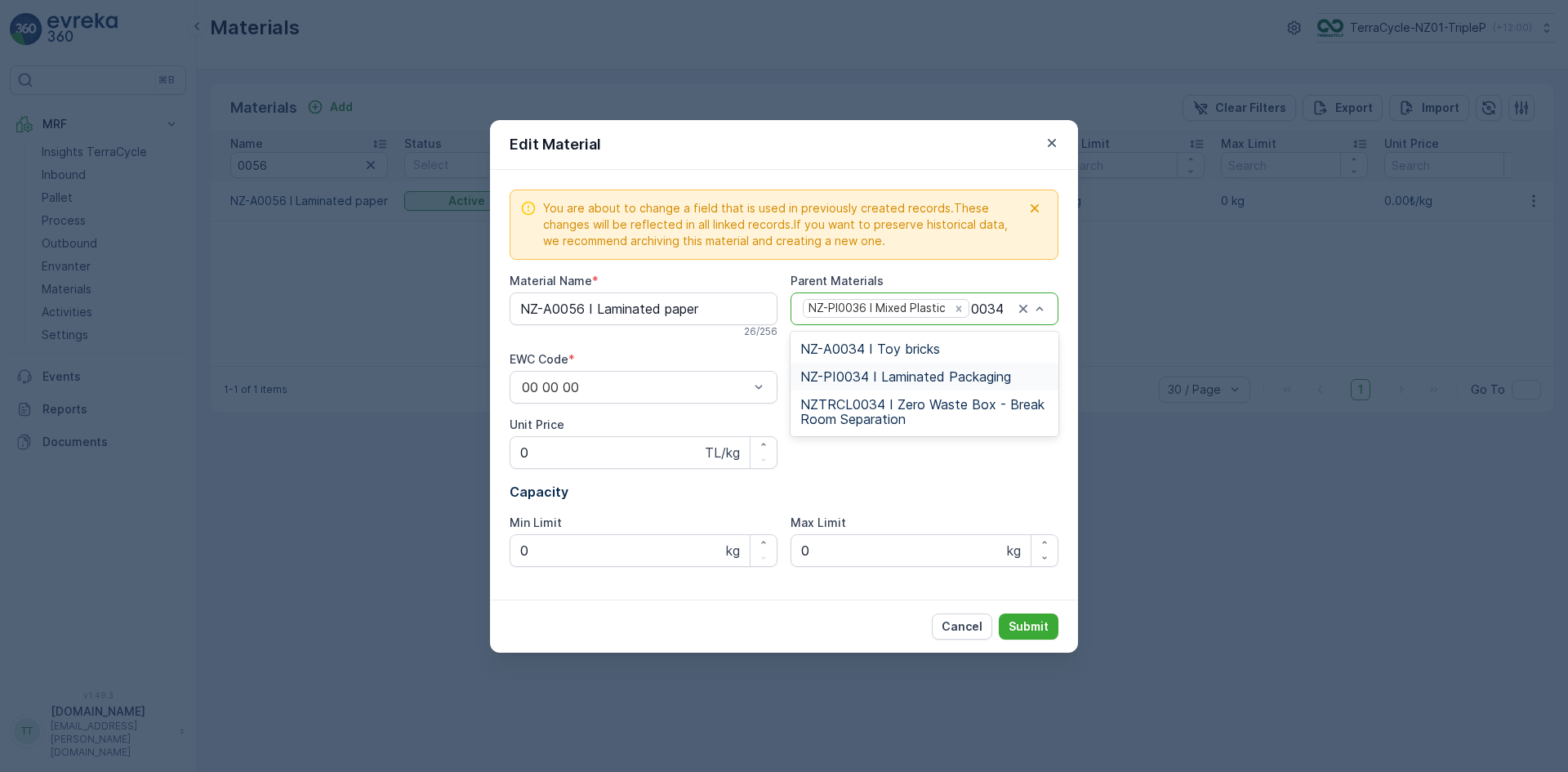
click at [866, 371] on span "NZ-PI0034 I Laminated Packaging" at bounding box center [905, 377] width 211 height 15
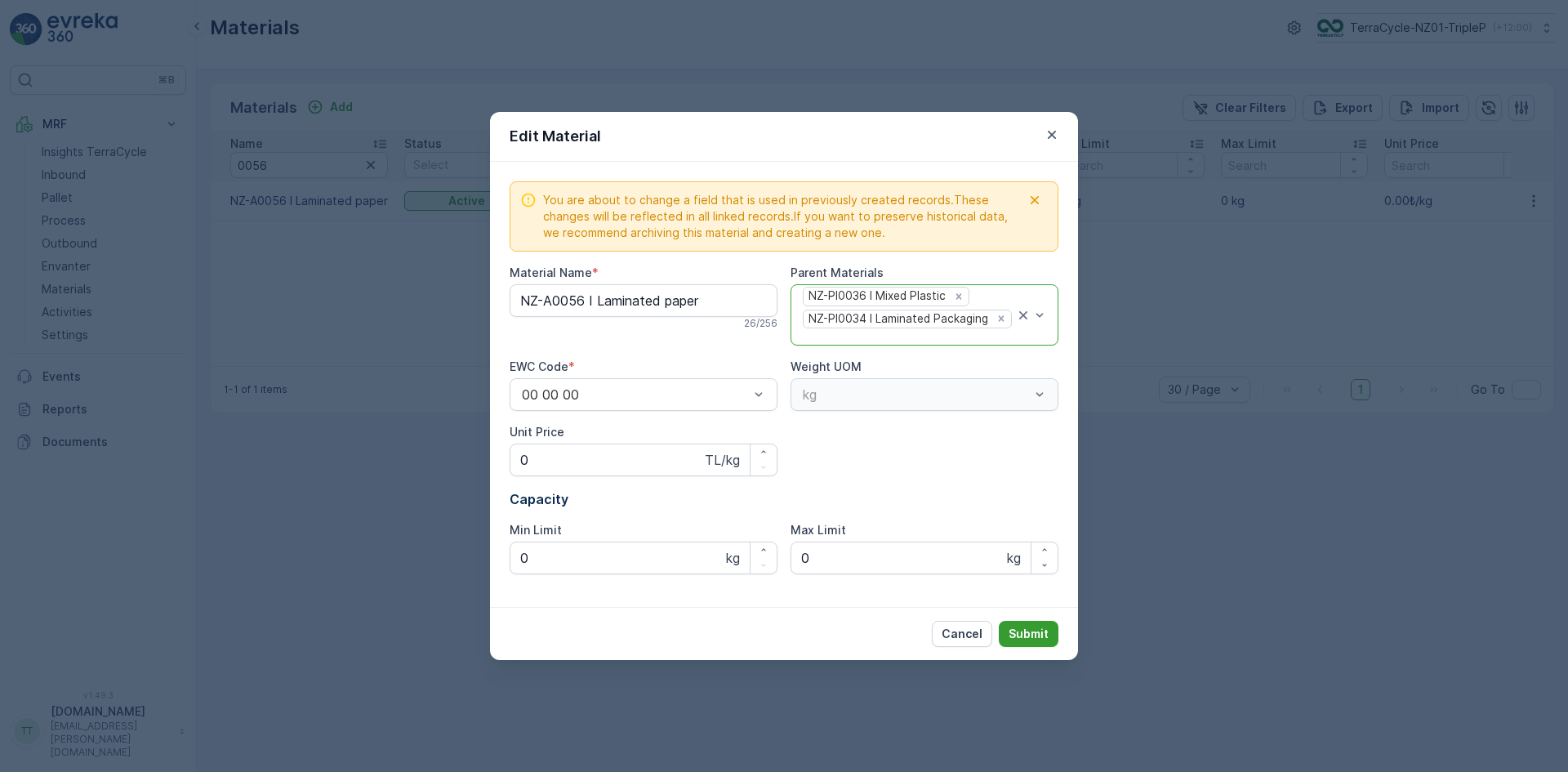
click at [1043, 633] on p "Submit" at bounding box center [1028, 634] width 40 height 16
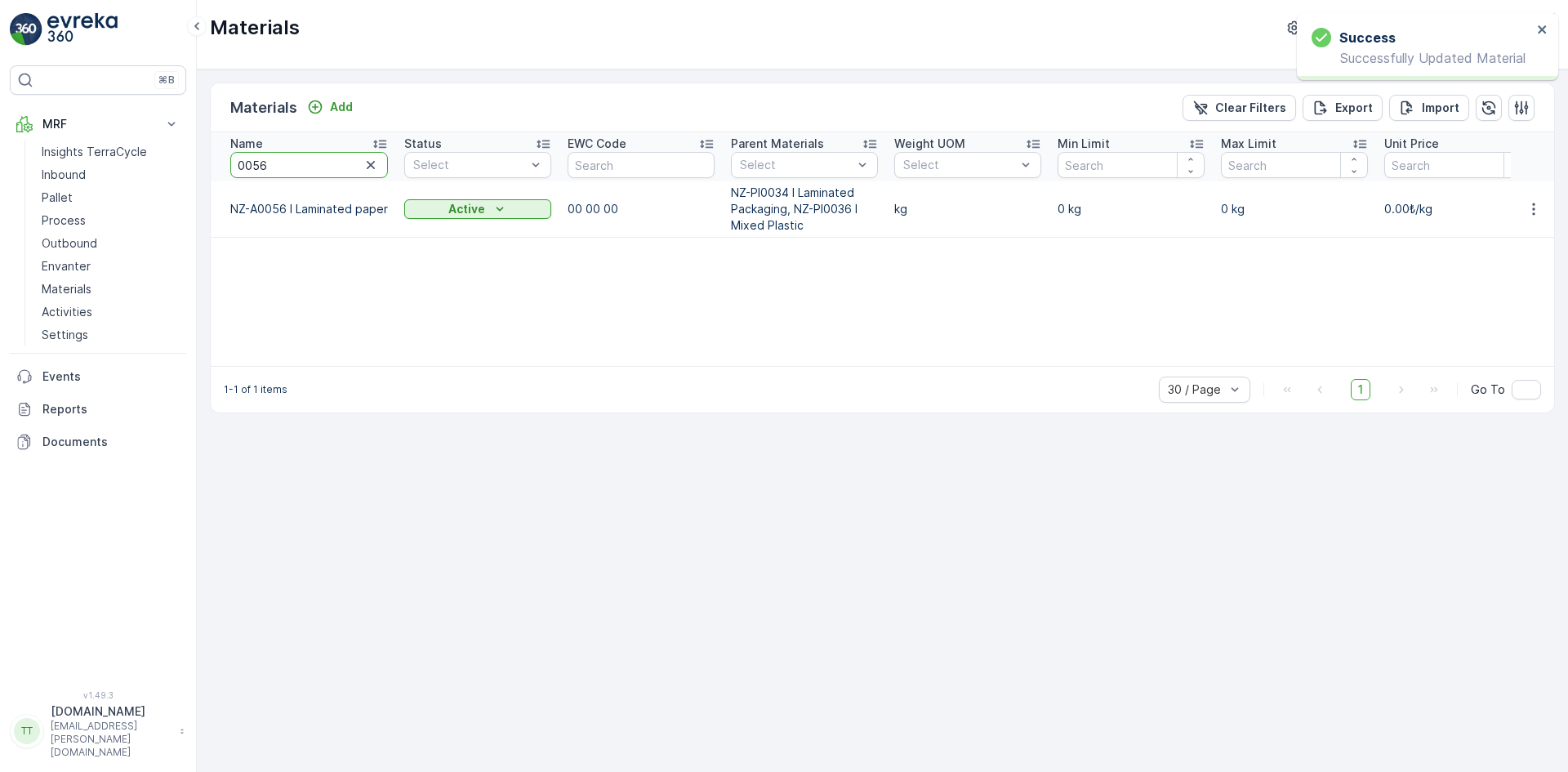
drag, startPoint x: 254, startPoint y: 168, endPoint x: 272, endPoint y: 163, distance: 18.7
click at [275, 166] on input "0056" at bounding box center [309, 165] width 157 height 26
type input "0099"
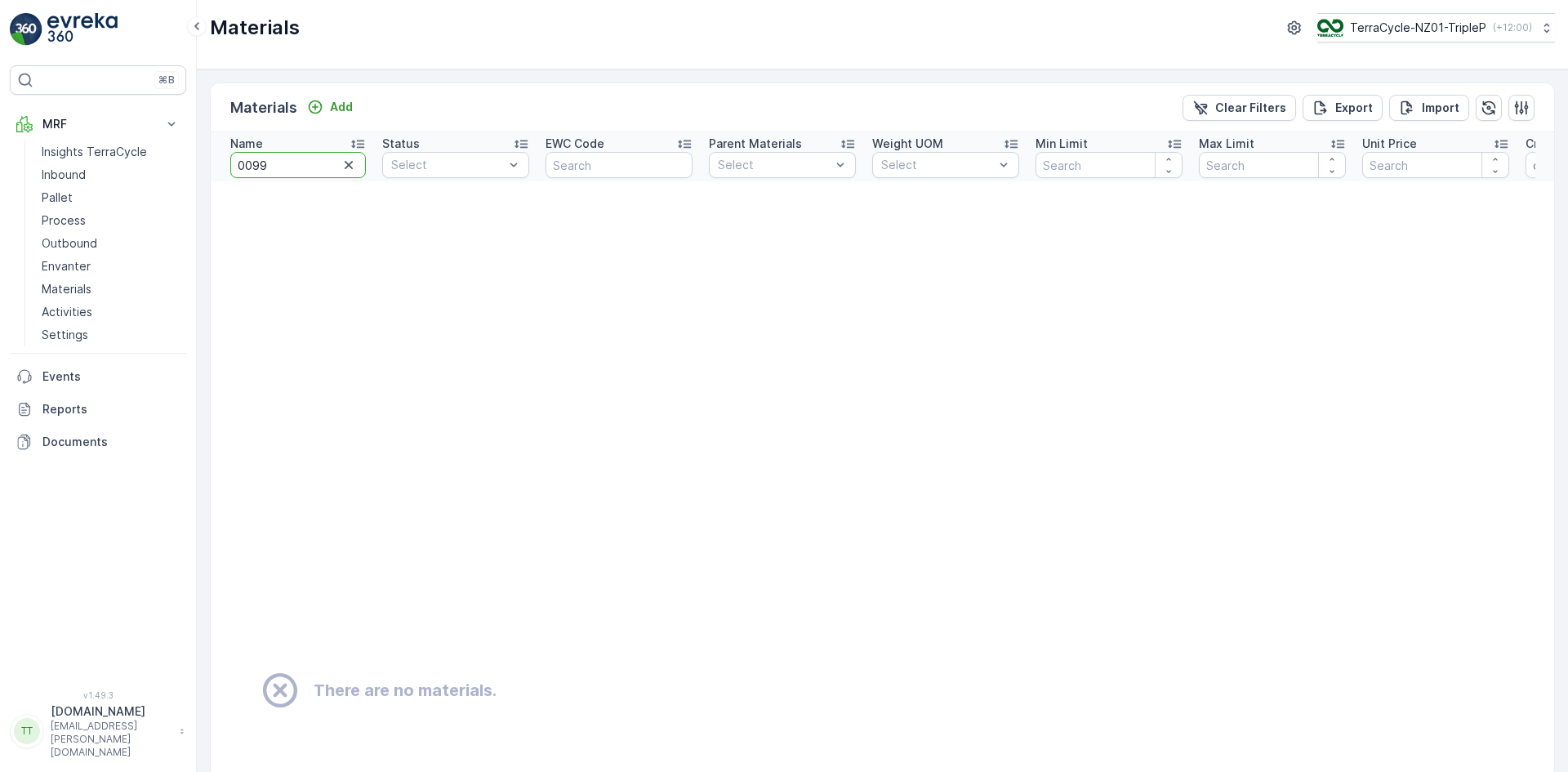
drag, startPoint x: 250, startPoint y: 166, endPoint x: 199, endPoint y: 166, distance: 51.0
click at [216, 168] on th "Name 0099" at bounding box center [292, 157] width 163 height 49
type input "99"
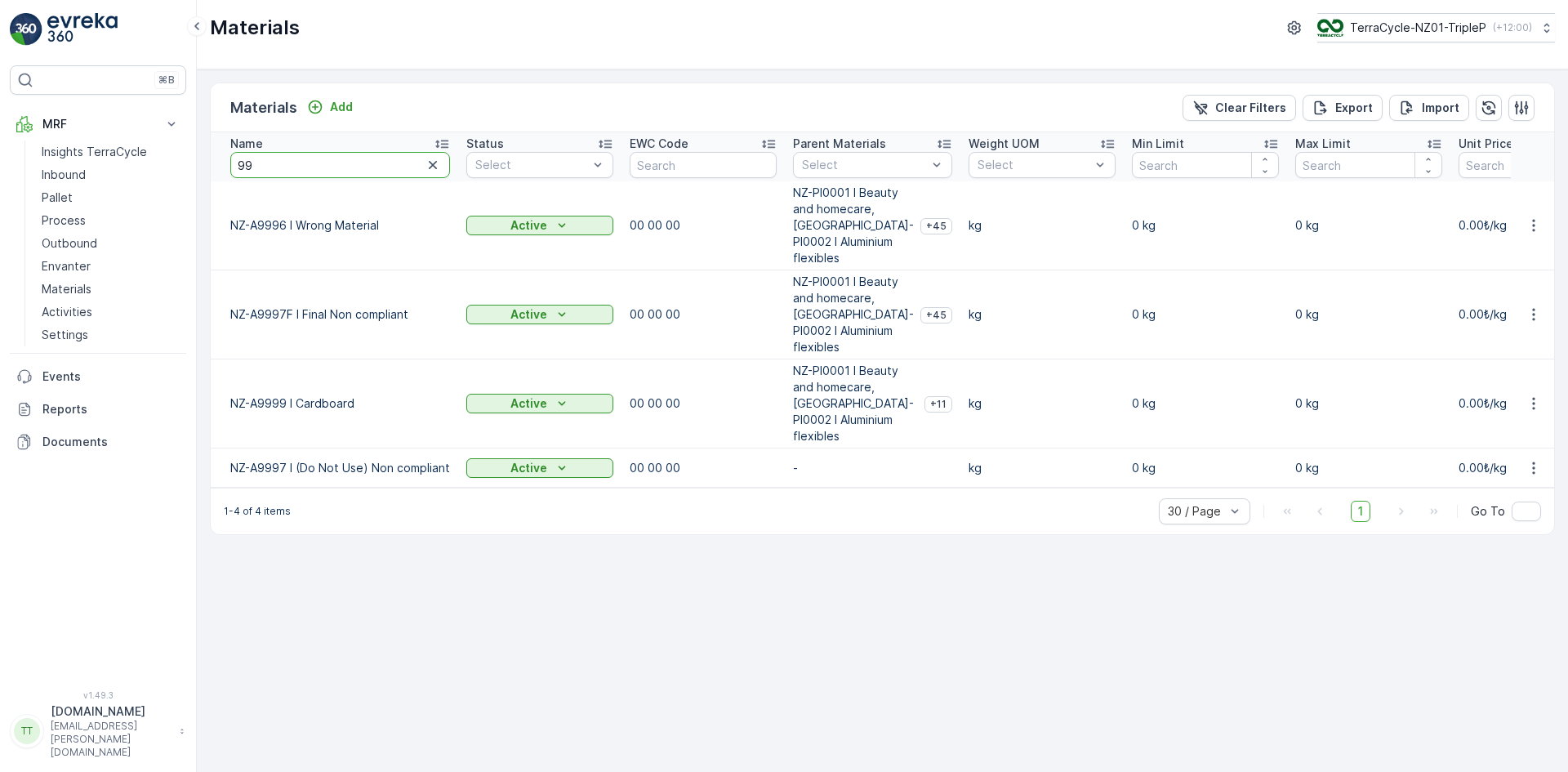
click at [272, 171] on input "99" at bounding box center [340, 165] width 220 height 26
type input "9999"
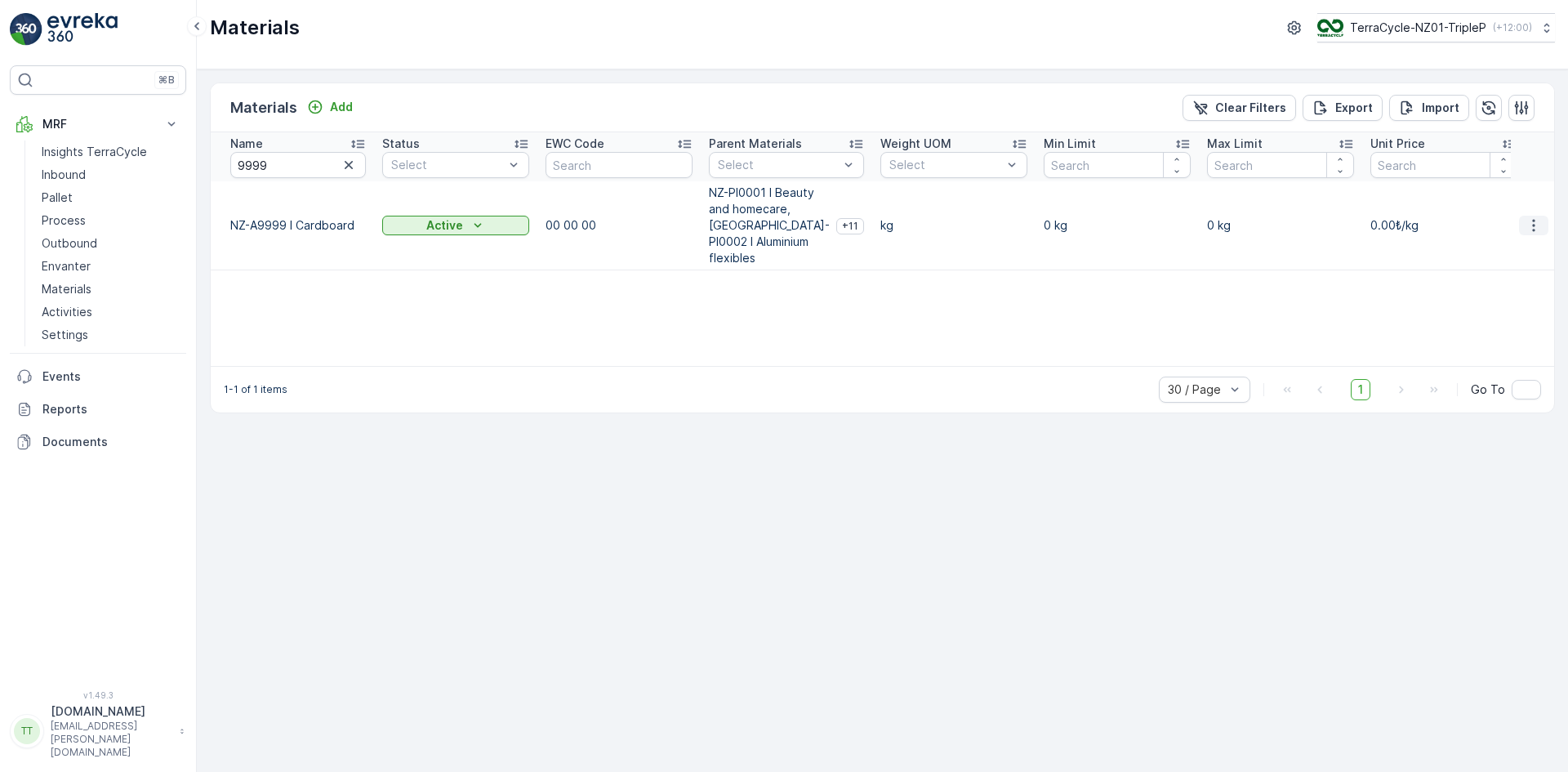
click at [1533, 217] on icon "button" at bounding box center [1534, 226] width 16 height 16
click at [1517, 241] on div "Edit Material" at bounding box center [1502, 242] width 130 height 23
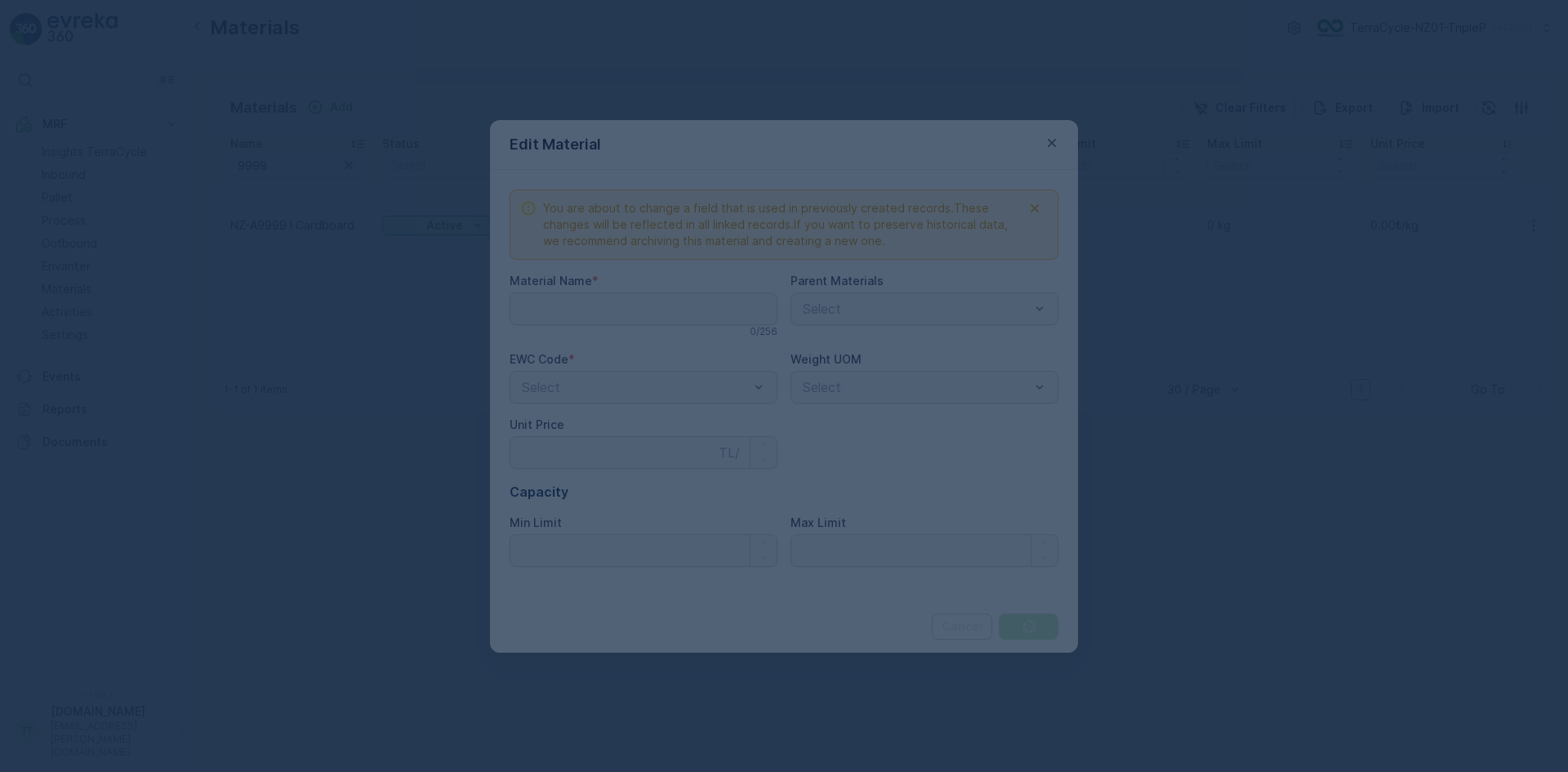
type Name "NZ-A9999 I Cardboard"
type Price "0"
type Limit "0"
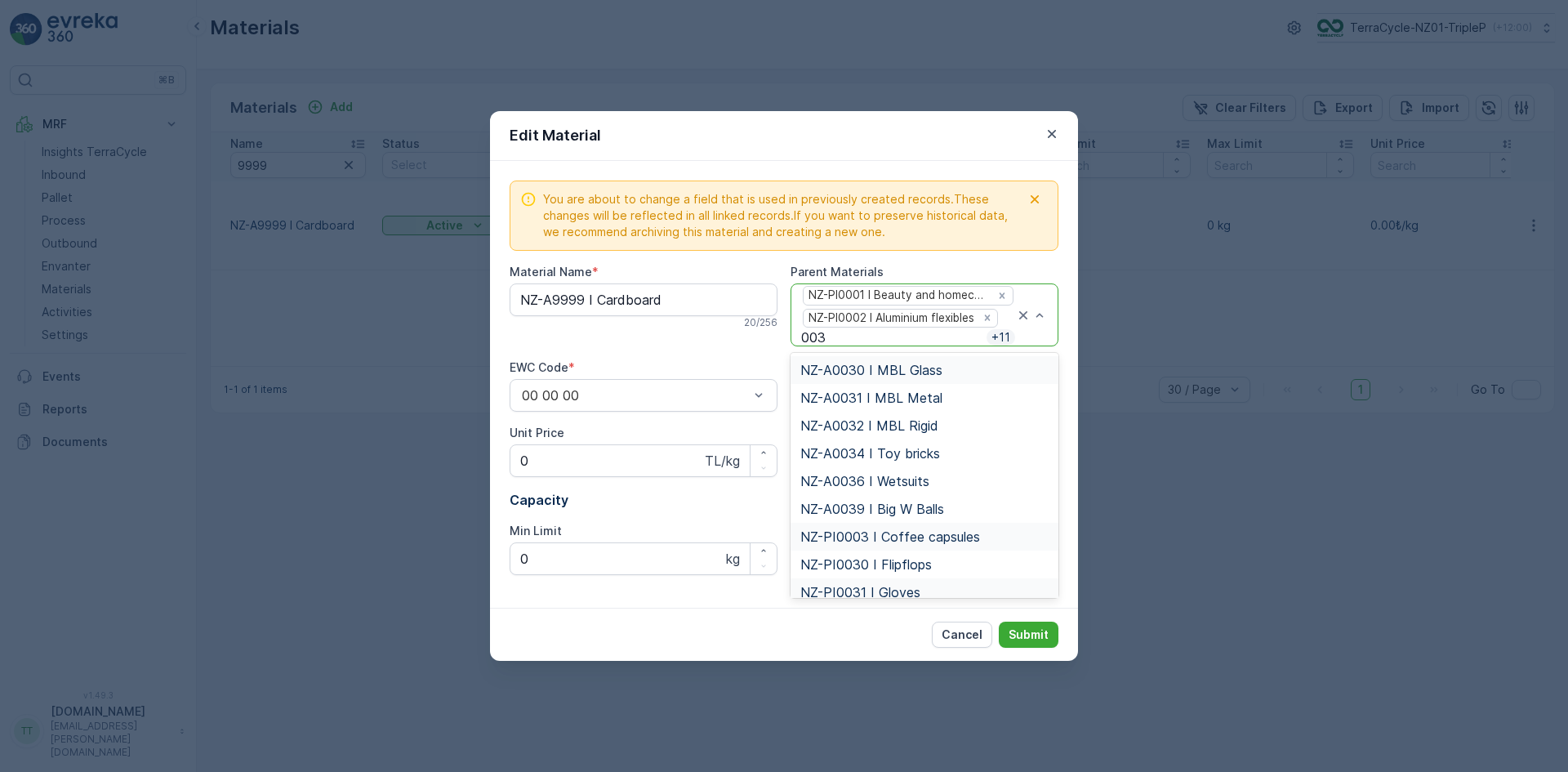
type input "0034"
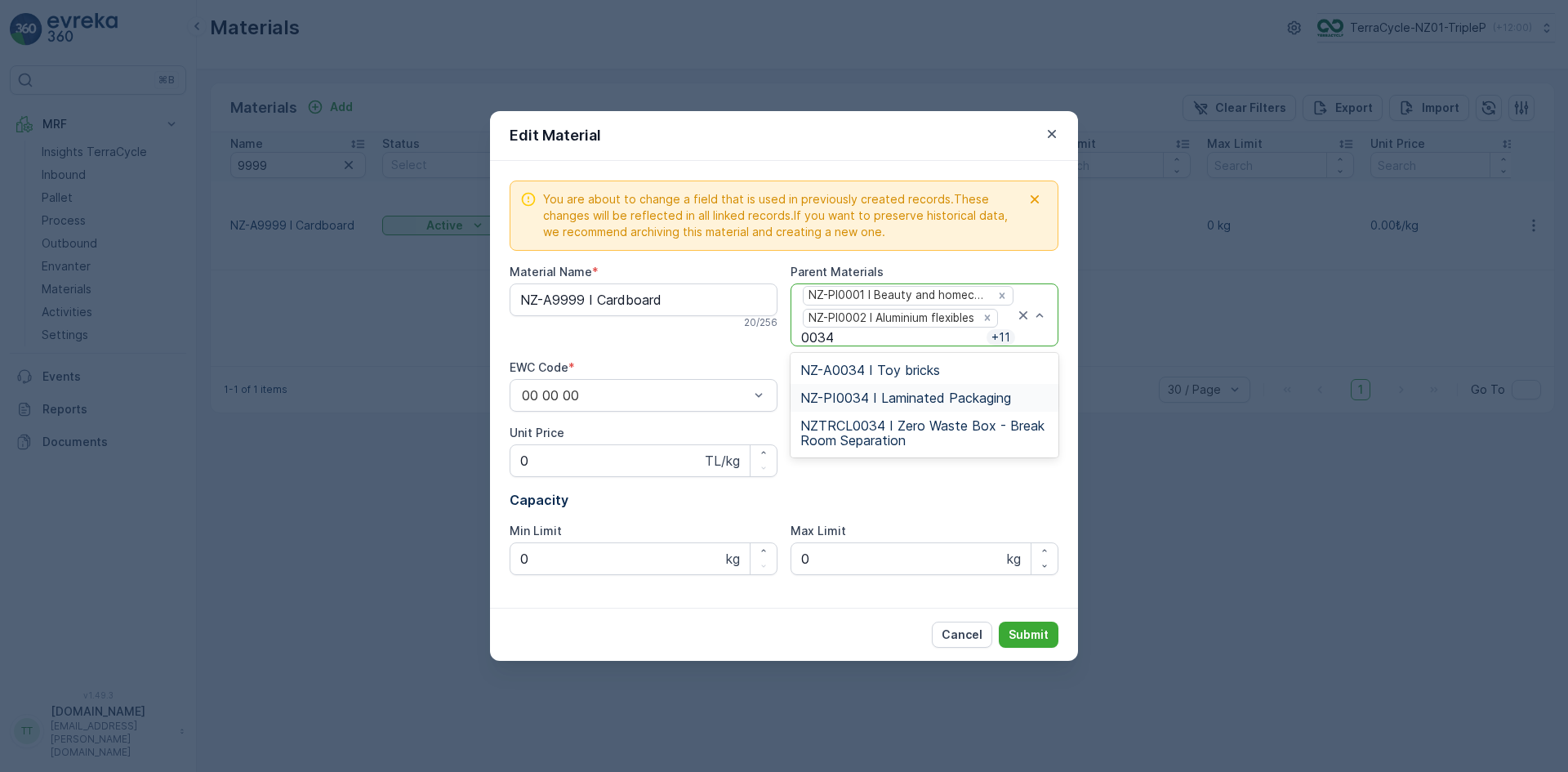
click at [872, 402] on span "NZ-PI0034 I Laminated Packaging" at bounding box center [905, 398] width 211 height 15
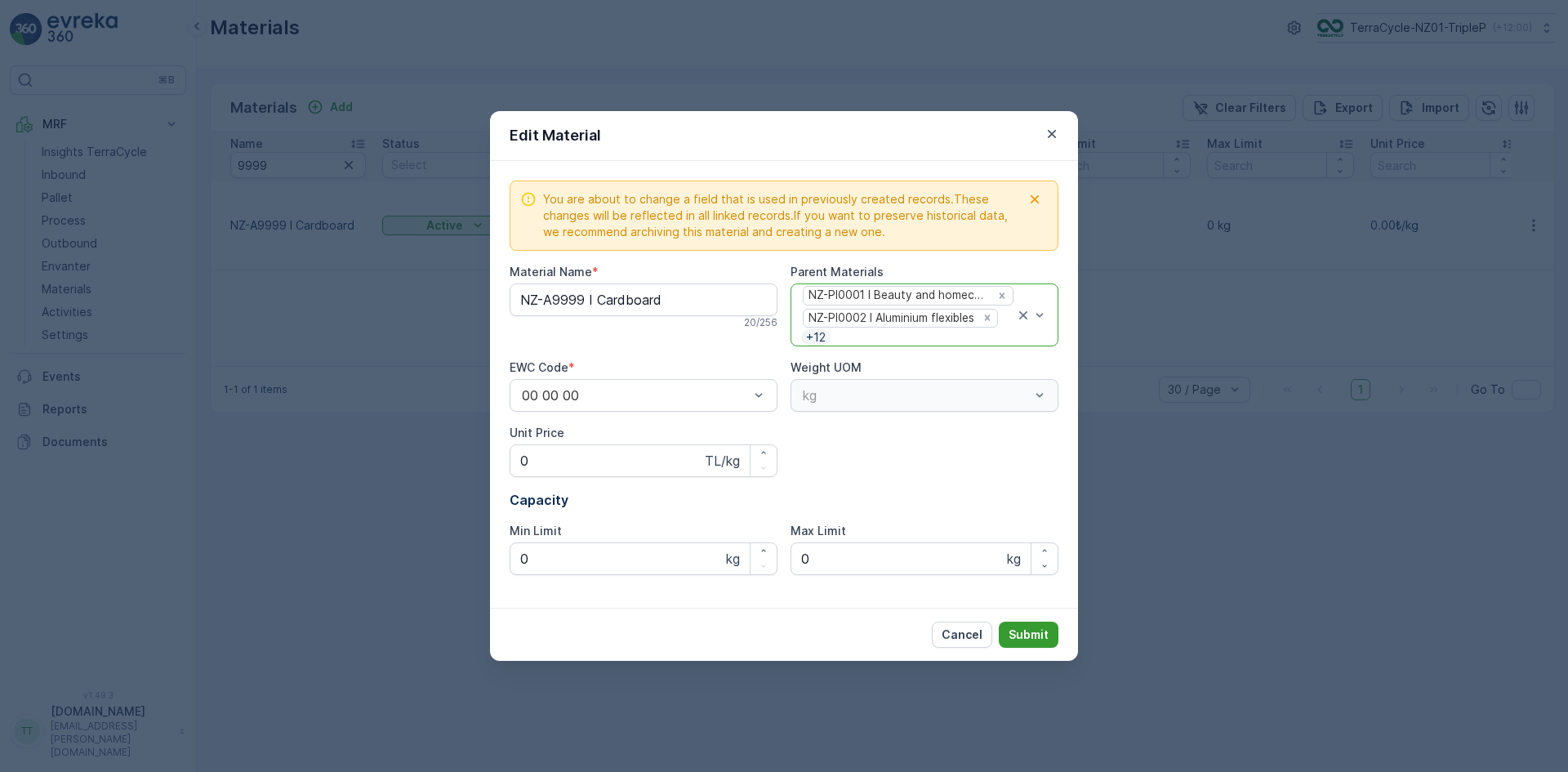
click at [1021, 629] on p "Submit" at bounding box center [1028, 635] width 40 height 16
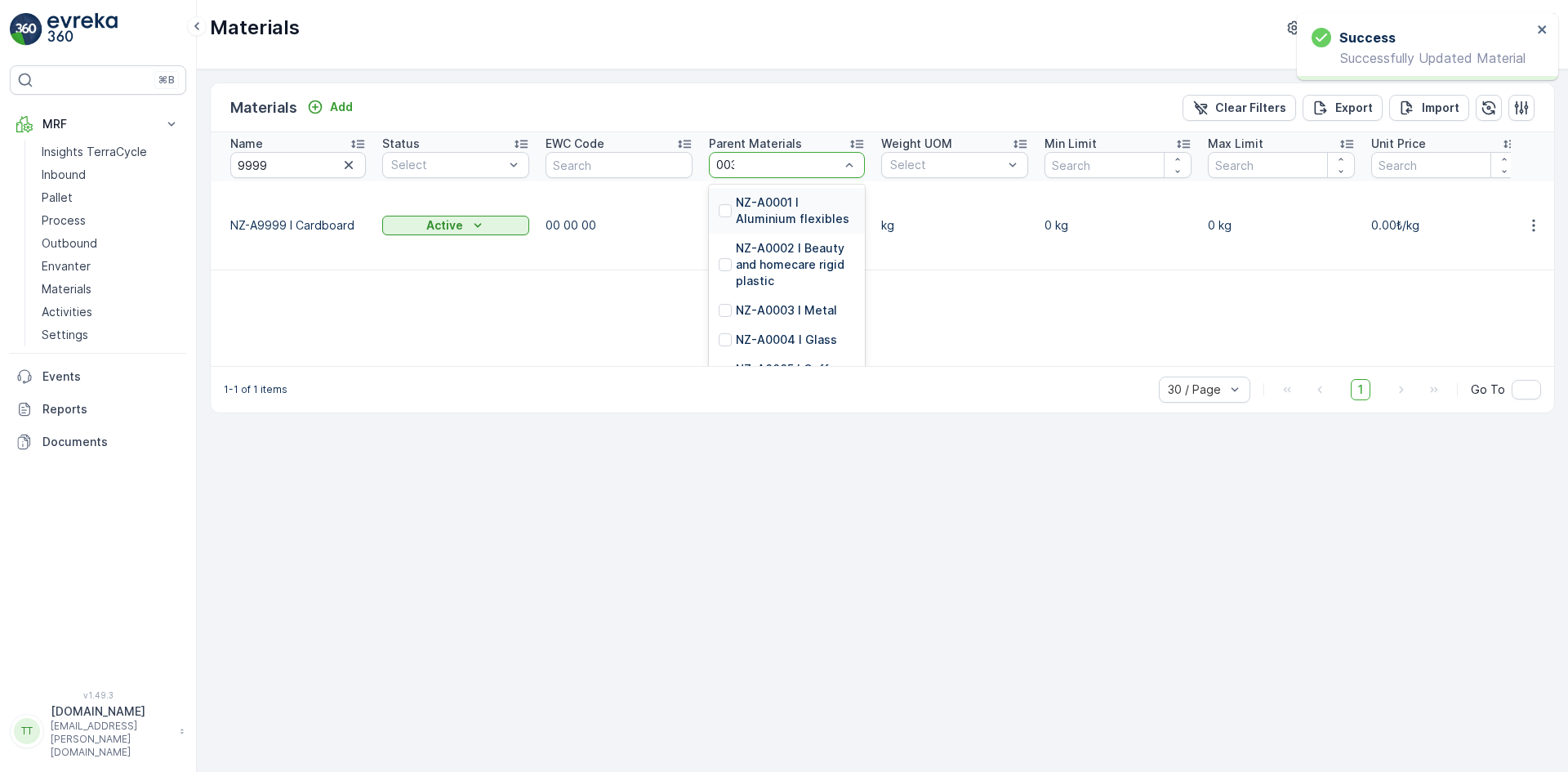
type input "0034"
click at [771, 274] on p "NZ-PI0034 I Laminated Packaging" at bounding box center [795, 265] width 119 height 49
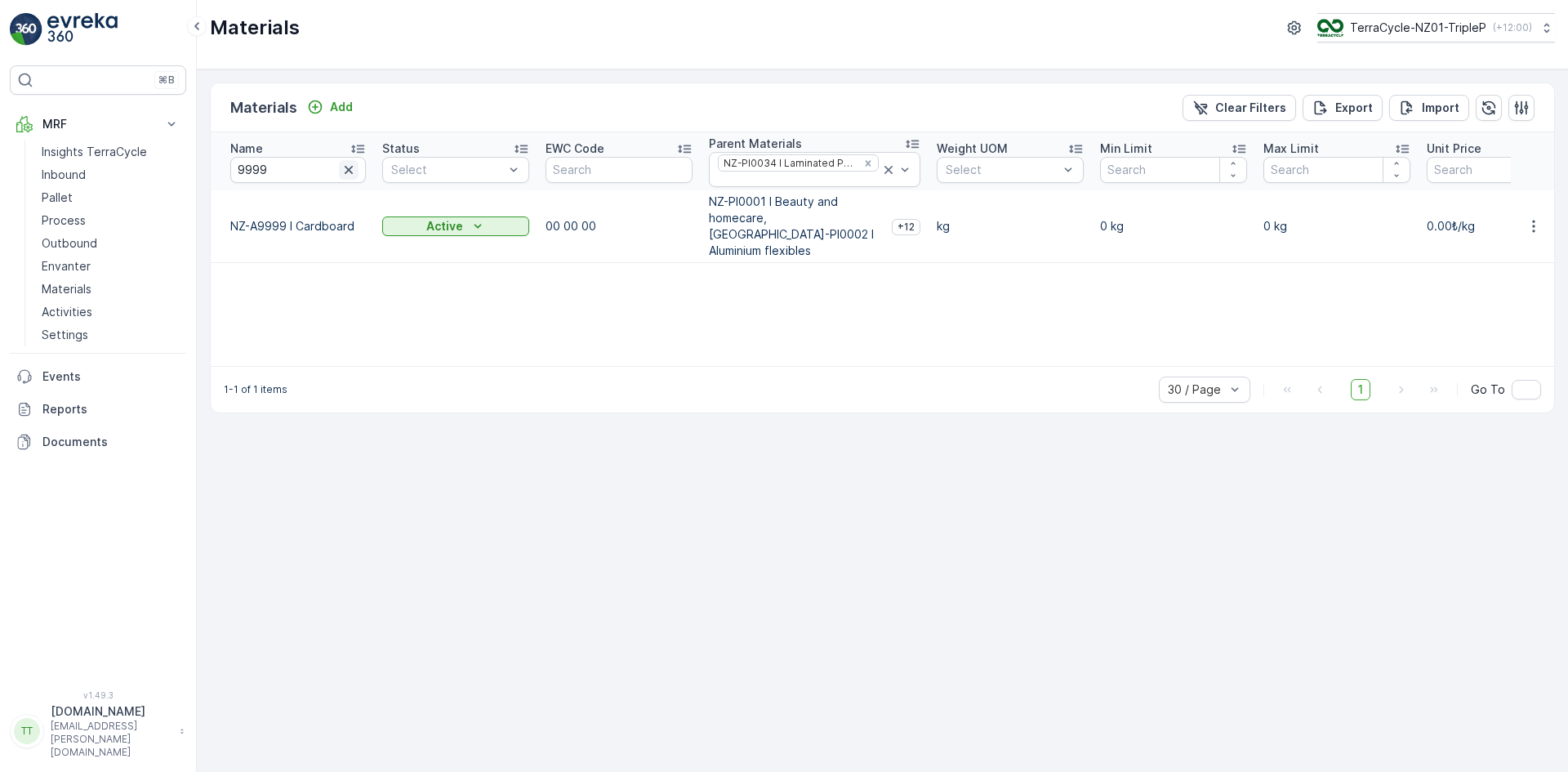
click at [348, 170] on icon "button" at bounding box center [349, 170] width 8 height 8
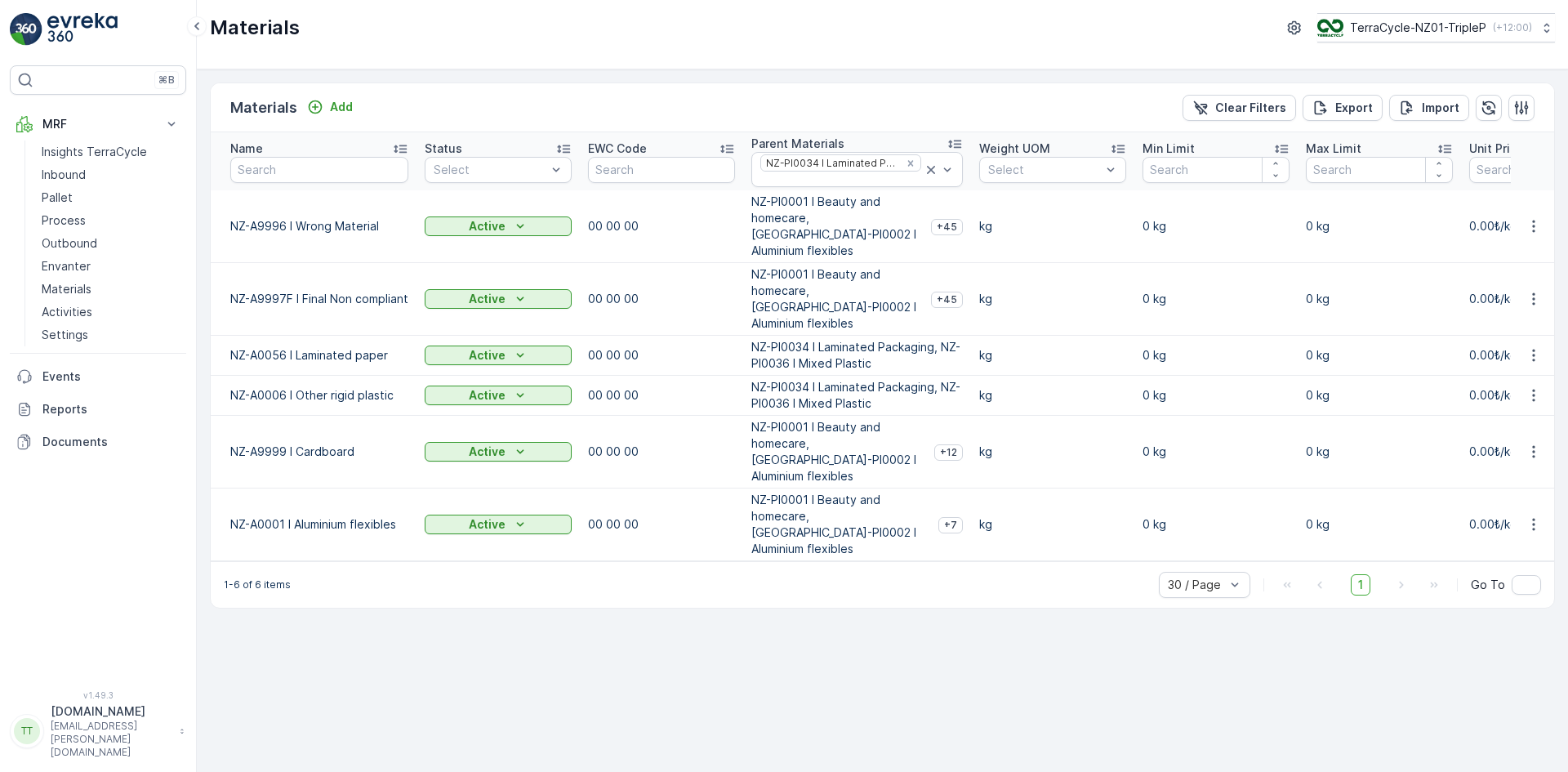
click at [404, 150] on icon at bounding box center [400, 148] width 16 height 16
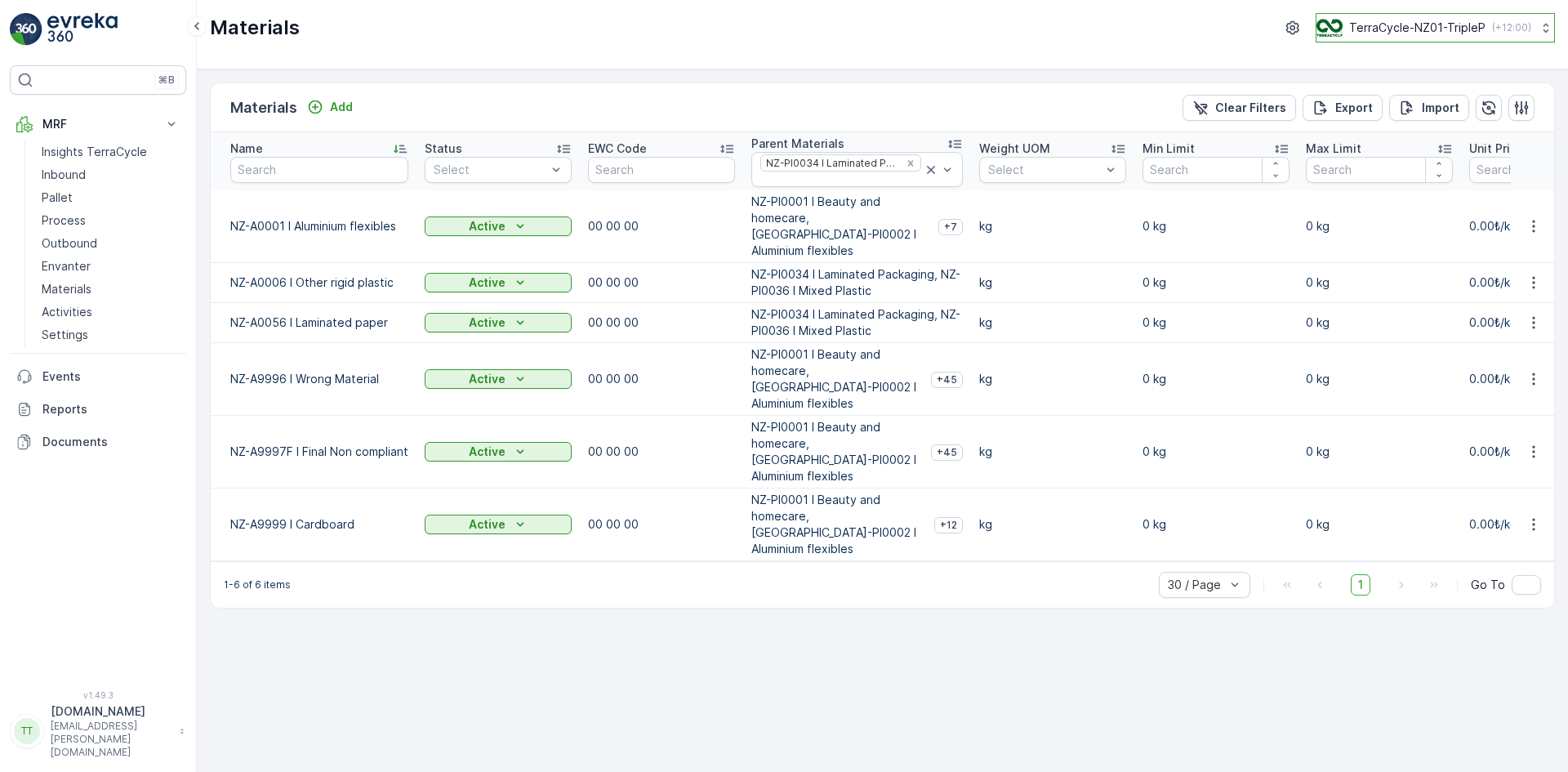
click at [1412, 27] on p "TerraCycle-NZ01-TripleP" at bounding box center [1418, 28] width 136 height 16
type input "nz"
click at [1423, 135] on span "TerraCycle-NZ02- EIF" at bounding box center [1387, 136] width 118 height 16
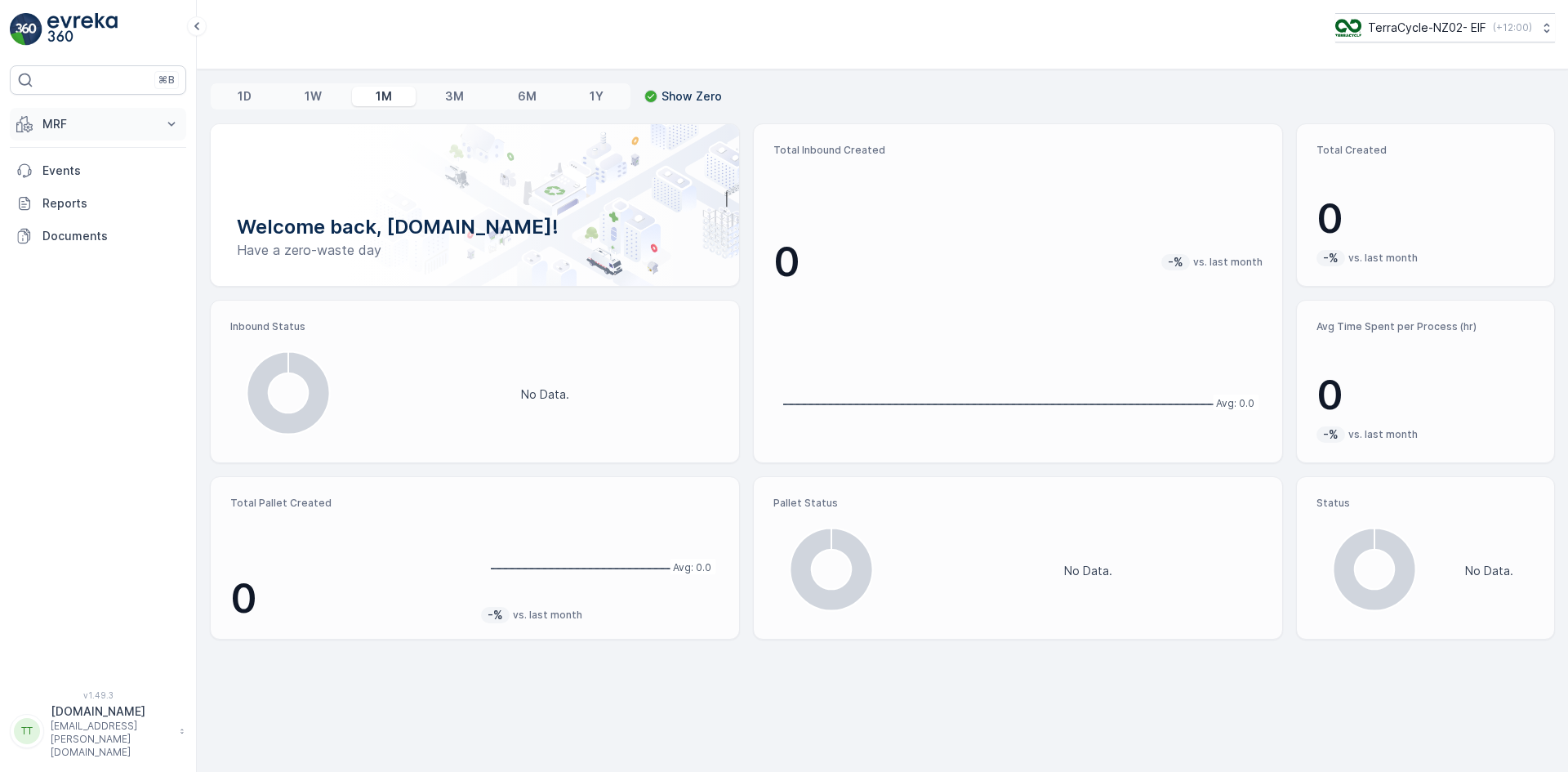
click at [111, 119] on p "MRF" at bounding box center [98, 124] width 111 height 16
click at [94, 286] on link "Materials" at bounding box center [111, 290] width 151 height 23
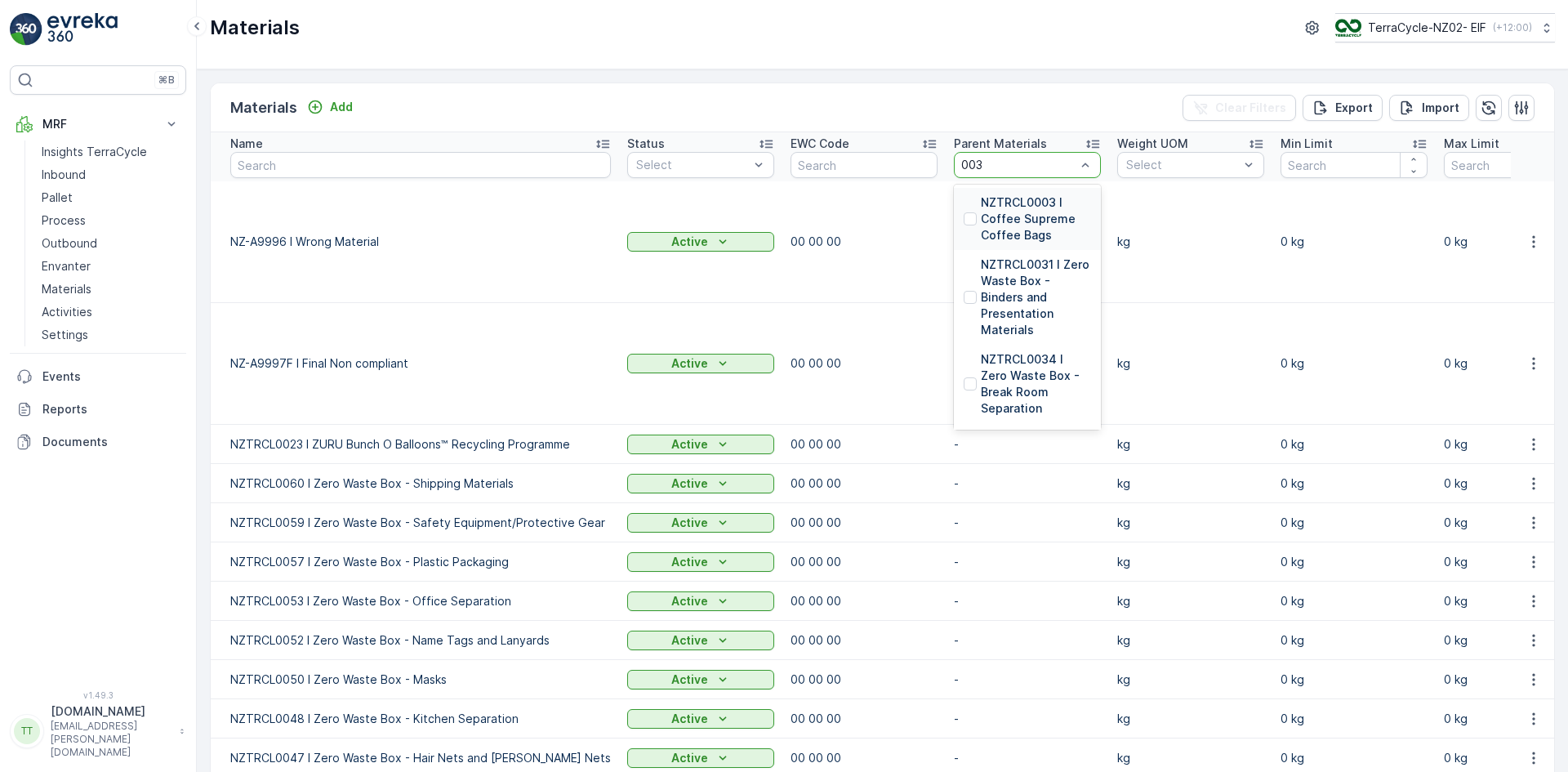
type input "0034"
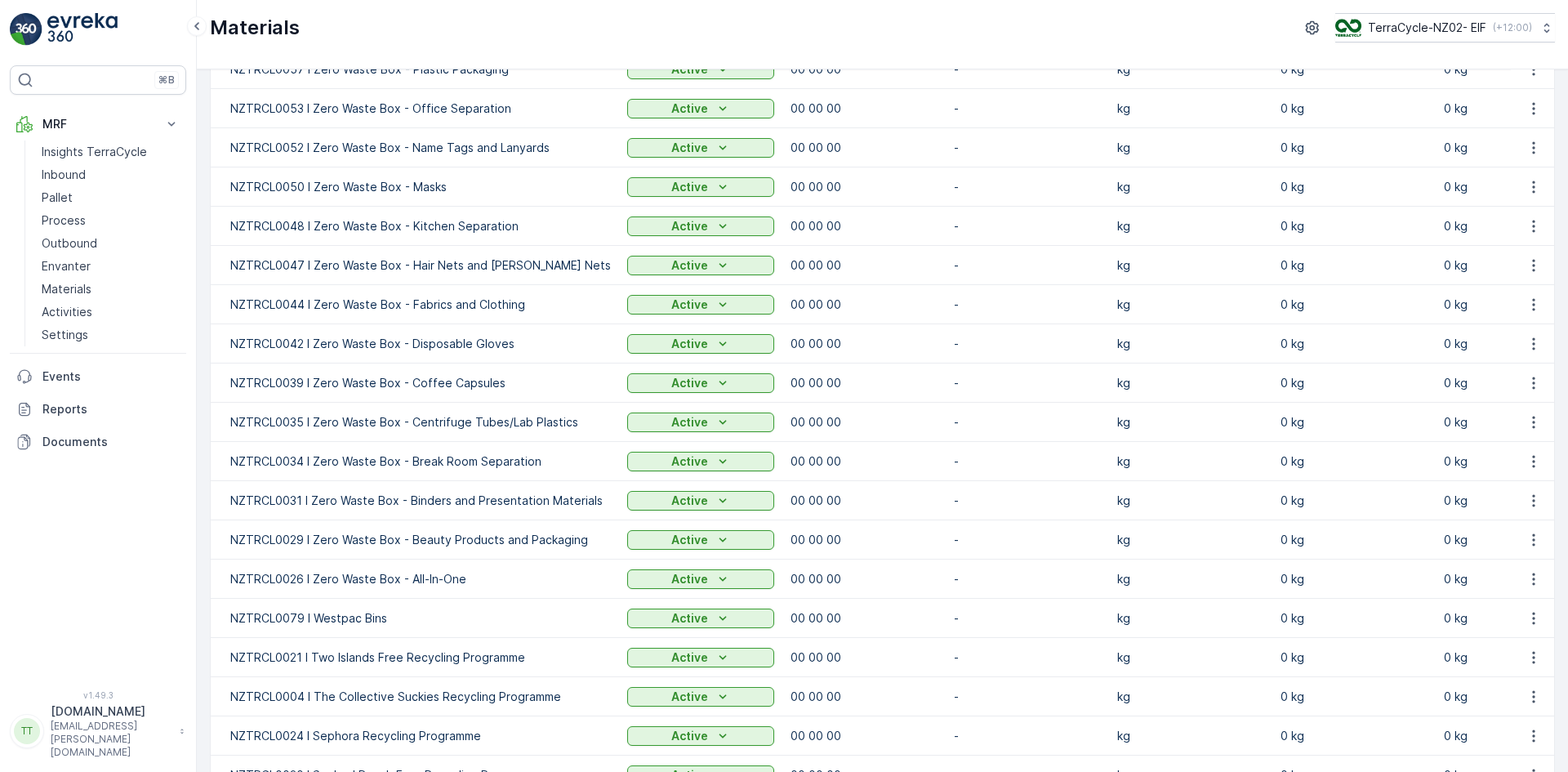
scroll to position [820, 0]
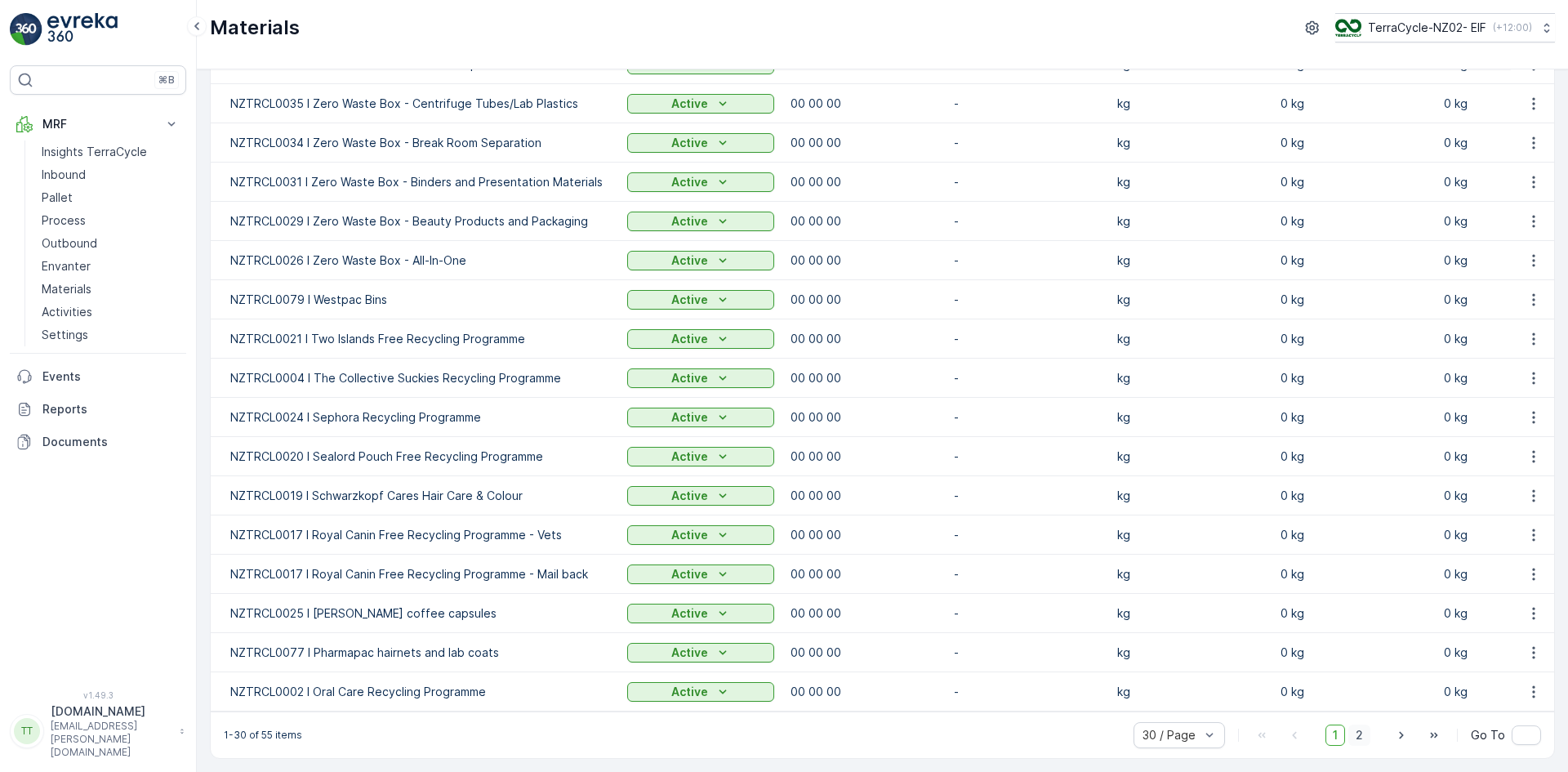
click at [1352, 737] on span "2" at bounding box center [1360, 736] width 22 height 21
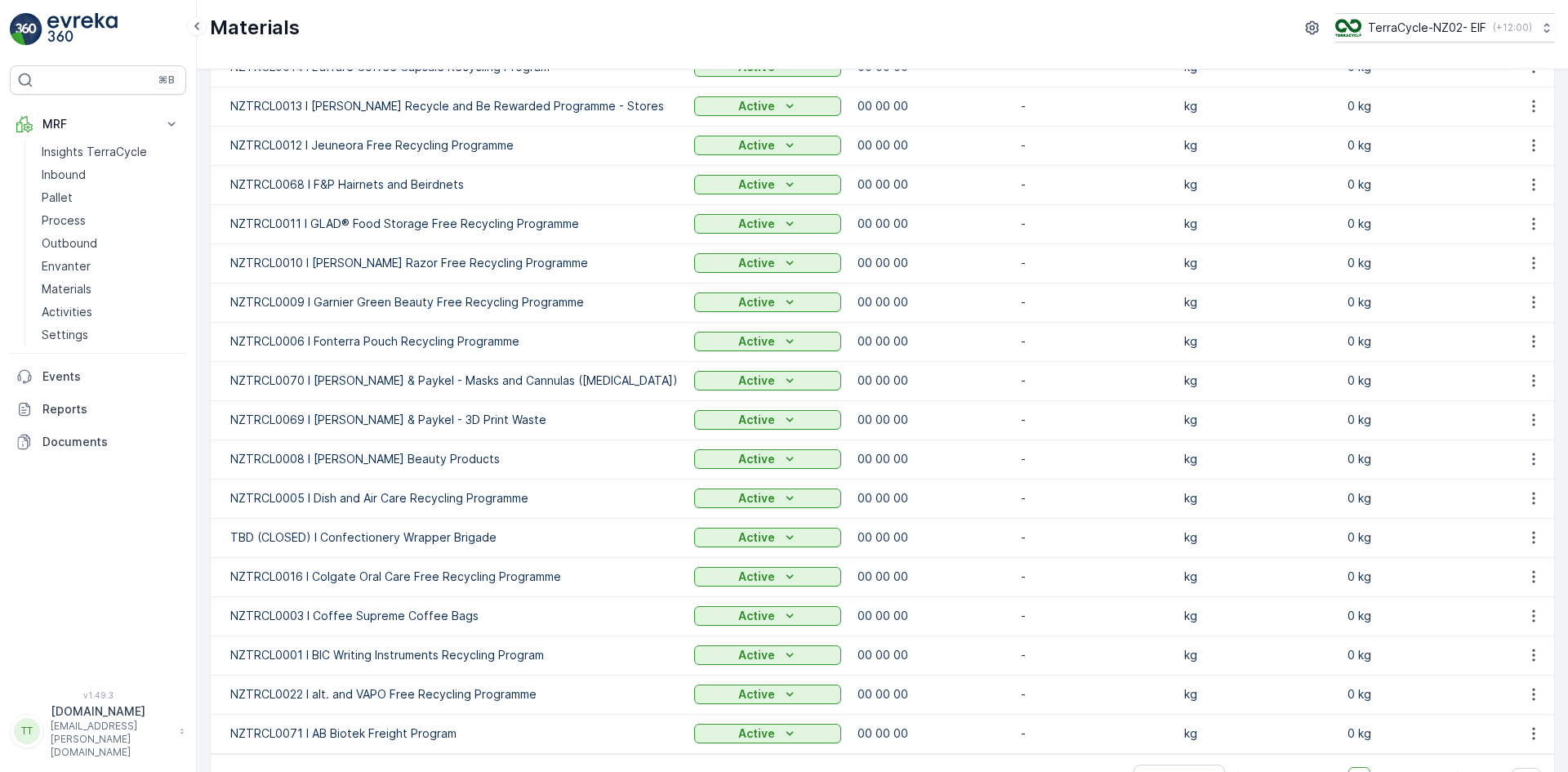
scroll to position [459, 0]
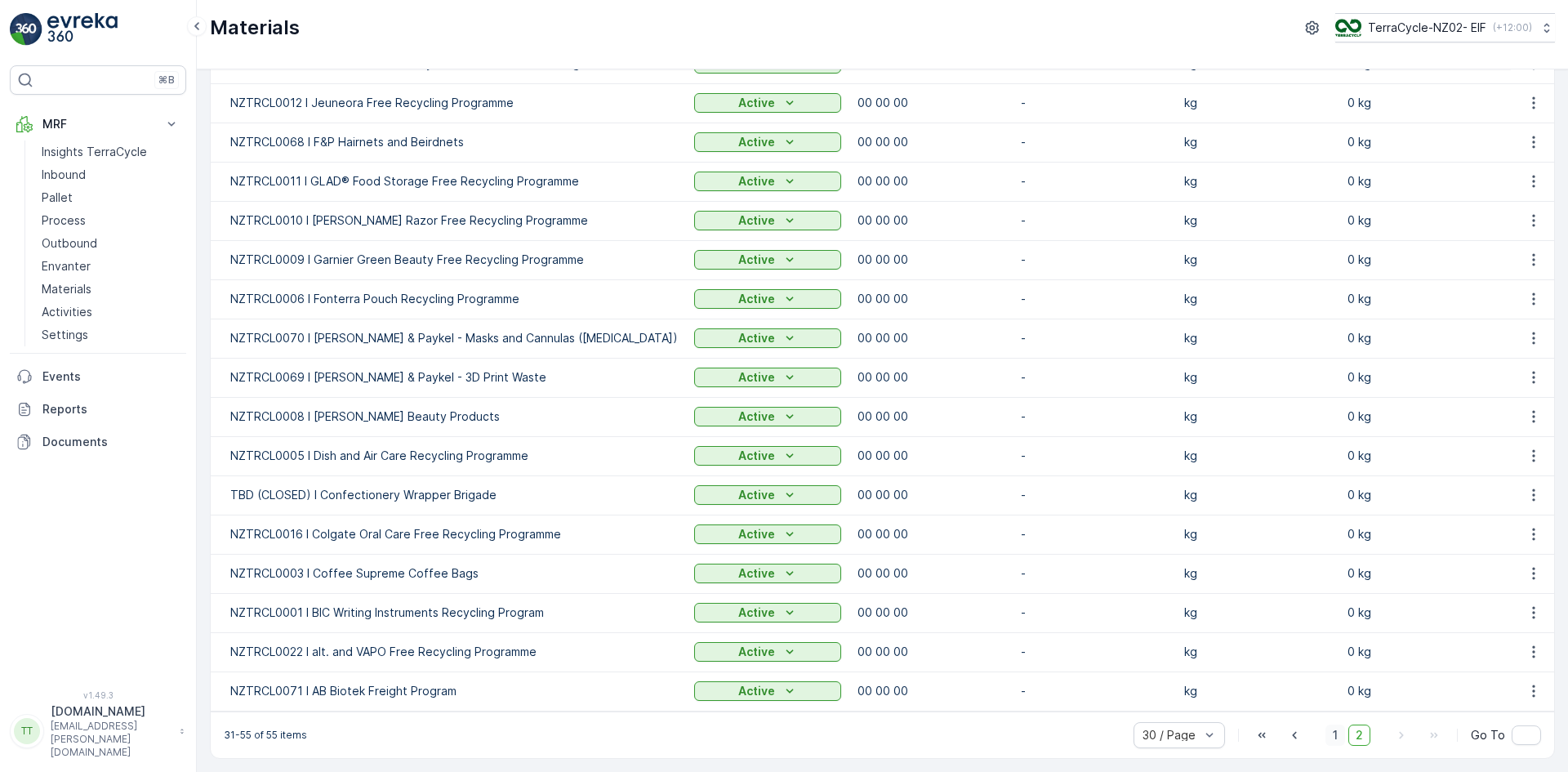
click at [1331, 737] on span "1" at bounding box center [1336, 736] width 20 height 21
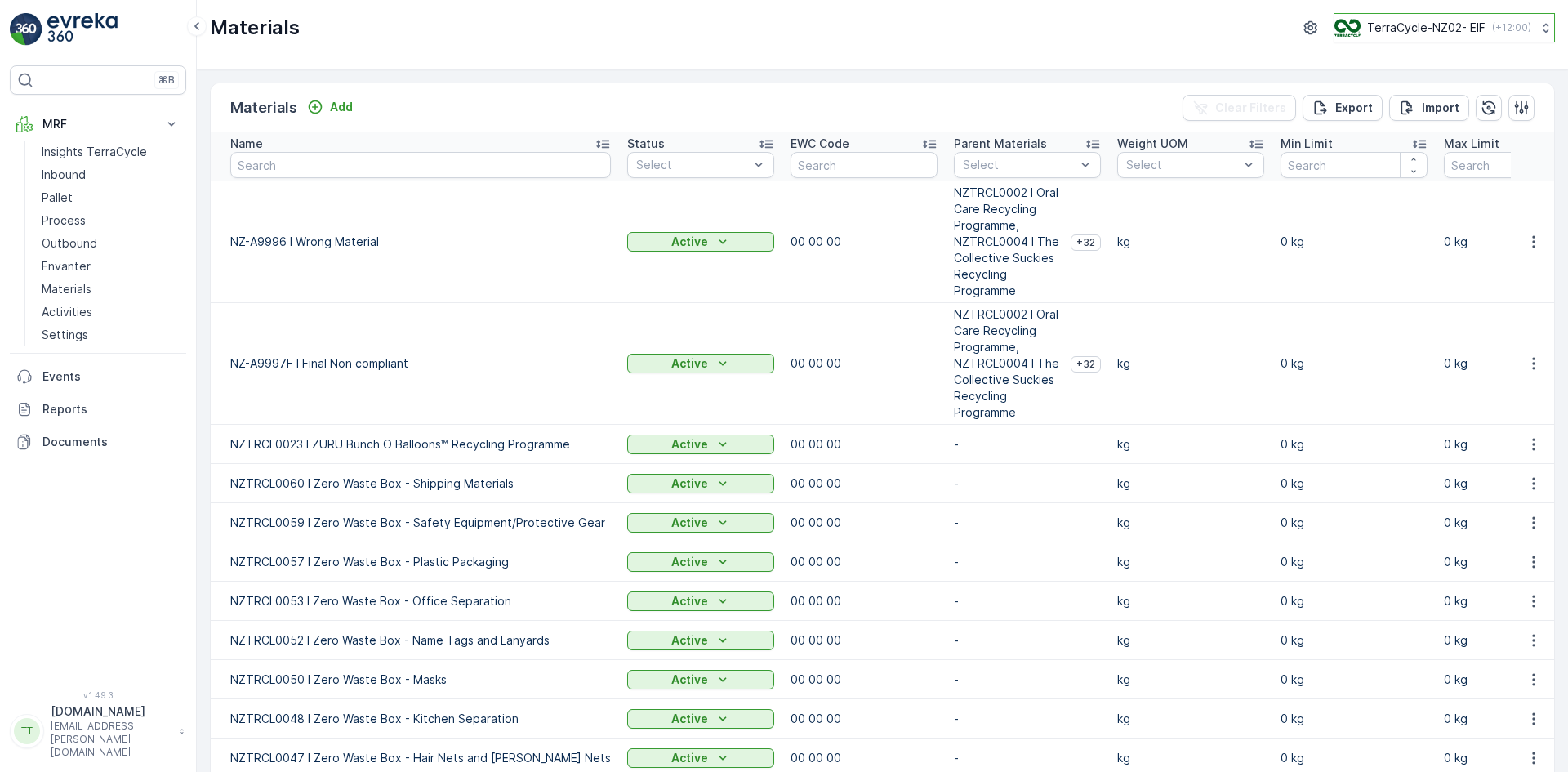
click at [1406, 31] on p "TerraCycle-NZ02- EIF" at bounding box center [1426, 28] width 118 height 16
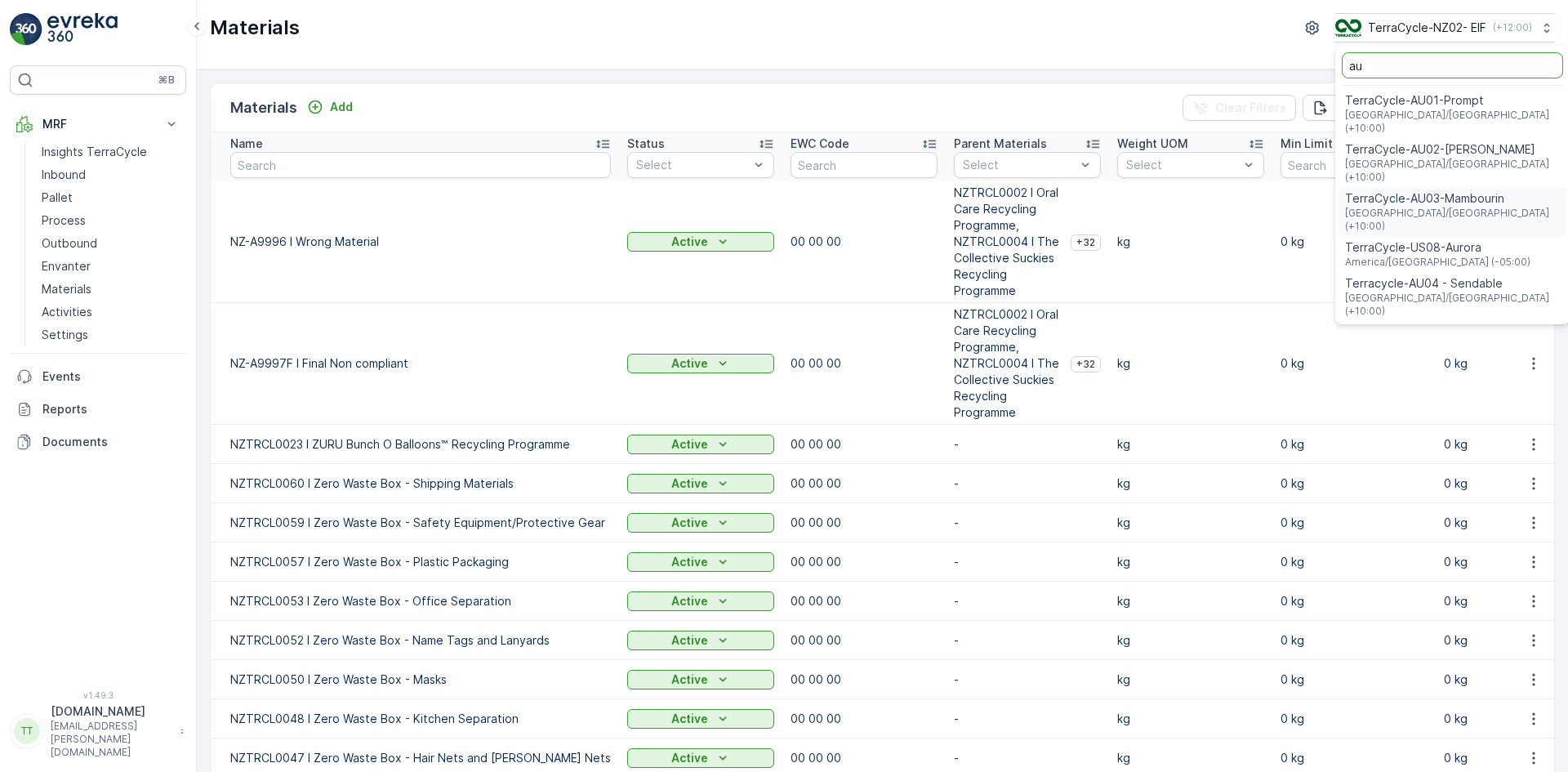
type input "au"
click at [1465, 110] on span "[GEOGRAPHIC_DATA]/[GEOGRAPHIC_DATA] (+10:00)" at bounding box center [1453, 121] width 215 height 26
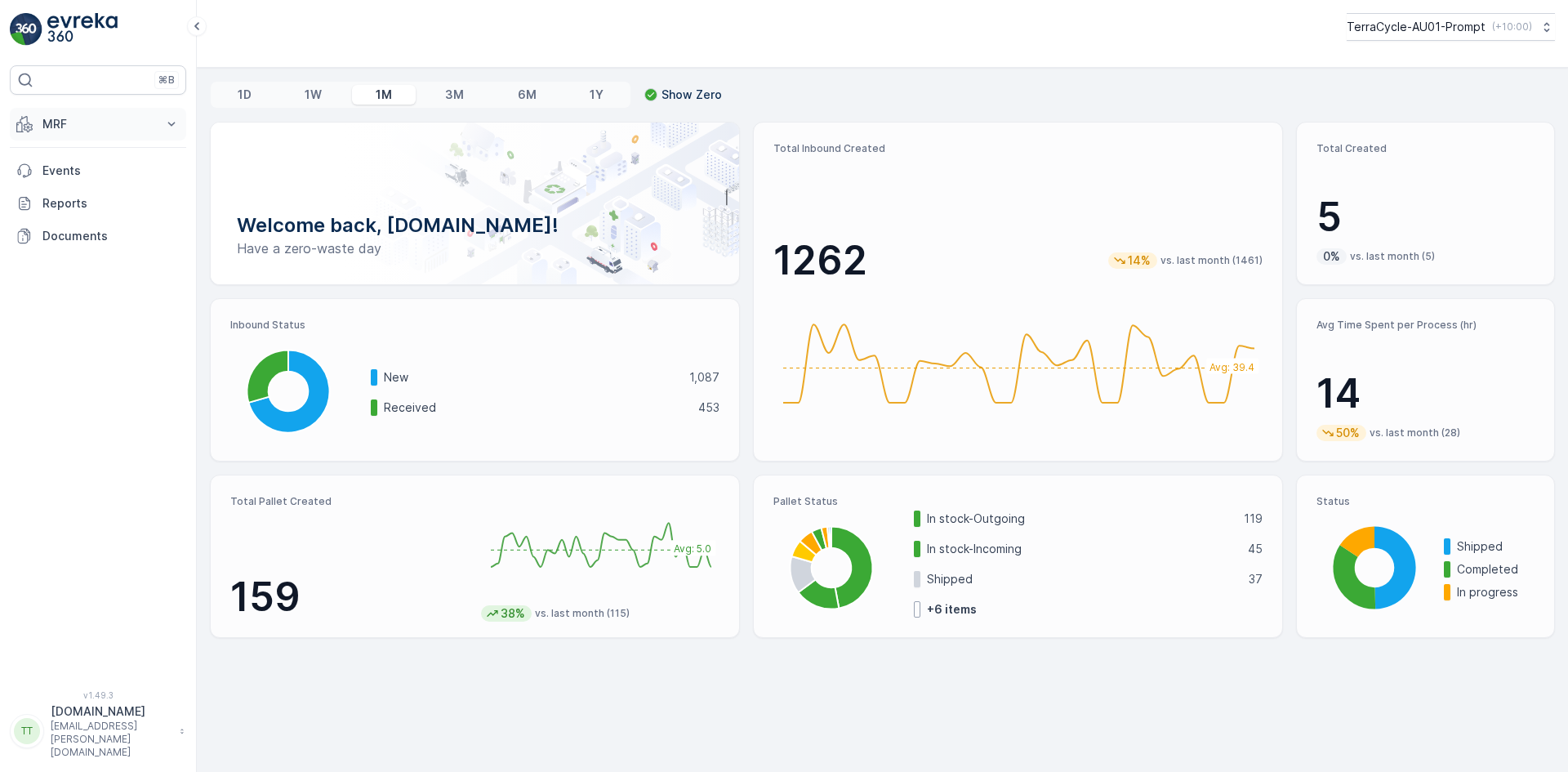
click at [62, 126] on p "MRF" at bounding box center [98, 124] width 111 height 16
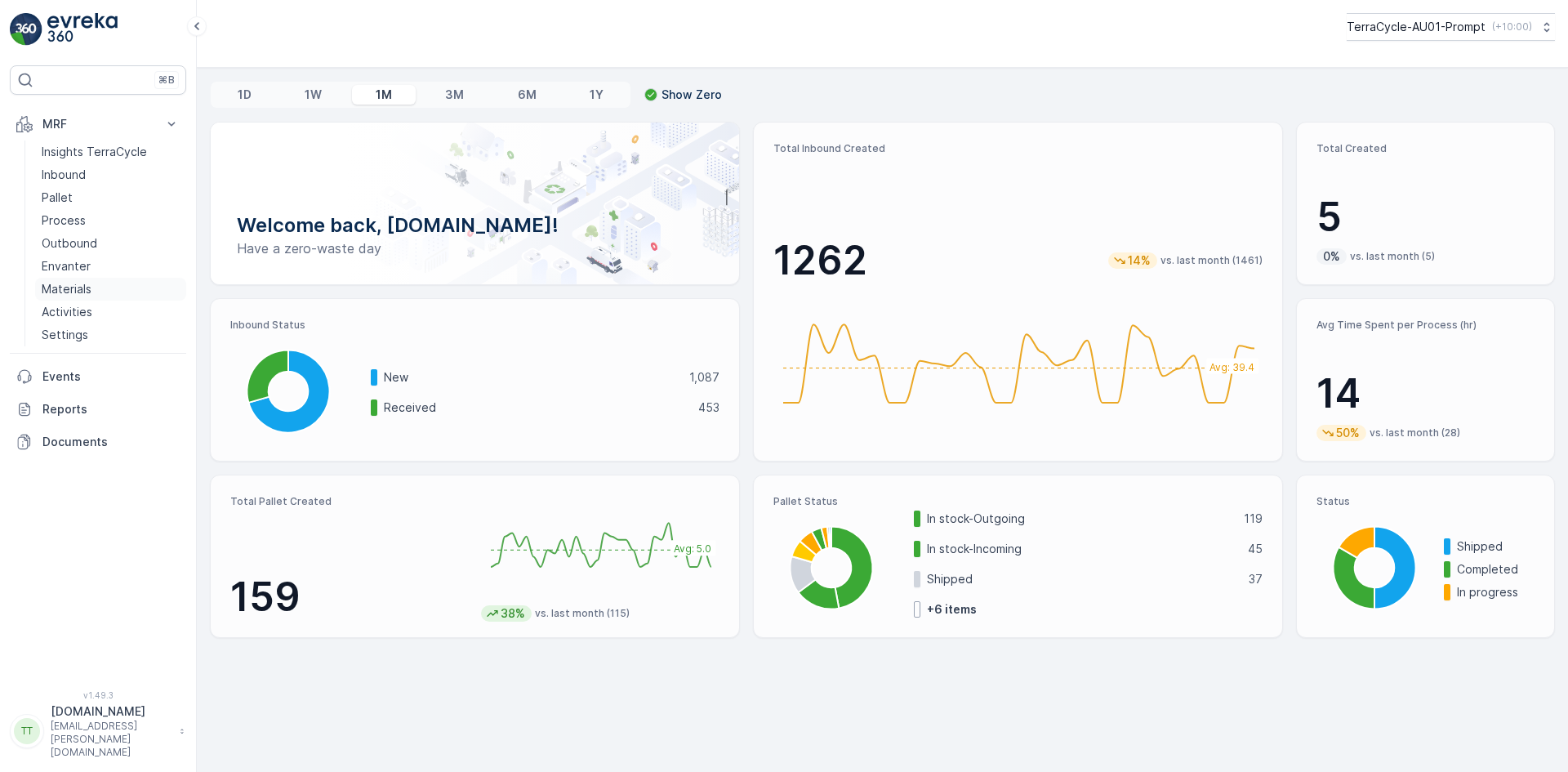
click at [77, 284] on p "Materials" at bounding box center [66, 290] width 50 height 16
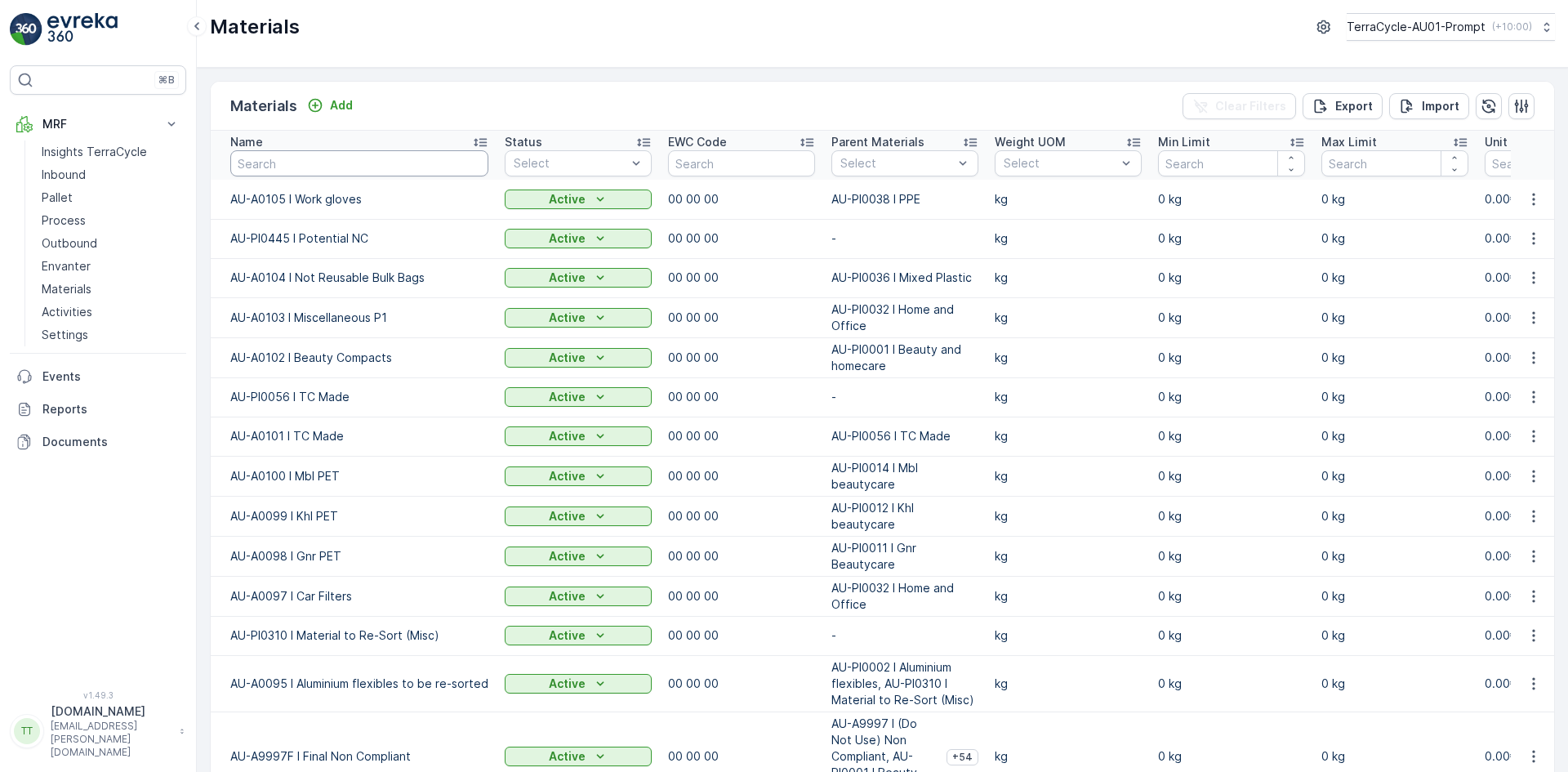
click at [299, 164] on input "text" at bounding box center [359, 163] width 258 height 26
type input "0034"
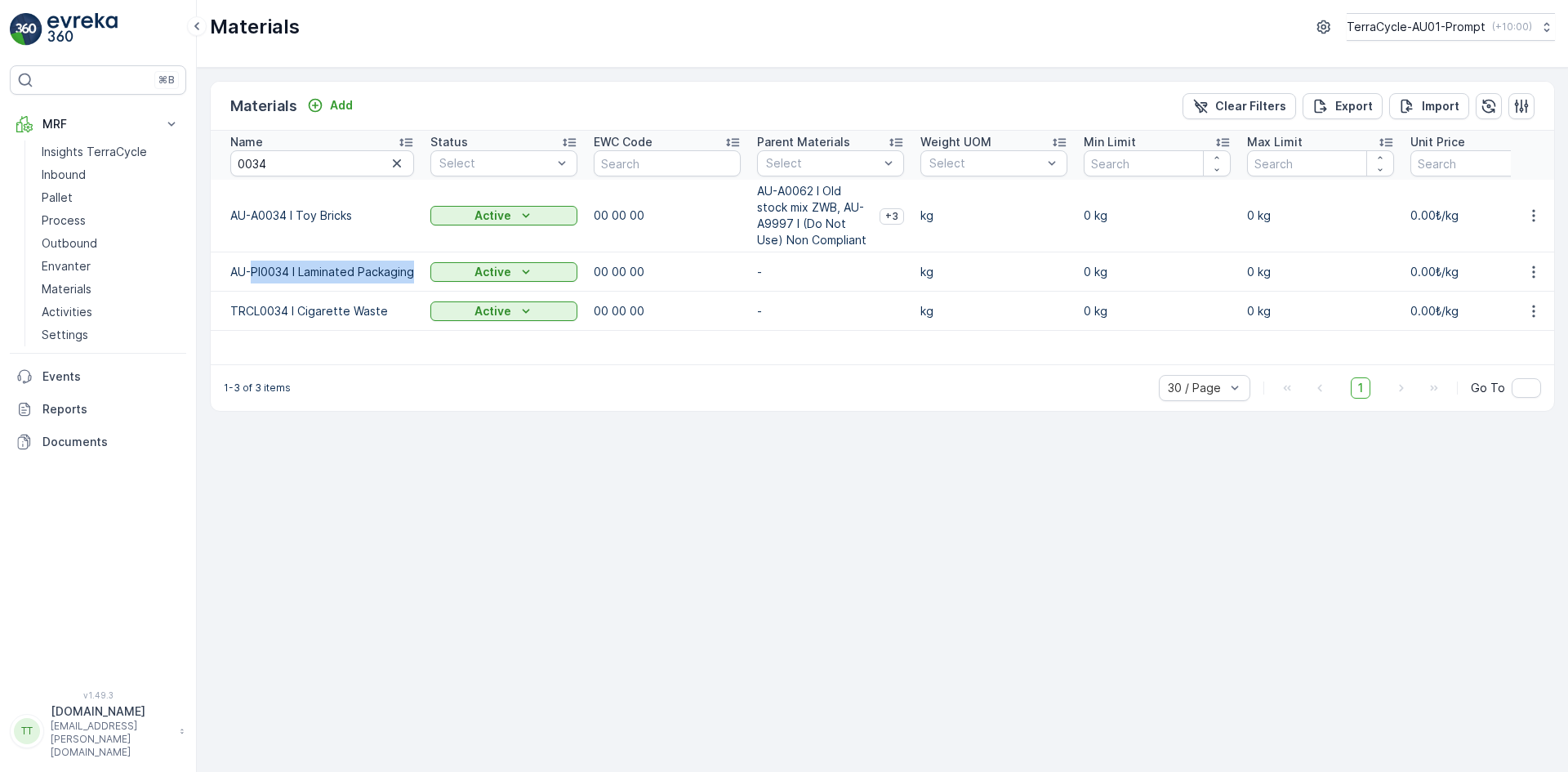
drag, startPoint x: 253, startPoint y: 271, endPoint x: 417, endPoint y: 278, distance: 164.1
click at [417, 278] on td "AU-PI0034 I Laminated Packaging" at bounding box center [317, 272] width 212 height 39
copy td "PI0034 I Laminated Packaging"
click at [65, 215] on p "Process" at bounding box center [64, 221] width 44 height 16
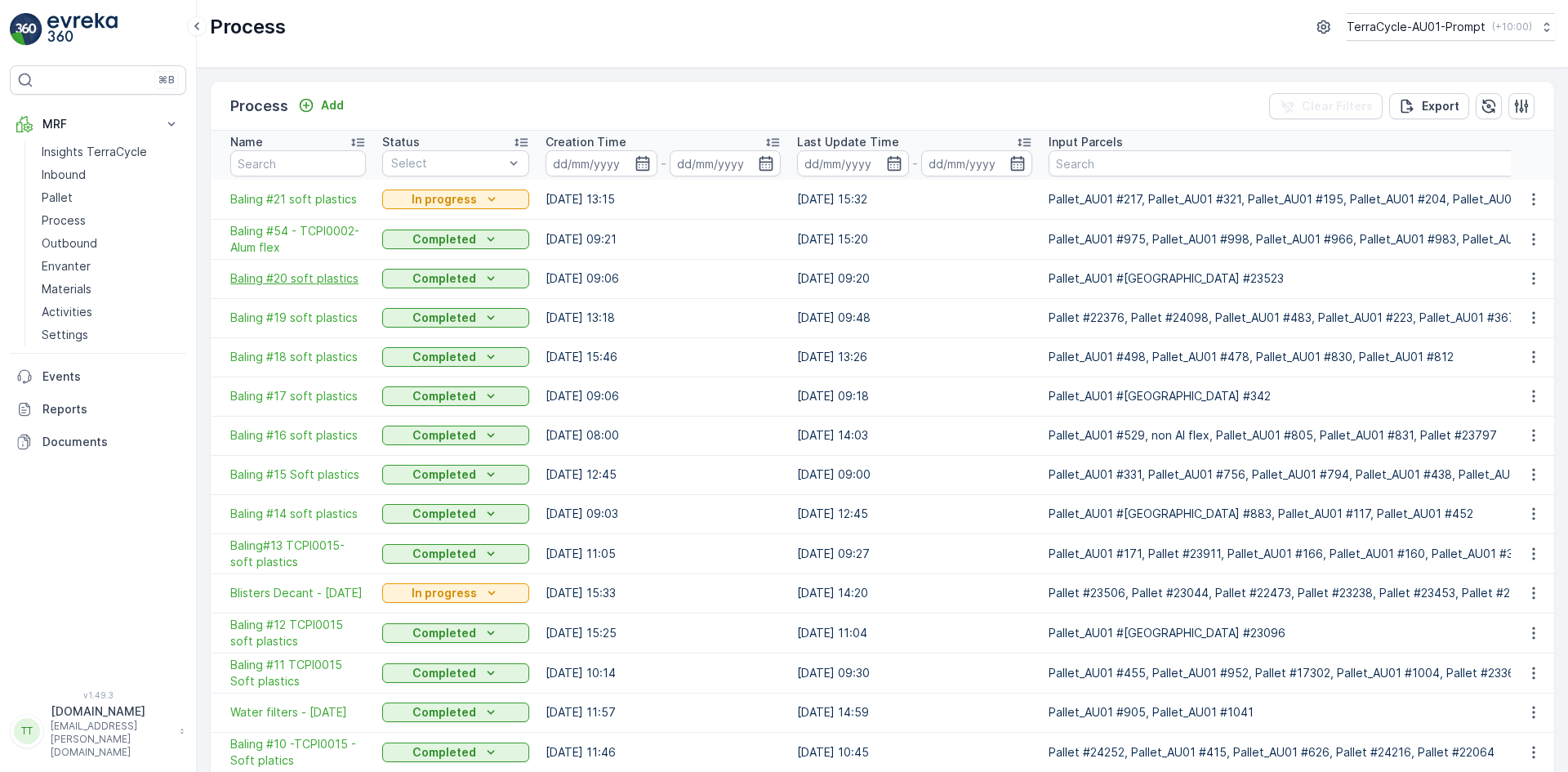
click at [290, 281] on span "Baling #20 soft plastics" at bounding box center [298, 279] width 135 height 16
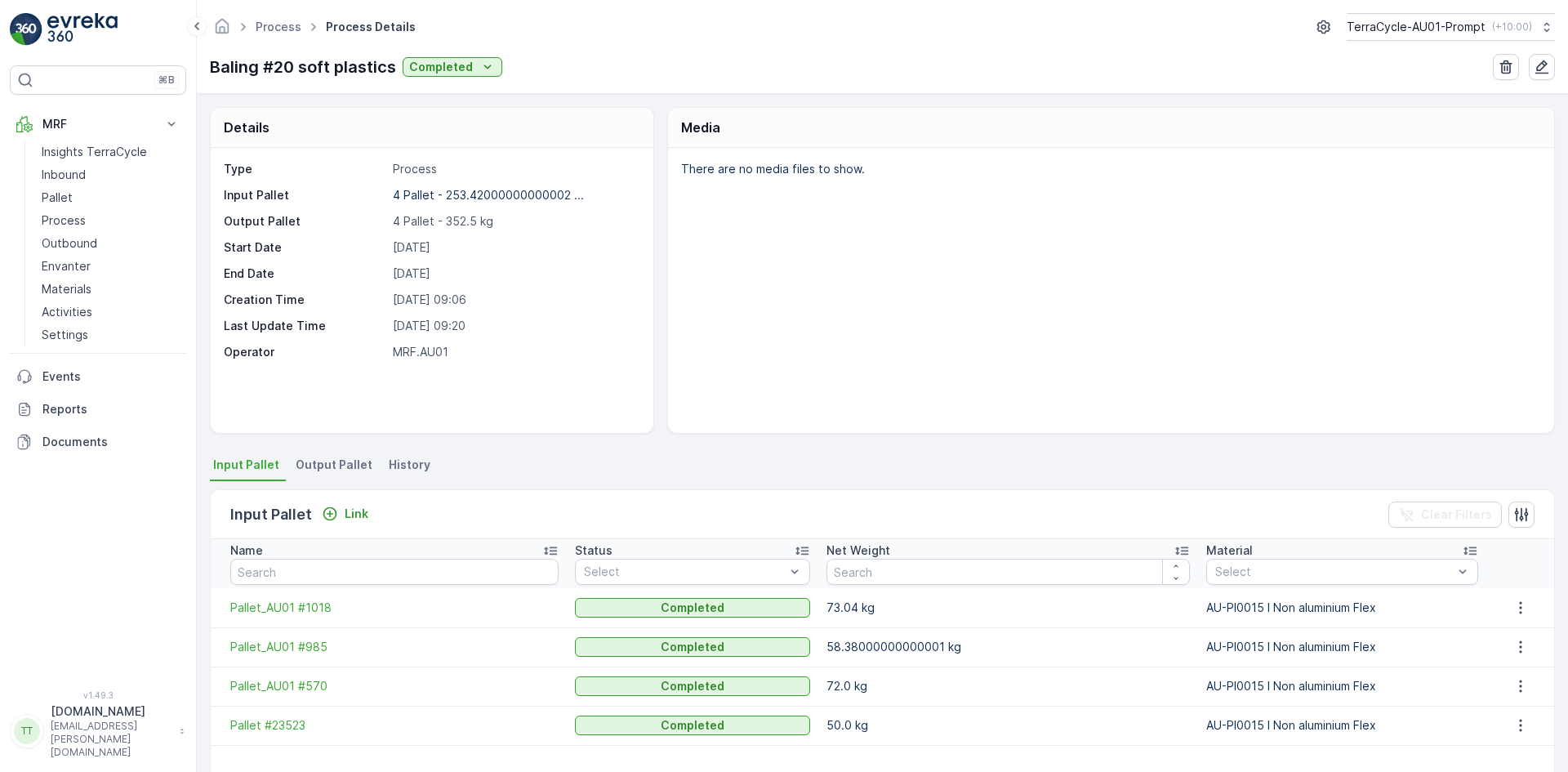
click at [329, 460] on span "Output Pallet" at bounding box center [335, 465] width 77 height 16
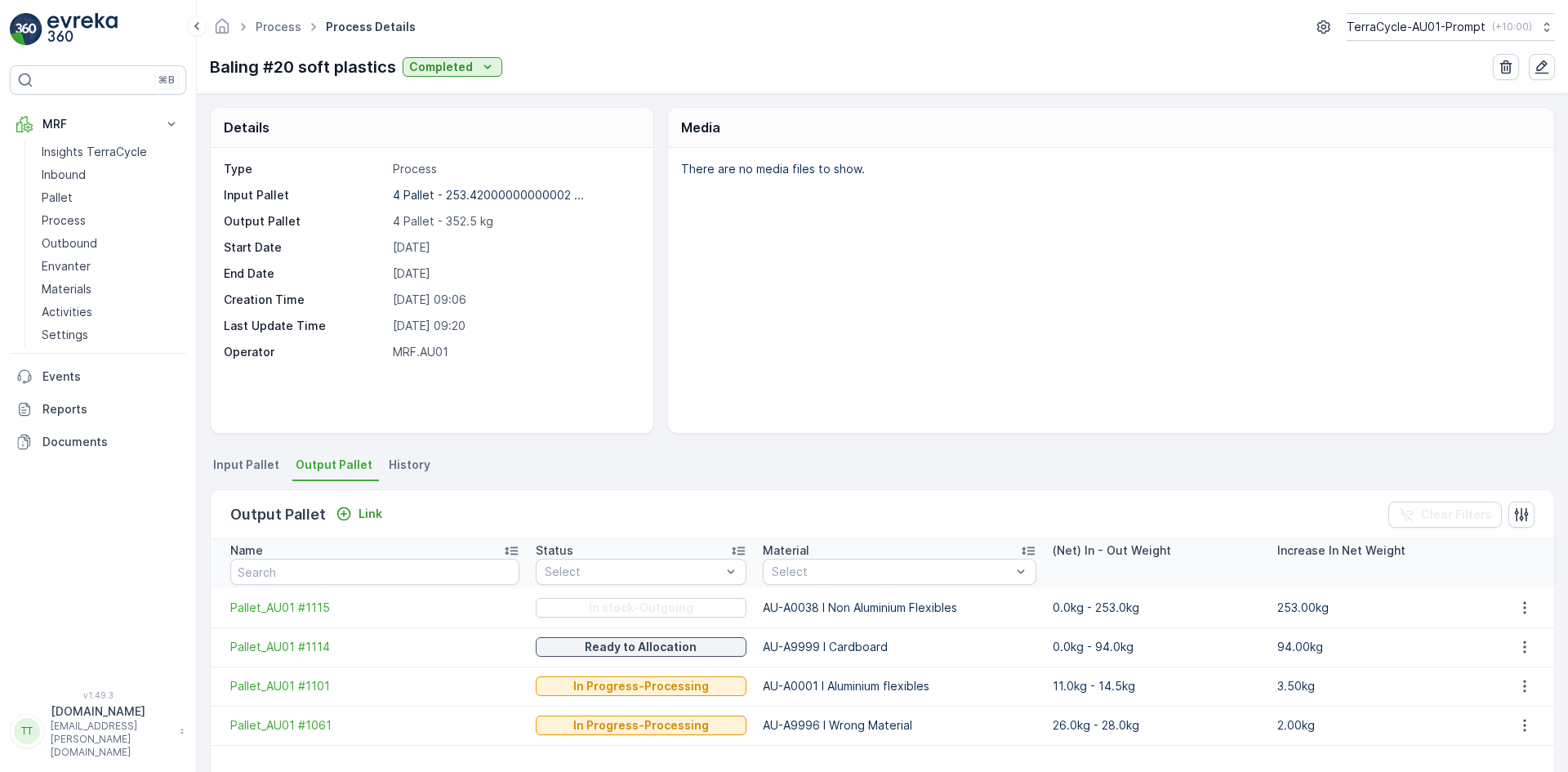
scroll to position [70, 0]
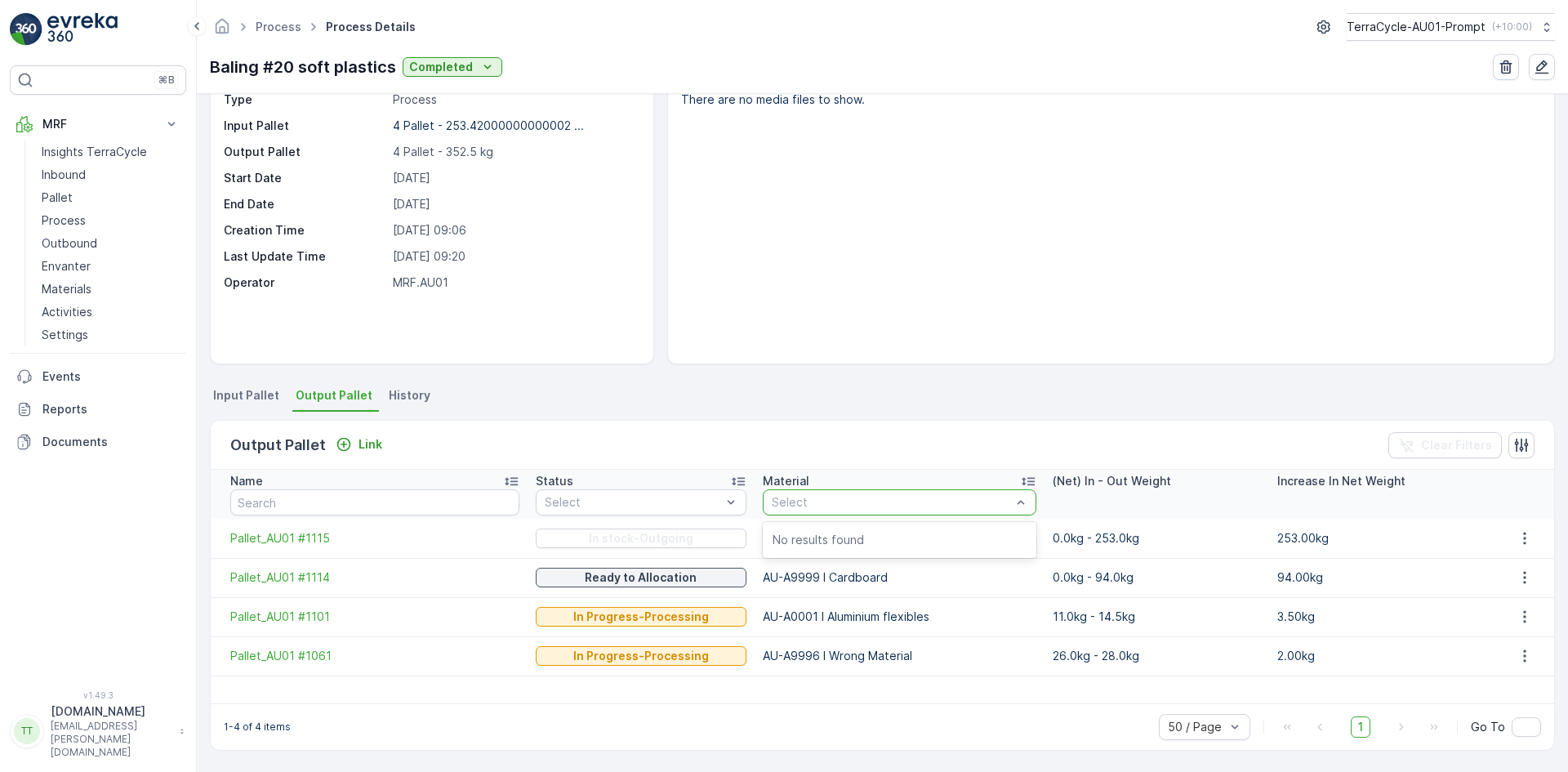
click at [795, 494] on div "Select" at bounding box center [900, 503] width 274 height 26
click at [778, 537] on p "No results found" at bounding box center [900, 540] width 254 height 16
click at [898, 384] on ul "Input Pallet Output Pallet History" at bounding box center [882, 398] width 1346 height 28
click at [1020, 480] on icon at bounding box center [1028, 482] width 16 height 16
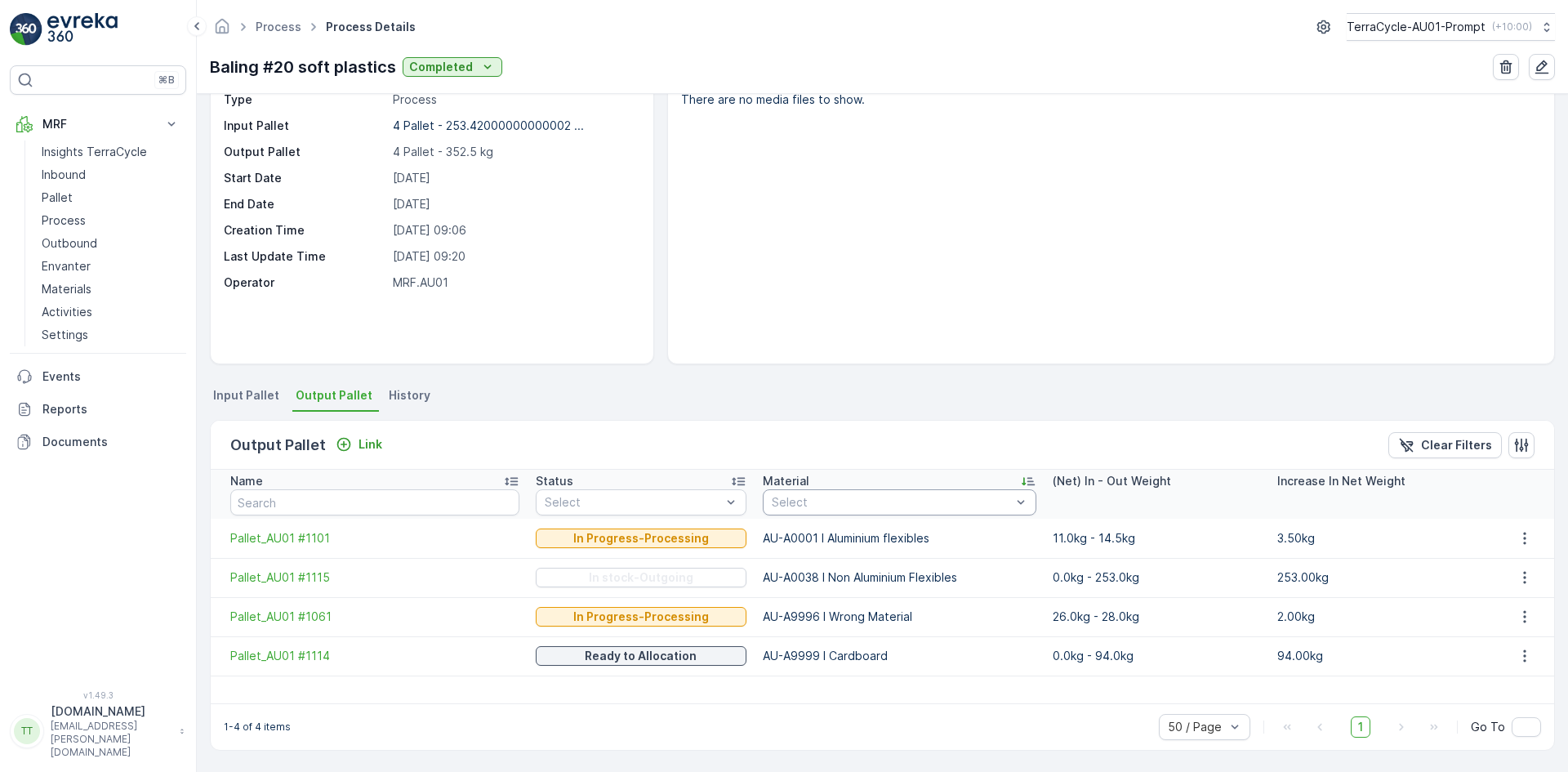
click at [910, 349] on div "There are no media files to show." at bounding box center [1111, 222] width 887 height 286
click at [1442, 25] on p "TerraCycle-AU01-Prompt" at bounding box center [1415, 27] width 139 height 16
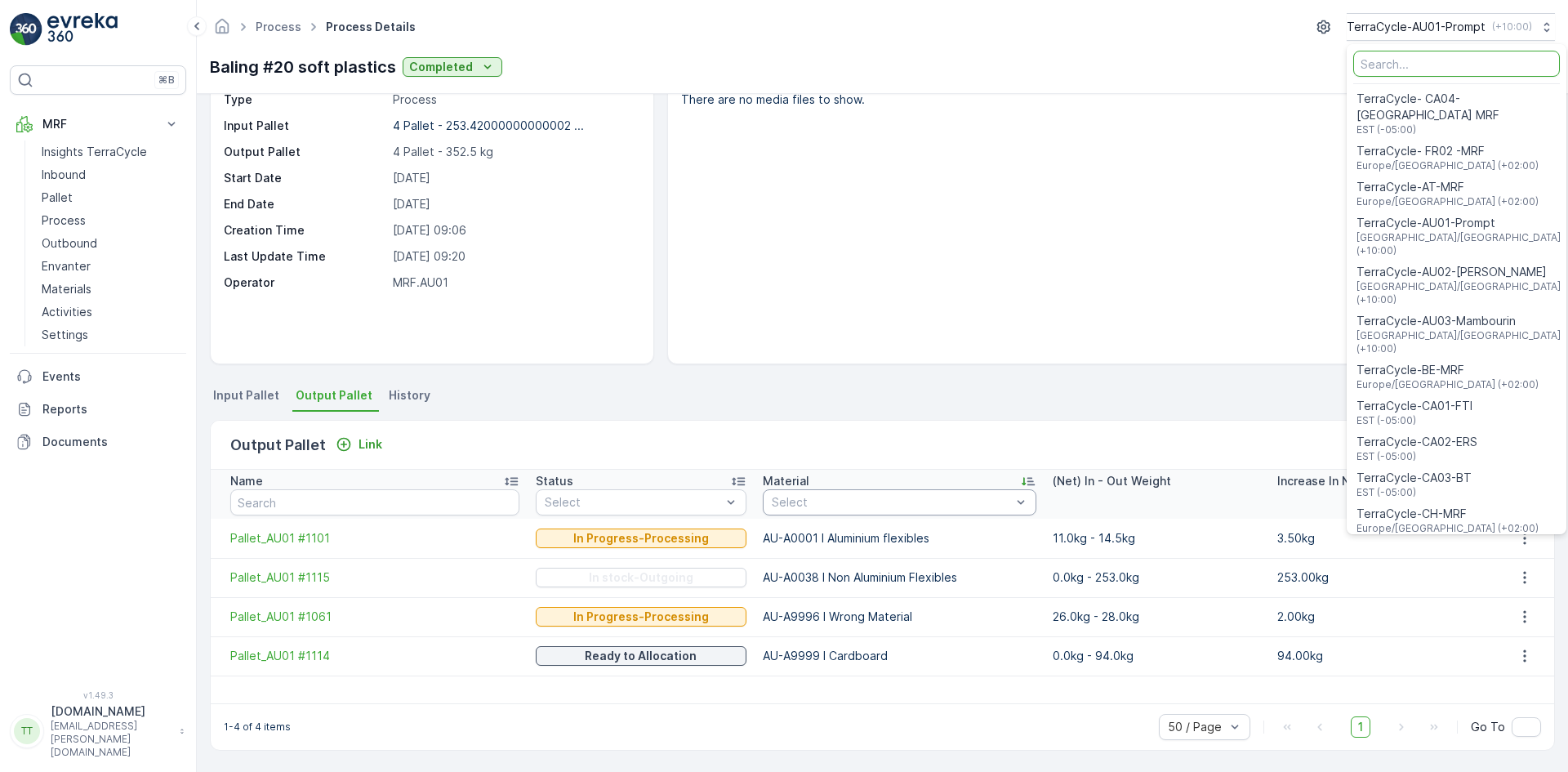
click at [279, 518] on th "Name" at bounding box center [369, 495] width 317 height 49
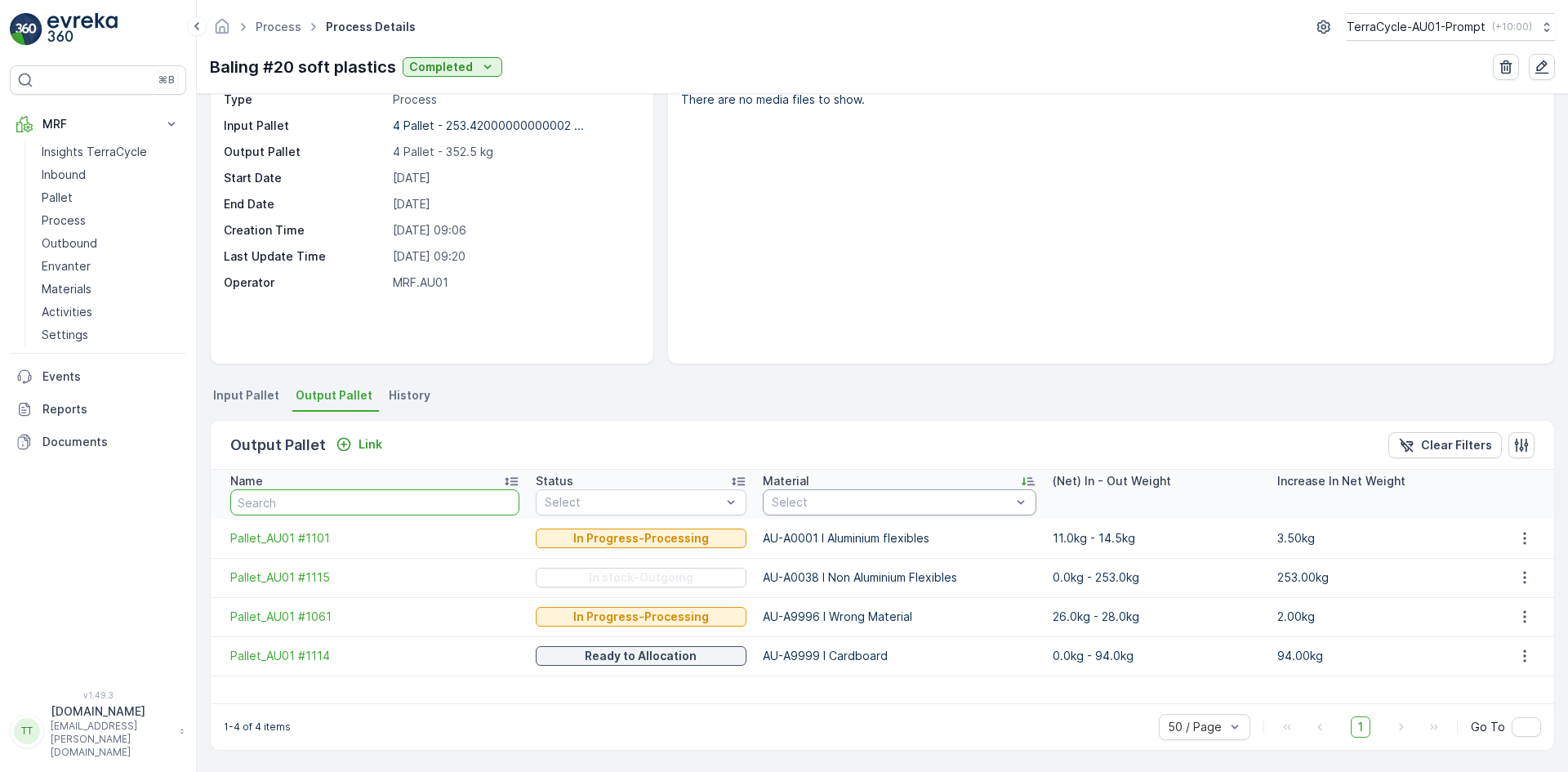
click at [285, 506] on input "text" at bounding box center [375, 503] width 289 height 26
type input "11"
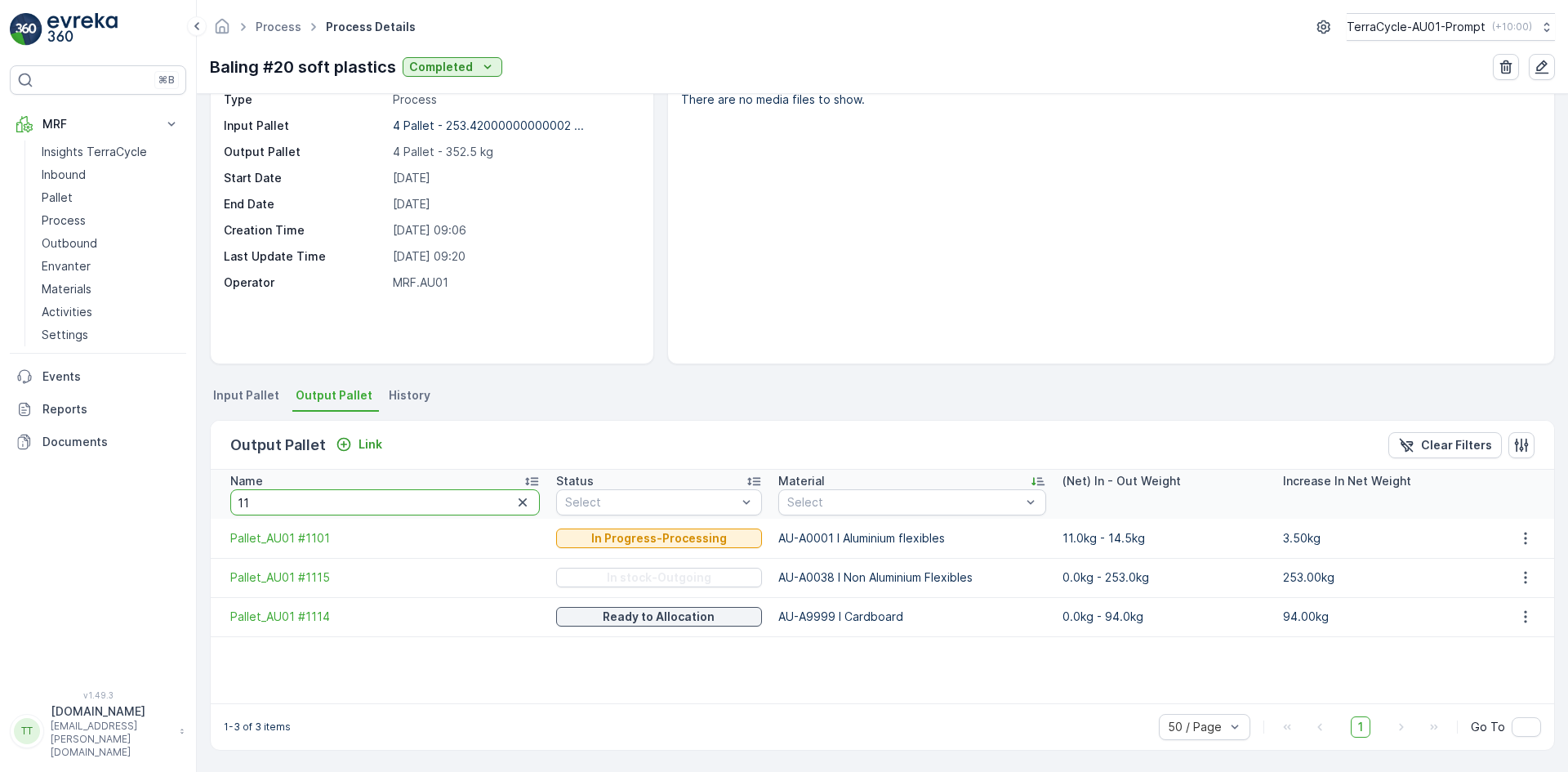
click at [280, 505] on input "11" at bounding box center [385, 503] width 310 height 26
type input "1101"
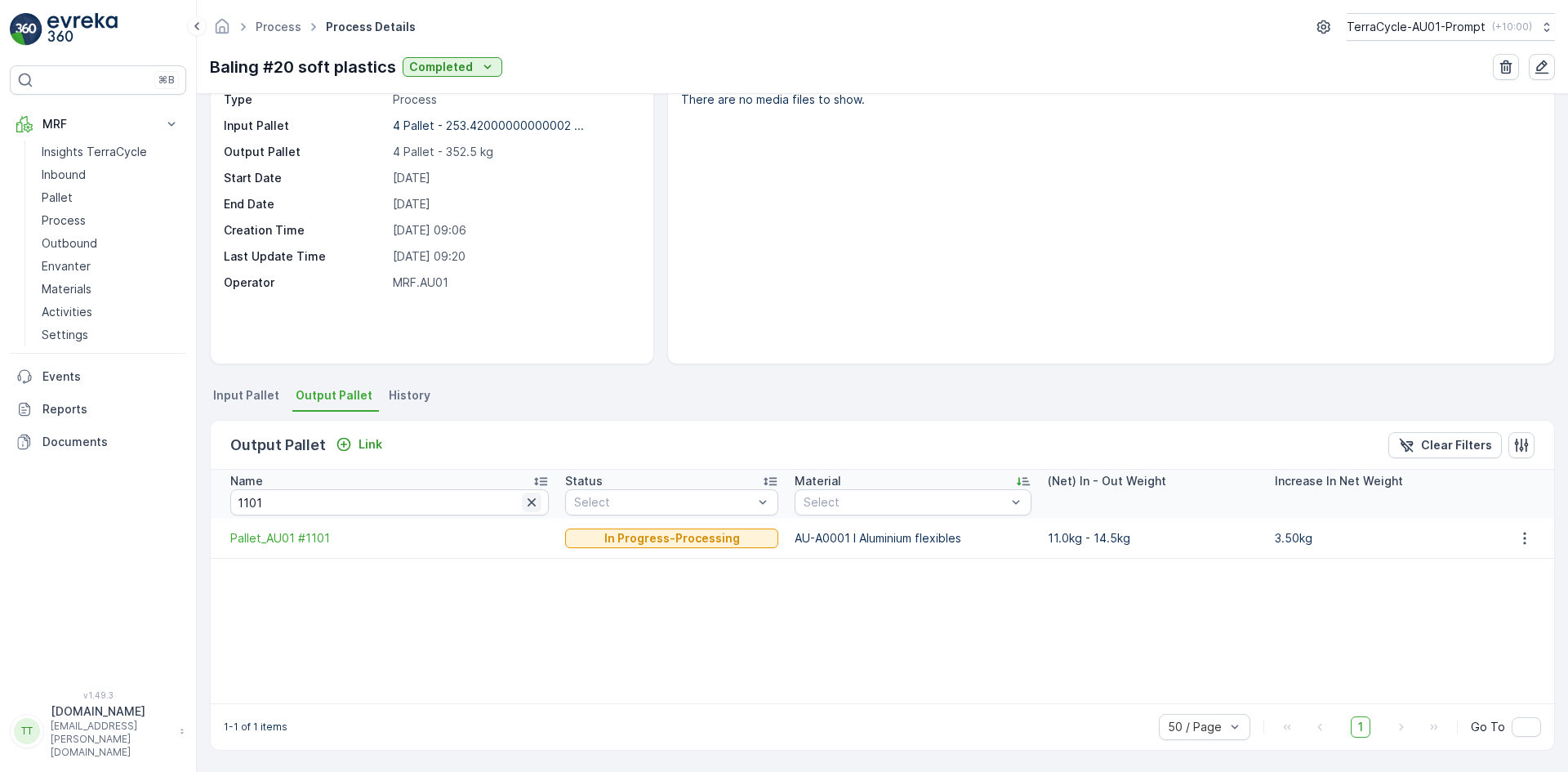
click at [523, 501] on icon "button" at bounding box center [531, 503] width 16 height 16
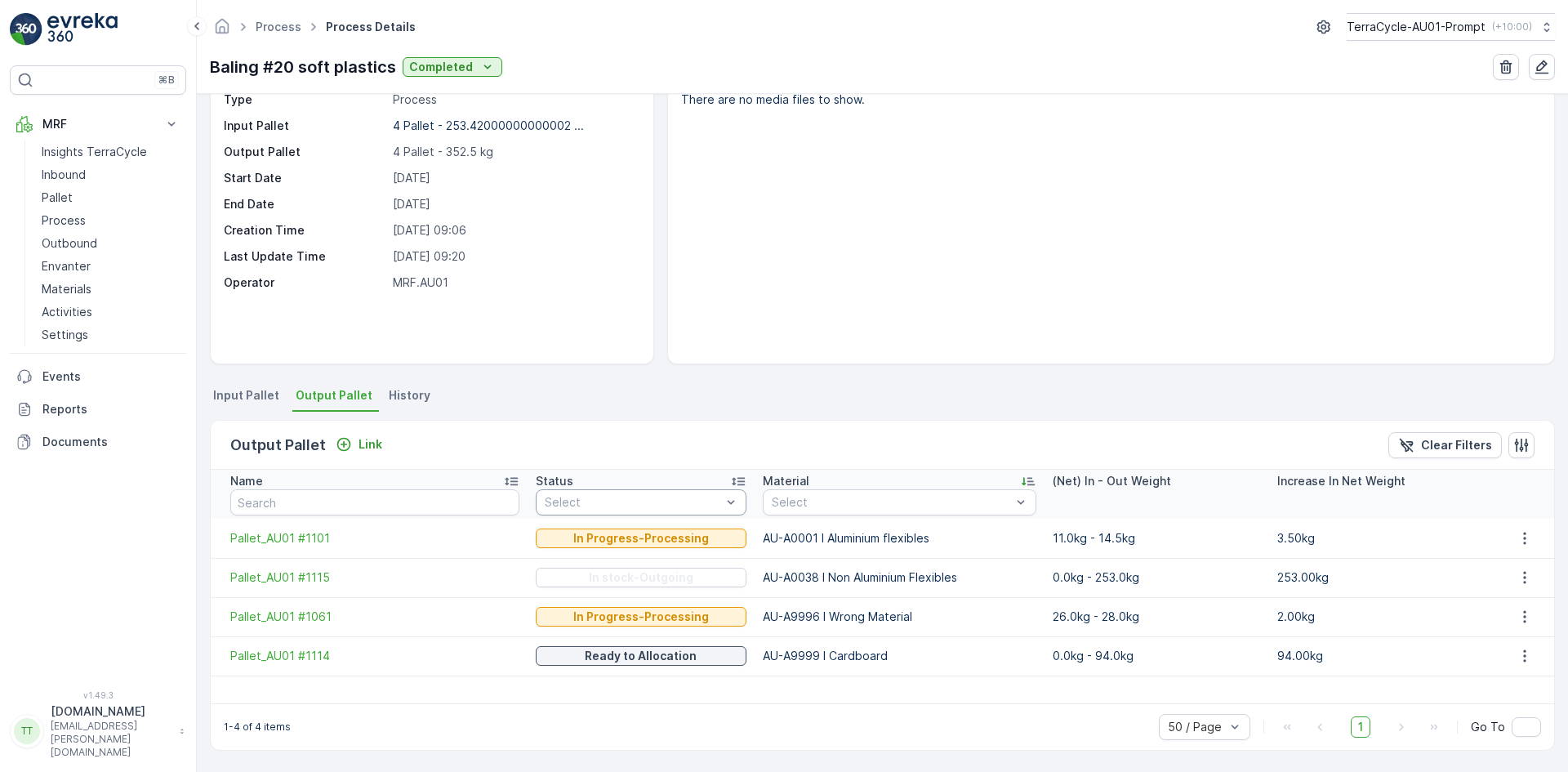
click at [893, 549] on td "AU-A0001 I Aluminium flexibles" at bounding box center [900, 539] width 290 height 39
click at [723, 491] on div at bounding box center [732, 503] width 16 height 25
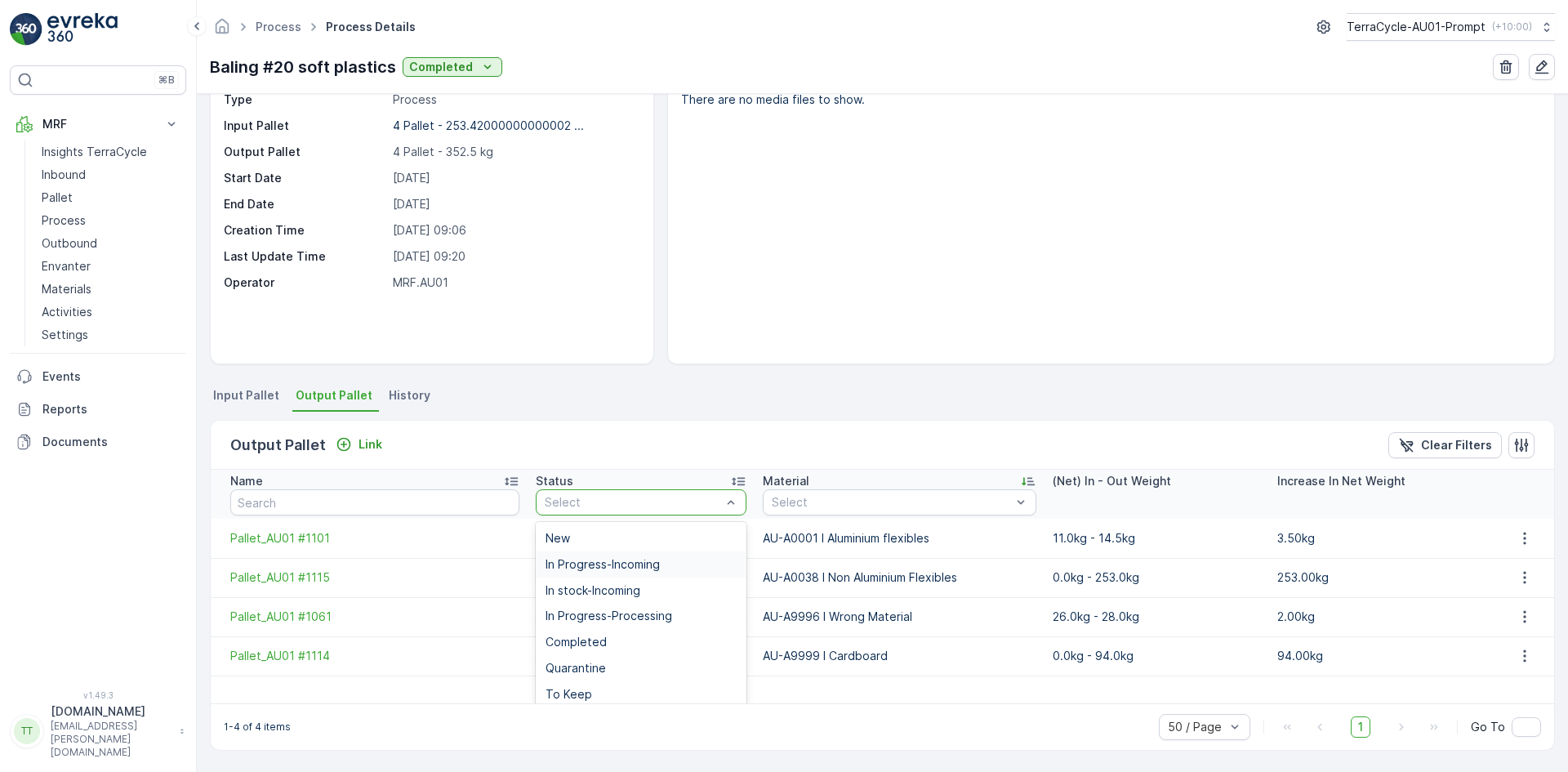
click at [650, 556] on div "In Progress-Incoming" at bounding box center [640, 564] width 211 height 26
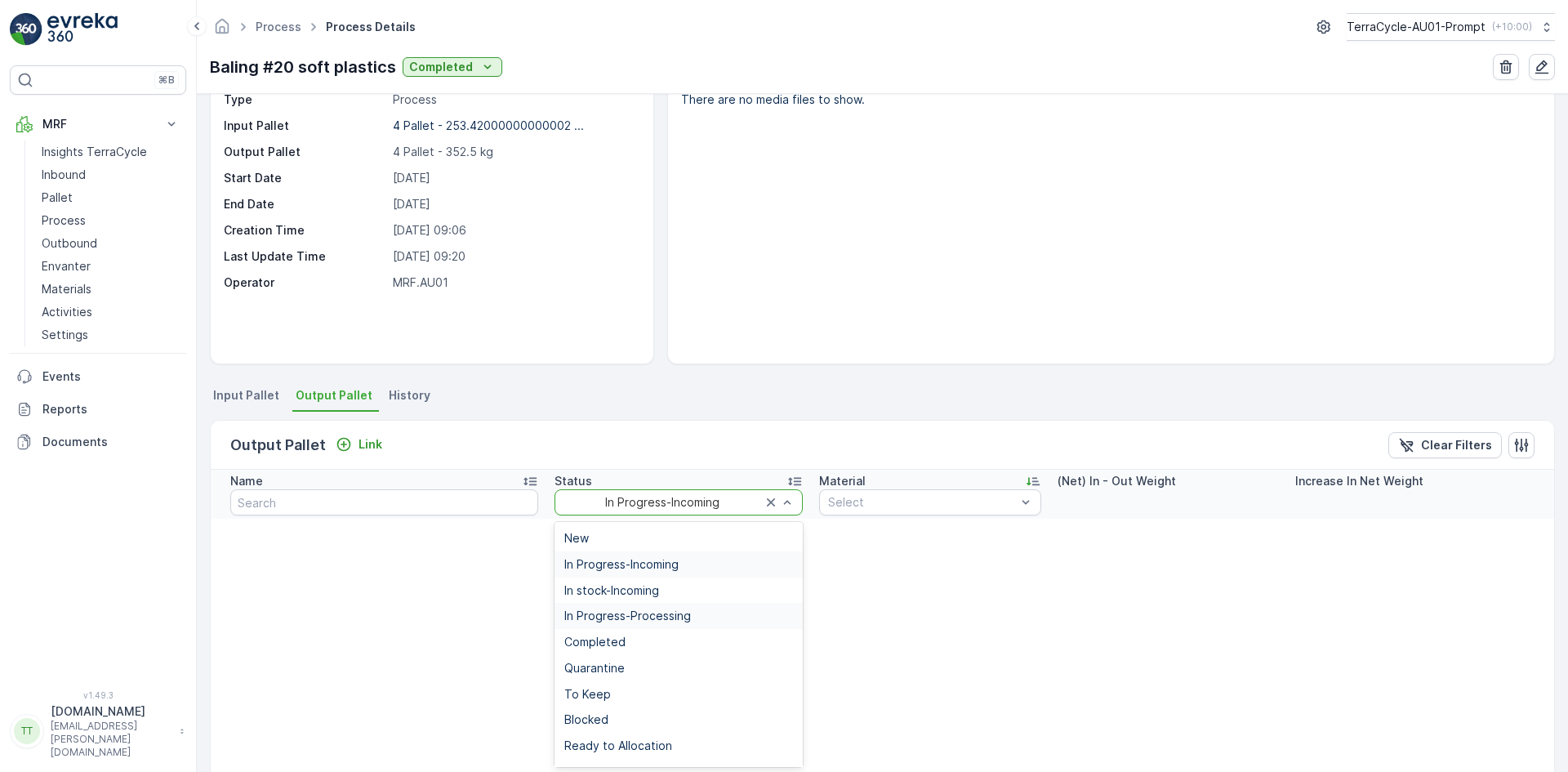
click at [657, 615] on span "In Progress-Processing" at bounding box center [627, 616] width 126 height 13
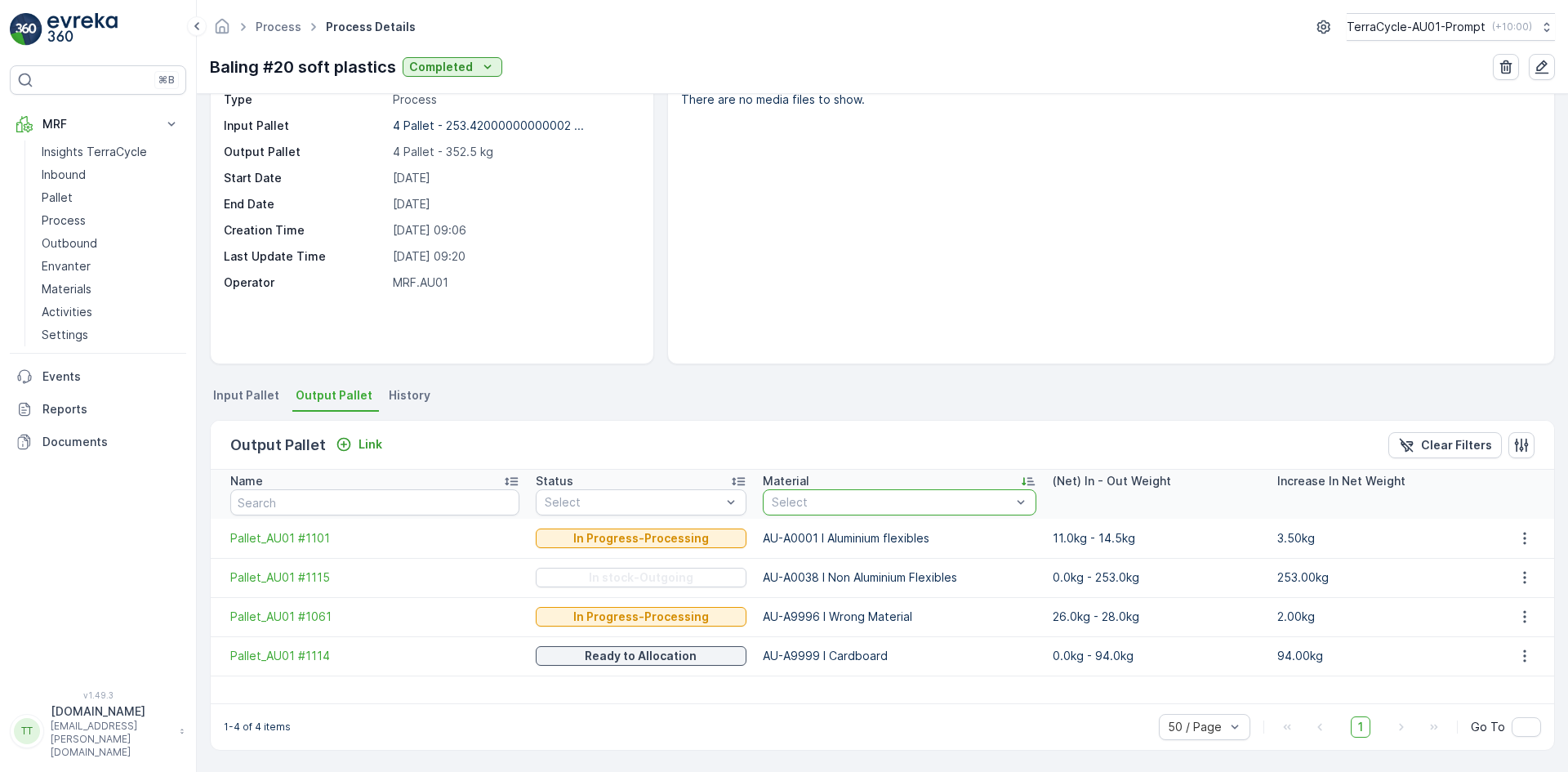
click at [919, 500] on div at bounding box center [891, 503] width 243 height 13
click at [1437, 30] on p "TerraCycle-AU01-Prompt" at bounding box center [1415, 27] width 139 height 16
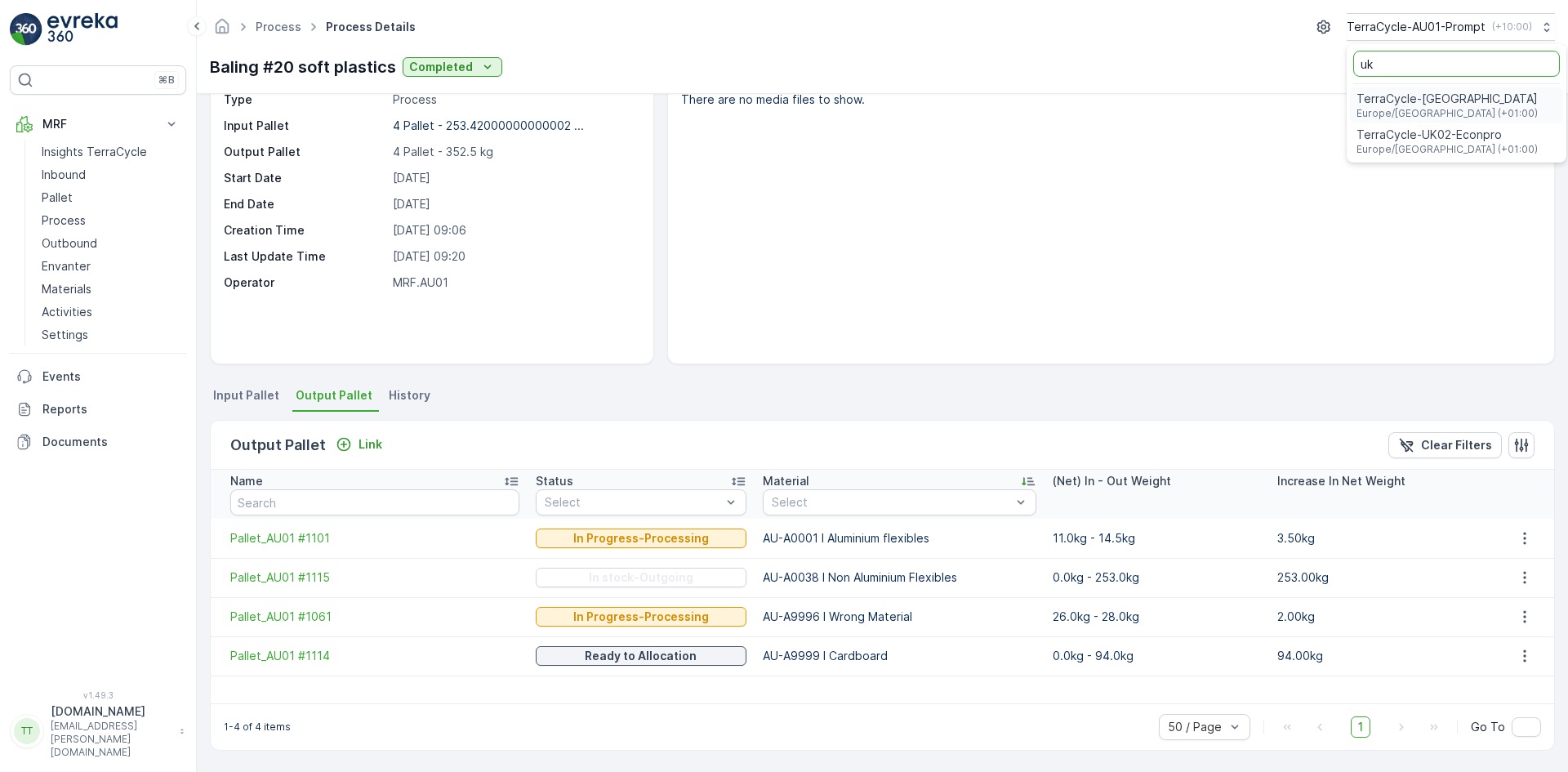
type input "uk"
click at [1457, 128] on span "TerraCycle-UK02-Econpro" at bounding box center [1447, 135] width 181 height 16
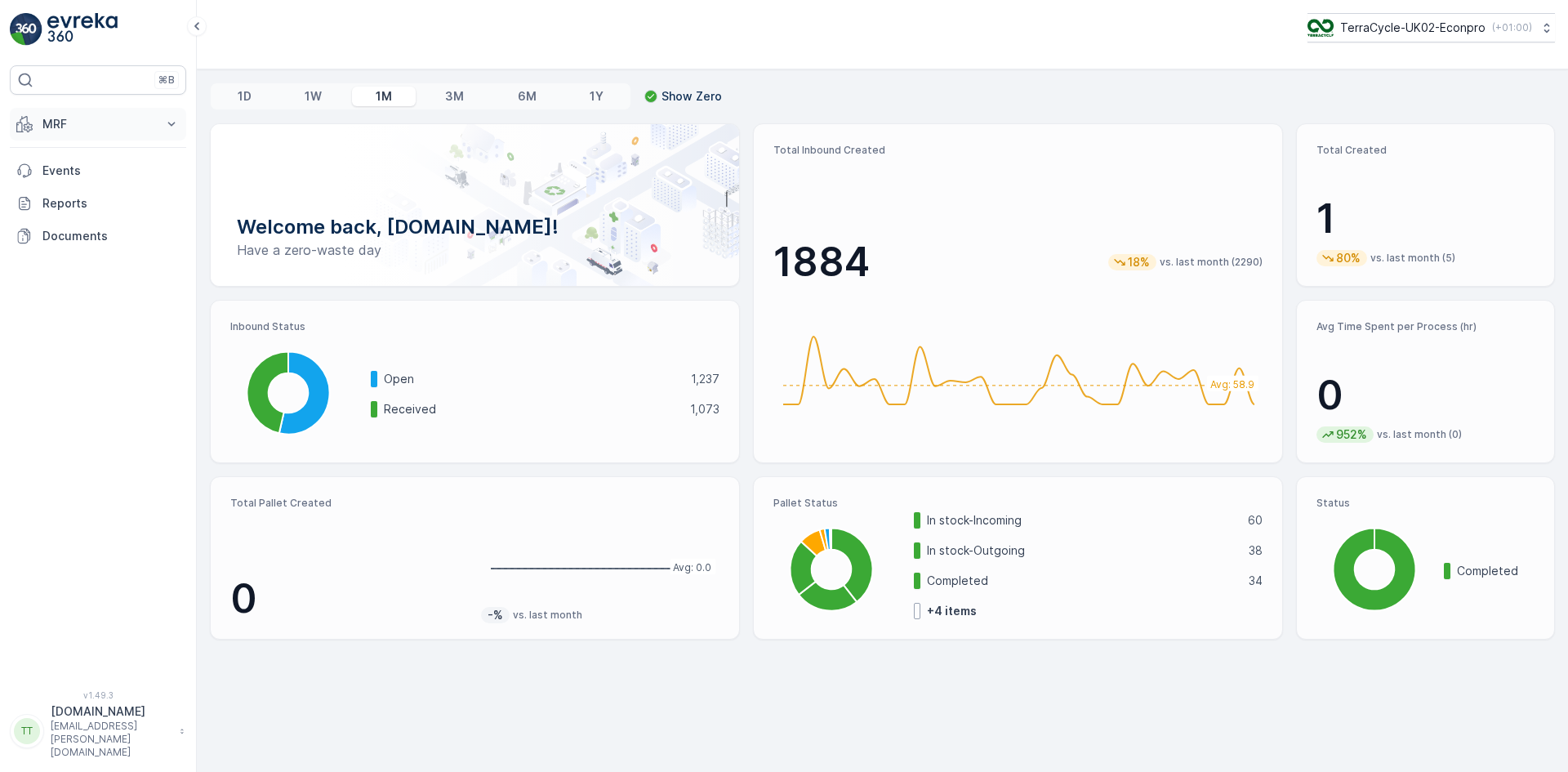
click at [118, 121] on p "MRF" at bounding box center [98, 124] width 111 height 16
click at [84, 219] on p "Process" at bounding box center [64, 221] width 44 height 16
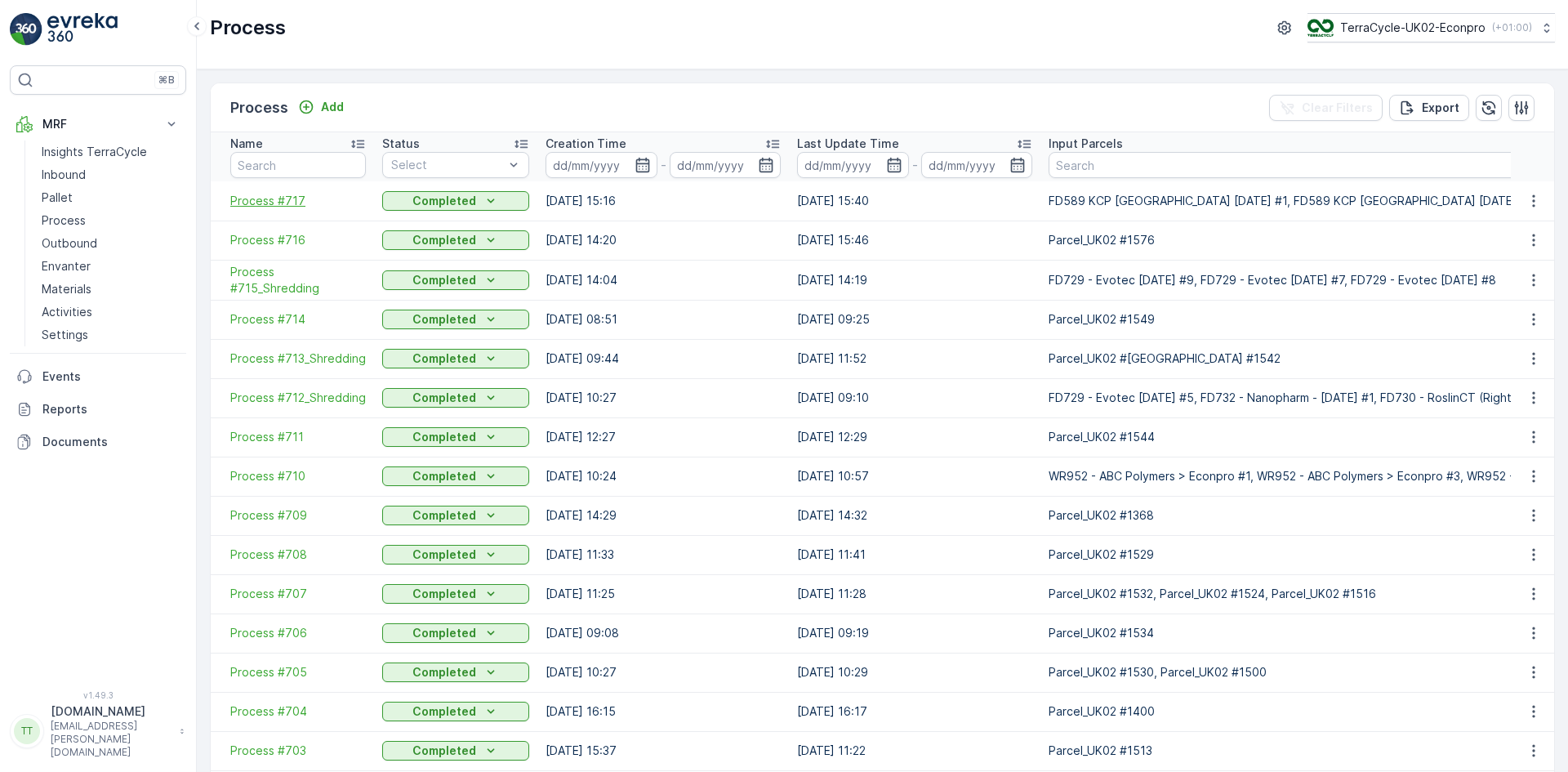
click at [283, 193] on span "Process #717" at bounding box center [298, 201] width 135 height 16
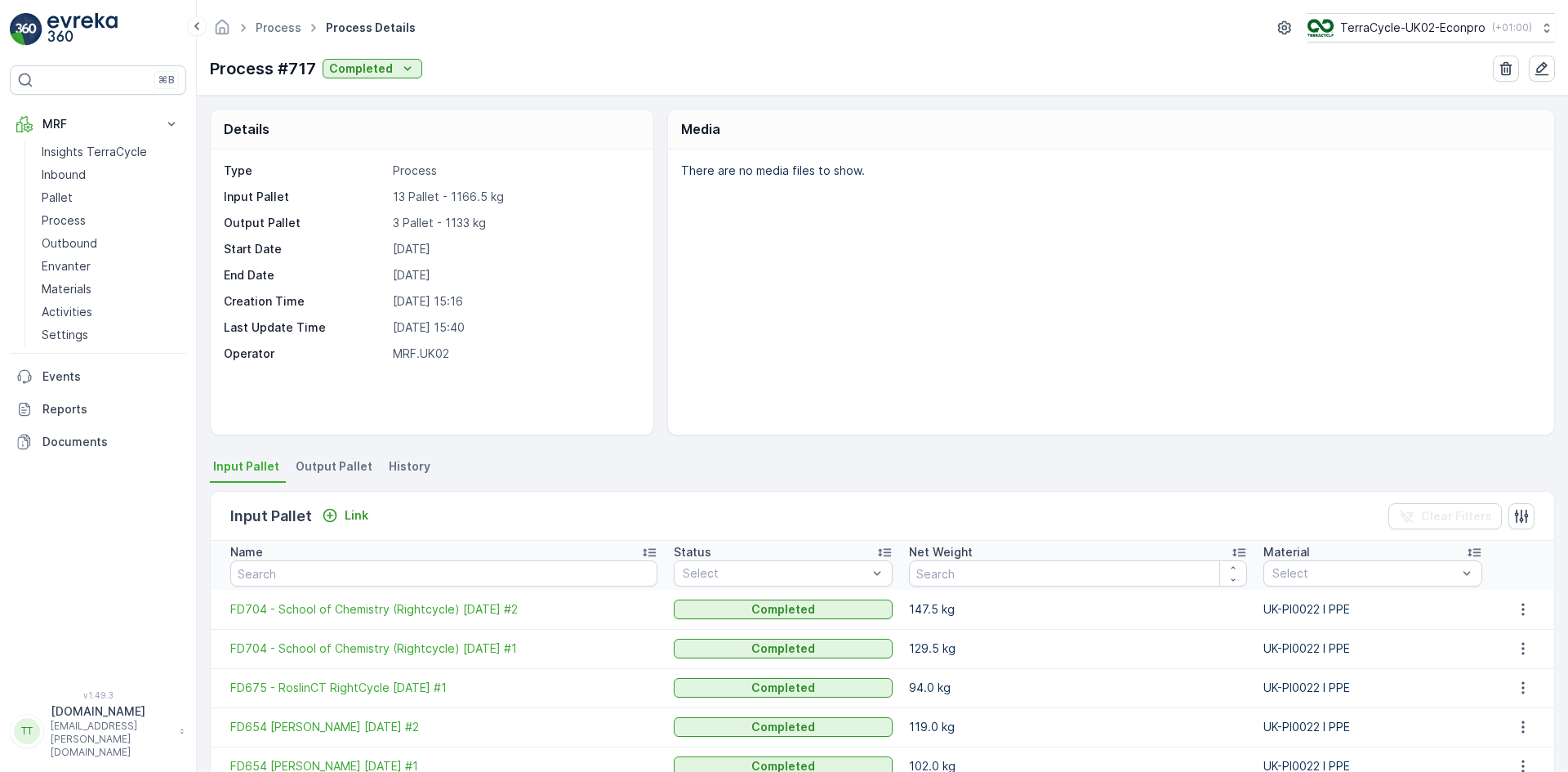
click at [346, 468] on span "Output Pallet" at bounding box center [335, 467] width 77 height 16
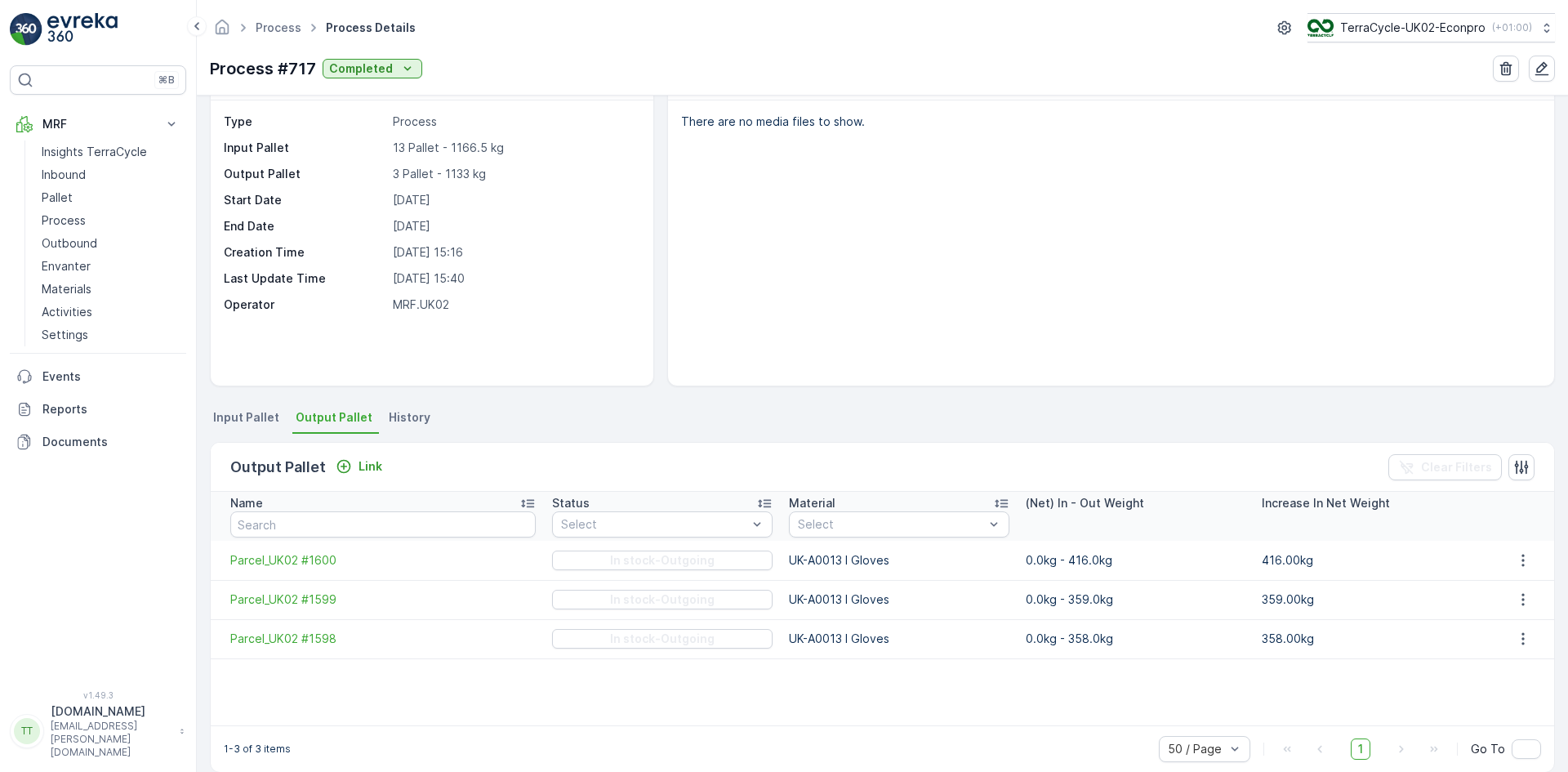
scroll to position [71, 0]
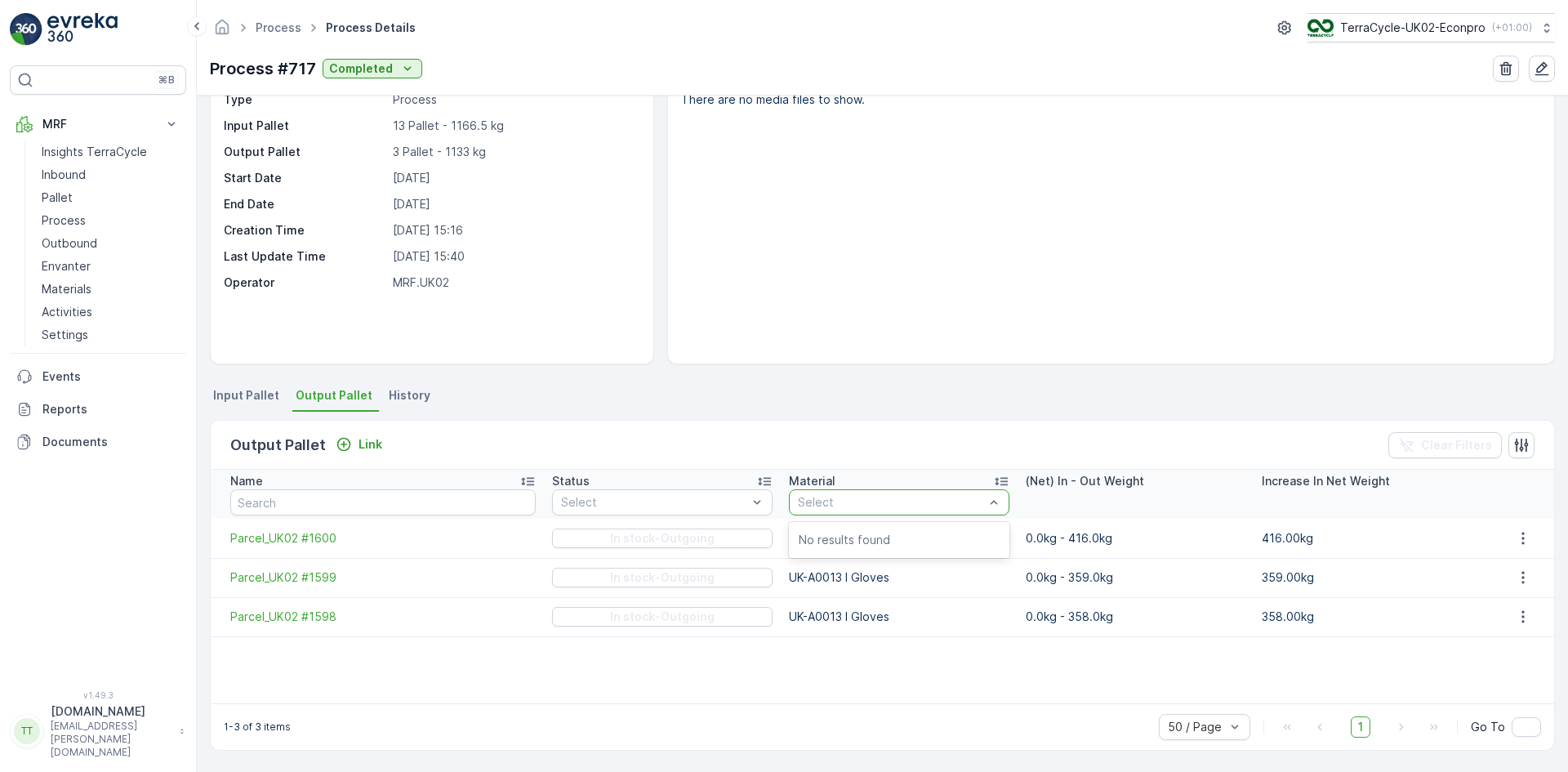
click at [830, 499] on div at bounding box center [891, 503] width 189 height 13
click at [255, 403] on span "Input Pallet" at bounding box center [246, 395] width 66 height 16
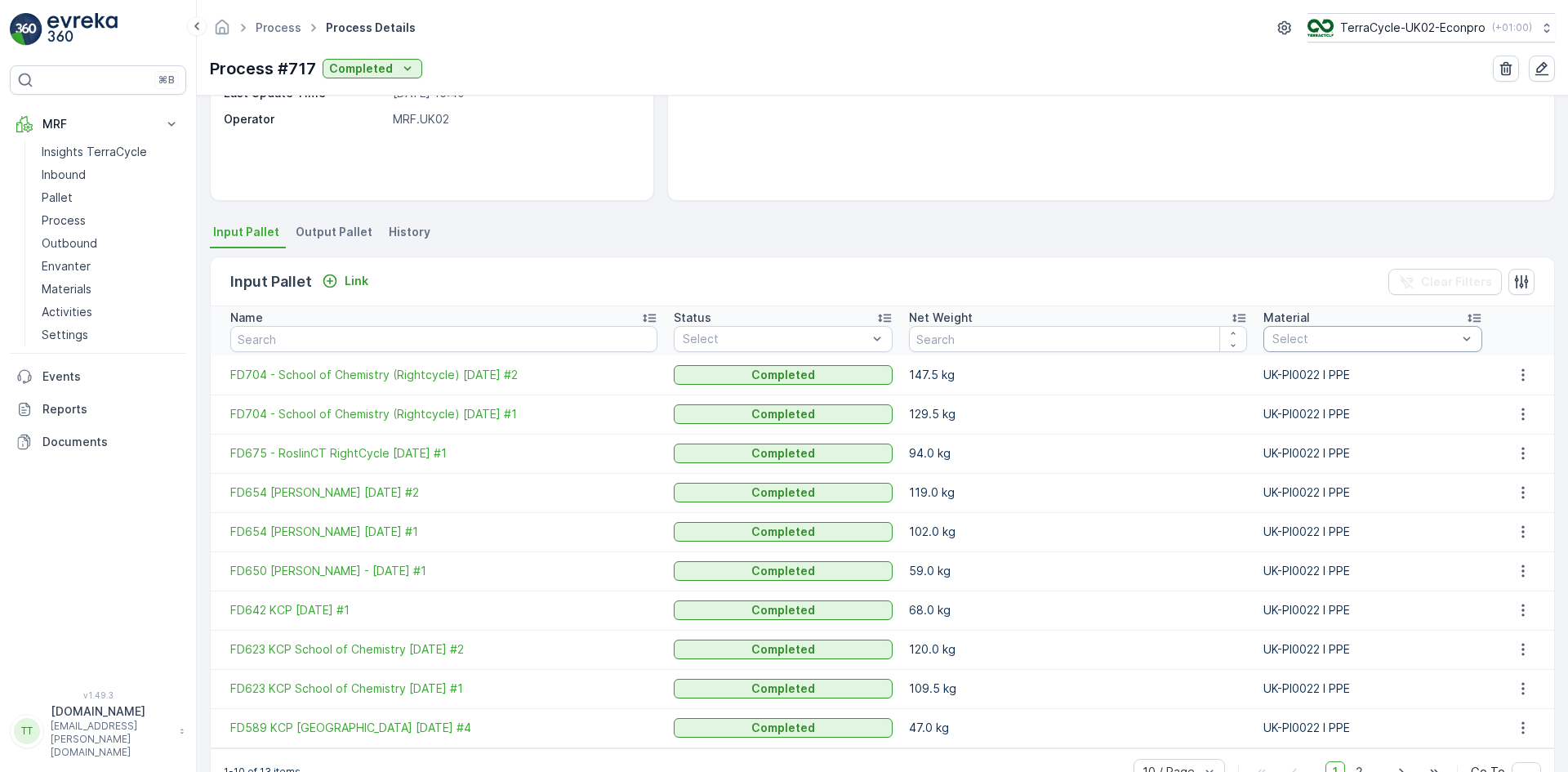
scroll to position [280, 0]
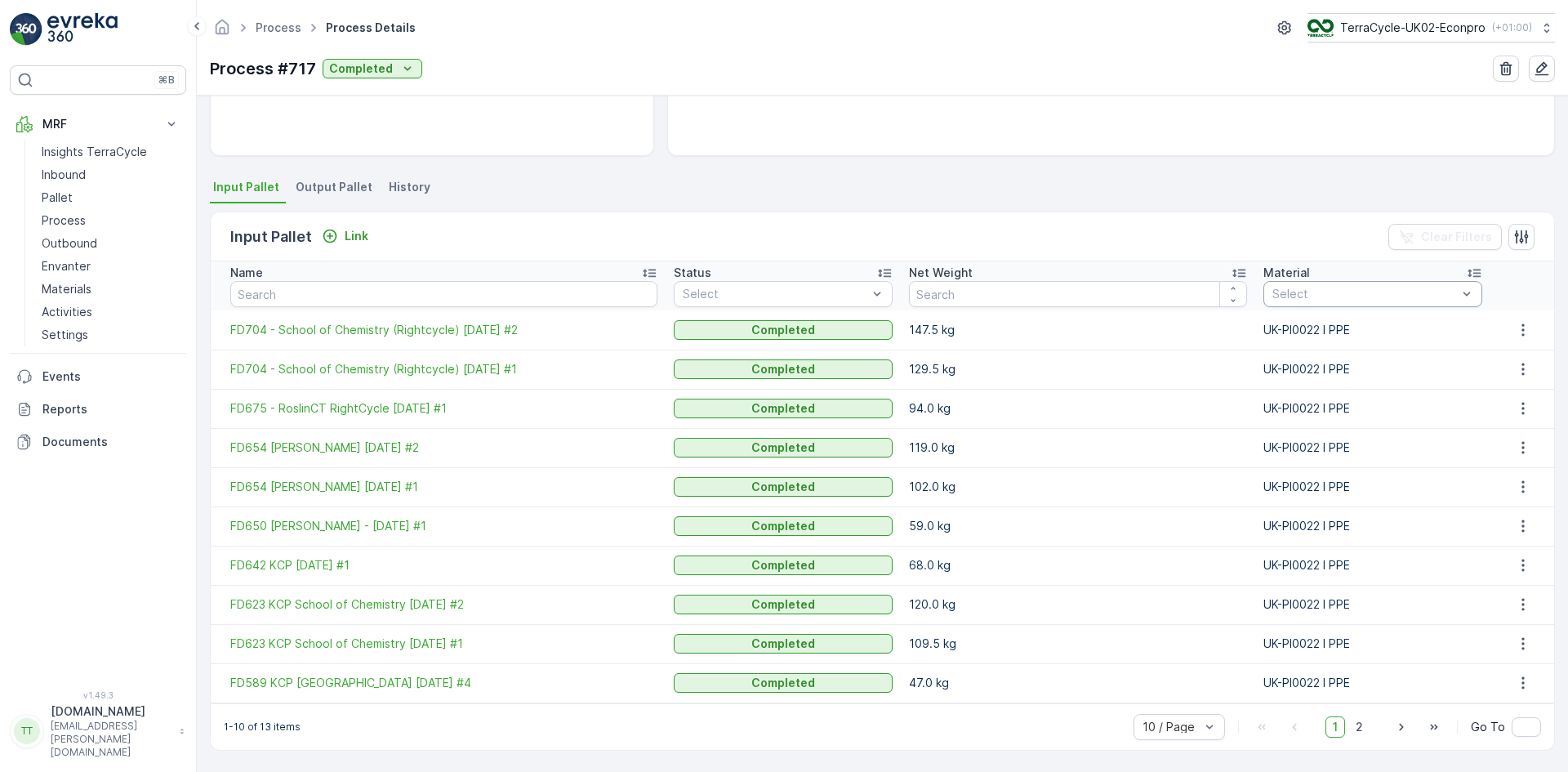
click at [349, 185] on span "Output Pallet" at bounding box center [335, 187] width 77 height 16
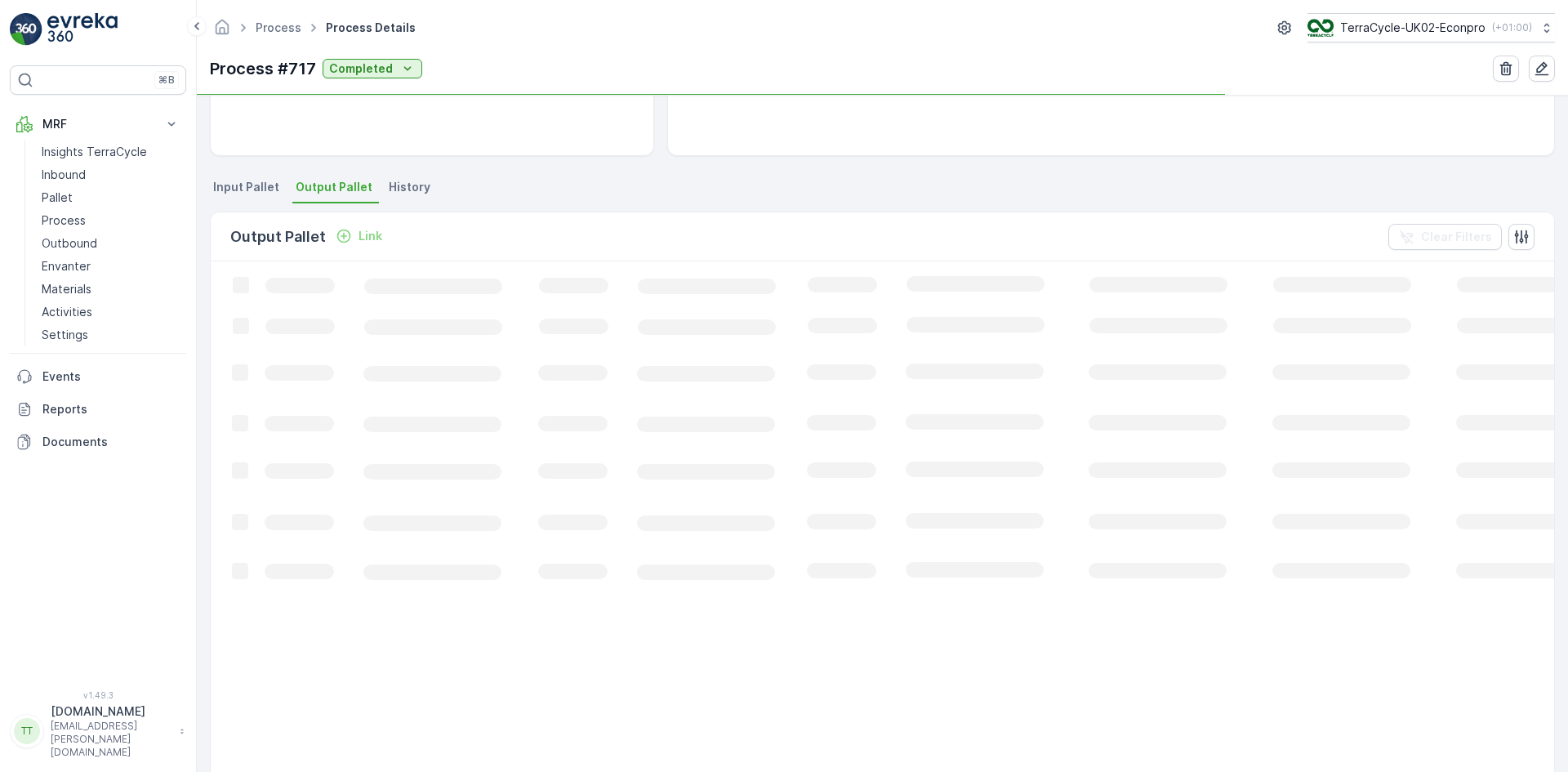
scroll to position [71, 0]
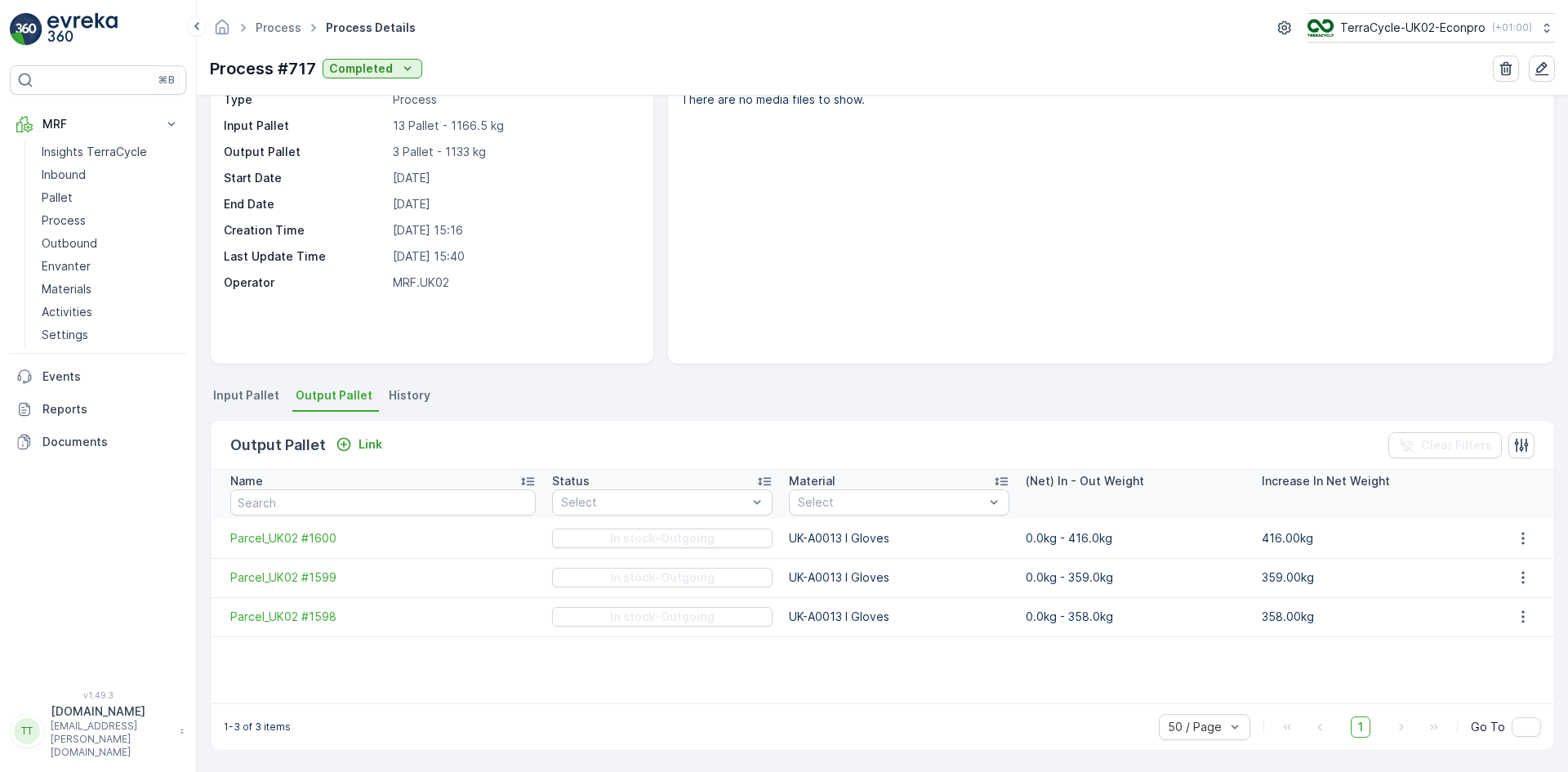
click at [240, 395] on span "Input Pallet" at bounding box center [246, 395] width 66 height 16
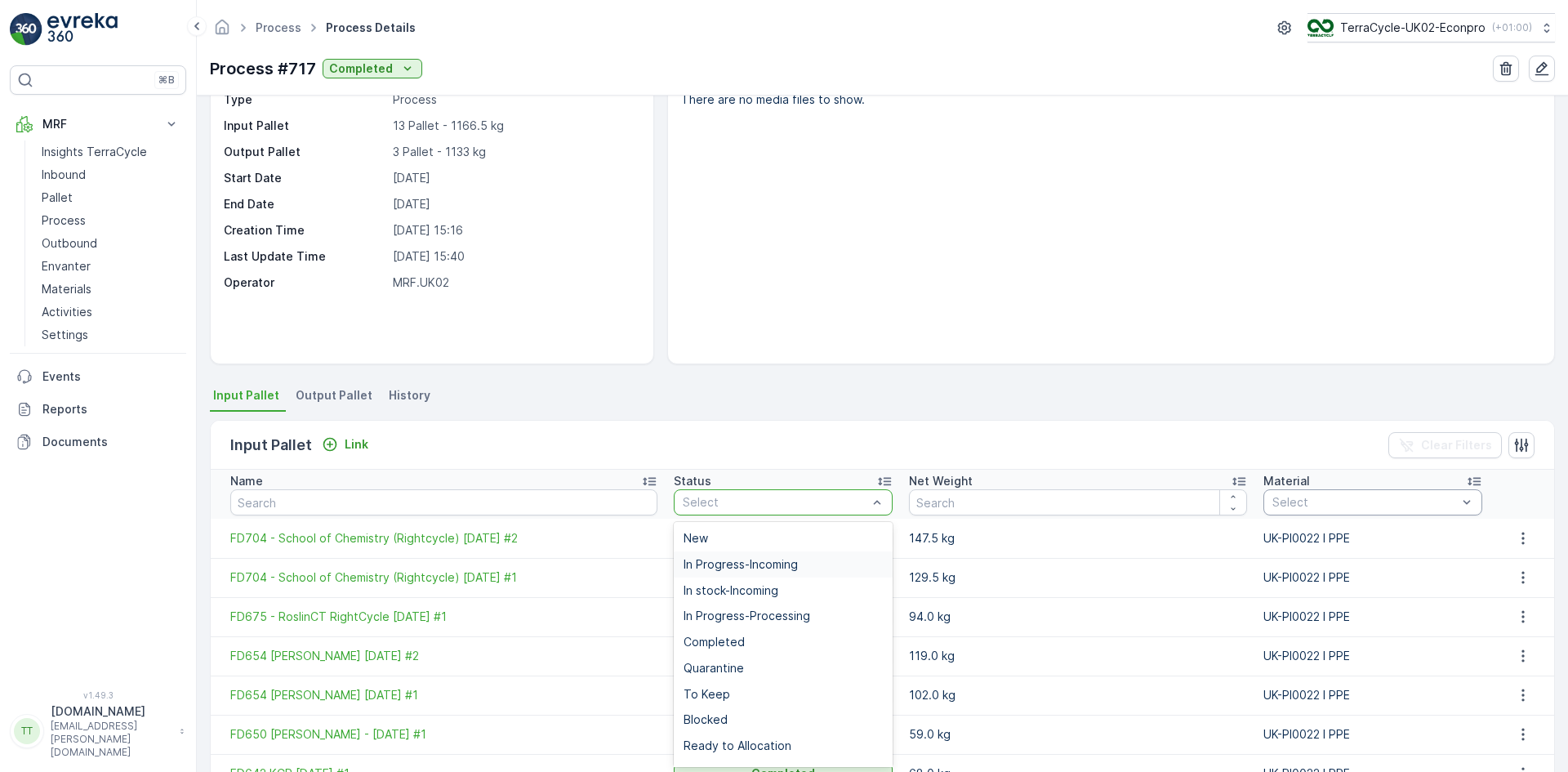
click at [737, 562] on span "In Progress-Incoming" at bounding box center [741, 564] width 114 height 13
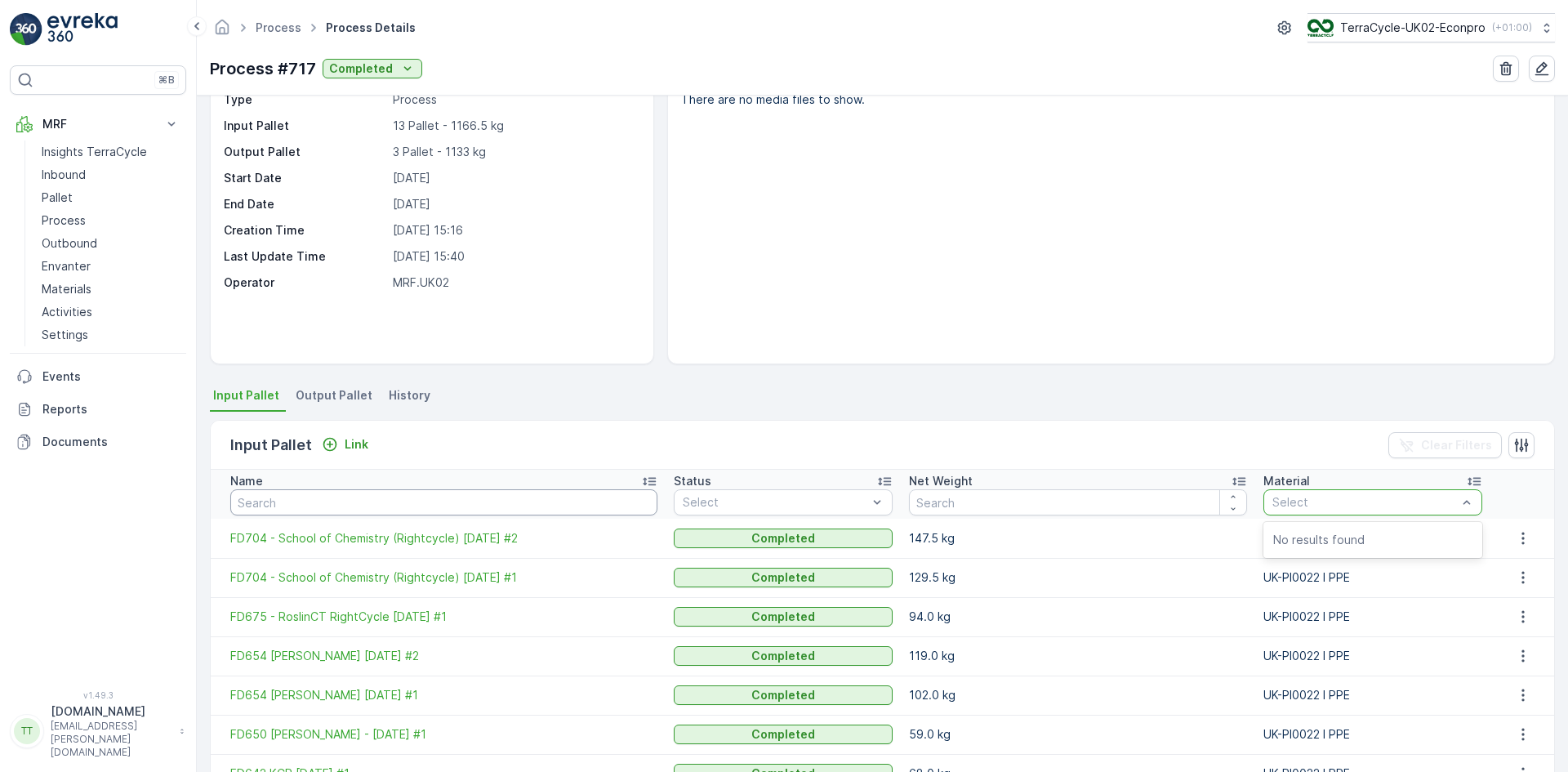
click at [469, 499] on input "text" at bounding box center [444, 503] width 427 height 26
type input "704"
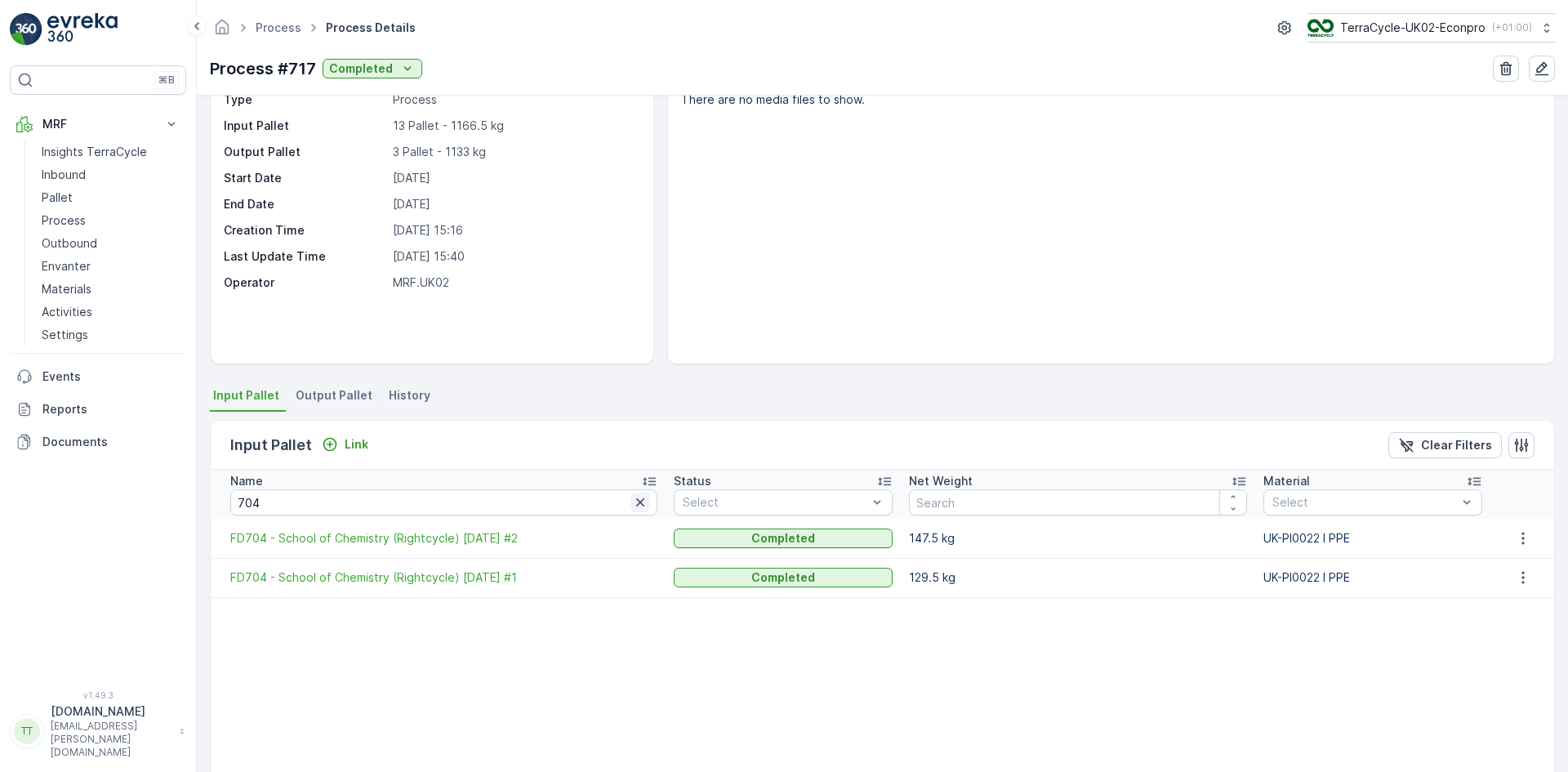
click at [649, 502] on icon "button" at bounding box center [640, 503] width 16 height 16
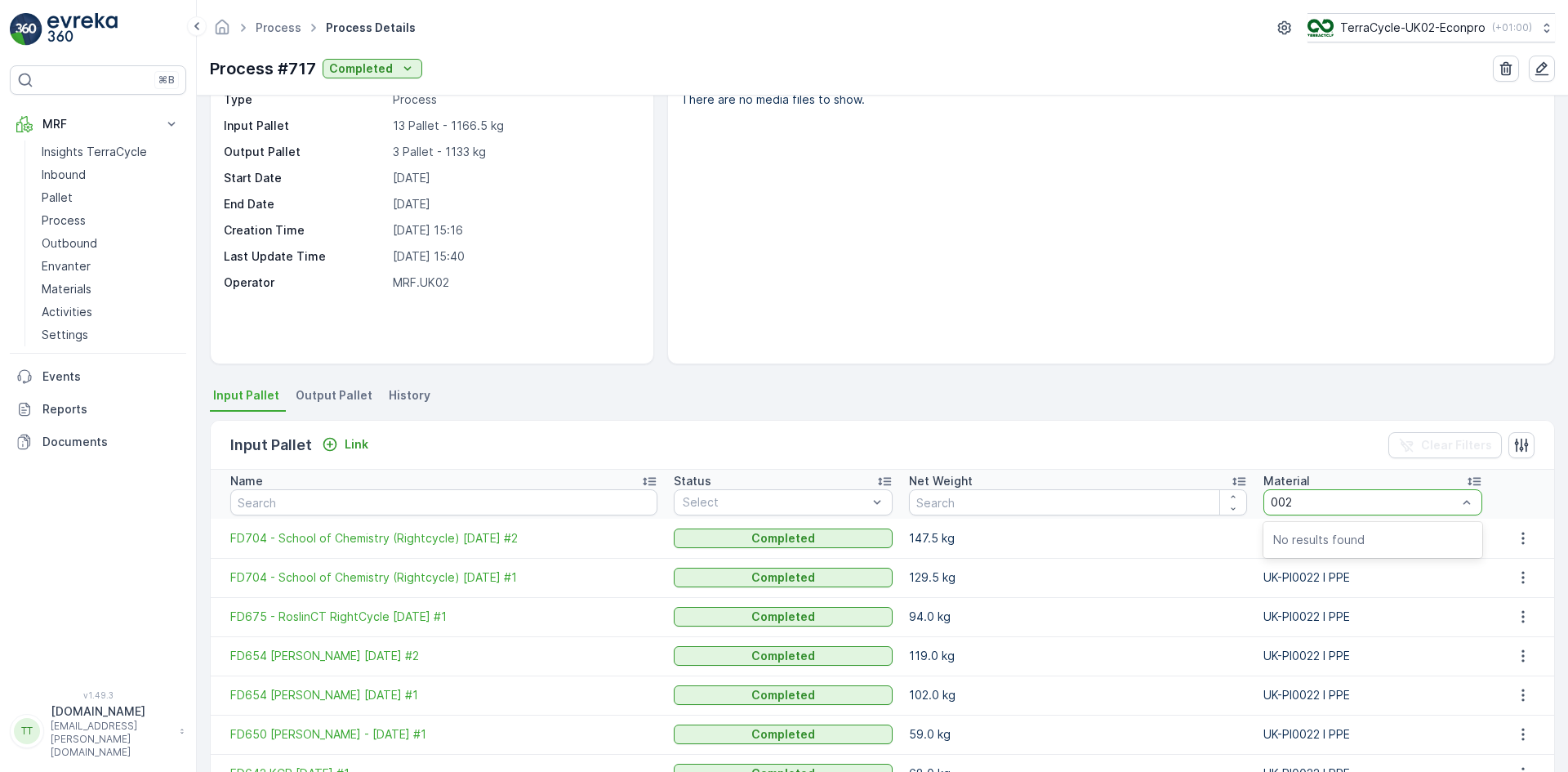
type input "0022"
click at [313, 388] on span "Output Pallet" at bounding box center [335, 395] width 77 height 16
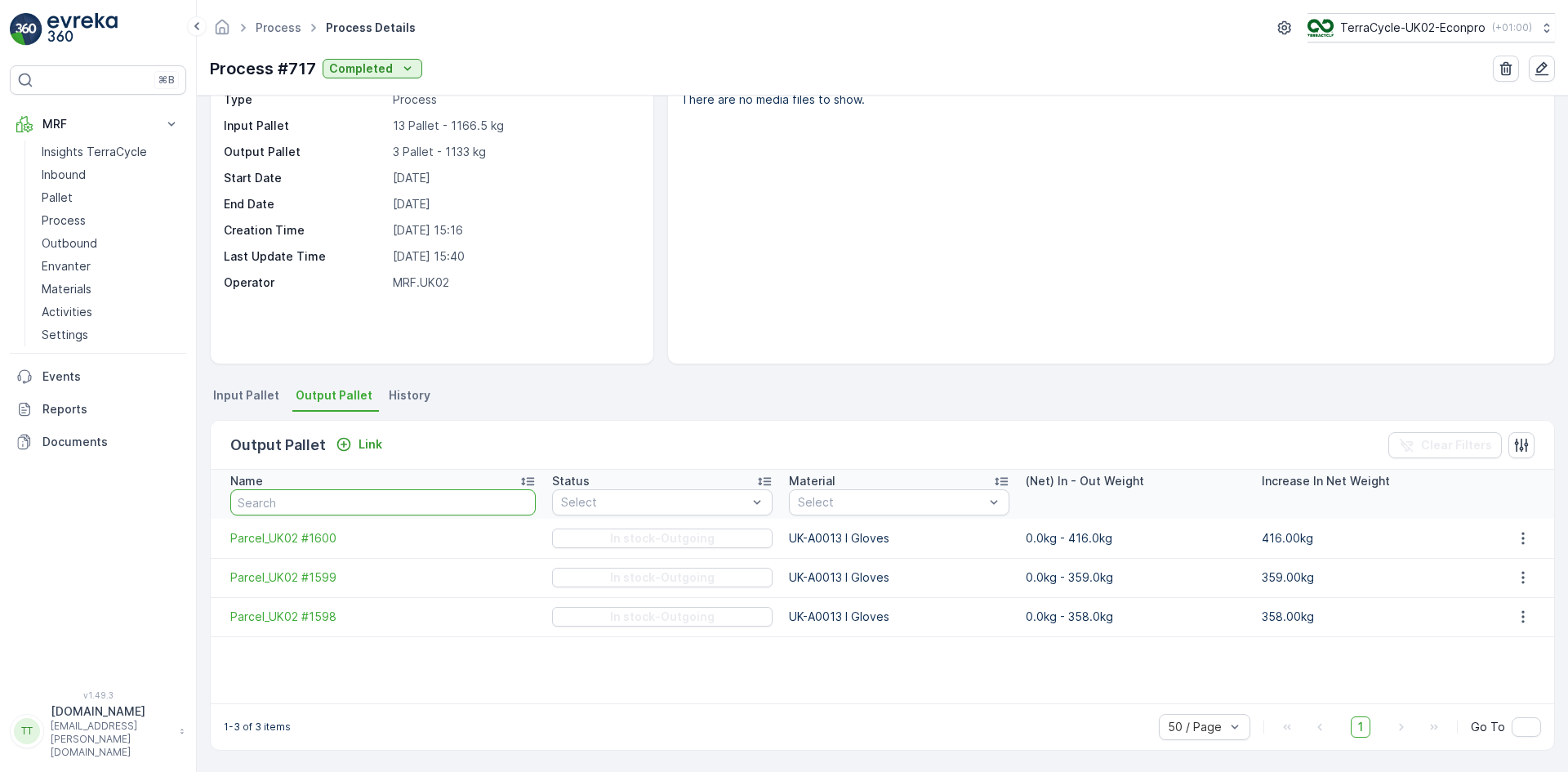
click at [344, 499] on input "text" at bounding box center [383, 503] width 306 height 26
type input "1600"
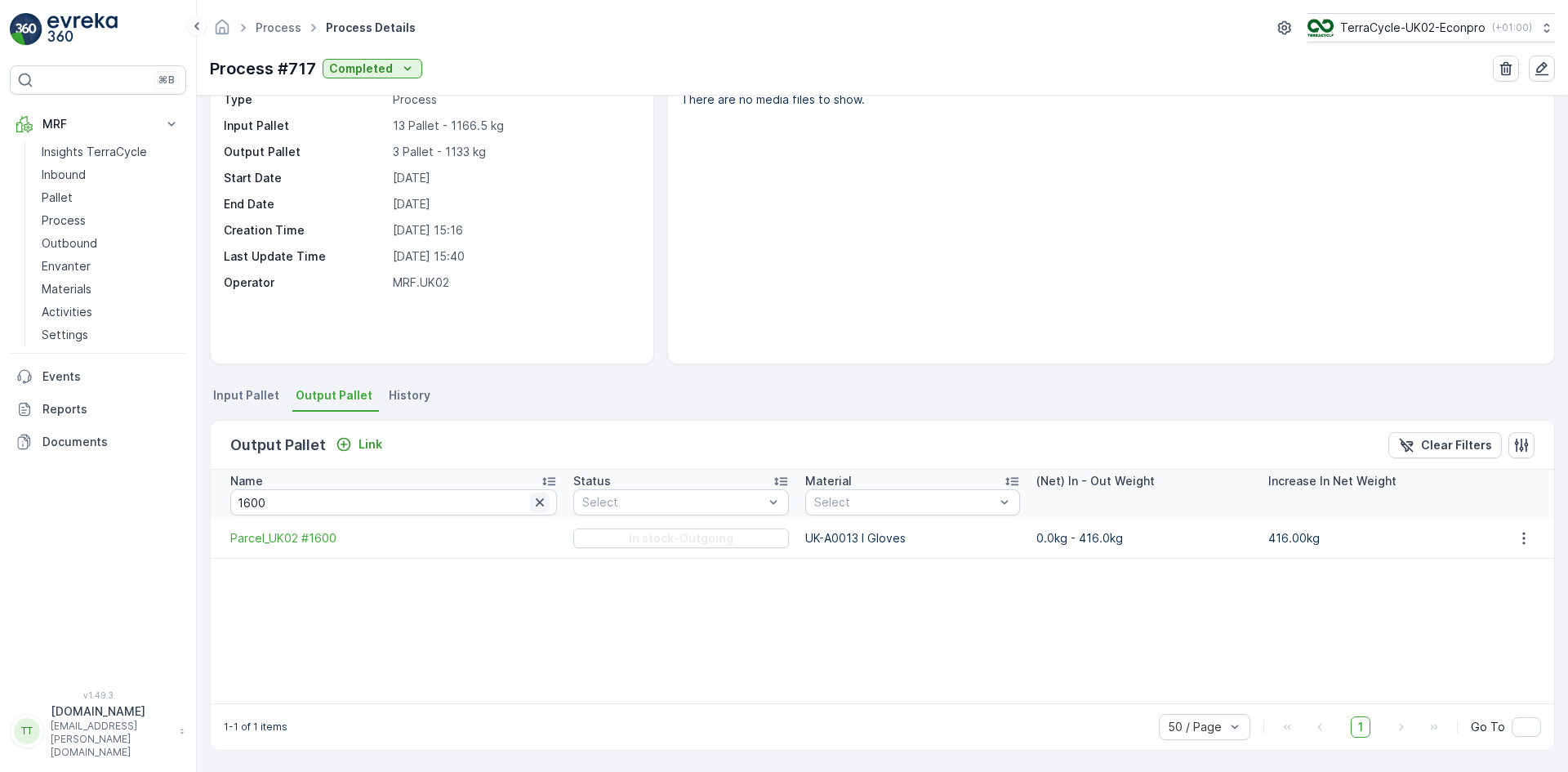
click at [531, 503] on icon "button" at bounding box center [540, 503] width 16 height 16
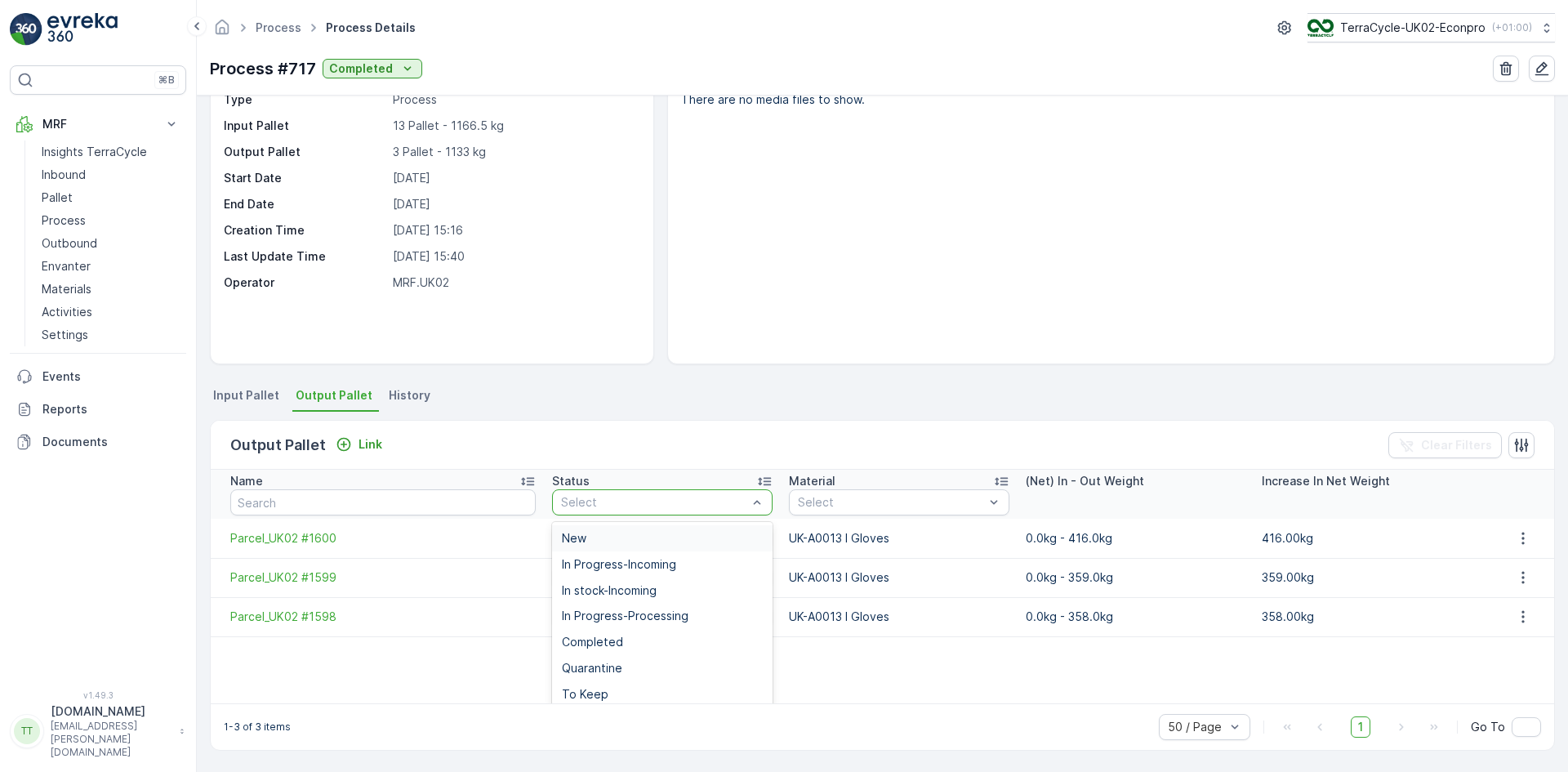
click at [630, 532] on div "New" at bounding box center [662, 538] width 201 height 13
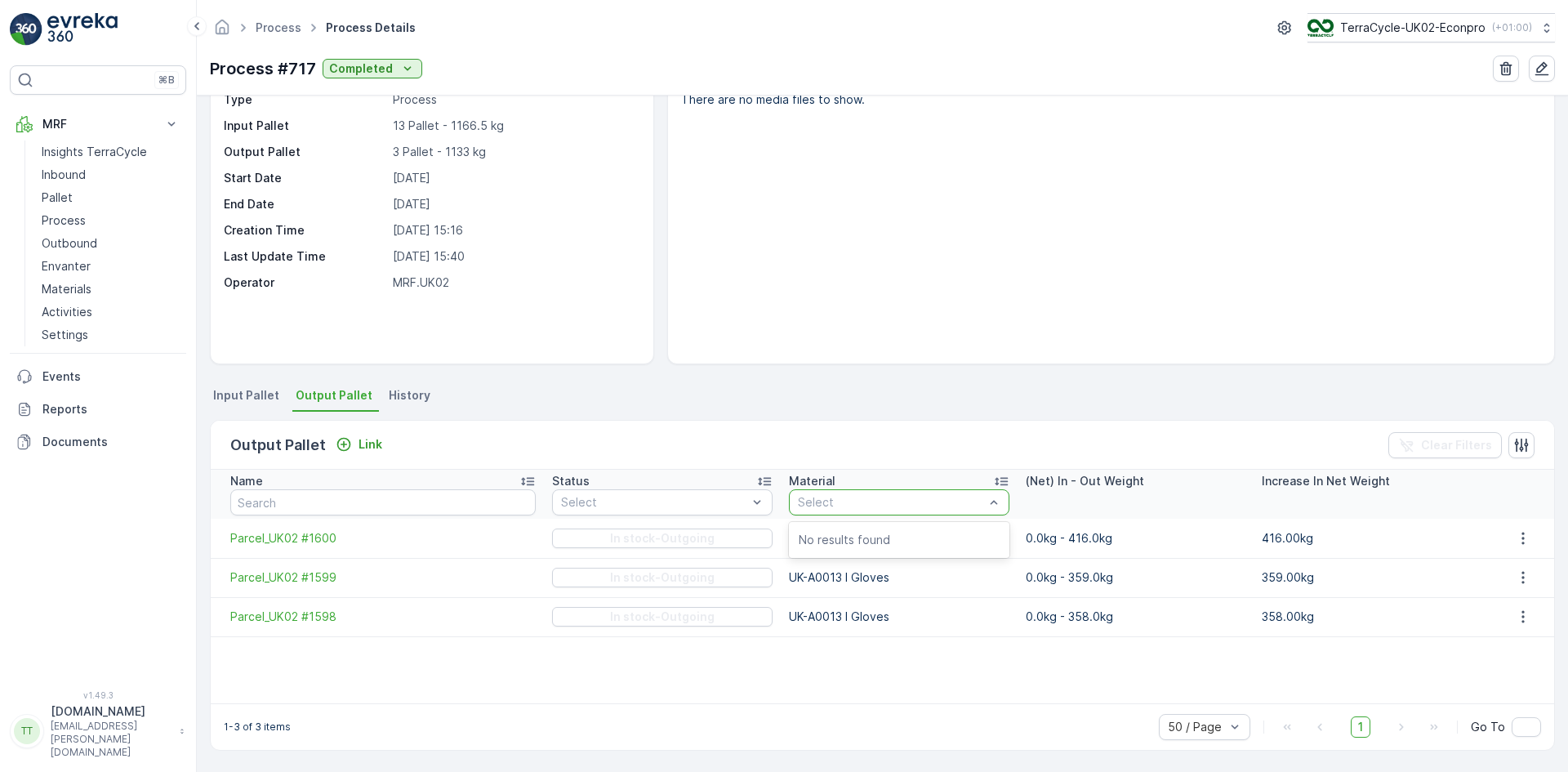
click at [837, 500] on div at bounding box center [891, 503] width 189 height 13
type input "0"
click at [1120, 229] on div "There are no media files to show." at bounding box center [1111, 222] width 887 height 286
click at [52, 191] on p "Pallet" at bounding box center [57, 198] width 31 height 16
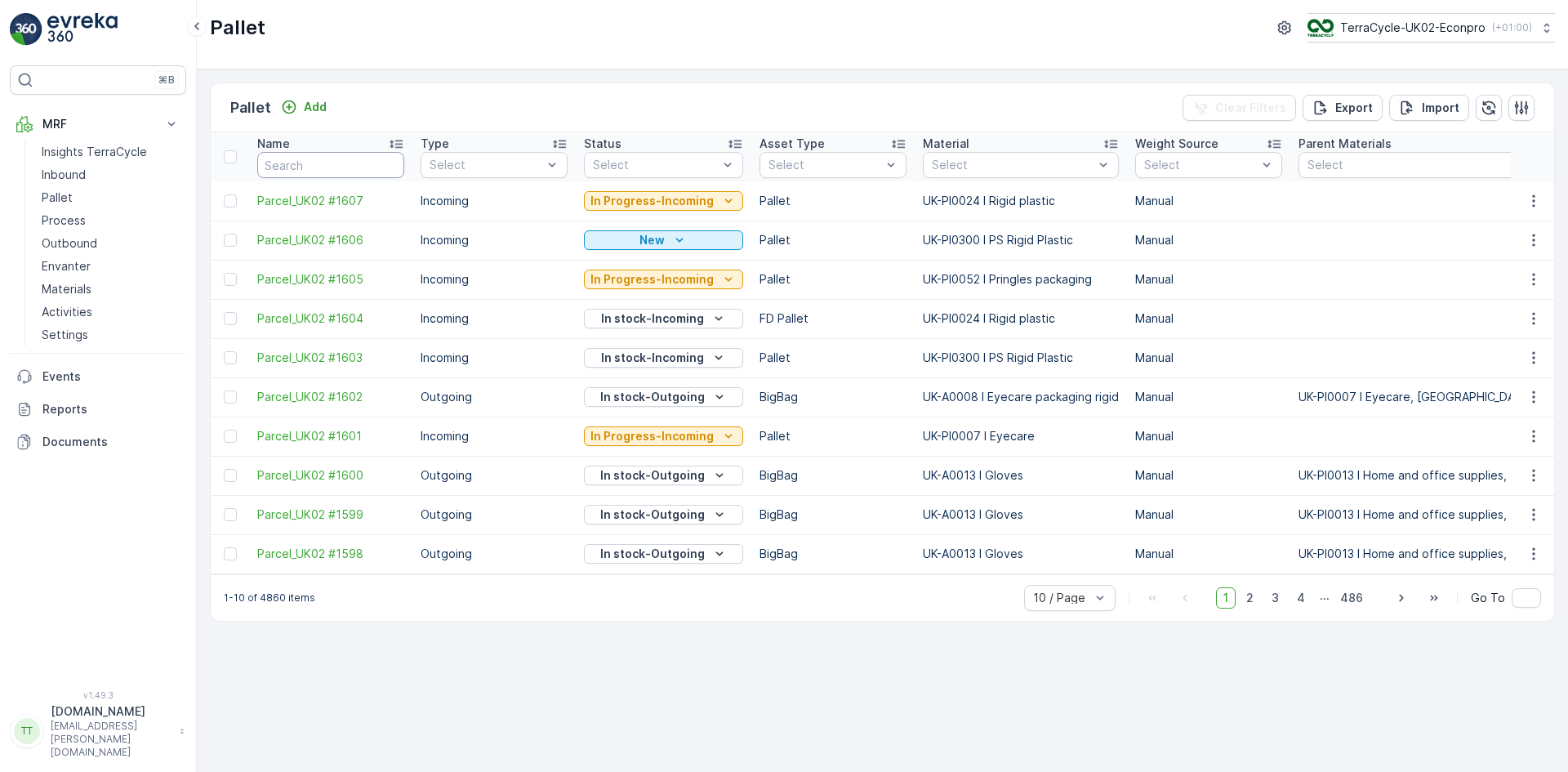
click at [313, 161] on input "text" at bounding box center [330, 165] width 147 height 26
type input "FD735"
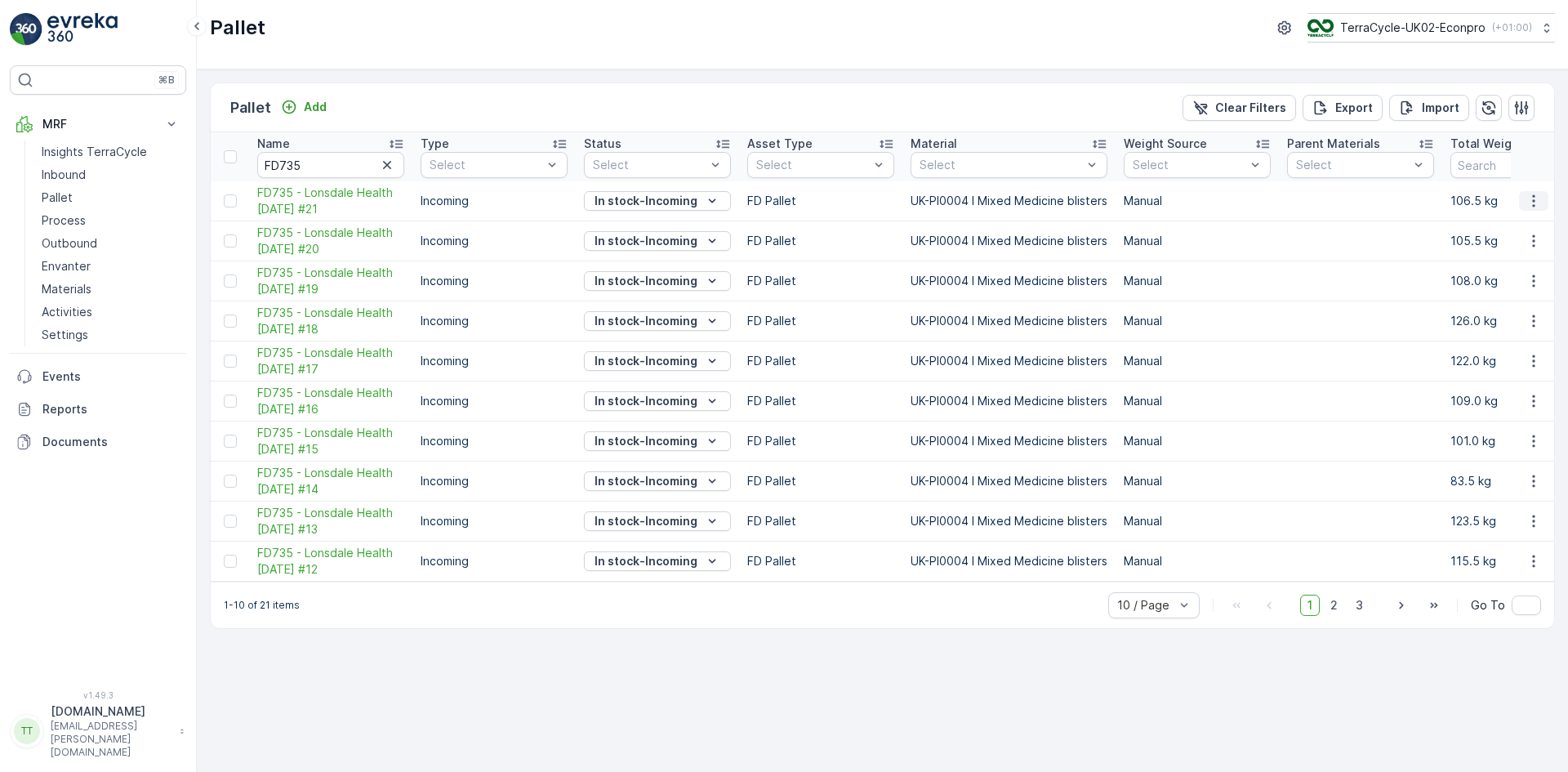
drag, startPoint x: 305, startPoint y: 209, endPoint x: 1534, endPoint y: 198, distance: 1229.0
click at [1534, 198] on icon "button" at bounding box center [1534, 201] width 16 height 16
drag, startPoint x: 317, startPoint y: 234, endPoint x: 1535, endPoint y: 246, distance: 1218.1
click at [1535, 246] on icon "button" at bounding box center [1534, 241] width 2 height 12
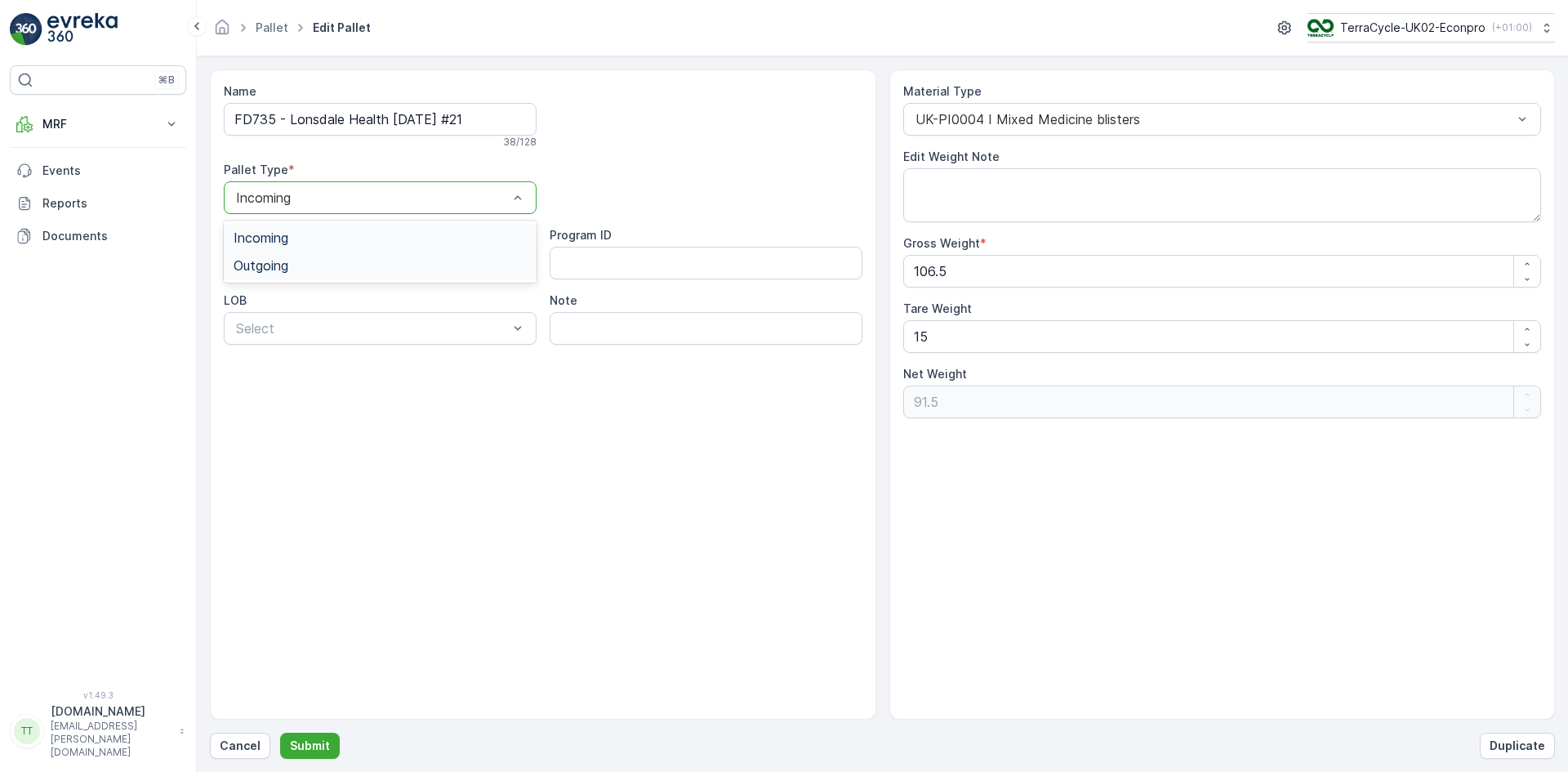
click at [272, 263] on span "Outgoing" at bounding box center [261, 266] width 55 height 15
click at [306, 742] on p "Submit" at bounding box center [310, 746] width 40 height 16
click at [261, 271] on span "Outgoing" at bounding box center [261, 266] width 55 height 15
click at [304, 739] on p "Submit" at bounding box center [310, 746] width 40 height 16
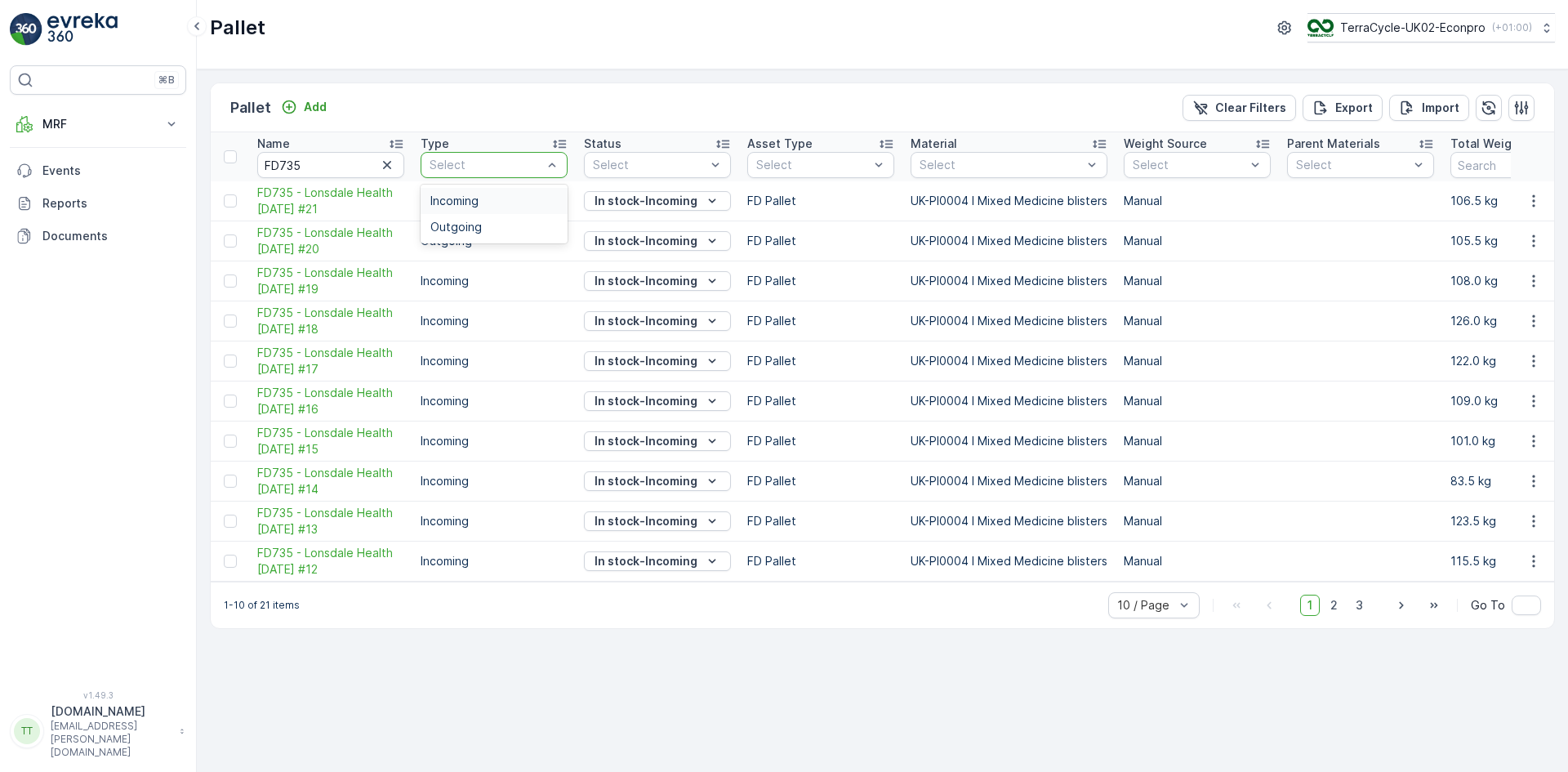
click at [466, 201] on span "Incoming" at bounding box center [454, 201] width 48 height 13
click at [1534, 204] on icon "button" at bounding box center [1534, 201] width 16 height 16
click at [1537, 246] on icon "button" at bounding box center [1534, 241] width 16 height 16
click at [1534, 285] on icon "button" at bounding box center [1534, 281] width 16 height 16
click at [1514, 104] on icon "button" at bounding box center [1522, 108] width 16 height 16
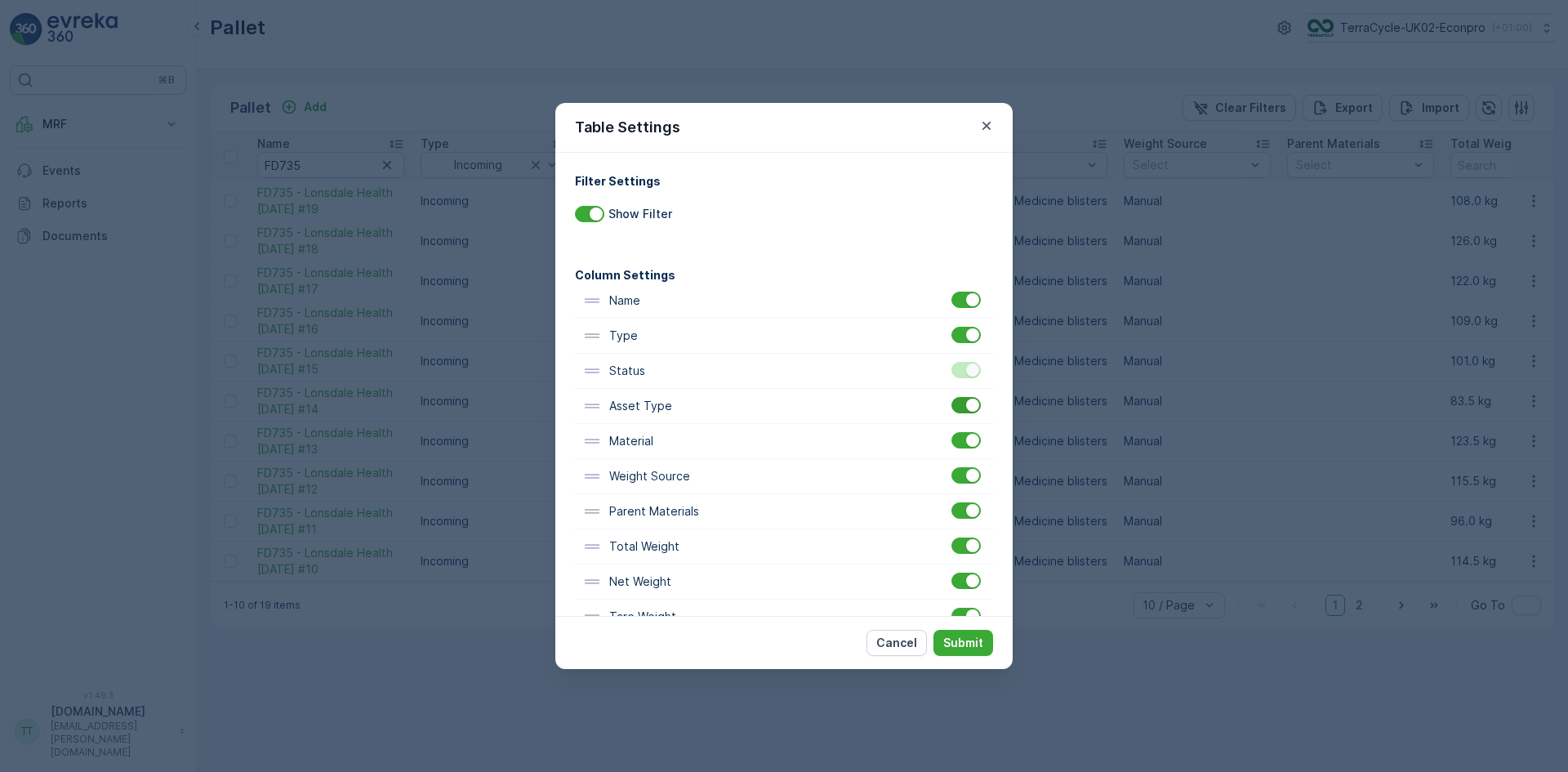
click at [966, 406] on div at bounding box center [973, 405] width 13 height 13
click at [951, 397] on input "checkbox" at bounding box center [951, 397] width 0 height 0
click at [961, 427] on div "Material" at bounding box center [784, 441] width 418 height 35
click at [961, 442] on div at bounding box center [966, 441] width 30 height 16
click at [951, 432] on input "checkbox" at bounding box center [951, 432] width 0 height 0
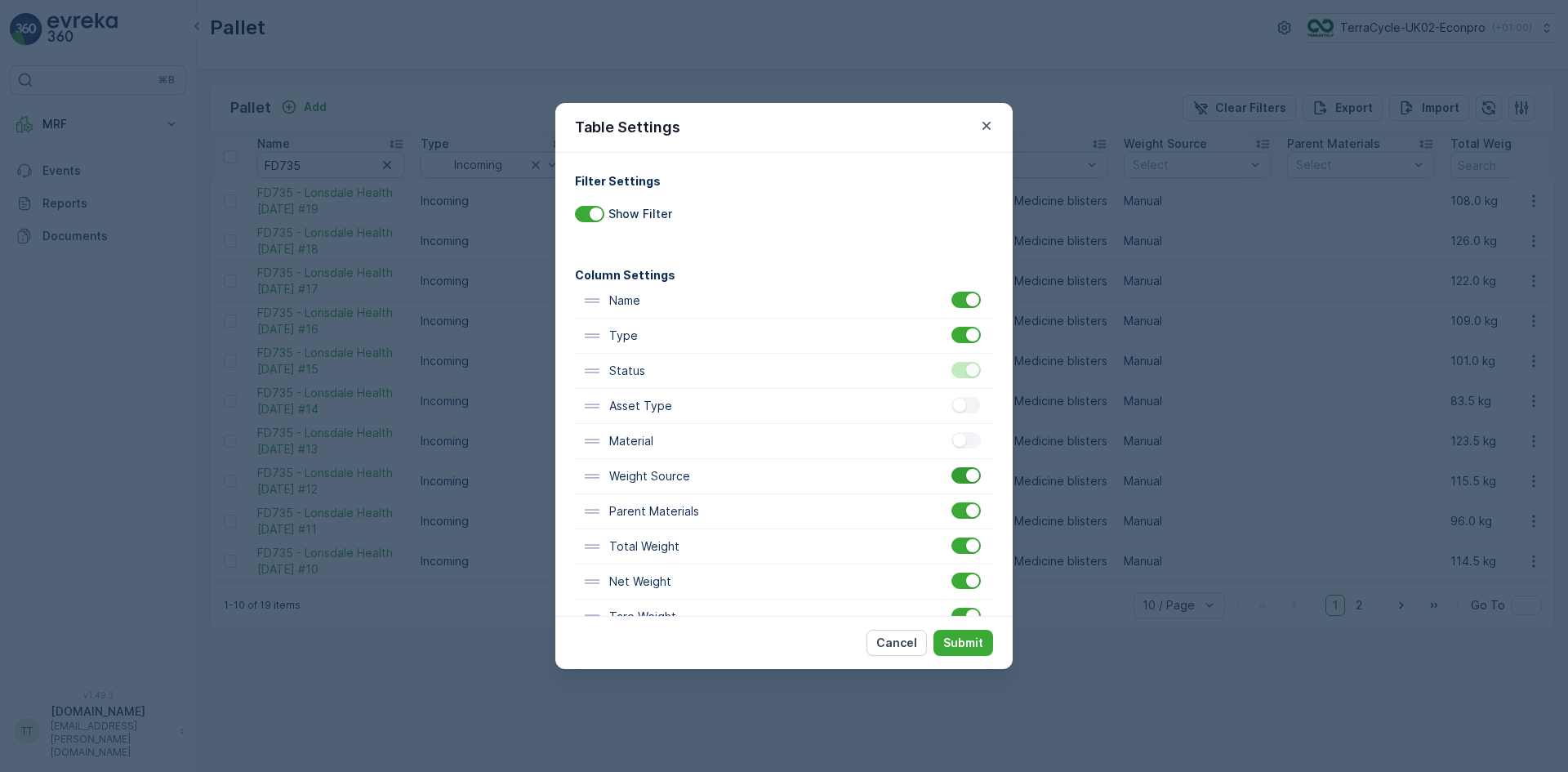
click at [961, 471] on div at bounding box center [966, 476] width 30 height 16
click at [951, 468] on input "checkbox" at bounding box center [951, 468] width 0 height 0
click at [963, 517] on div at bounding box center [966, 511] width 30 height 16
click at [951, 503] on input "checkbox" at bounding box center [951, 503] width 0 height 0
click at [967, 549] on div at bounding box center [973, 546] width 13 height 13
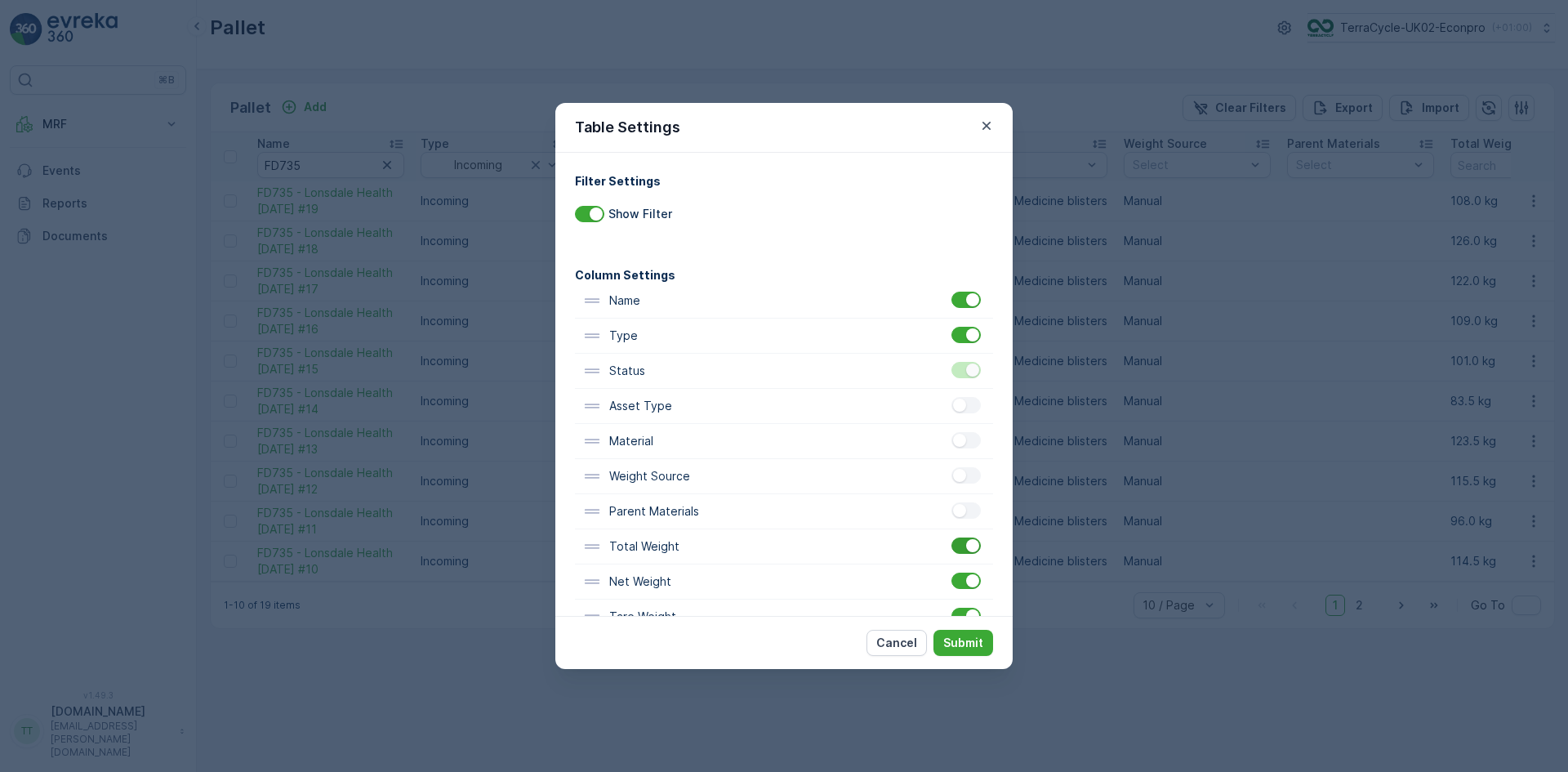
click at [951, 537] on input "checkbox" at bounding box center [951, 537] width 0 height 0
click at [960, 585] on div at bounding box center [966, 581] width 30 height 16
click at [951, 573] on input "checkbox" at bounding box center [951, 573] width 0 height 0
click at [967, 613] on div at bounding box center [973, 616] width 13 height 13
click at [951, 608] on input "checkbox" at bounding box center [951, 608] width 0 height 0
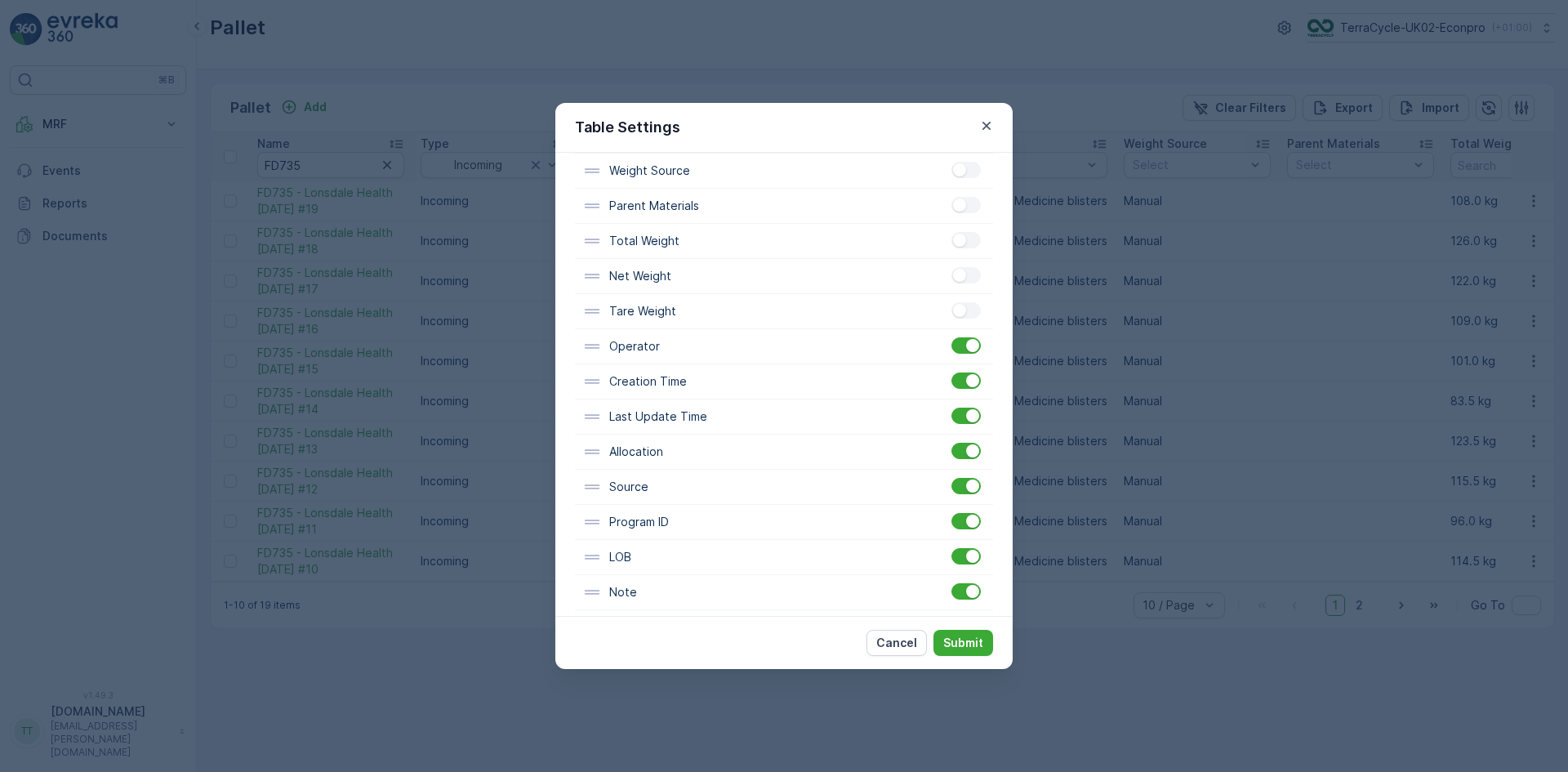
scroll to position [319, 0]
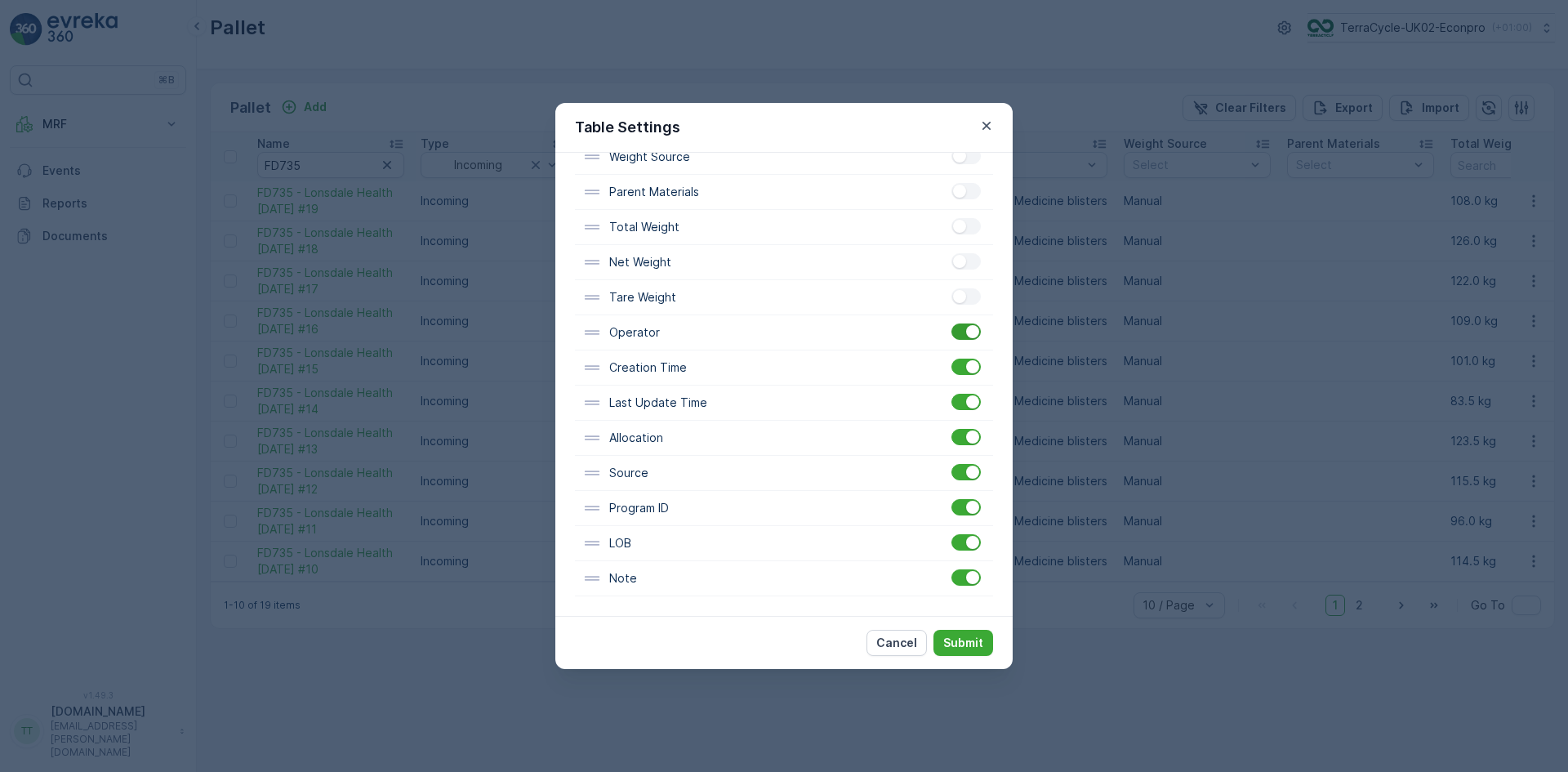
click at [964, 340] on div at bounding box center [966, 331] width 30 height 16
click at [951, 323] on input "checkbox" at bounding box center [951, 323] width 0 height 0
click at [966, 366] on div at bounding box center [973, 367] width 13 height 13
click at [951, 359] on input "checkbox" at bounding box center [951, 359] width 0 height 0
click at [959, 396] on div at bounding box center [966, 402] width 30 height 16
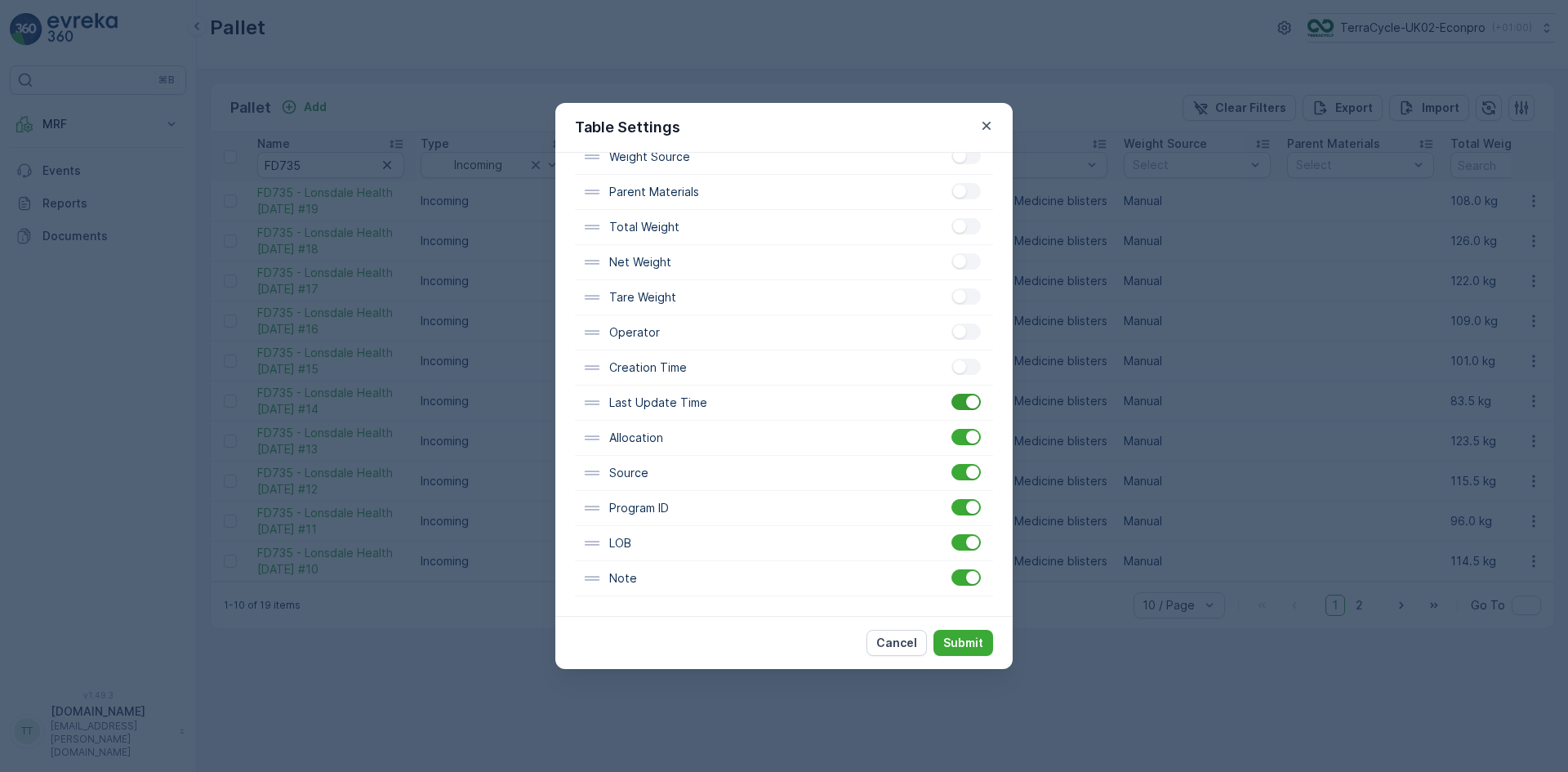
click at [951, 394] on input "checkbox" at bounding box center [951, 394] width 0 height 0
click at [959, 432] on div at bounding box center [966, 437] width 30 height 16
click at [951, 429] on input "checkbox" at bounding box center [951, 429] width 0 height 0
click at [964, 465] on div at bounding box center [966, 473] width 30 height 16
click at [951, 464] on input "checkbox" at bounding box center [951, 464] width 0 height 0
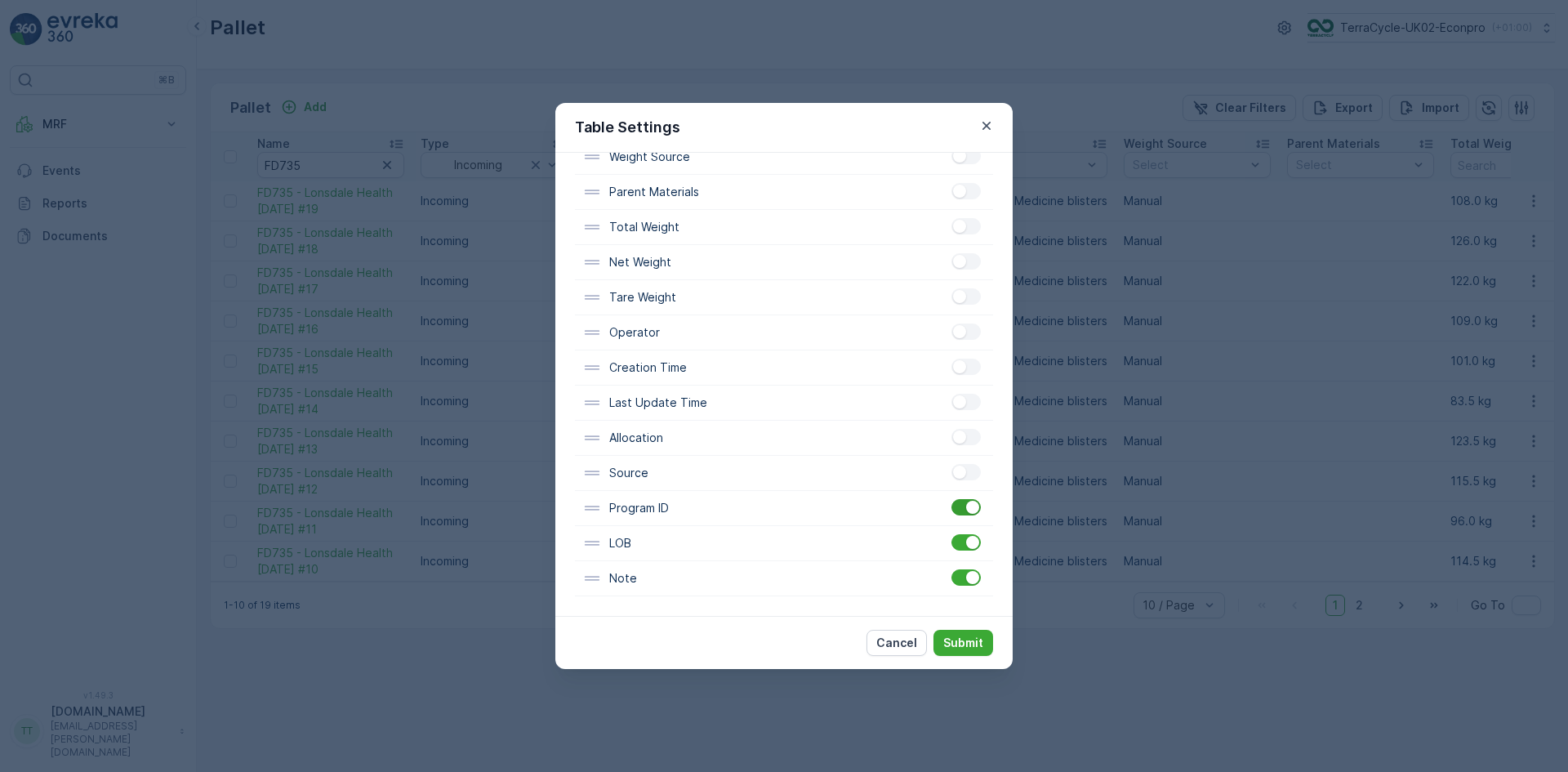
click at [960, 504] on div at bounding box center [966, 508] width 30 height 16
click at [951, 500] on input "checkbox" at bounding box center [951, 500] width 0 height 0
click at [966, 544] on div at bounding box center [973, 542] width 13 height 13
click at [951, 534] on input "checkbox" at bounding box center [951, 534] width 0 height 0
click at [966, 580] on div at bounding box center [973, 578] width 13 height 13
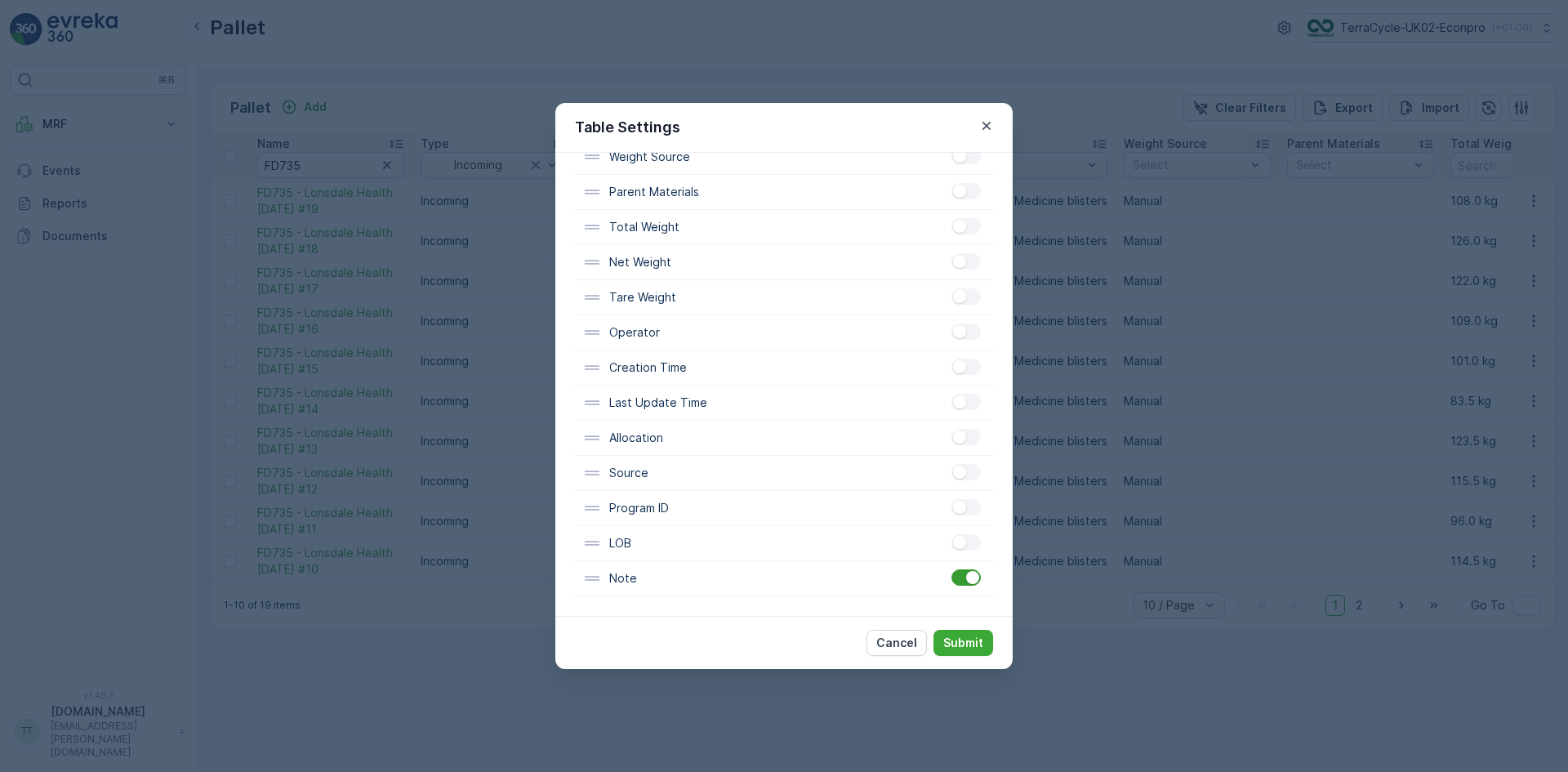
click at [951, 569] on input "checkbox" at bounding box center [951, 569] width 0 height 0
click at [969, 637] on p "Submit" at bounding box center [963, 643] width 40 height 16
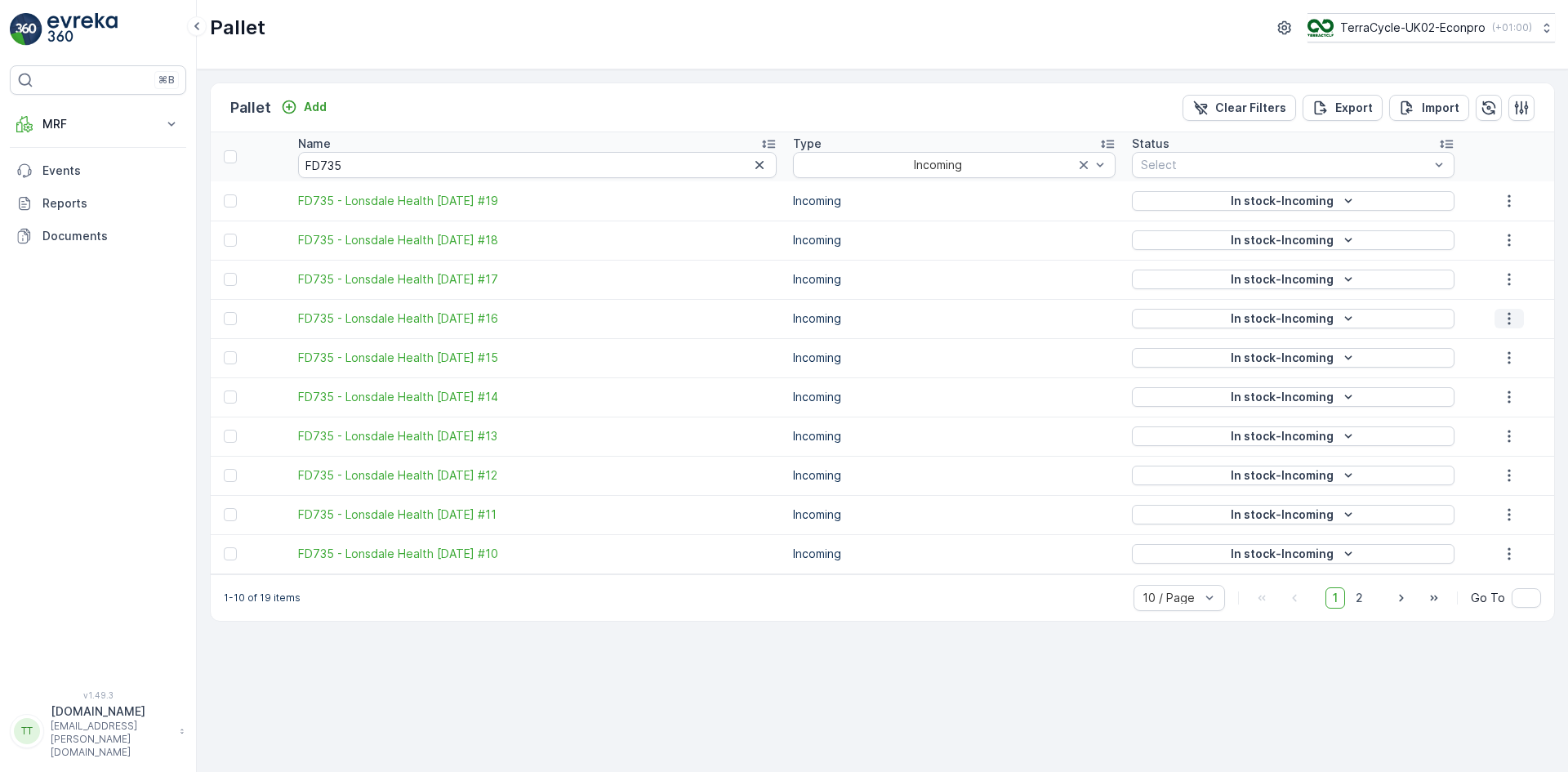
click at [1516, 311] on icon "button" at bounding box center [1510, 319] width 16 height 16
click at [1507, 356] on icon "button" at bounding box center [1510, 358] width 16 height 16
click at [1512, 395] on icon "button" at bounding box center [1510, 397] width 16 height 16
click at [1517, 440] on icon "button" at bounding box center [1510, 436] width 16 height 16
click at [1513, 477] on icon "button" at bounding box center [1510, 476] width 16 height 16
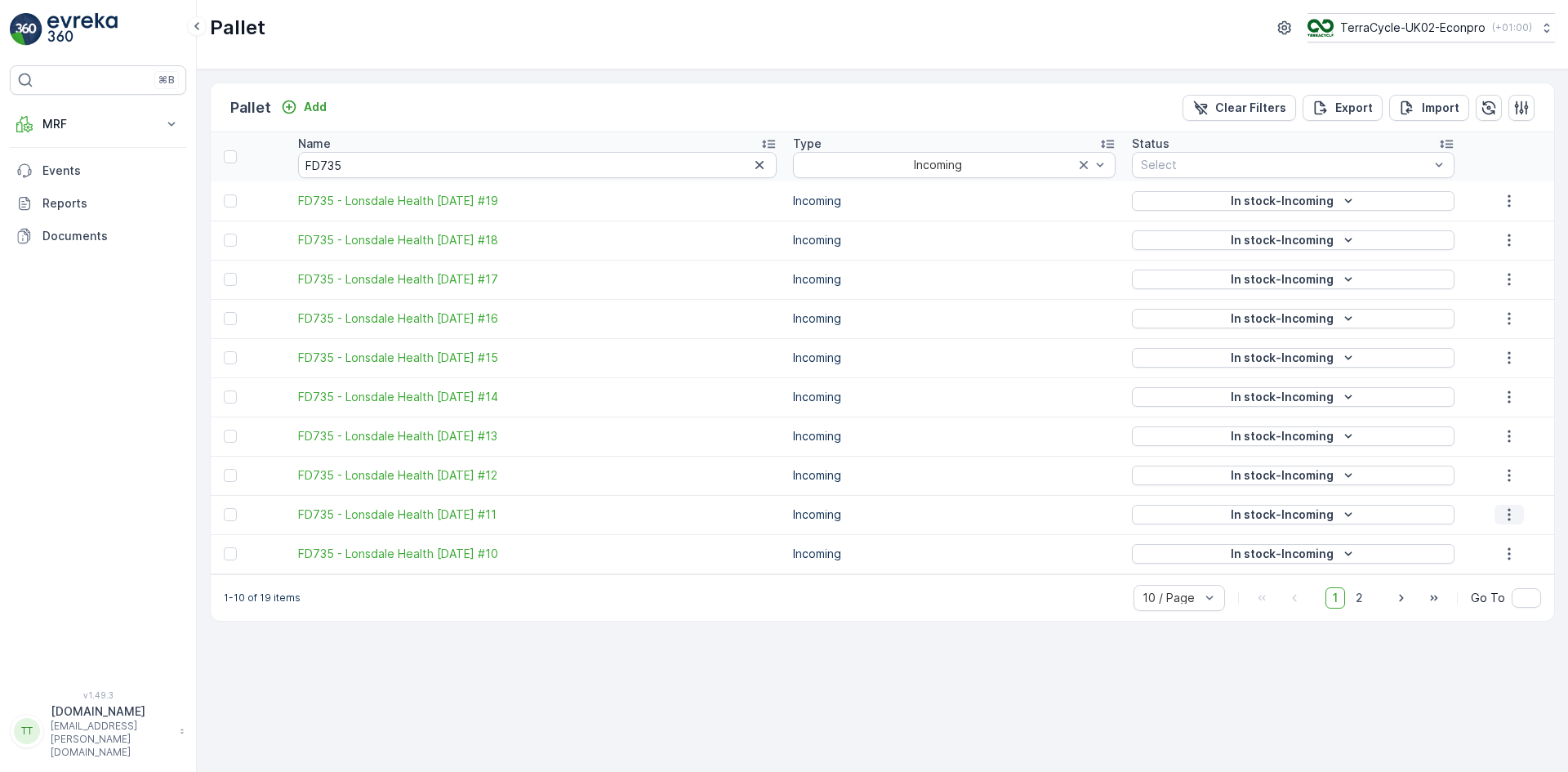
click at [1509, 512] on icon "button" at bounding box center [1510, 515] width 16 height 16
click at [1511, 556] on icon "button" at bounding box center [1510, 554] width 16 height 16
click at [1361, 597] on span "2" at bounding box center [1360, 598] width 22 height 21
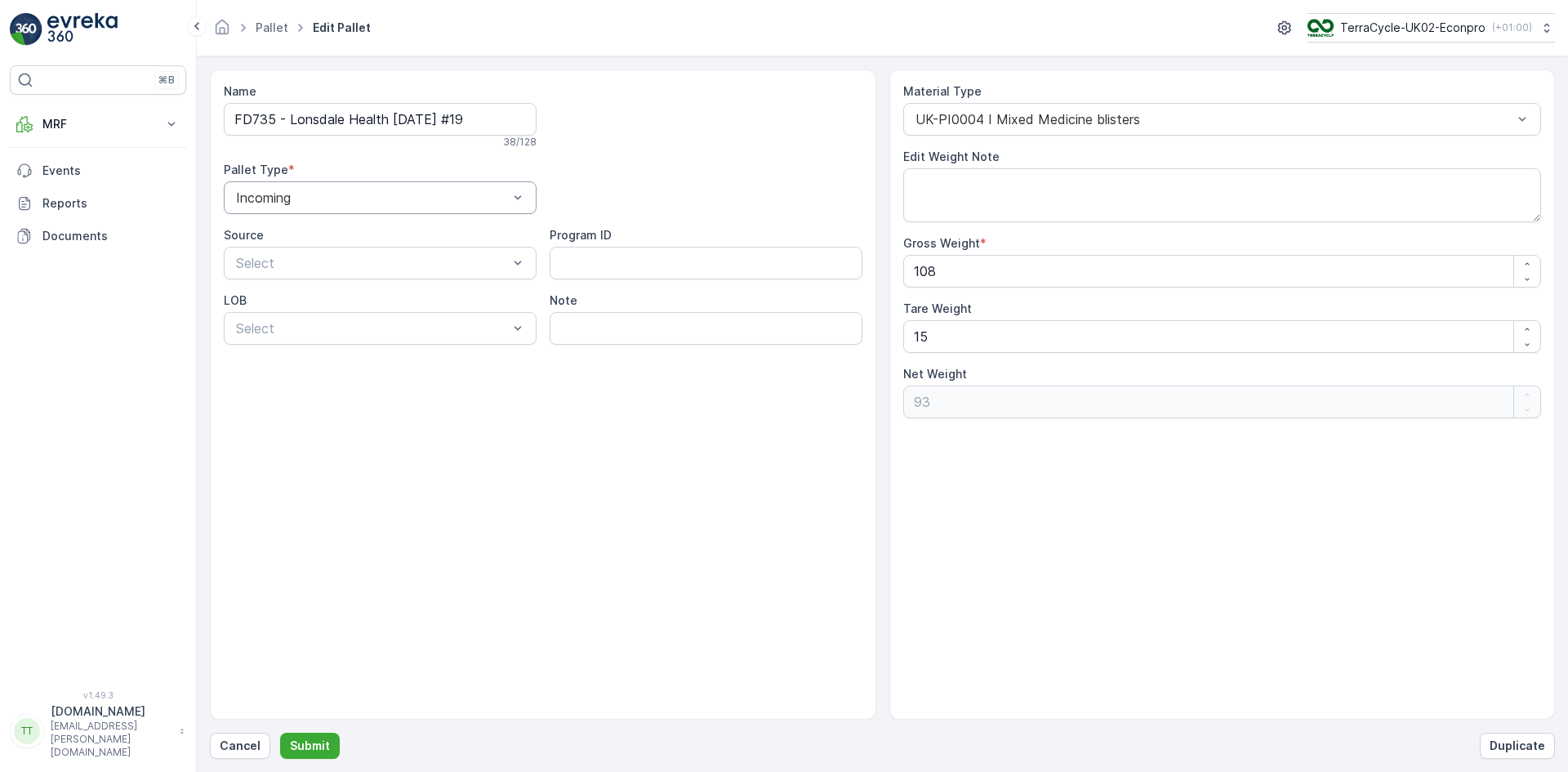
click at [255, 189] on div "Incoming" at bounding box center [380, 198] width 312 height 33
click at [262, 268] on span "Outgoing" at bounding box center [261, 266] width 55 height 15
click at [299, 741] on p "Submit" at bounding box center [310, 746] width 40 height 16
click at [285, 264] on span "Outgoing" at bounding box center [261, 266] width 55 height 15
click at [321, 750] on p "Submit" at bounding box center [310, 746] width 40 height 16
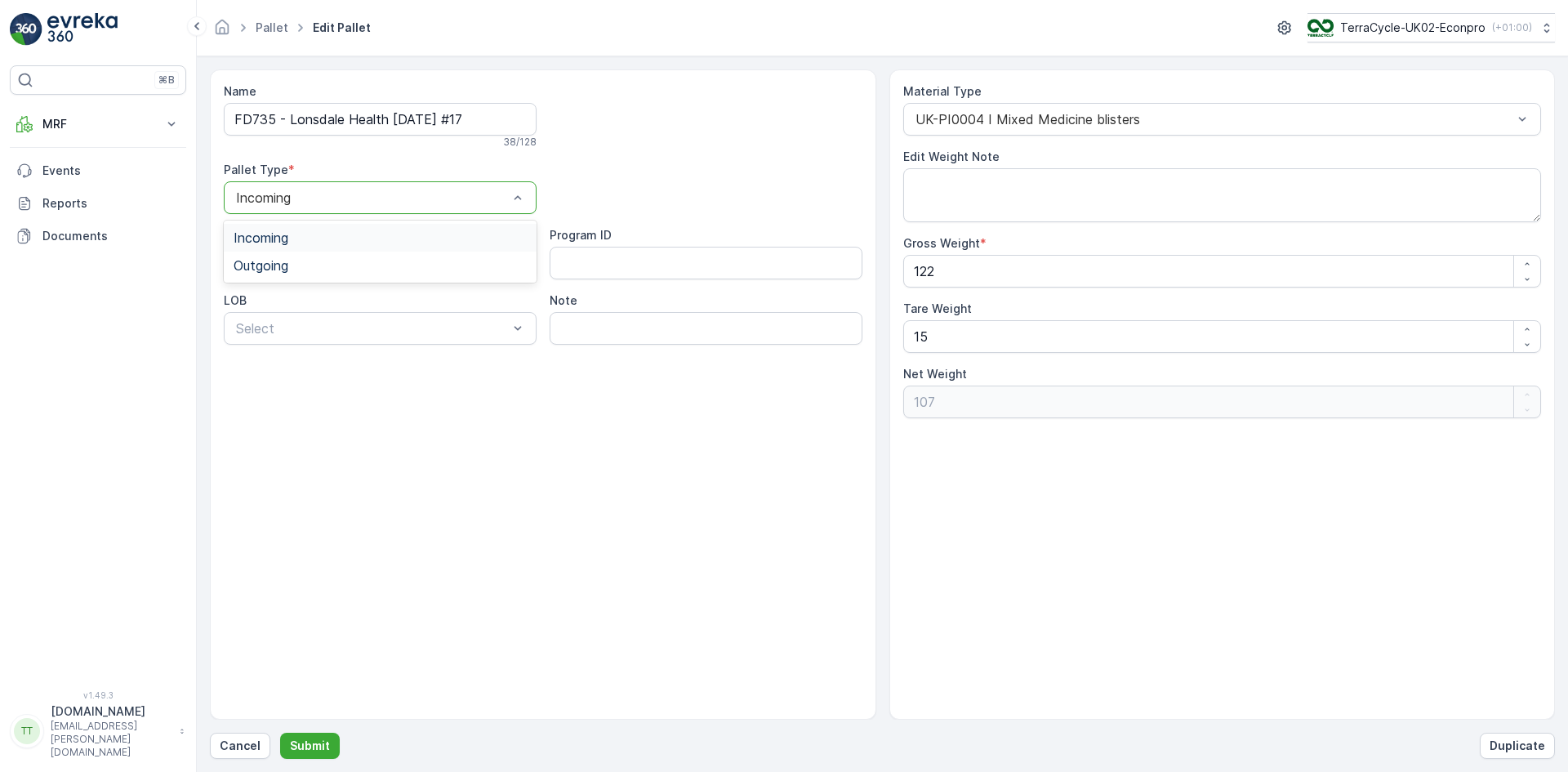
click at [296, 190] on div "Incoming" at bounding box center [380, 198] width 312 height 33
click at [283, 265] on span "Outgoing" at bounding box center [261, 266] width 55 height 15
click at [308, 734] on button "Submit" at bounding box center [310, 746] width 60 height 26
click at [344, 262] on div "Outgoing" at bounding box center [381, 266] width 294 height 15
click at [309, 737] on button "Submit" at bounding box center [310, 746] width 60 height 26
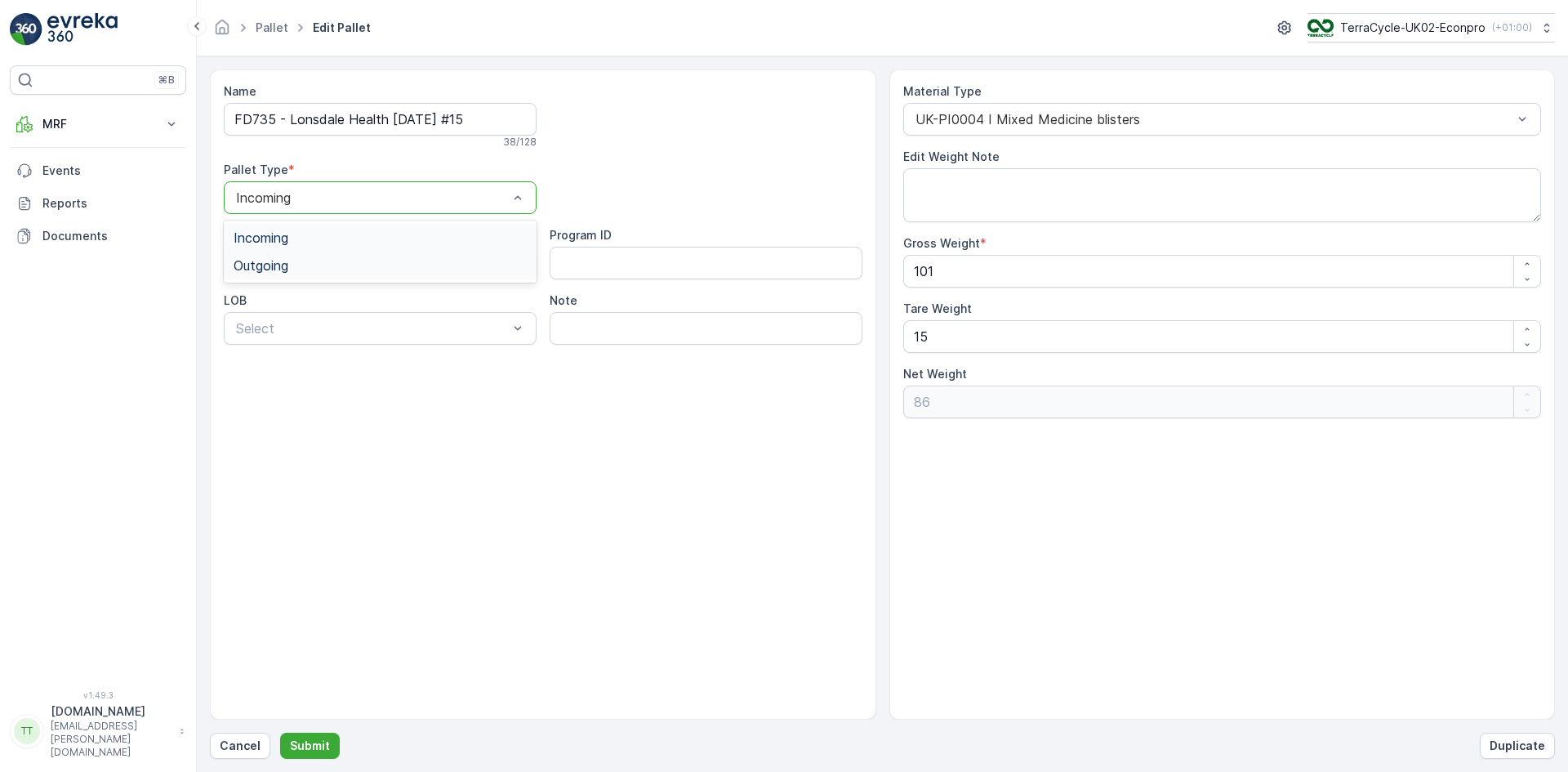
click at [281, 266] on span "Outgoing" at bounding box center [261, 266] width 55 height 15
click at [321, 746] on p "Submit" at bounding box center [310, 746] width 40 height 16
click at [271, 265] on span "Outgoing" at bounding box center [261, 266] width 55 height 15
click at [314, 742] on p "Submit" at bounding box center [310, 746] width 40 height 16
click at [291, 264] on div "Outgoing" at bounding box center [380, 259] width 312 height 15
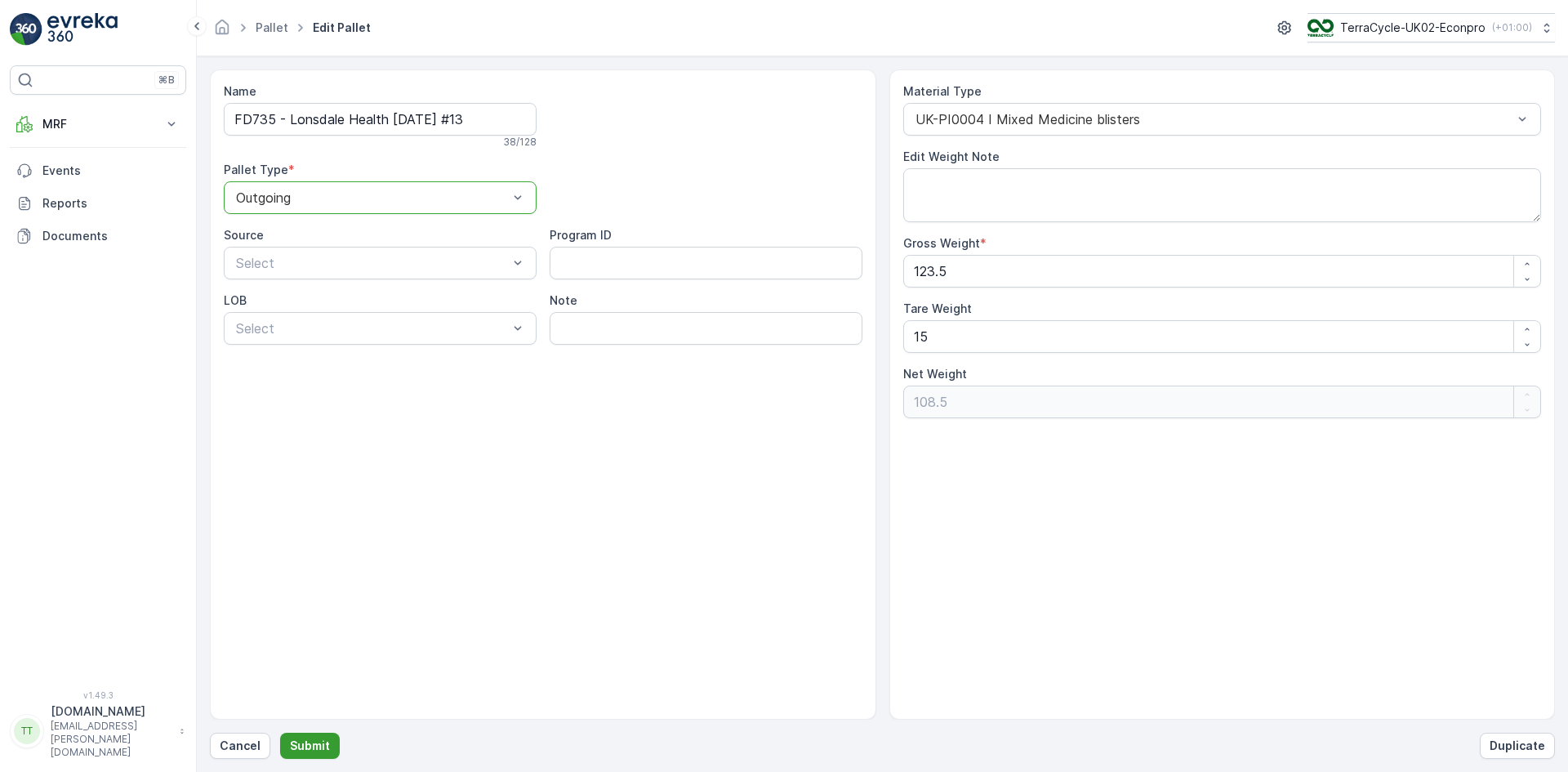
click at [312, 743] on p "Submit" at bounding box center [310, 746] width 40 height 16
click at [313, 205] on div "Incoming" at bounding box center [380, 198] width 312 height 33
click at [277, 271] on span "Outgoing" at bounding box center [261, 266] width 55 height 15
click at [317, 747] on p "Submit" at bounding box center [310, 746] width 40 height 16
click at [265, 271] on span "Outgoing" at bounding box center [261, 266] width 55 height 15
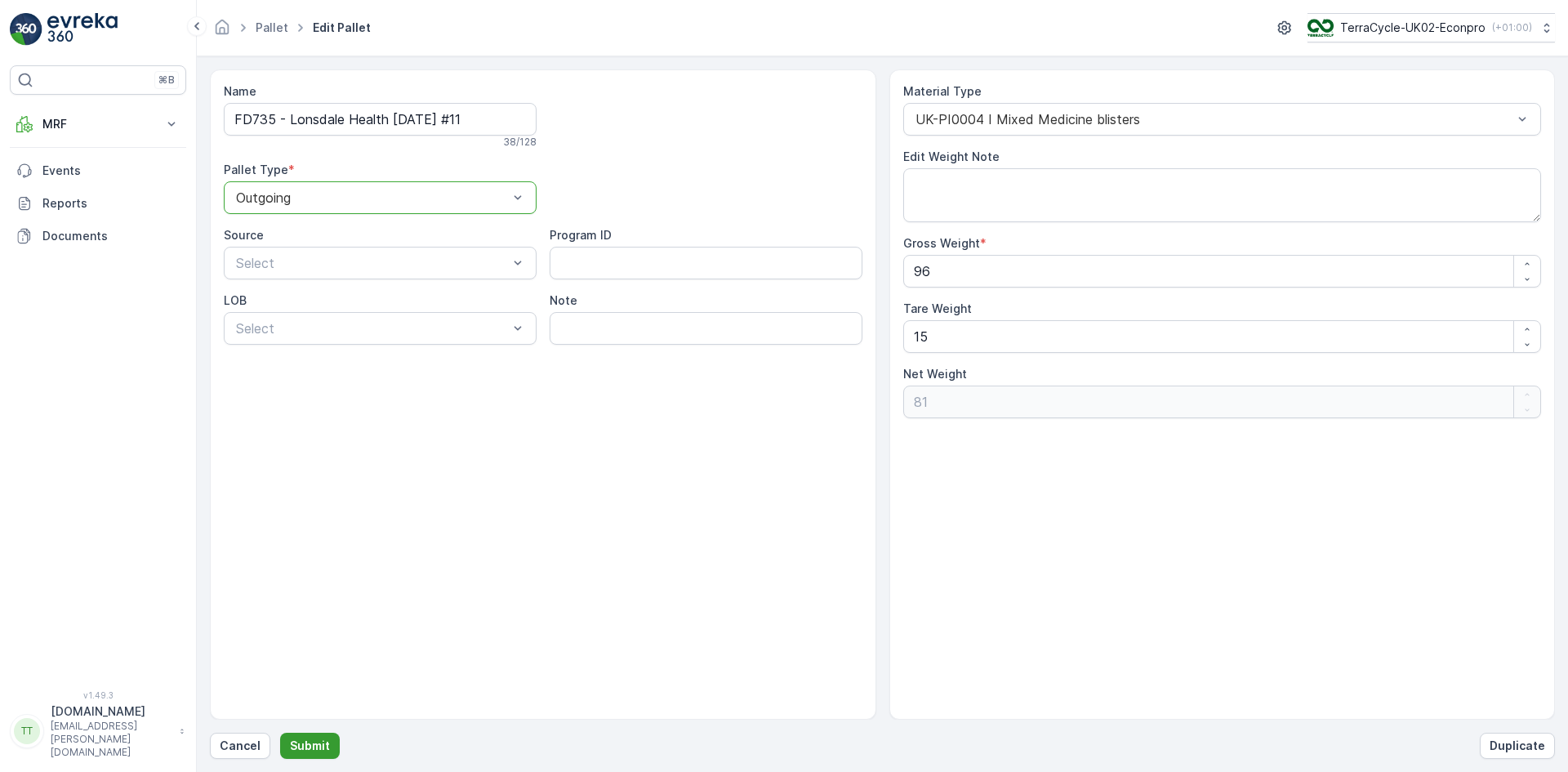
click at [311, 740] on p "Submit" at bounding box center [310, 746] width 40 height 16
click at [289, 262] on span "Outgoing" at bounding box center [261, 266] width 55 height 15
click at [318, 740] on p "Submit" at bounding box center [310, 746] width 40 height 16
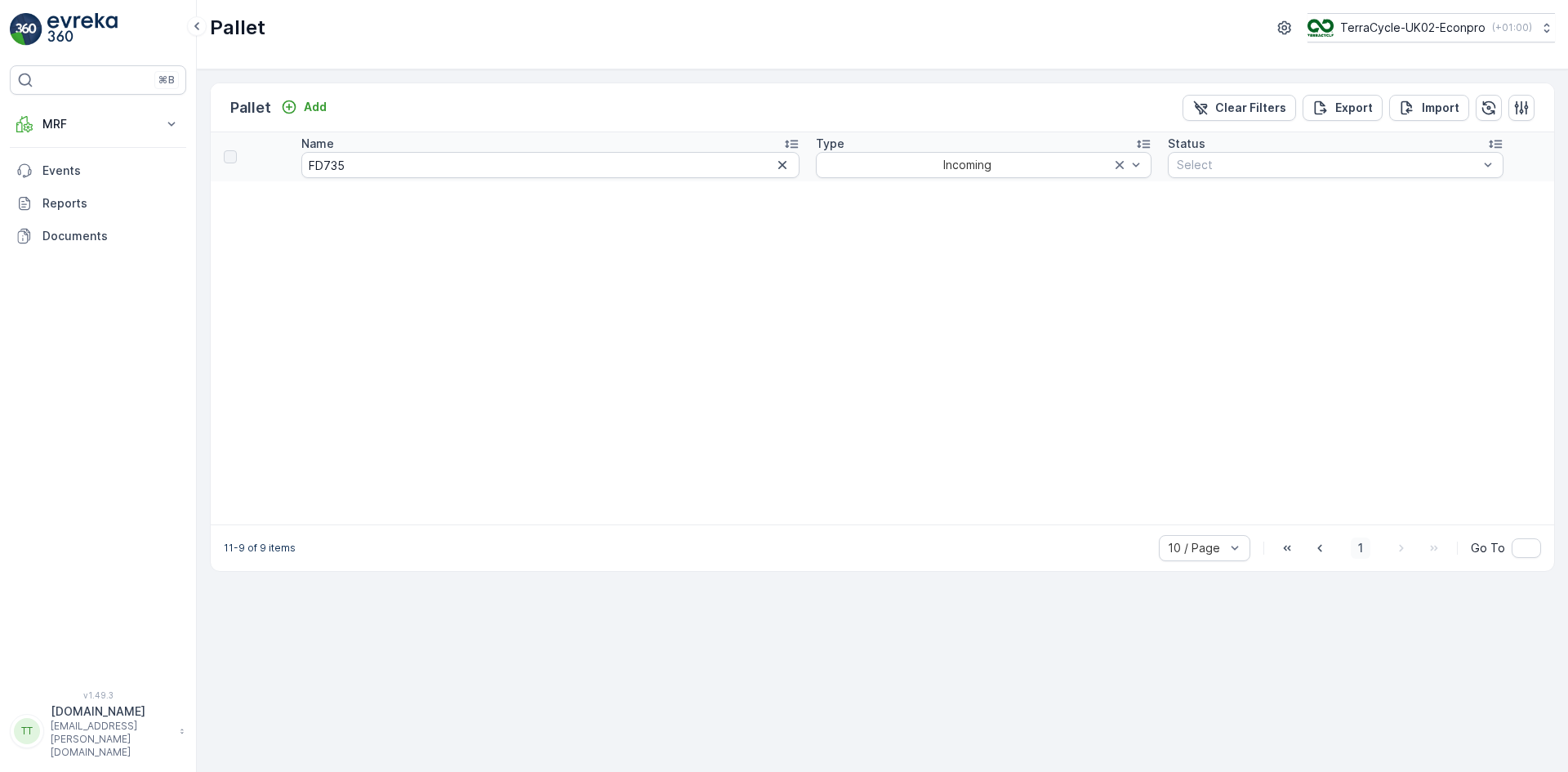
click at [1362, 553] on span "1" at bounding box center [1361, 548] width 20 height 21
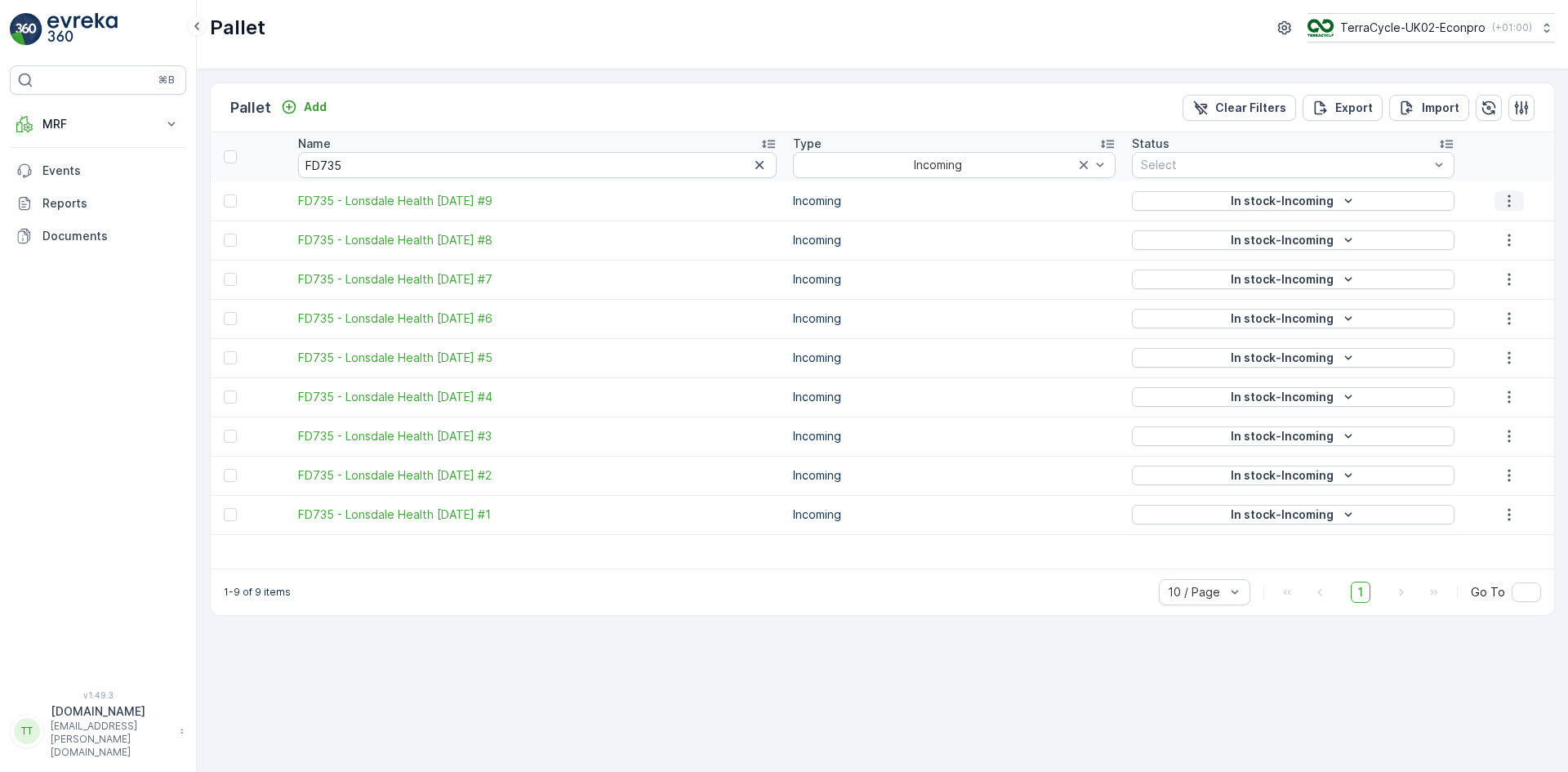
click at [1508, 209] on button "button" at bounding box center [1510, 201] width 30 height 20
click at [1510, 231] on button "button" at bounding box center [1510, 240] width 30 height 20
click at [1511, 276] on icon "button" at bounding box center [1510, 280] width 16 height 16
click at [1511, 324] on icon "button" at bounding box center [1510, 319] width 16 height 16
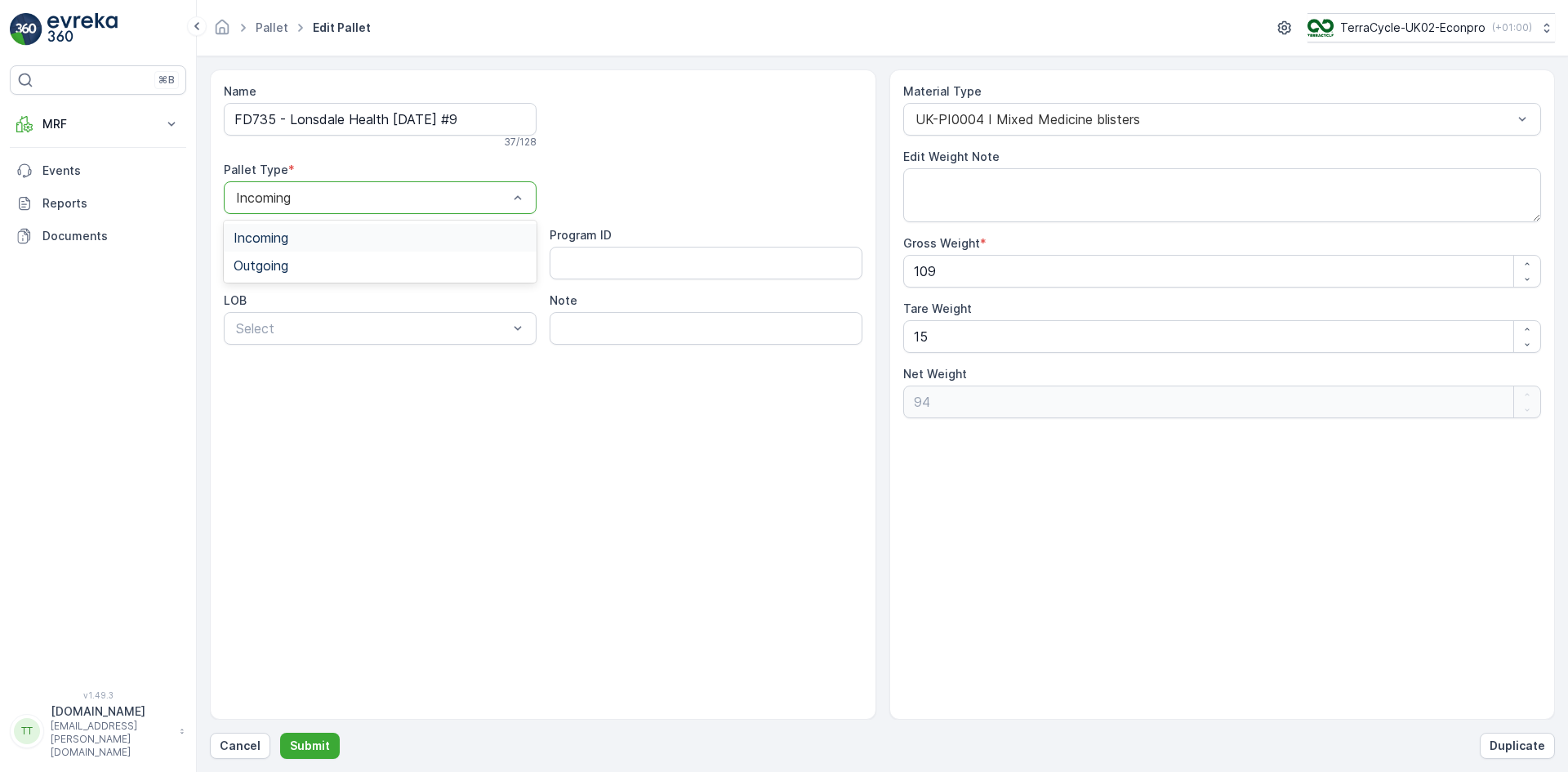
click at [282, 205] on div "Incoming" at bounding box center [380, 198] width 312 height 33
click at [276, 260] on span "Outgoing" at bounding box center [261, 266] width 55 height 15
click at [312, 740] on p "Submit" at bounding box center [310, 746] width 40 height 16
click at [271, 263] on span "Outgoing" at bounding box center [261, 266] width 55 height 15
click at [315, 747] on p "Submit" at bounding box center [310, 746] width 40 height 16
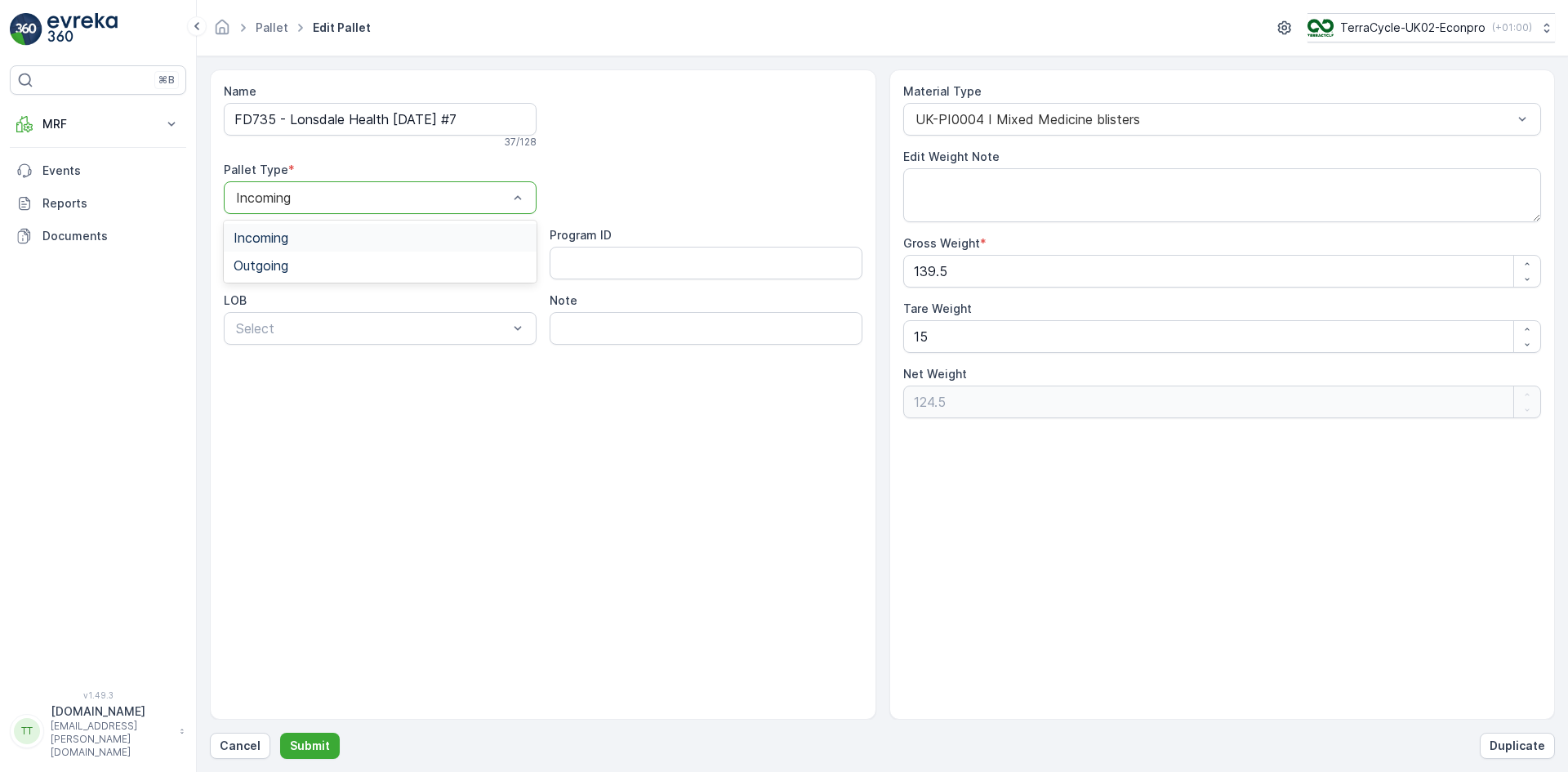
click at [349, 208] on div "Incoming" at bounding box center [380, 198] width 312 height 33
click at [331, 258] on div "Outgoing" at bounding box center [381, 266] width 294 height 15
click at [329, 747] on button "Submit" at bounding box center [310, 746] width 60 height 26
click at [295, 254] on div "Outgoing" at bounding box center [259, 247] width 71 height 15
click at [310, 740] on p "Submit" at bounding box center [310, 746] width 40 height 16
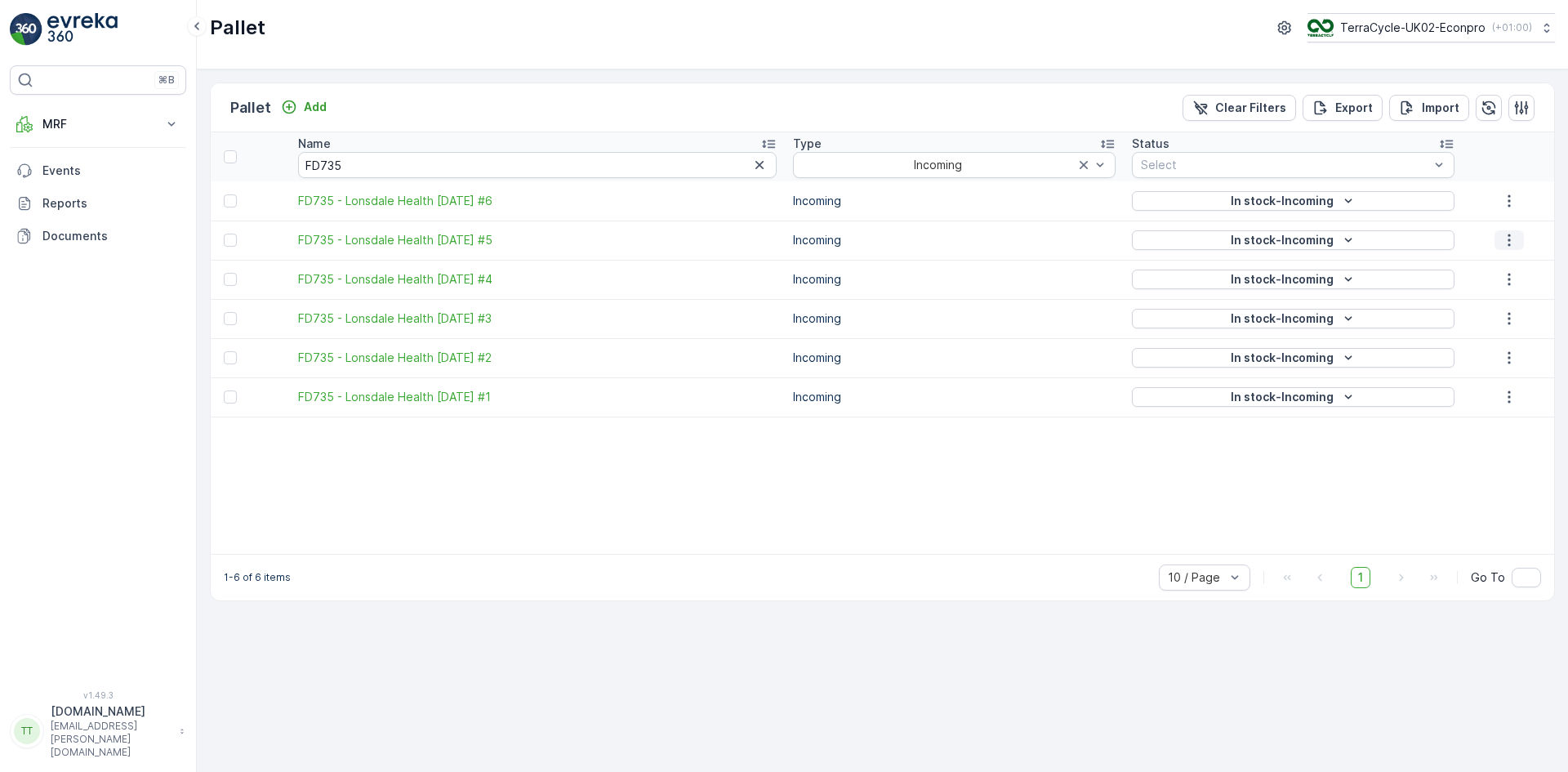
click at [1512, 237] on icon "button" at bounding box center [1510, 240] width 16 height 16
click at [1508, 283] on icon "button" at bounding box center [1510, 280] width 16 height 16
click at [1510, 320] on icon "button" at bounding box center [1510, 319] width 16 height 16
drag, startPoint x: 1509, startPoint y: 392, endPoint x: 1333, endPoint y: 458, distance: 188.0
click at [1121, 519] on table "Name FD735 Type Incoming Status Select FD735 - Lonsdale Health [DATE] #6 Incomi…" at bounding box center [882, 343] width 1344 height 422
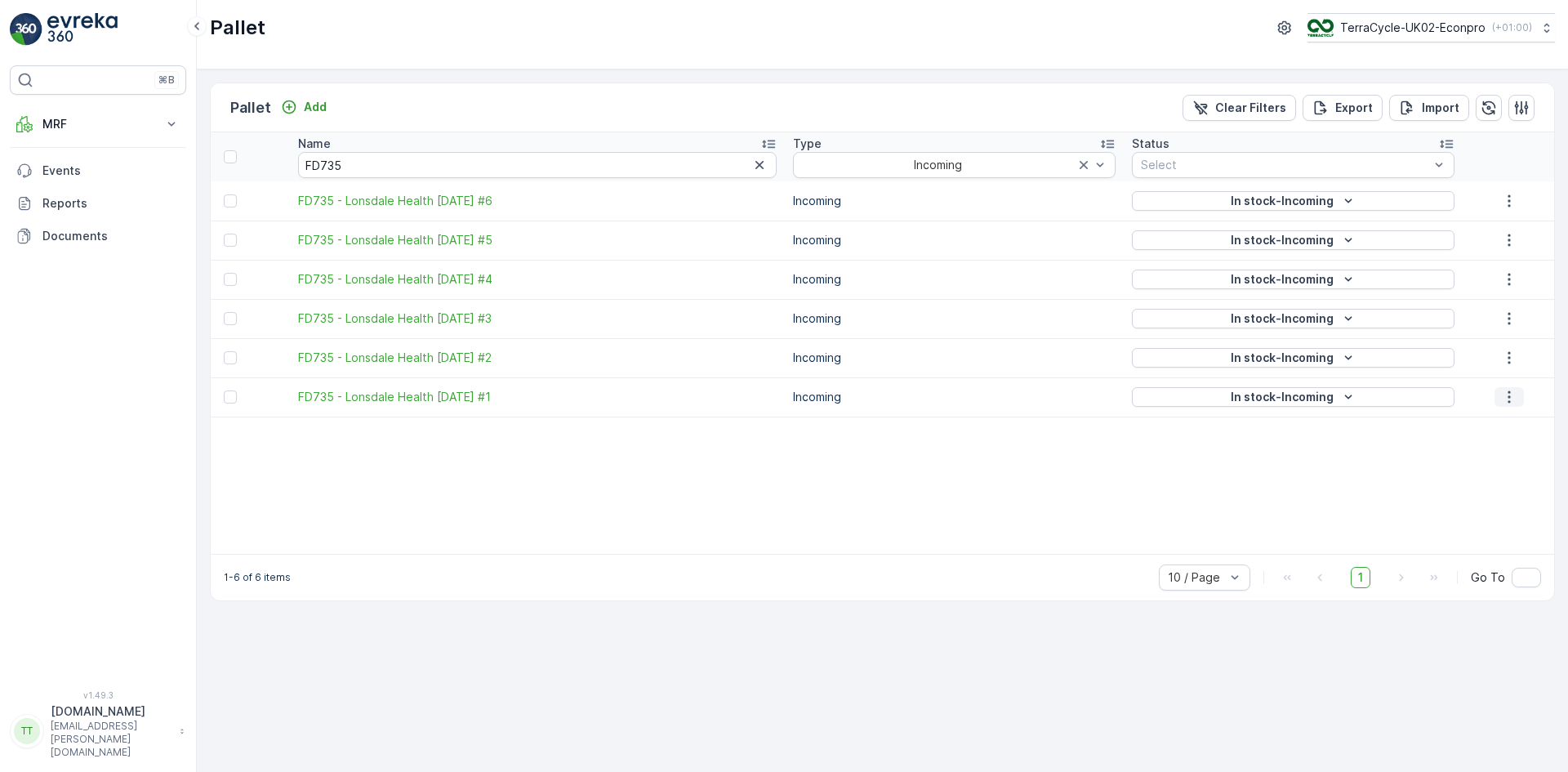
click at [1516, 396] on icon "button" at bounding box center [1510, 397] width 16 height 16
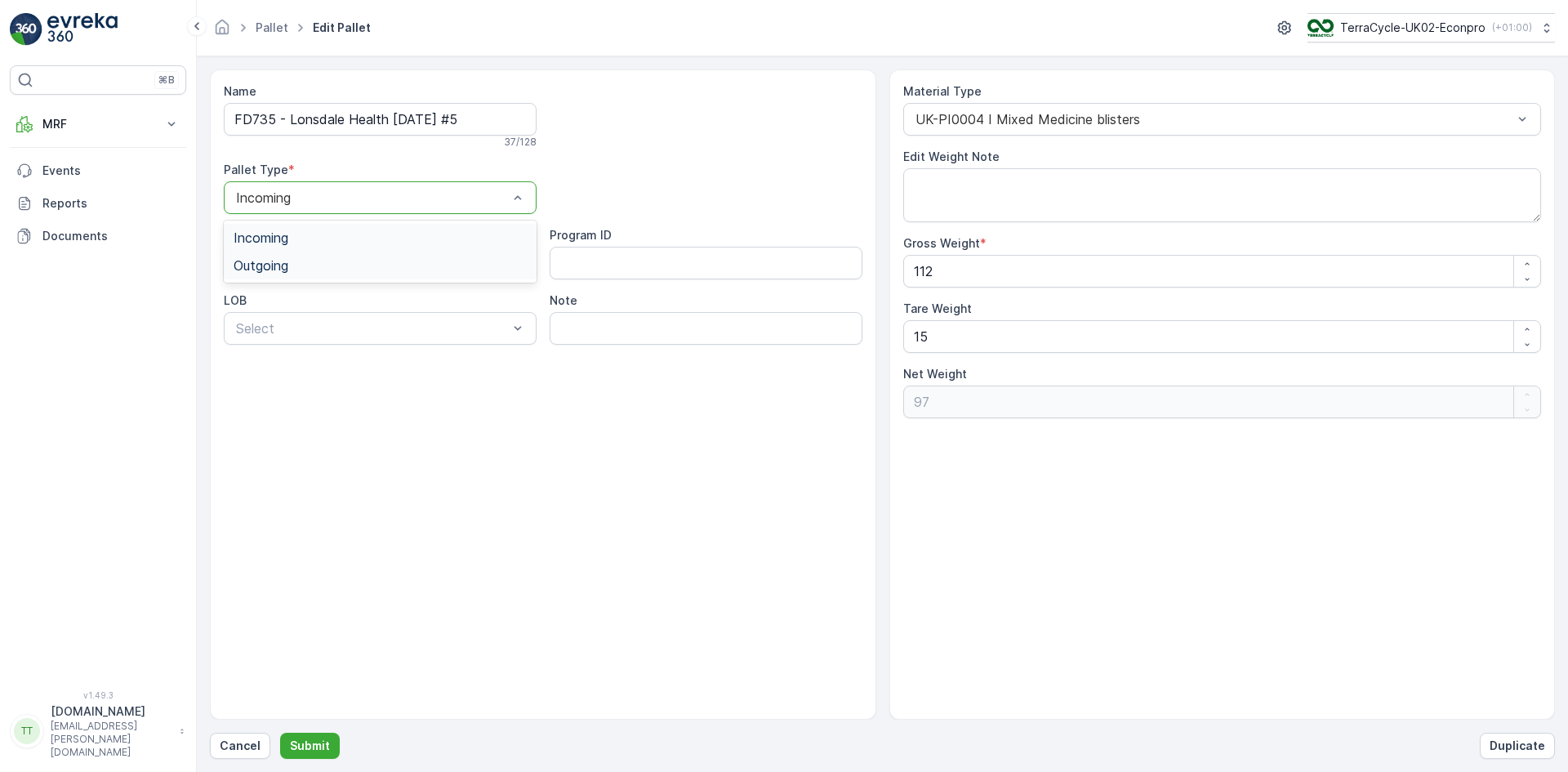
click at [285, 259] on span "Outgoing" at bounding box center [261, 266] width 55 height 15
click at [325, 743] on p "Submit" at bounding box center [310, 746] width 40 height 16
click at [288, 206] on div "Incoming" at bounding box center [380, 198] width 312 height 33
click at [271, 260] on span "Outgoing" at bounding box center [261, 266] width 55 height 15
click at [303, 746] on p "Submit" at bounding box center [310, 746] width 40 height 16
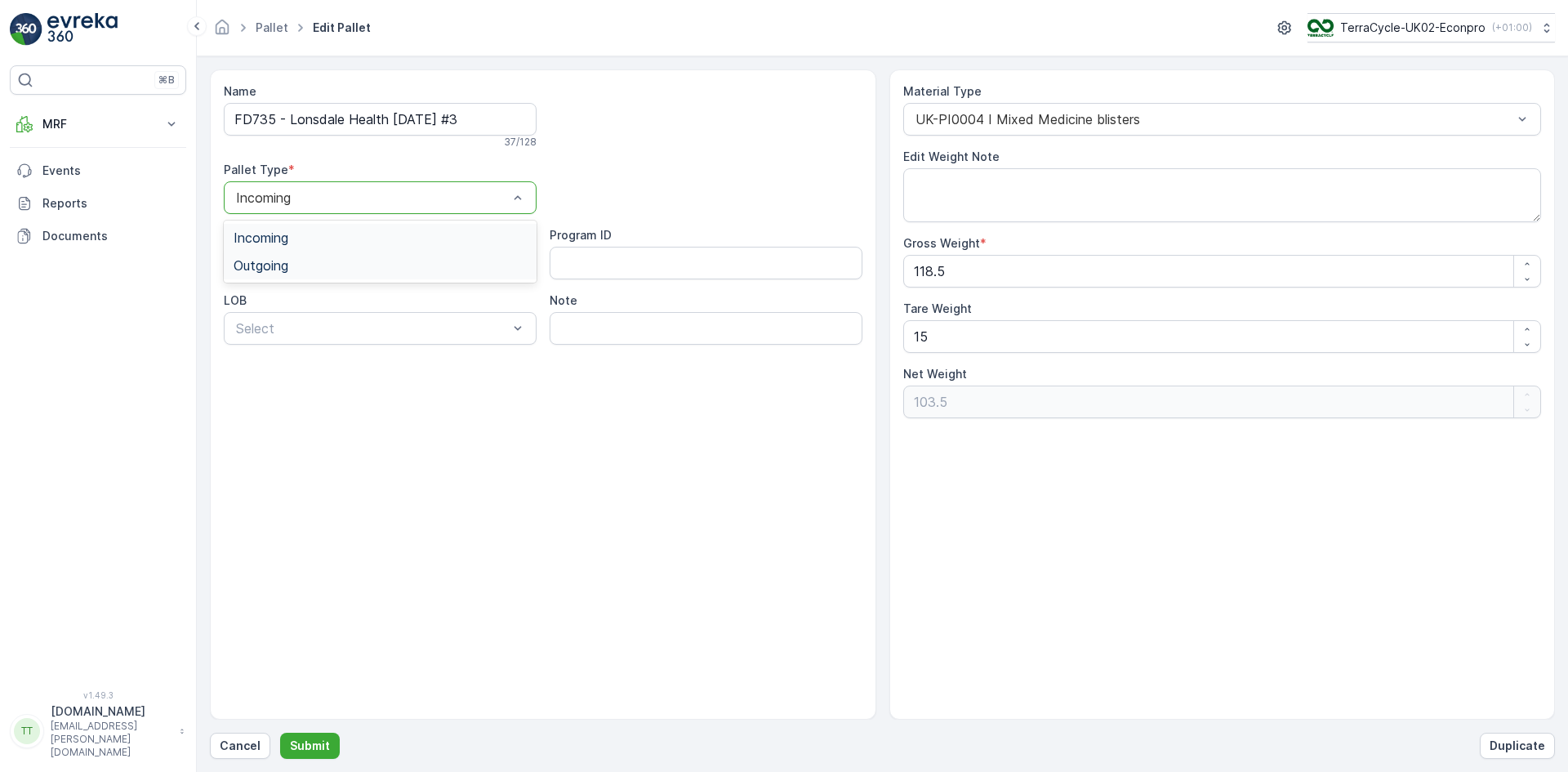
click at [307, 267] on div "Outgoing" at bounding box center [381, 266] width 294 height 15
click at [309, 741] on p "Submit" at bounding box center [310, 746] width 40 height 16
click at [300, 255] on div "Outgoing" at bounding box center [380, 266] width 312 height 28
click at [309, 750] on p "Submit" at bounding box center [310, 746] width 40 height 16
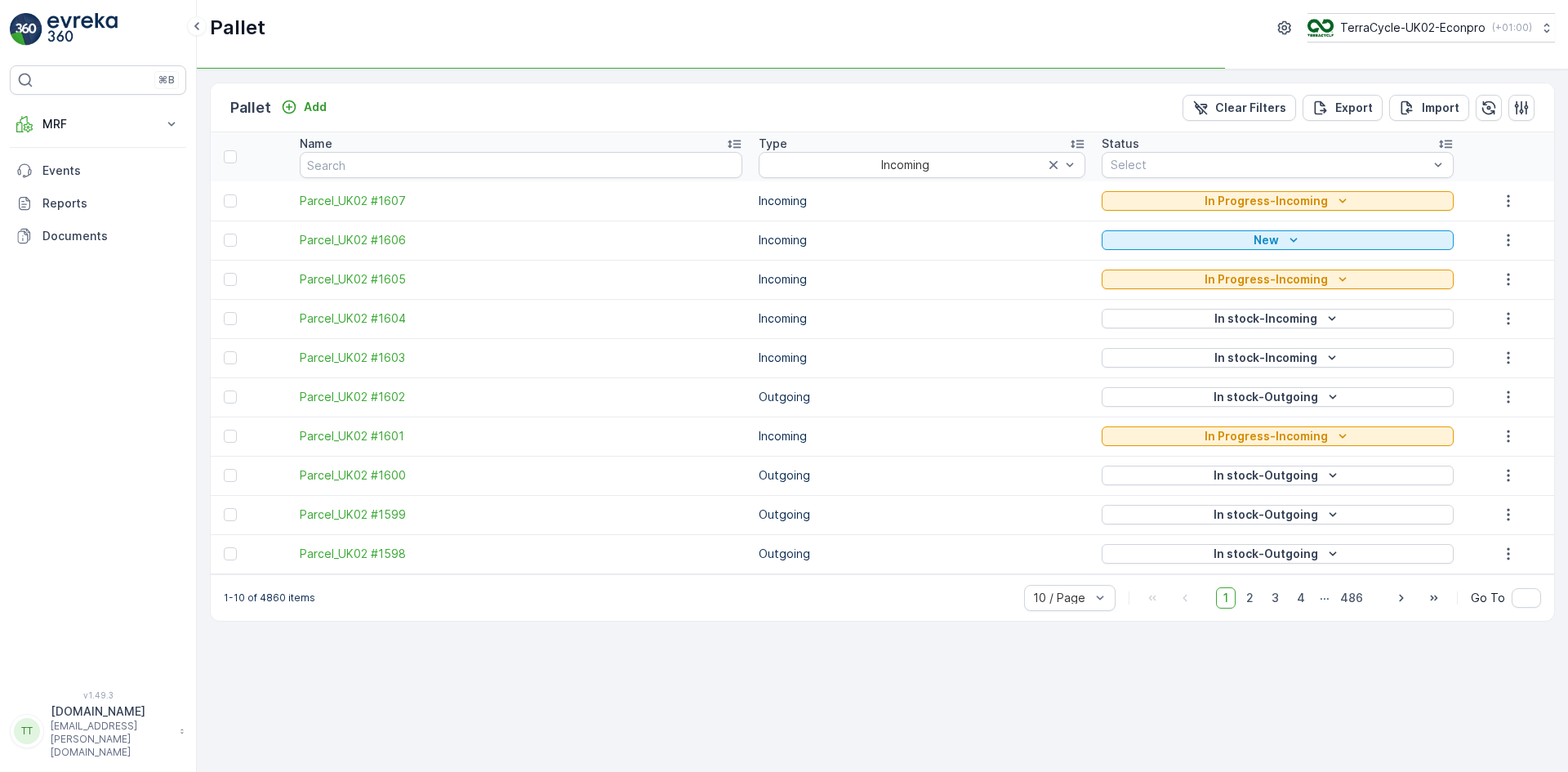
type input "FD735"
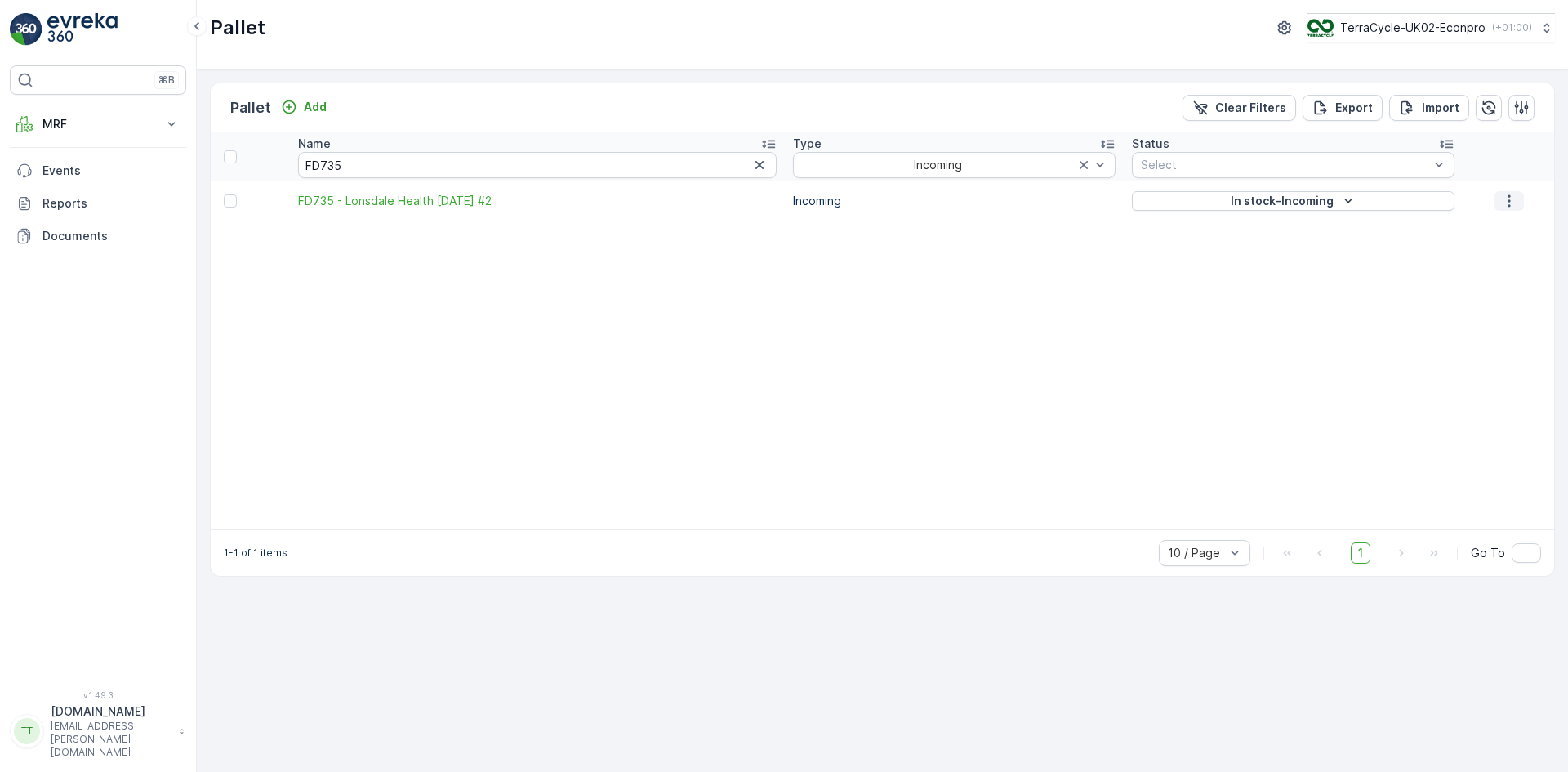
click at [1512, 202] on icon "button" at bounding box center [1510, 201] width 16 height 16
click at [1528, 107] on icon "button" at bounding box center [1522, 107] width 14 height 14
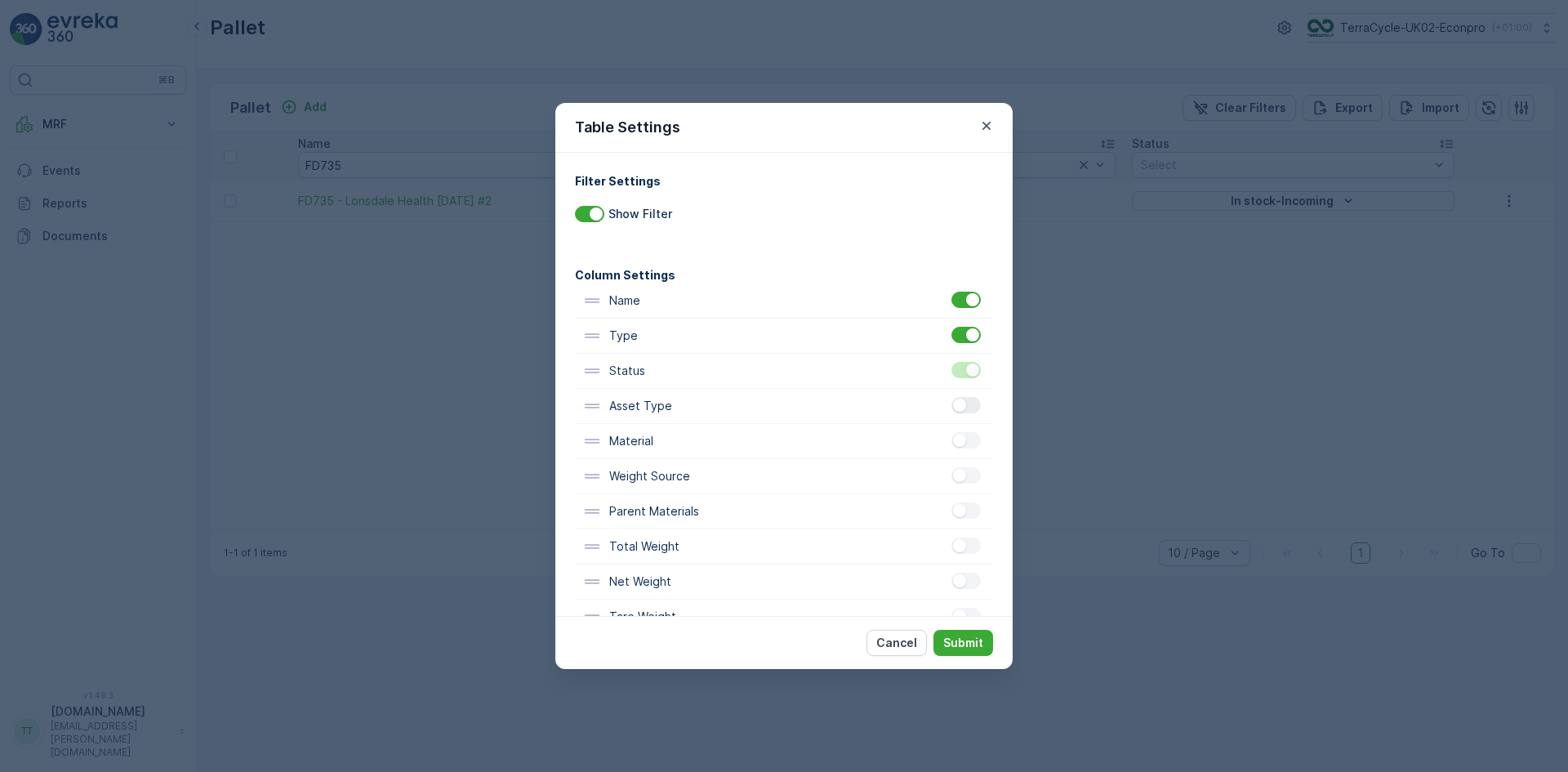
click at [964, 404] on div at bounding box center [966, 405] width 30 height 16
click at [951, 397] on input "checkbox" at bounding box center [951, 397] width 0 height 0
click at [969, 433] on div at bounding box center [966, 441] width 30 height 16
click at [951, 432] on input "checkbox" at bounding box center [951, 432] width 0 height 0
click at [968, 474] on div at bounding box center [966, 476] width 30 height 16
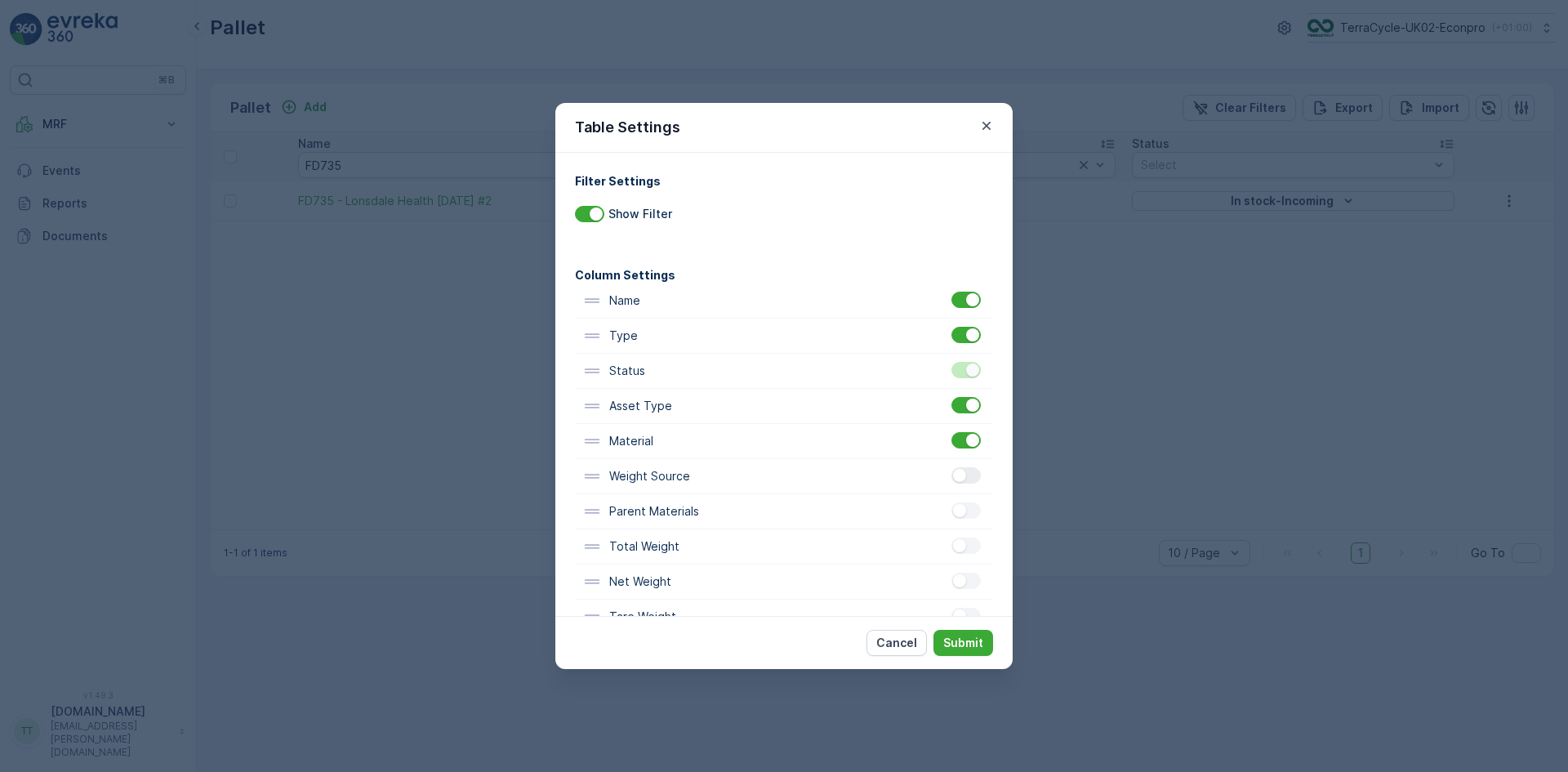
click at [951, 468] on input "checkbox" at bounding box center [951, 468] width 0 height 0
click at [965, 513] on div at bounding box center [966, 511] width 30 height 16
click at [951, 503] on input "checkbox" at bounding box center [951, 503] width 0 height 0
click at [968, 534] on div "Total Weight" at bounding box center [784, 546] width 418 height 35
click at [966, 543] on div at bounding box center [966, 546] width 30 height 16
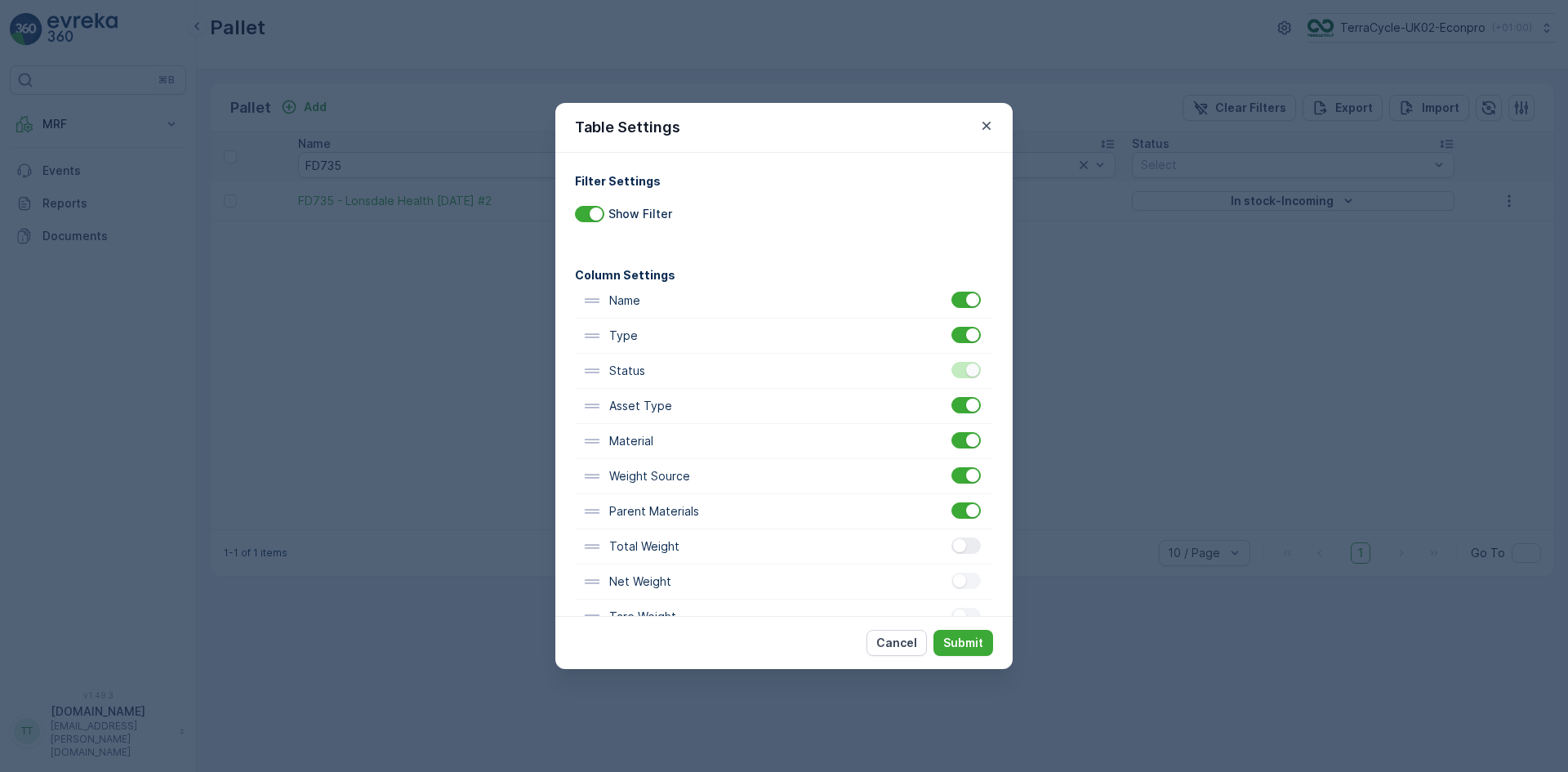
click at [951, 537] on input "checkbox" at bounding box center [951, 537] width 0 height 0
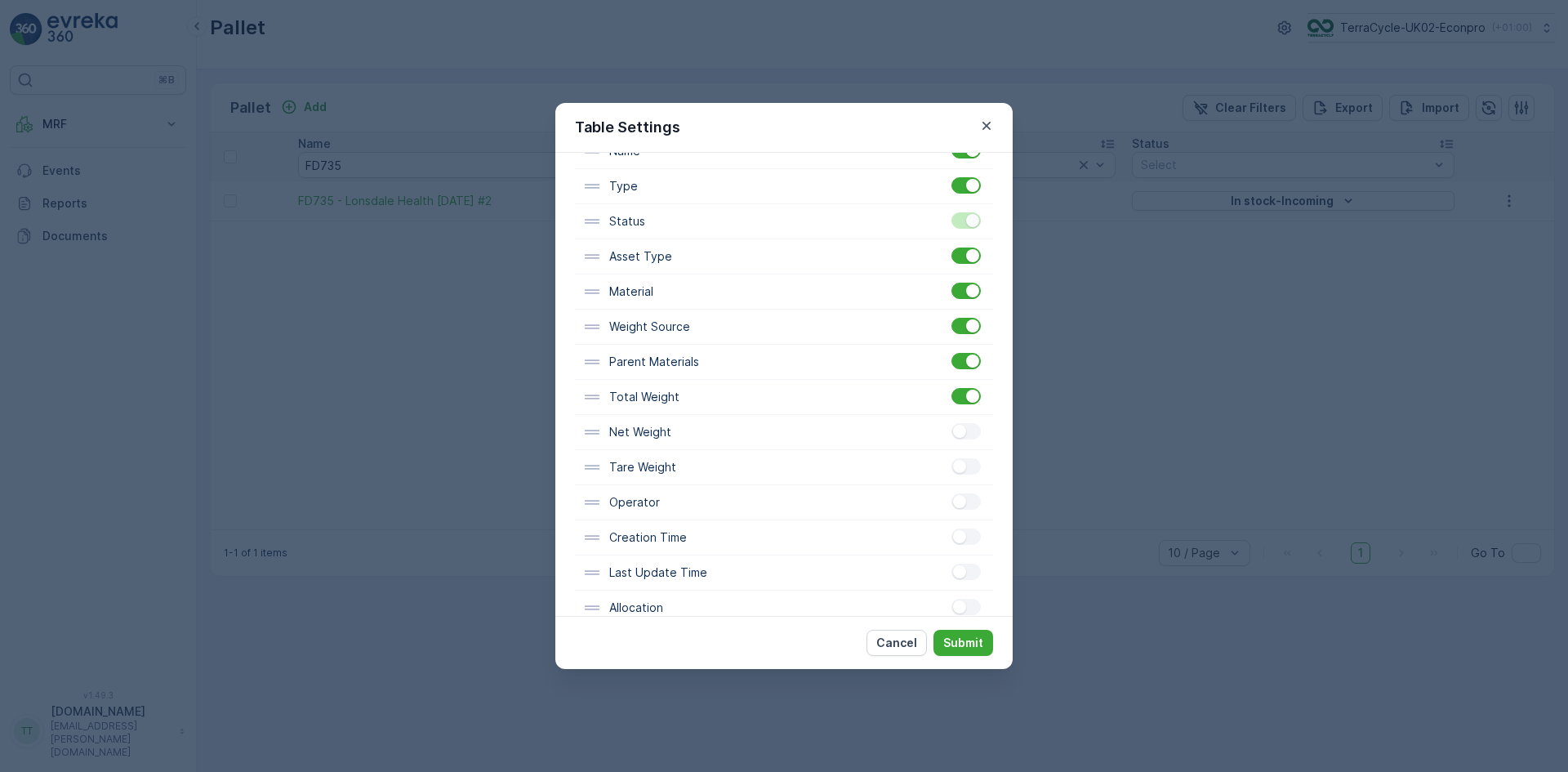
scroll to position [163, 0]
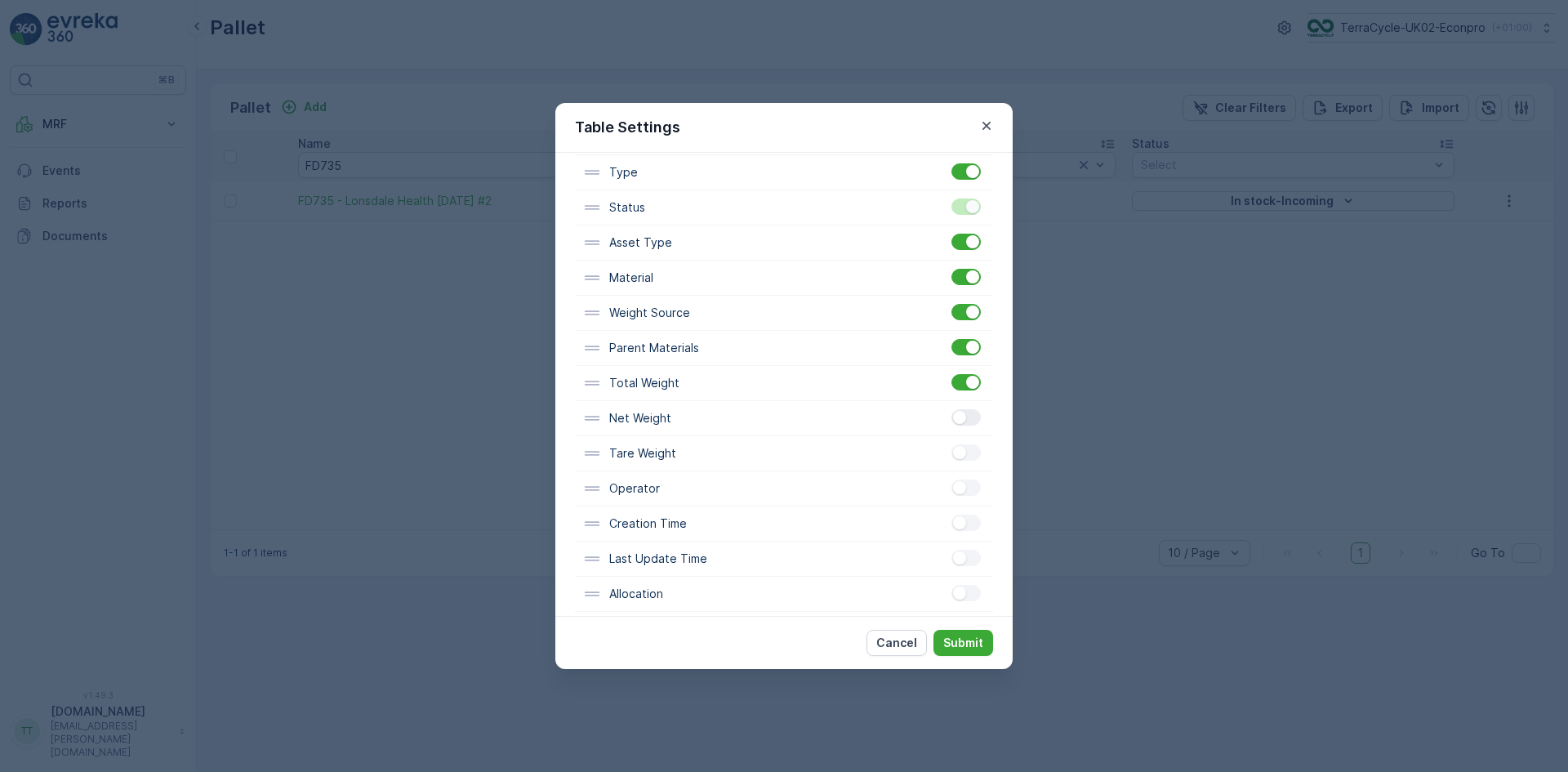
click at [965, 419] on div at bounding box center [966, 418] width 30 height 16
click at [951, 409] on input "checkbox" at bounding box center [951, 409] width 0 height 0
click at [969, 454] on div at bounding box center [966, 453] width 30 height 16
click at [951, 445] on input "checkbox" at bounding box center [951, 445] width 0 height 0
click at [969, 486] on div at bounding box center [966, 488] width 30 height 16
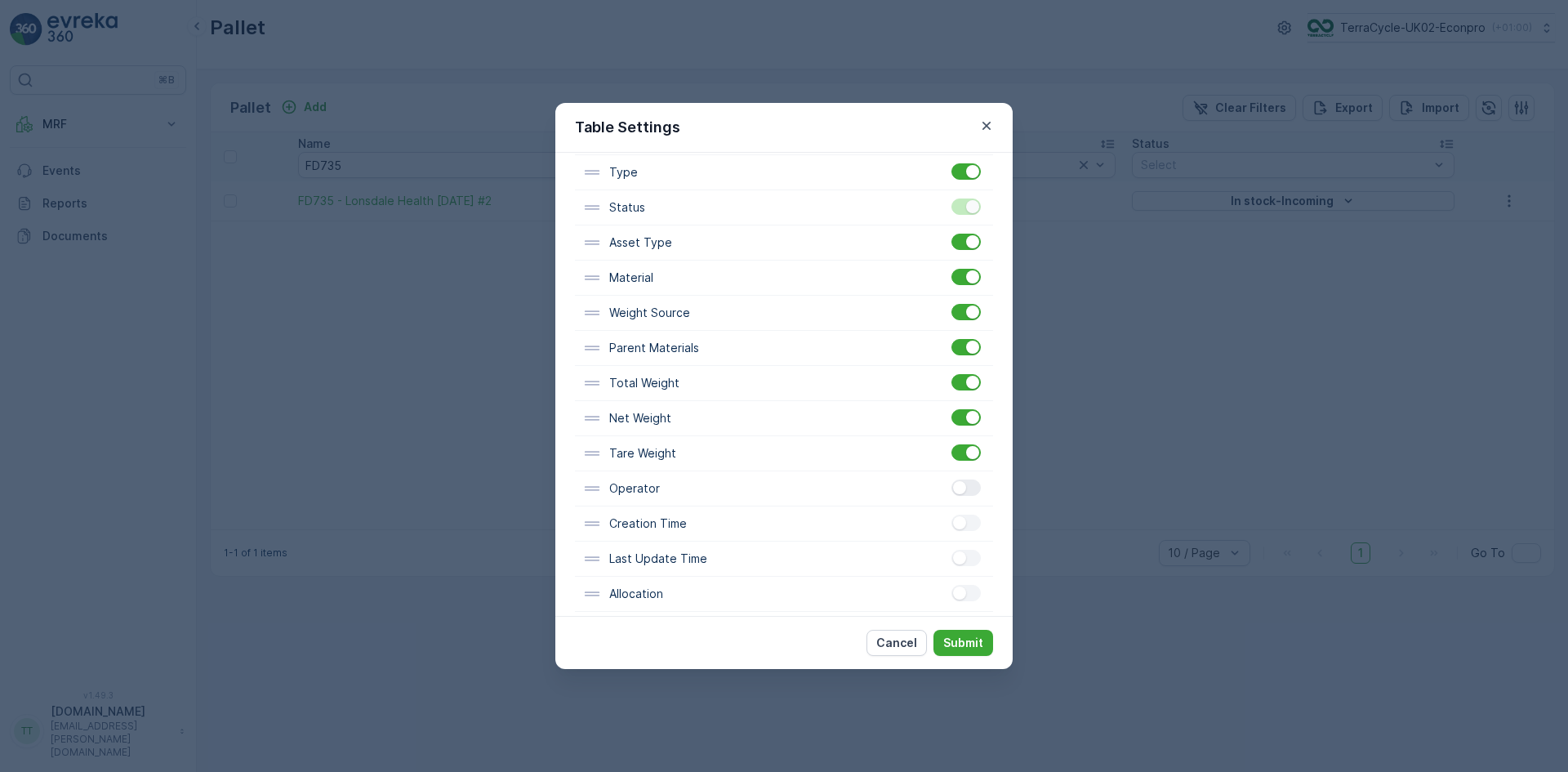
click at [951, 480] on input "checkbox" at bounding box center [951, 480] width 0 height 0
click at [955, 532] on div at bounding box center [968, 524] width 34 height 18
click at [964, 520] on div at bounding box center [966, 523] width 30 height 16
click at [951, 515] on input "checkbox" at bounding box center [951, 515] width 0 height 0
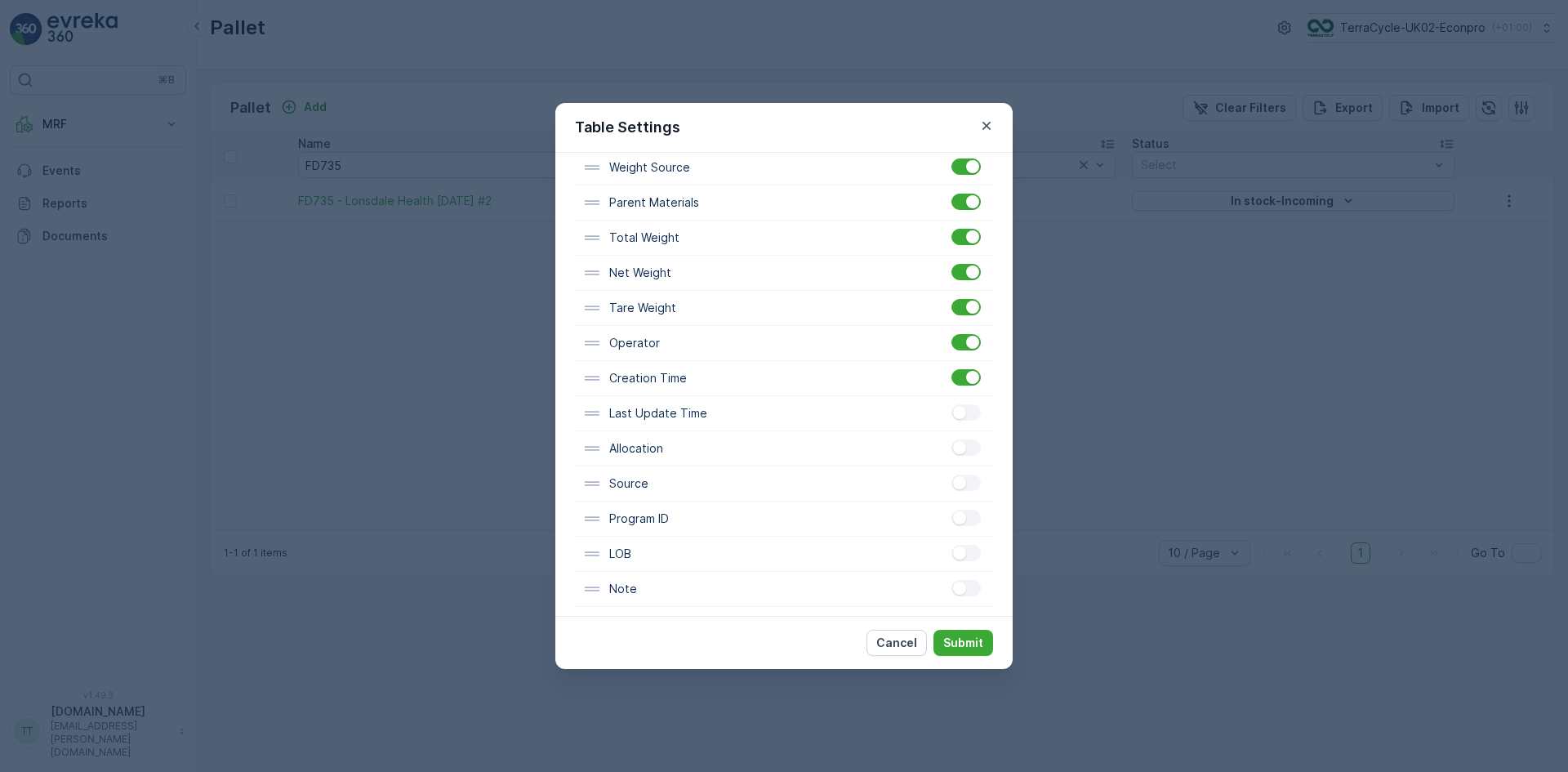
scroll to position [319, 0]
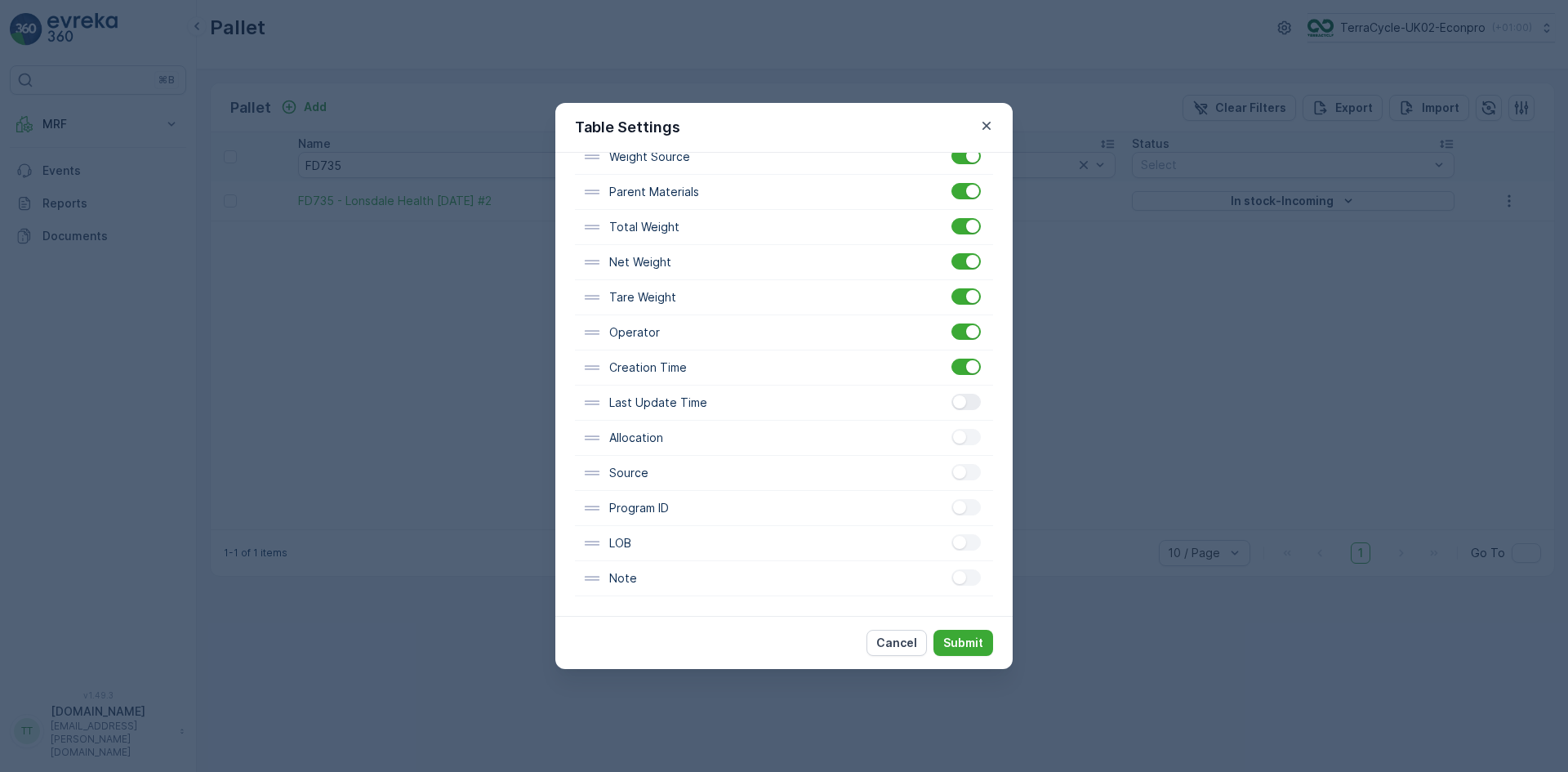
click at [968, 410] on div at bounding box center [966, 402] width 30 height 16
click at [951, 394] on input "checkbox" at bounding box center [951, 394] width 0 height 0
click at [964, 440] on div at bounding box center [966, 437] width 30 height 16
click at [951, 429] on input "checkbox" at bounding box center [951, 429] width 0 height 0
click at [969, 470] on div at bounding box center [966, 473] width 30 height 16
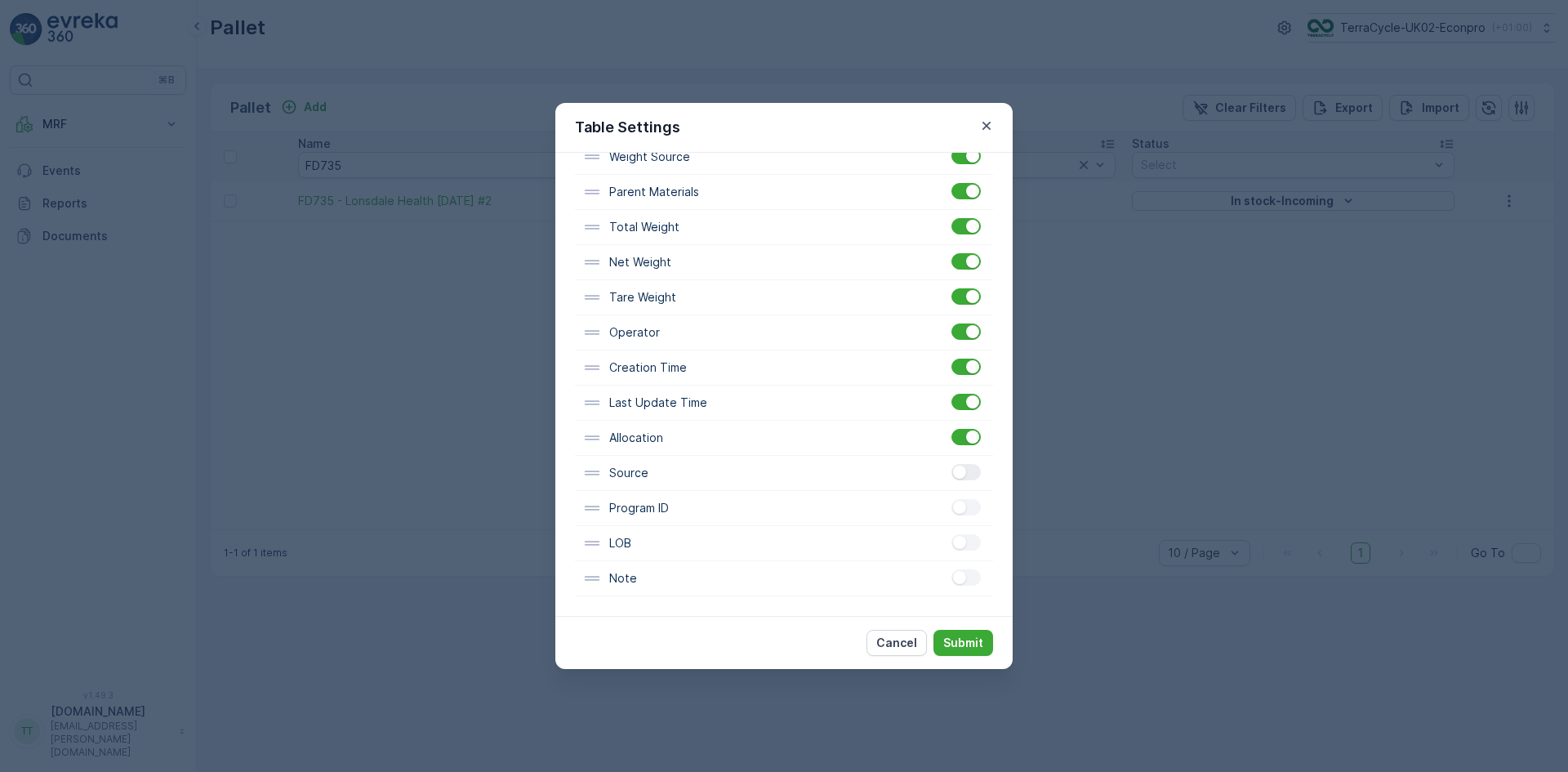
click at [951, 464] on input "checkbox" at bounding box center [951, 464] width 0 height 0
click at [968, 508] on div at bounding box center [966, 508] width 30 height 16
click at [951, 500] on input "checkbox" at bounding box center [951, 500] width 0 height 0
click at [968, 511] on div at bounding box center [973, 508] width 13 height 13
click at [951, 500] on input "checkbox" at bounding box center [951, 500] width 0 height 0
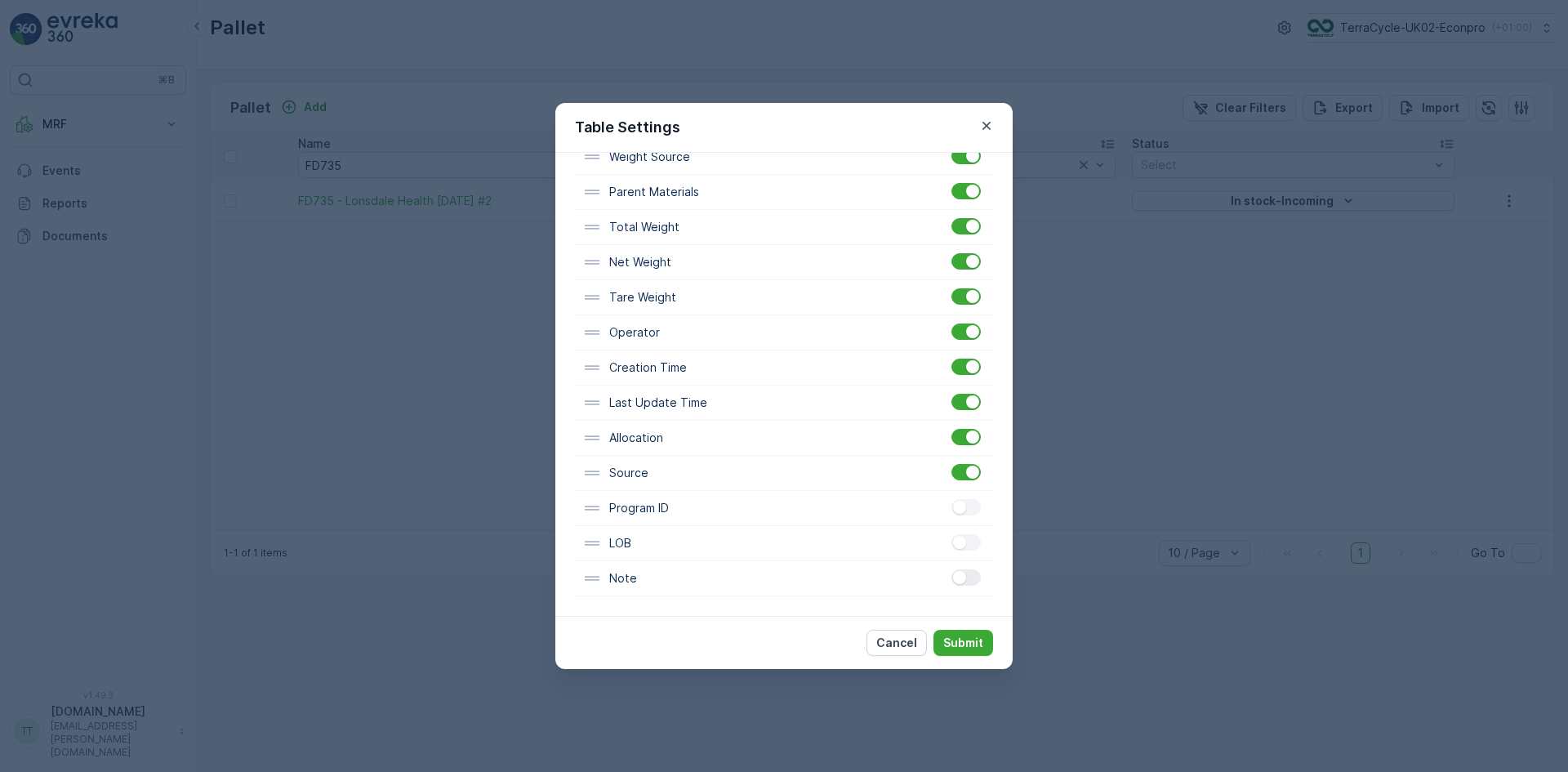
click at [962, 578] on div at bounding box center [966, 578] width 30 height 16
click at [951, 569] on input "checkbox" at bounding box center [951, 569] width 0 height 0
click at [964, 642] on p "Submit" at bounding box center [963, 643] width 40 height 16
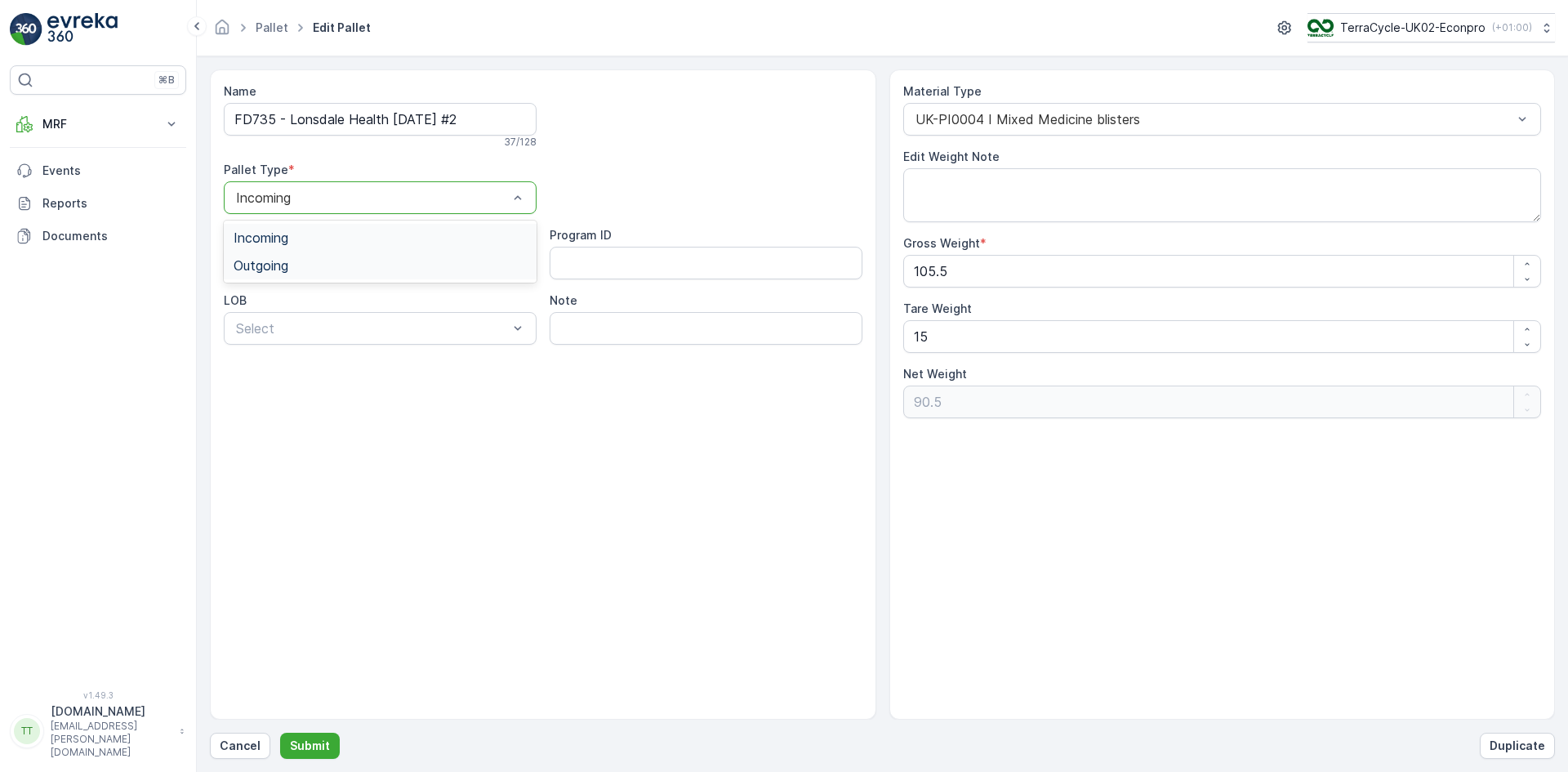
click at [271, 275] on div "Outgoing" at bounding box center [380, 266] width 312 height 28
click at [338, 743] on div "Cancel Submit Duplicate" at bounding box center [882, 746] width 1346 height 26
click at [318, 741] on p "Submit" at bounding box center [310, 746] width 40 height 16
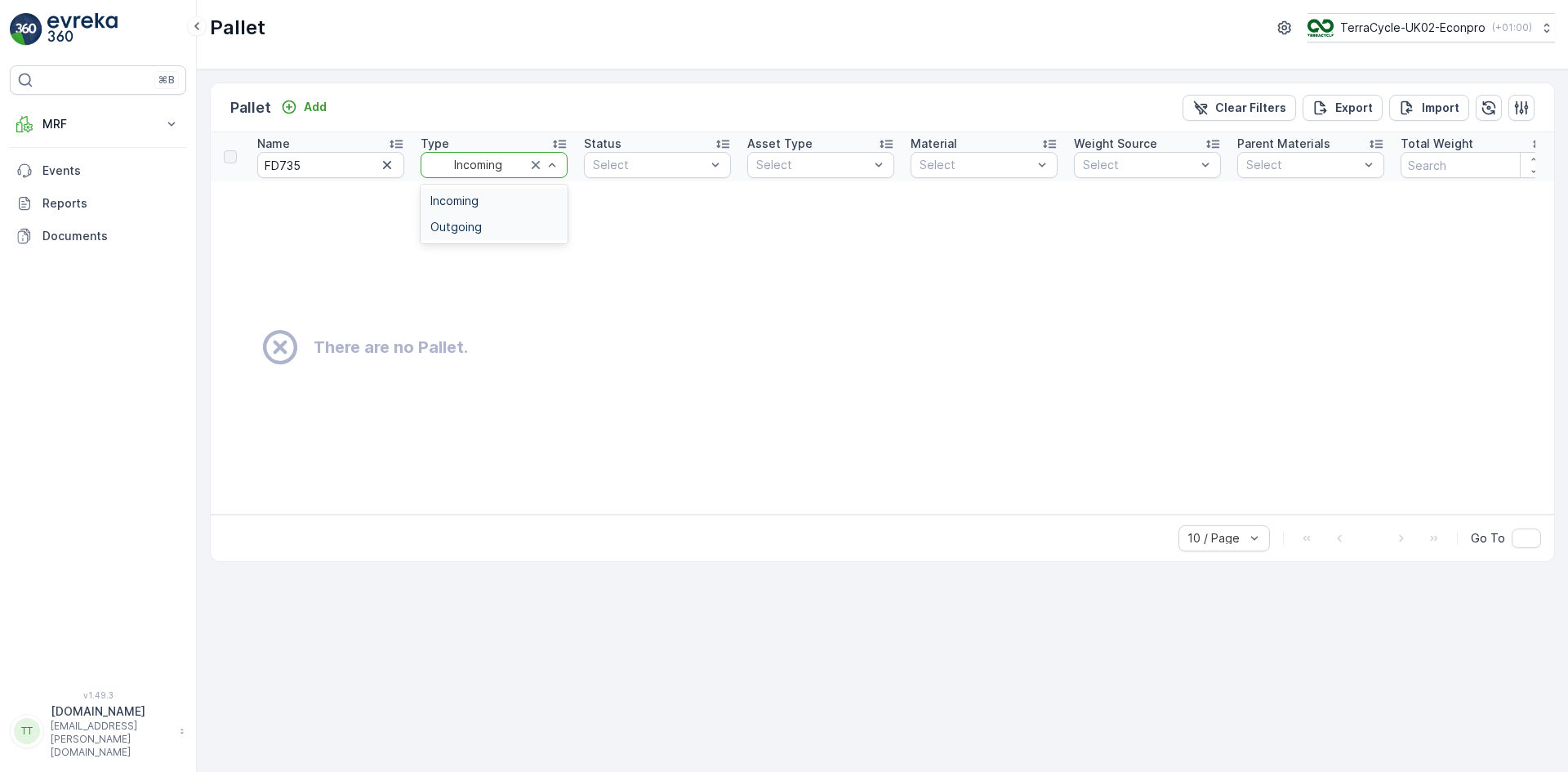
click at [476, 226] on span "Outgoing" at bounding box center [456, 227] width 52 height 13
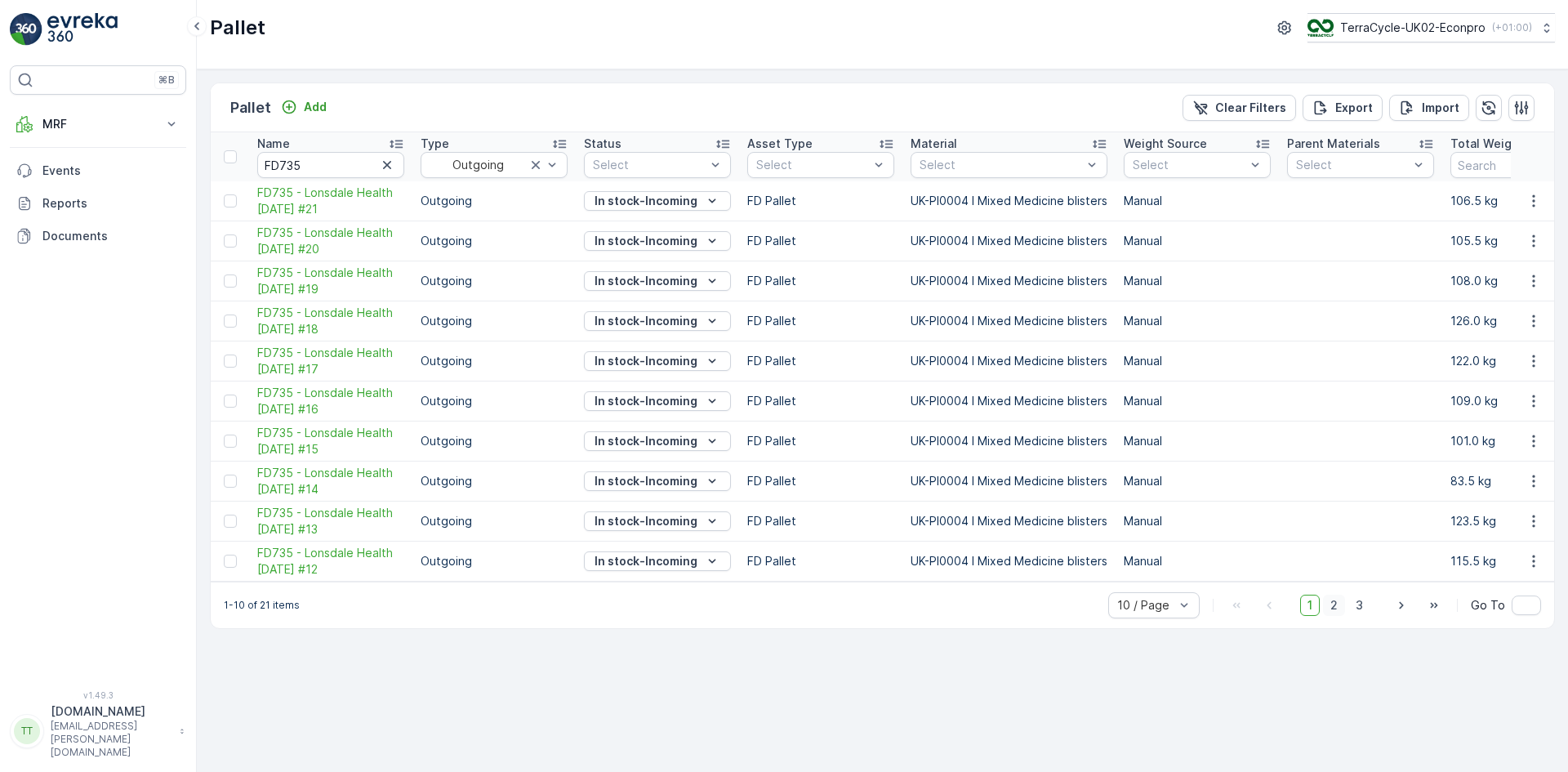
click at [1336, 615] on span "2" at bounding box center [1334, 605] width 22 height 21
click at [1354, 610] on span "3" at bounding box center [1360, 605] width 22 height 21
